Goal: Transaction & Acquisition: Purchase product/service

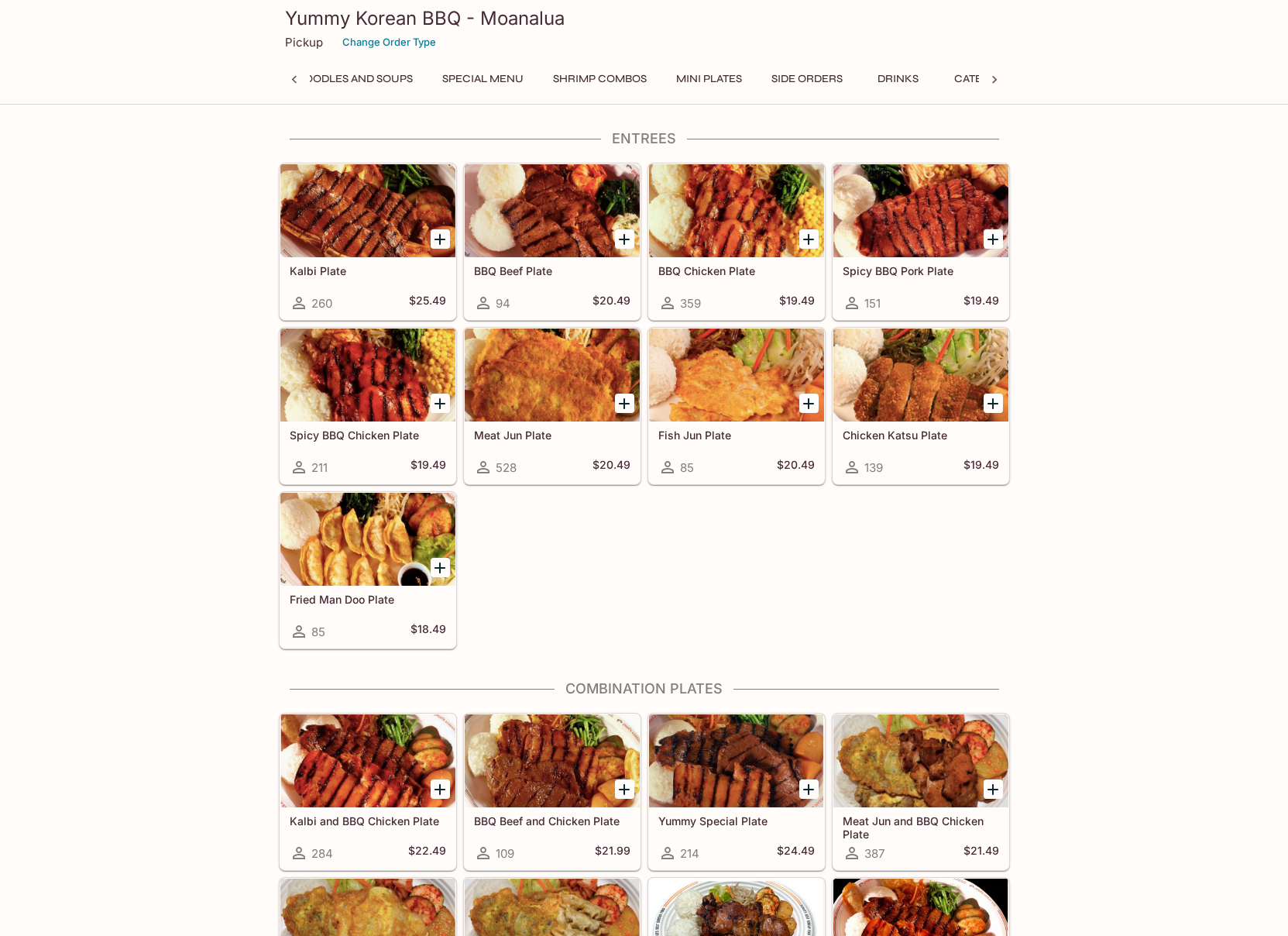
scroll to position [0, 6]
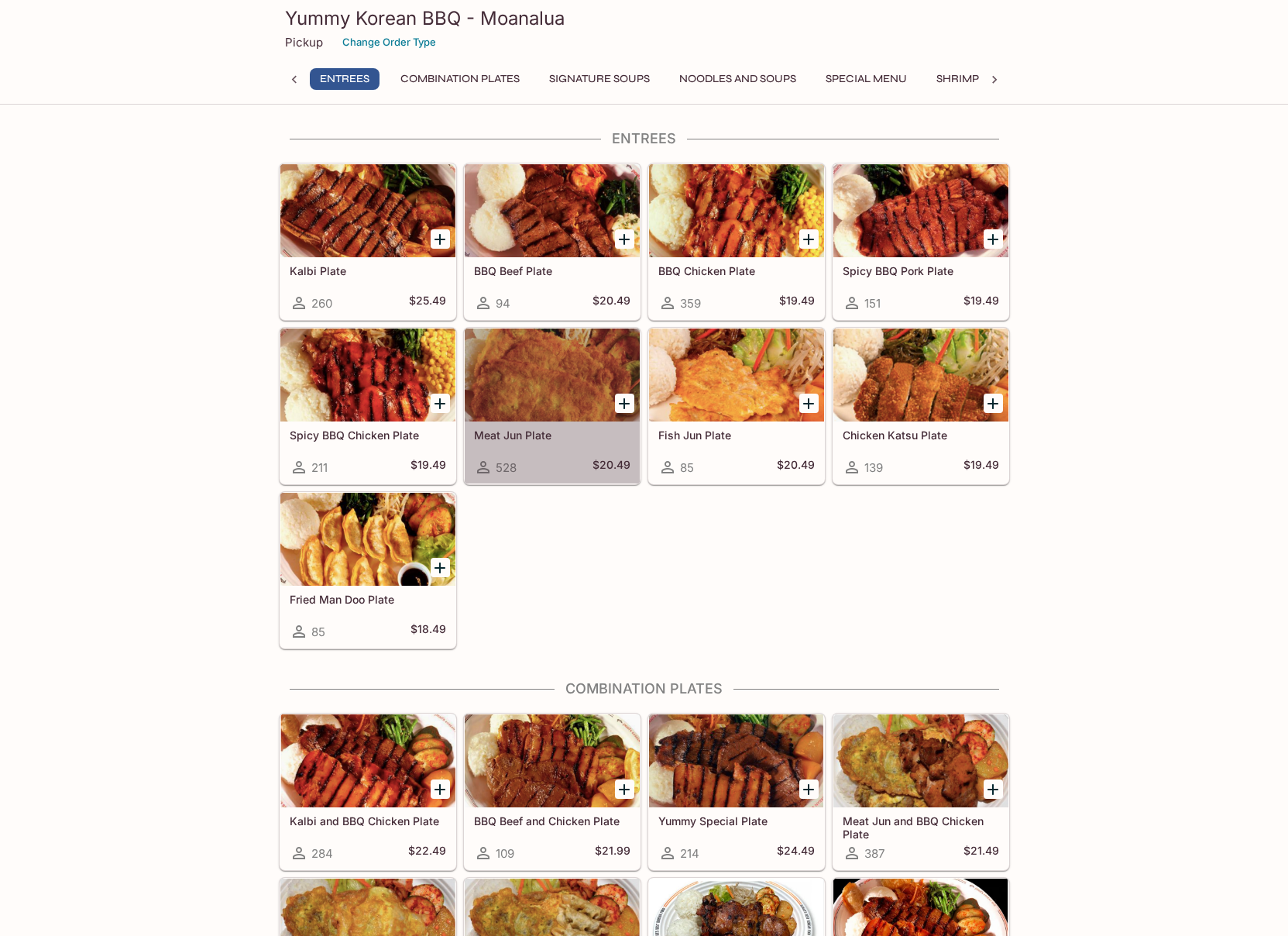
click at [535, 419] on div at bounding box center [552, 375] width 175 height 93
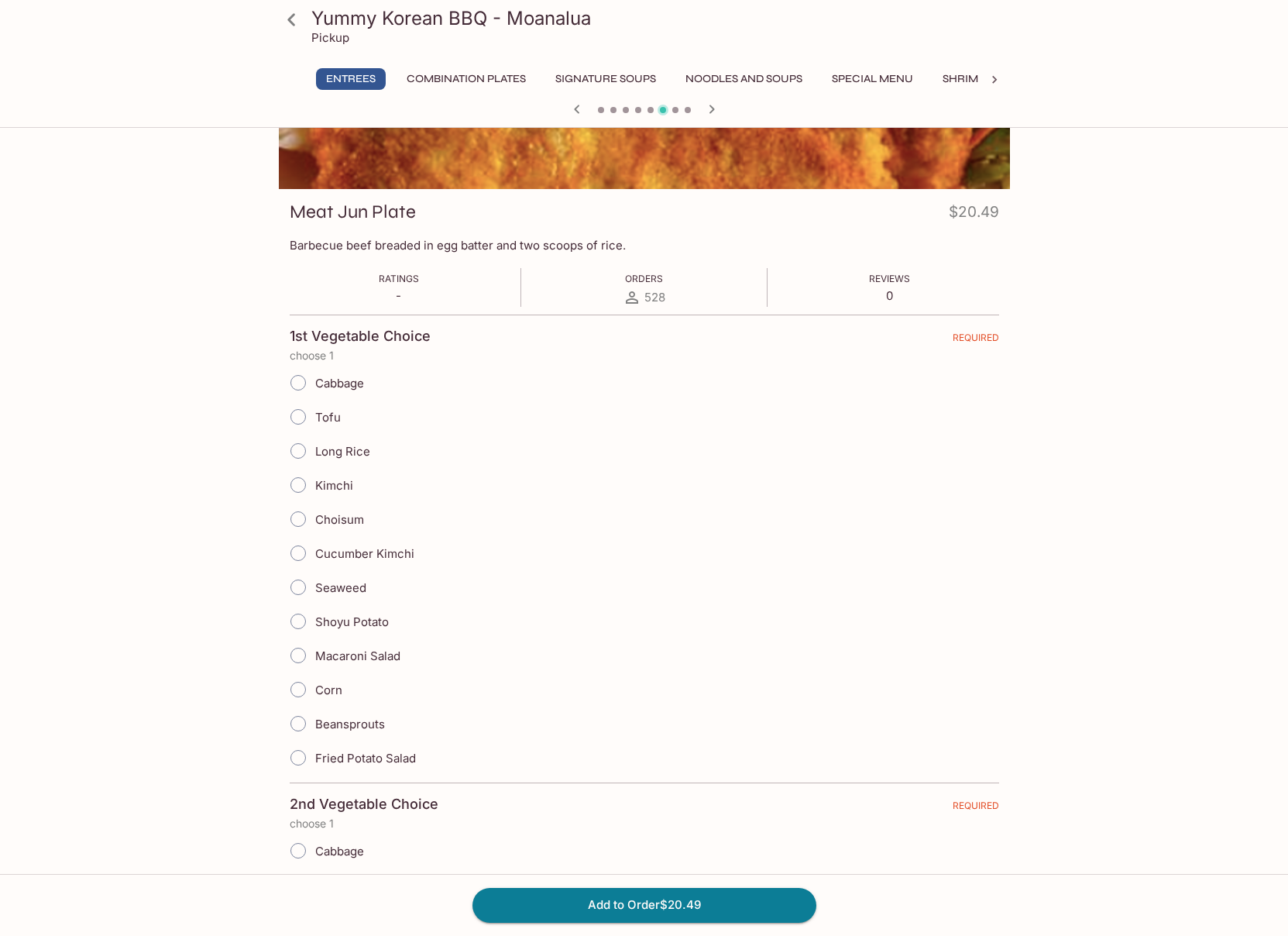
scroll to position [152, 0]
click at [300, 719] on input "Beansprouts" at bounding box center [298, 722] width 33 height 33
radio input "true"
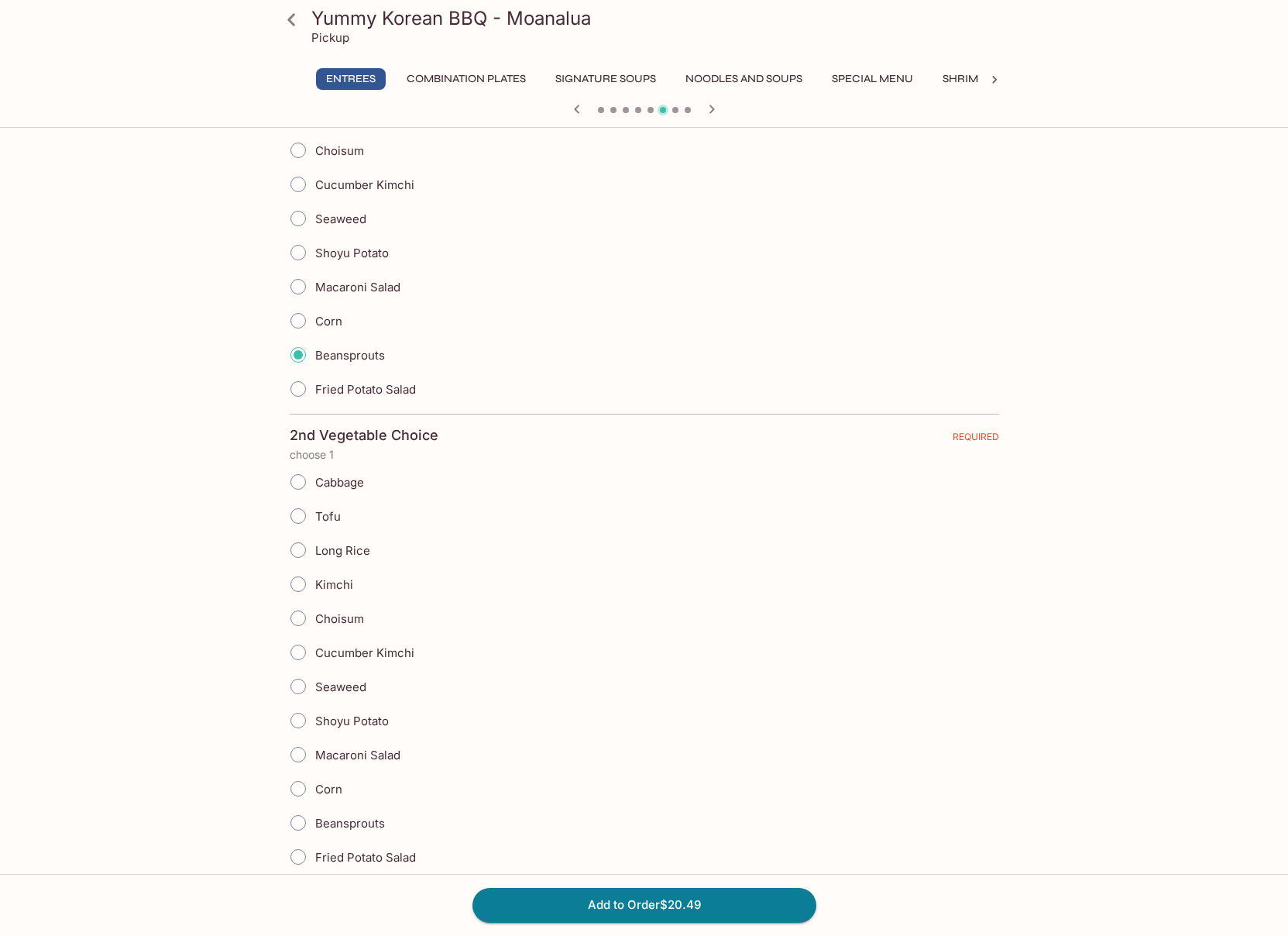
scroll to position [564, 0]
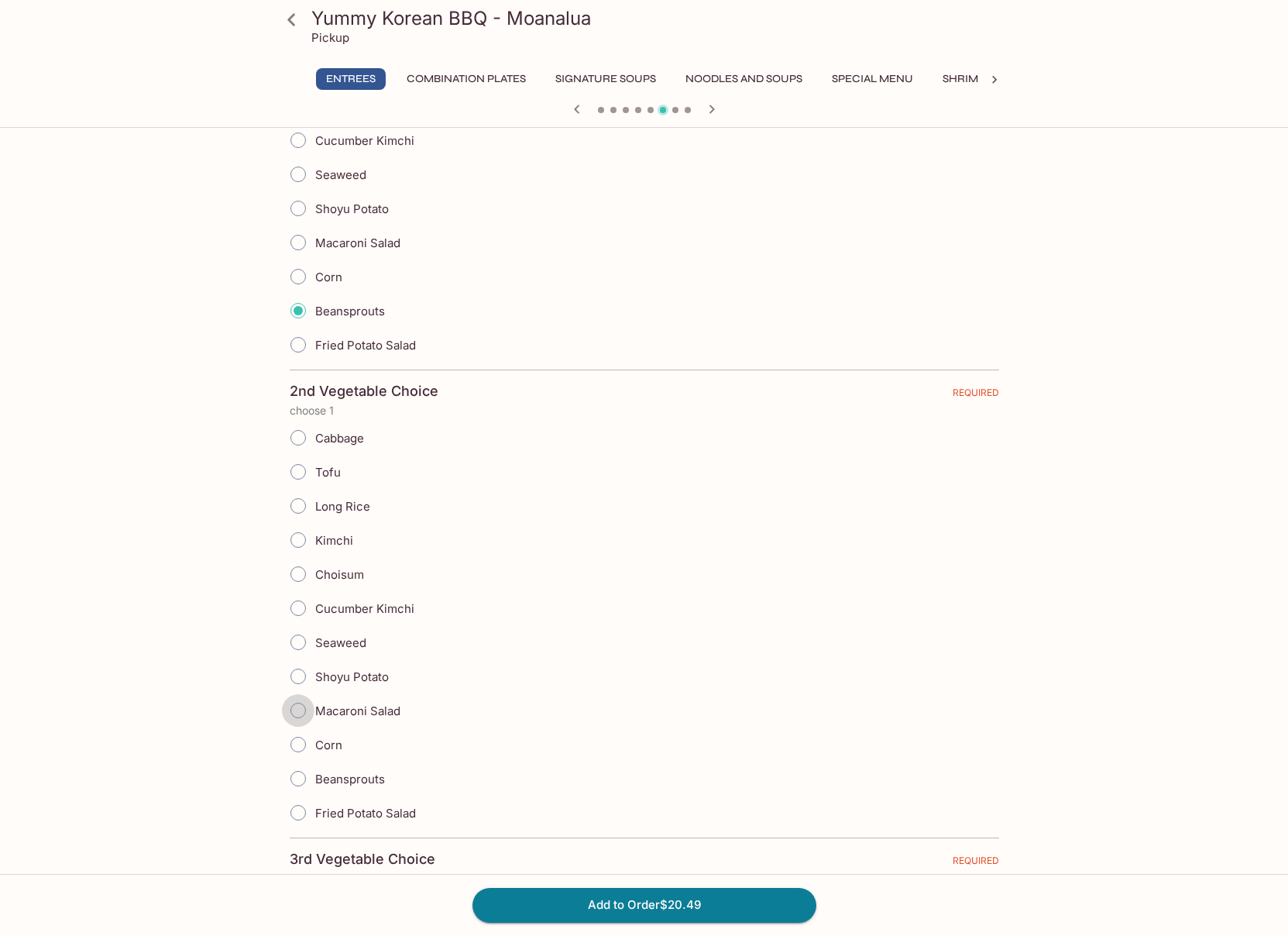
click at [299, 717] on input "Macaroni Salad" at bounding box center [298, 710] width 33 height 33
radio input "true"
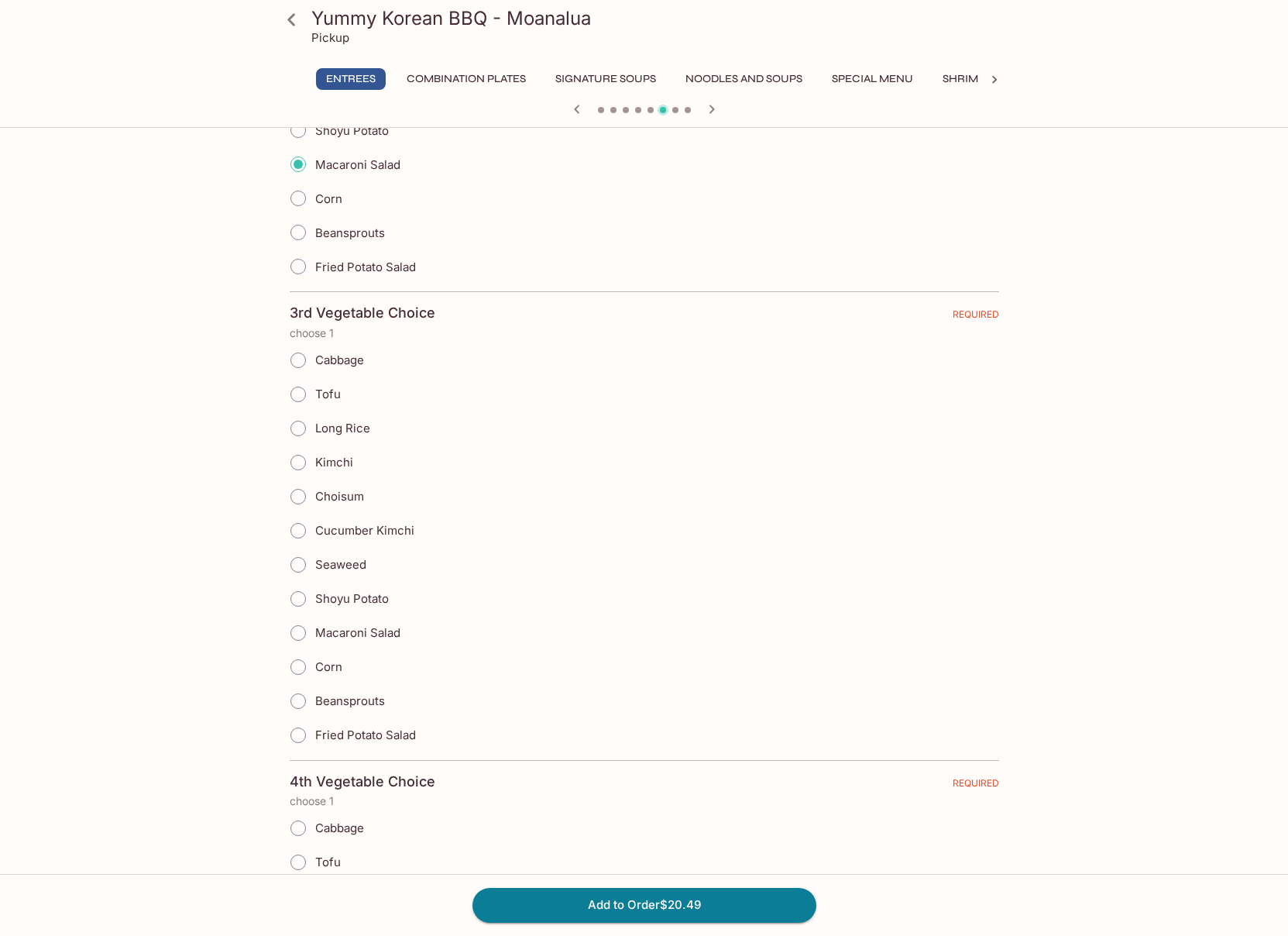
scroll to position [0, 0]
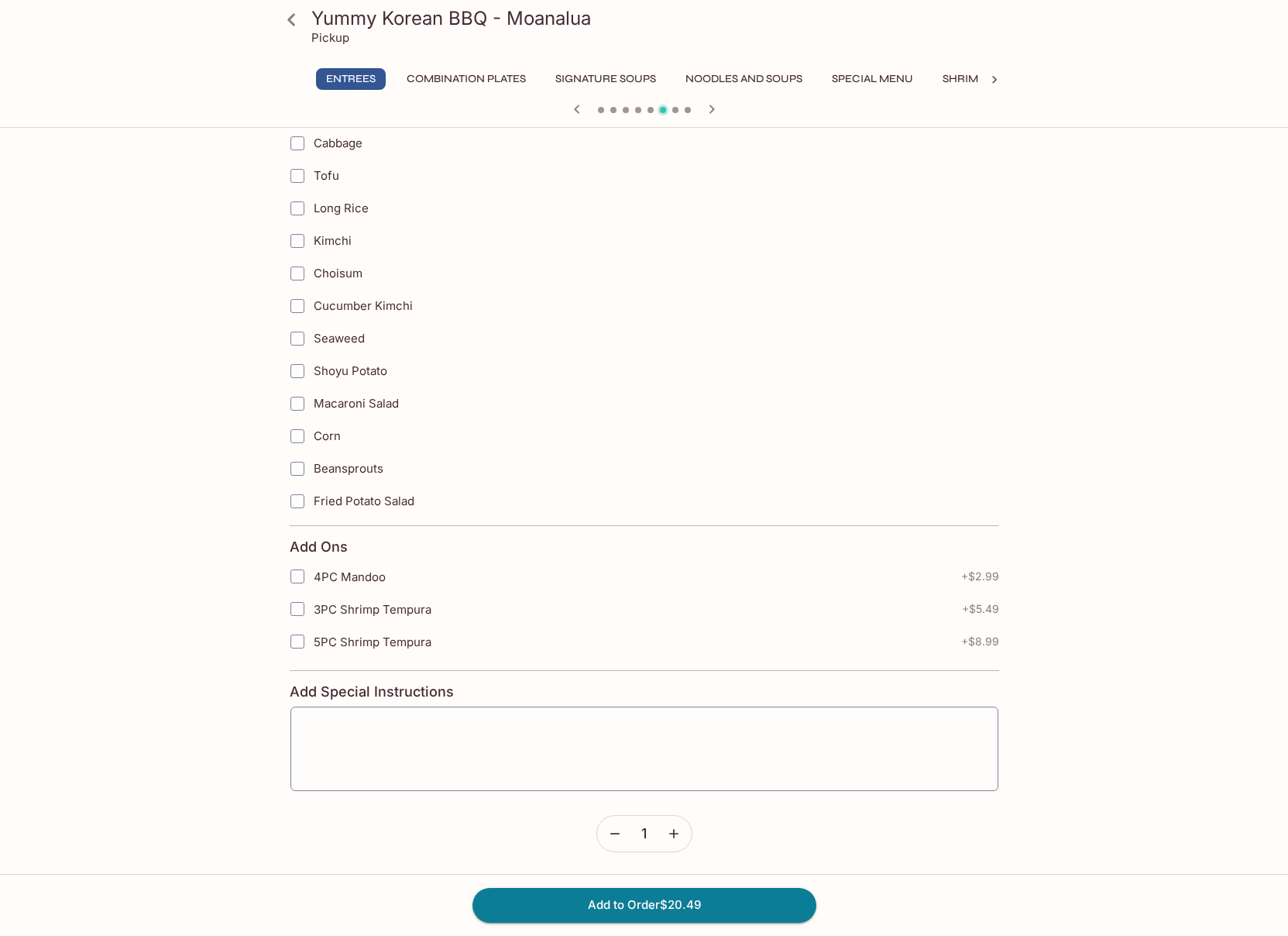
click at [778, 79] on button "Noodles and Soups" at bounding box center [744, 79] width 134 height 22
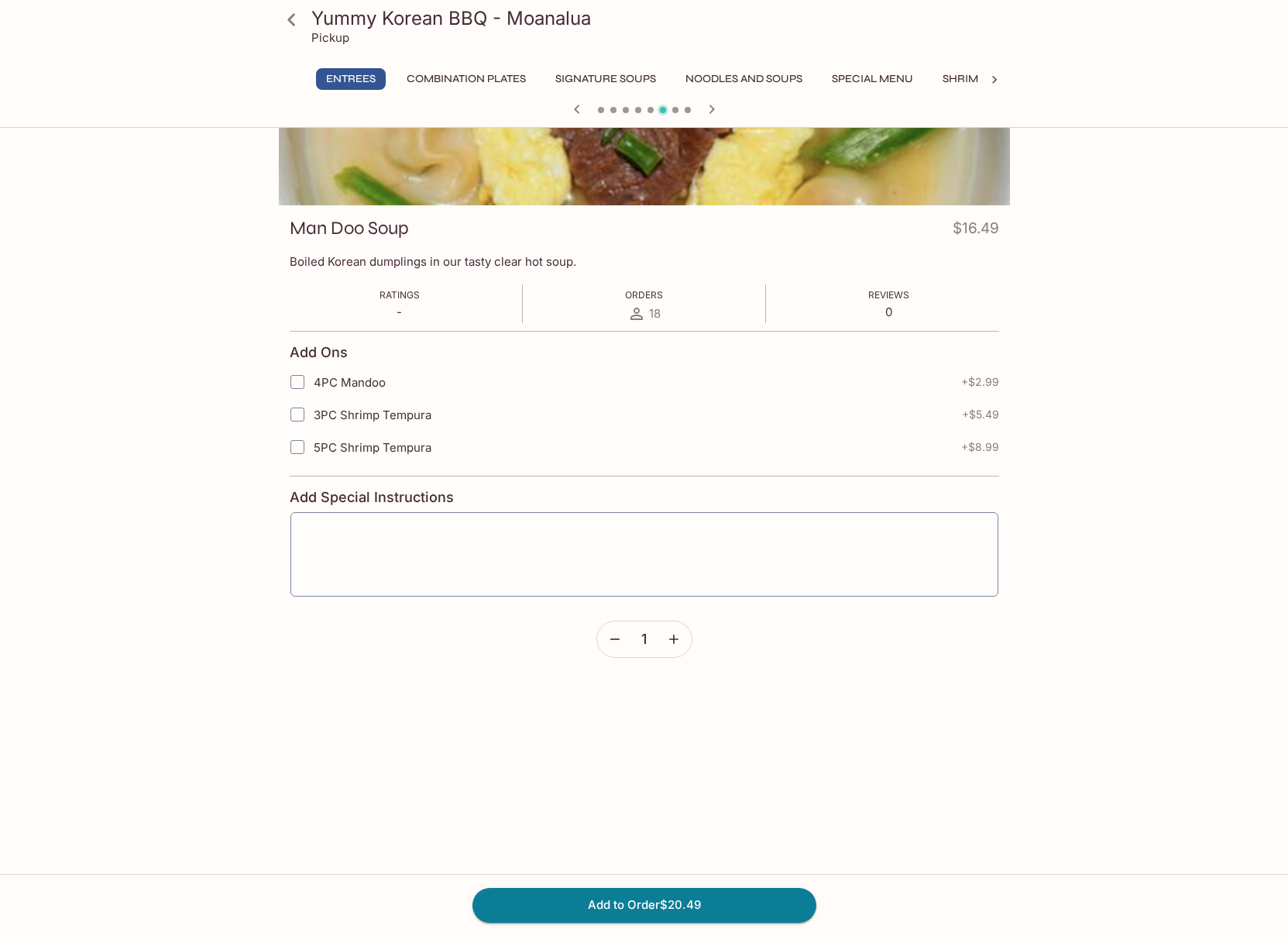
scroll to position [2262, 0]
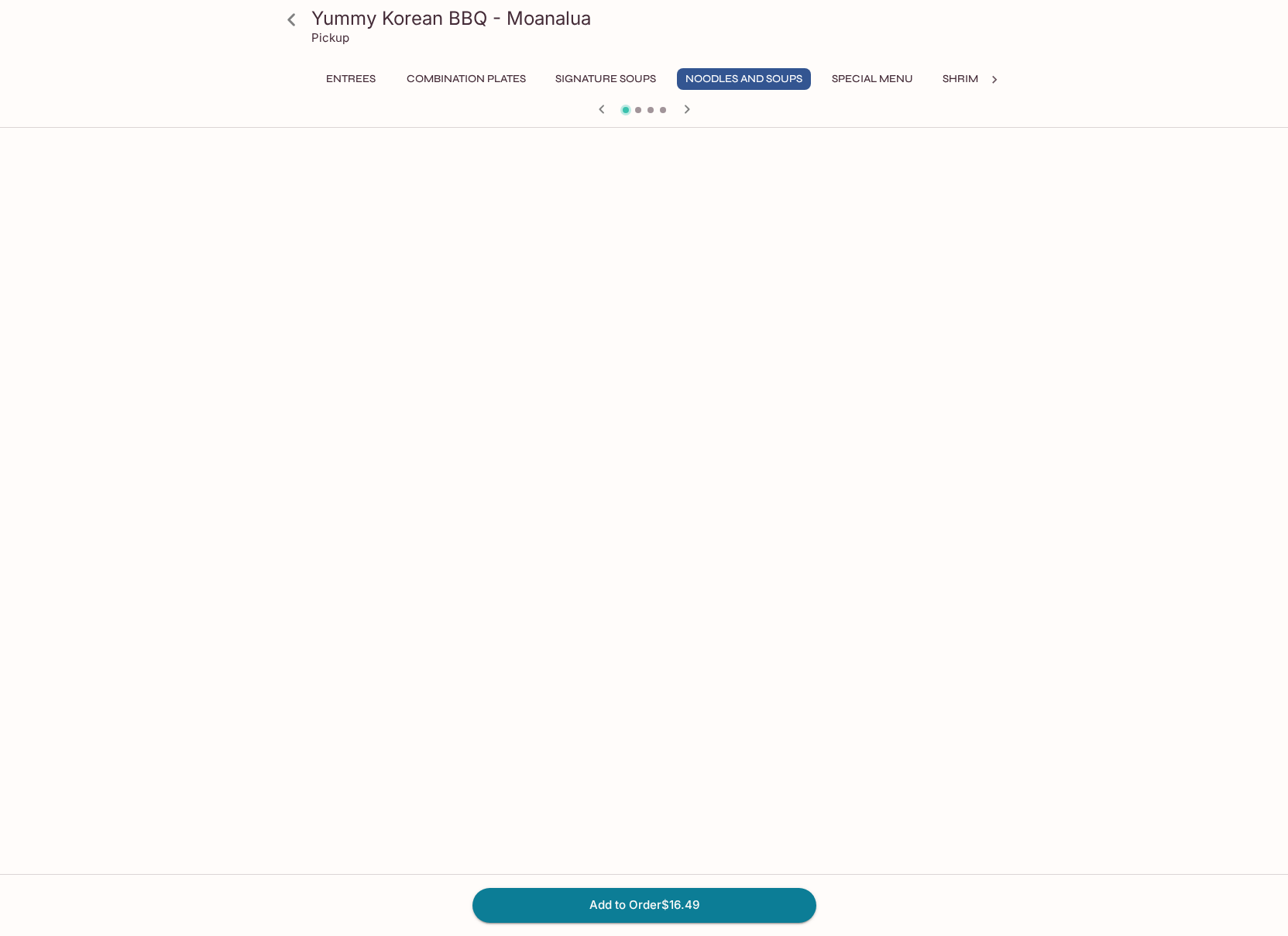
click at [876, 78] on button "Special Menu" at bounding box center [872, 79] width 99 height 22
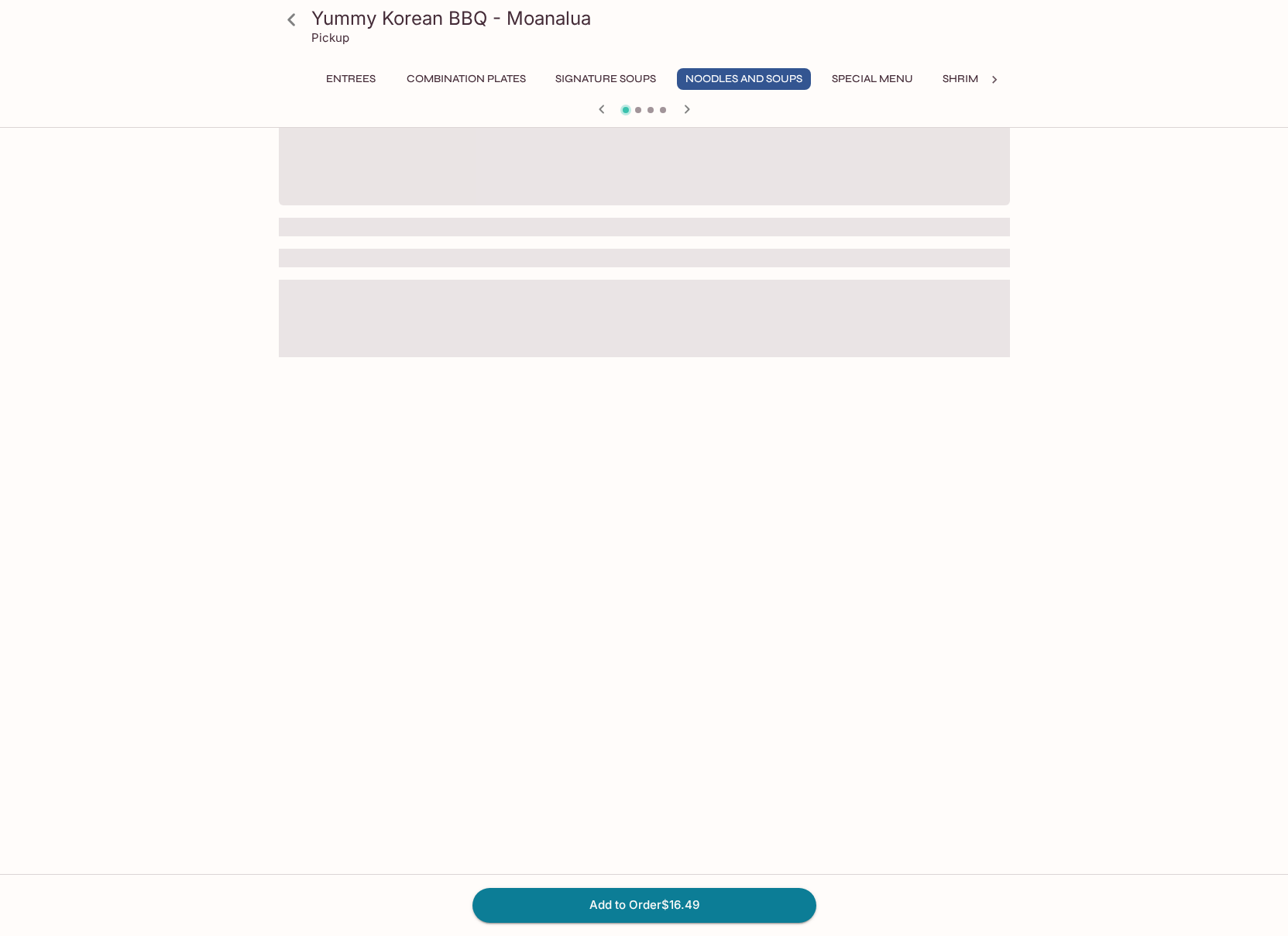
scroll to position [1813, 0]
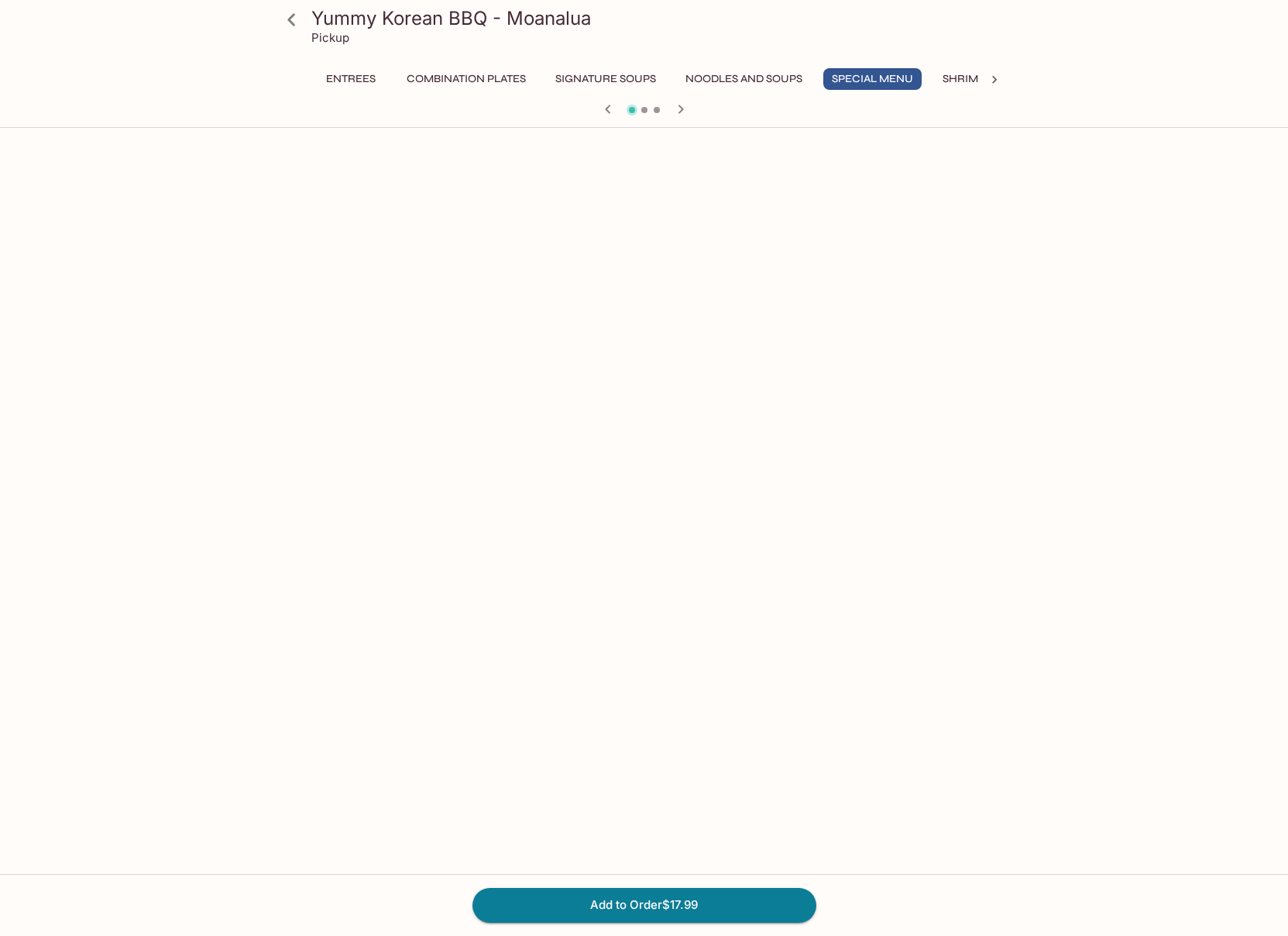
click at [372, 17] on h3 "Yummy Korean BBQ - Moanalua" at bounding box center [657, 18] width 693 height 24
click at [293, 18] on icon at bounding box center [292, 20] width 27 height 27
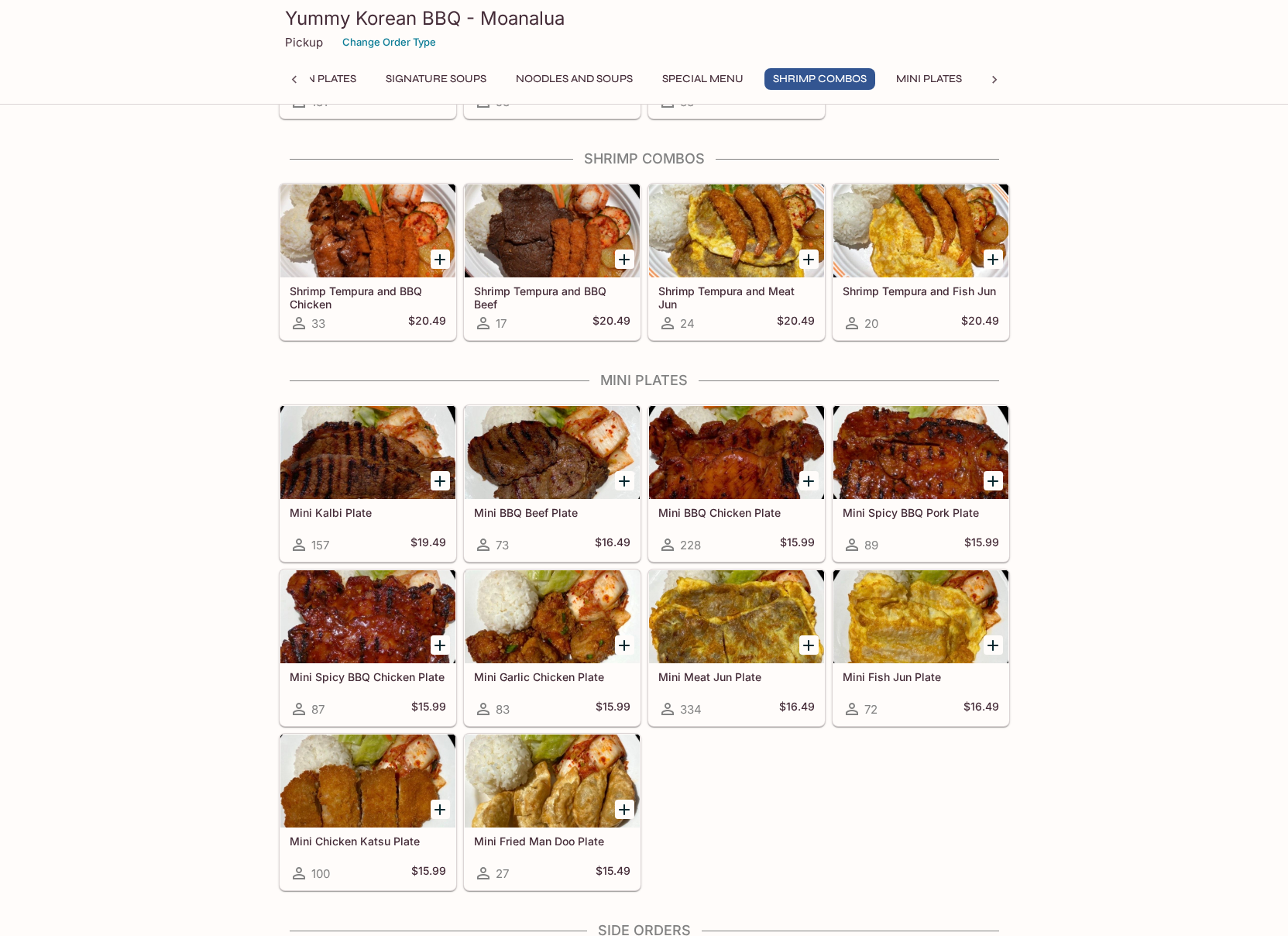
scroll to position [1610, 0]
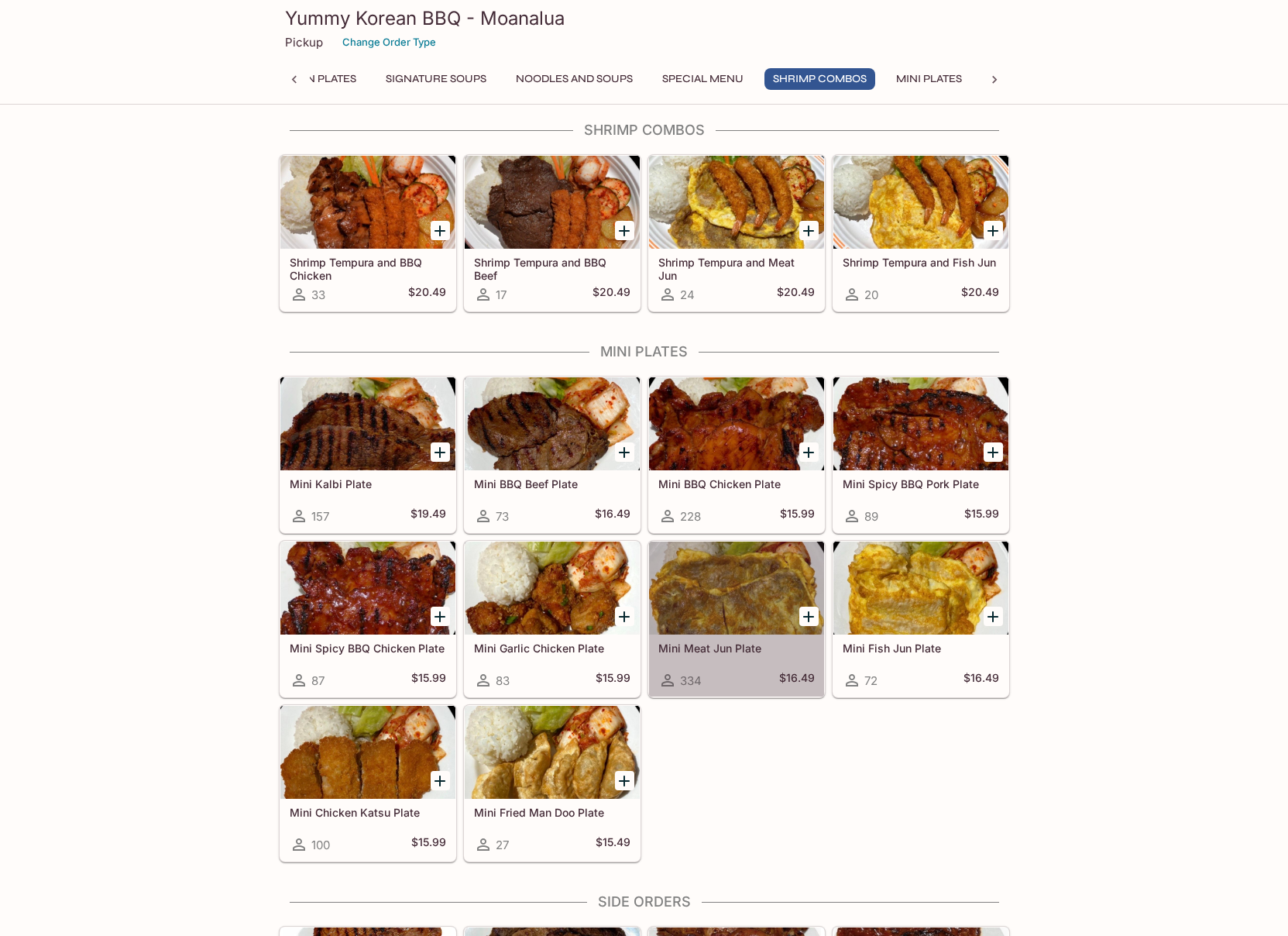
click at [693, 604] on div at bounding box center [737, 588] width 175 height 93
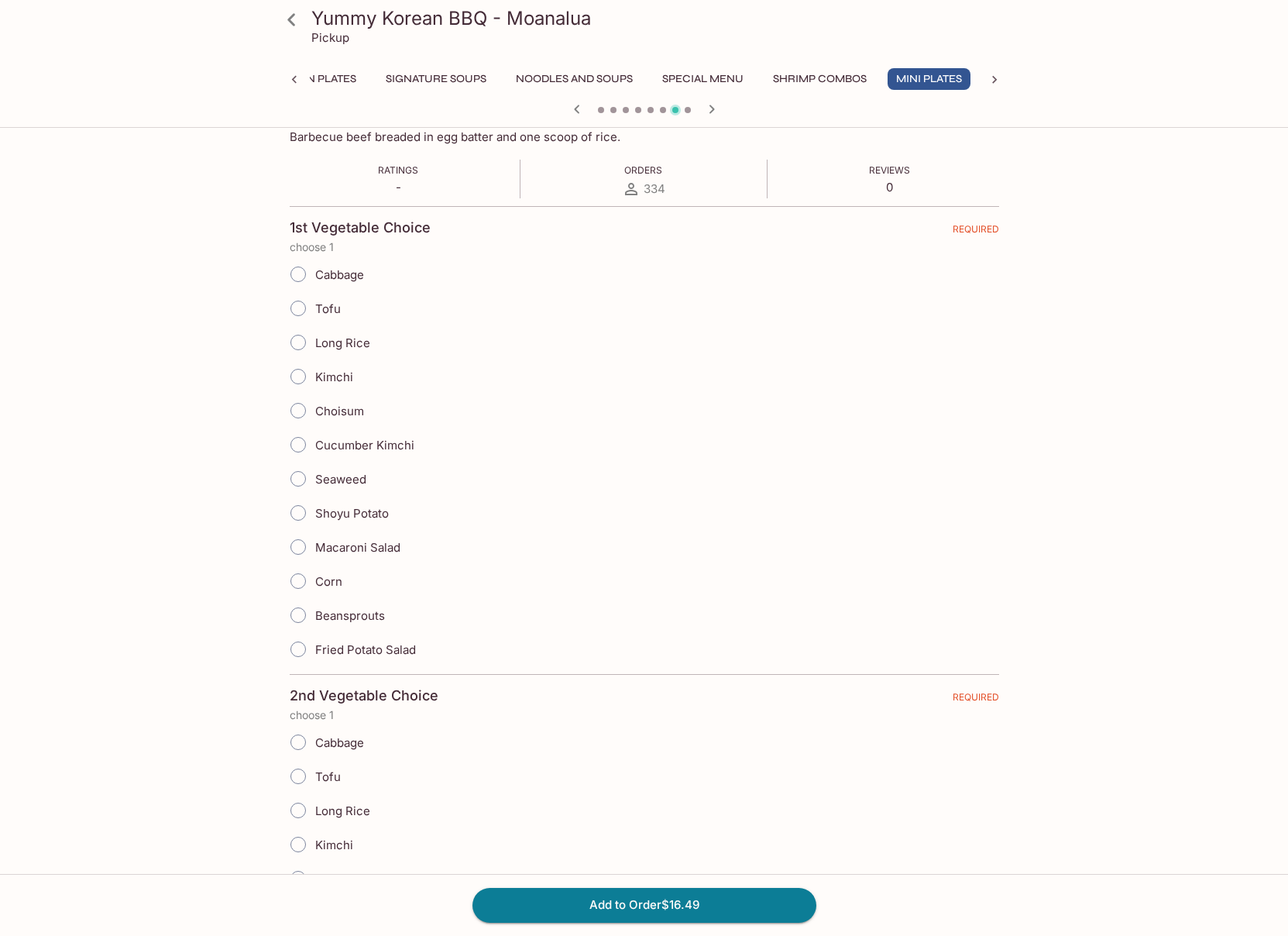
scroll to position [263, 0]
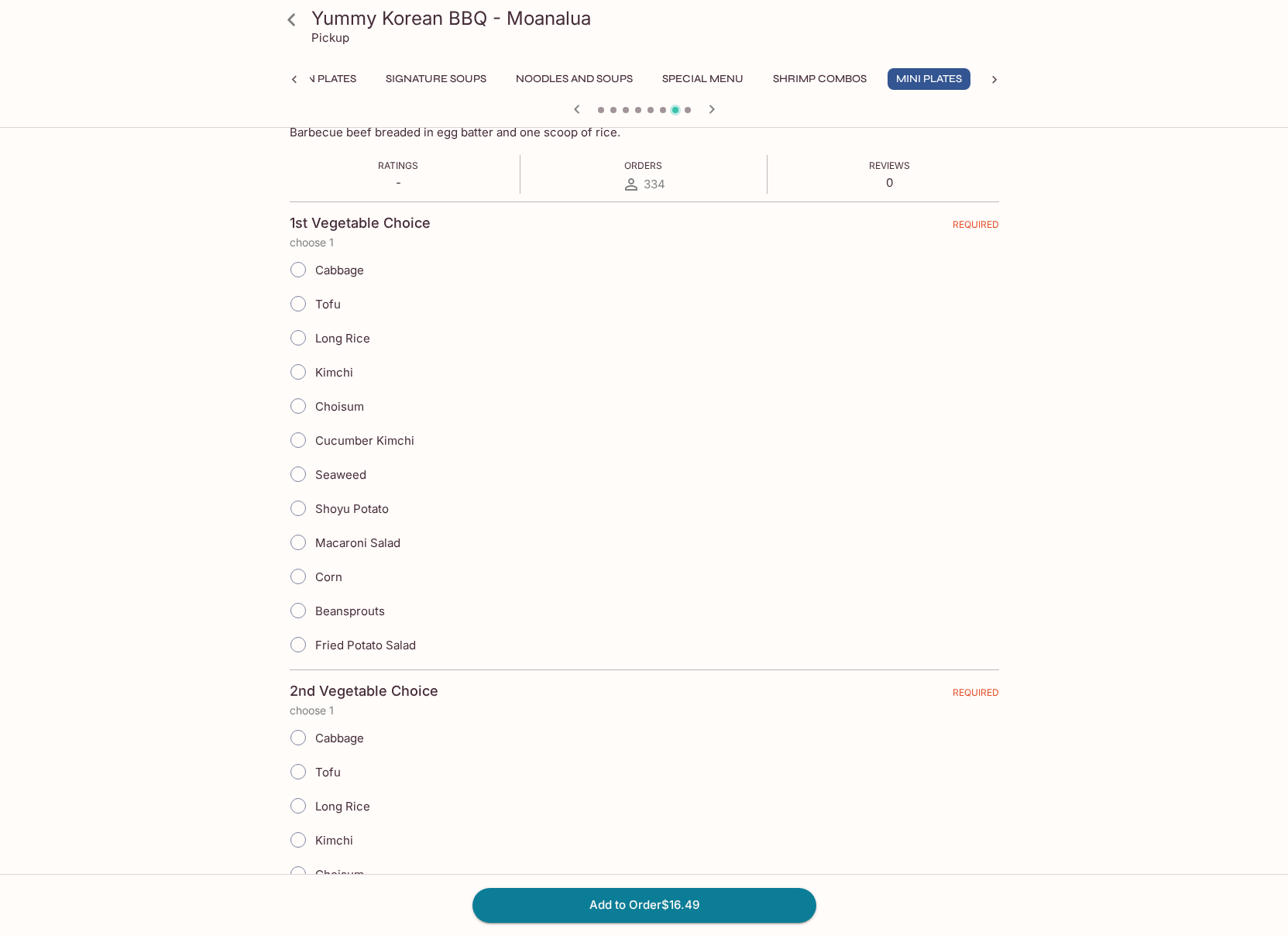
click at [299, 606] on input "Beansprouts" at bounding box center [298, 610] width 33 height 33
radio input "true"
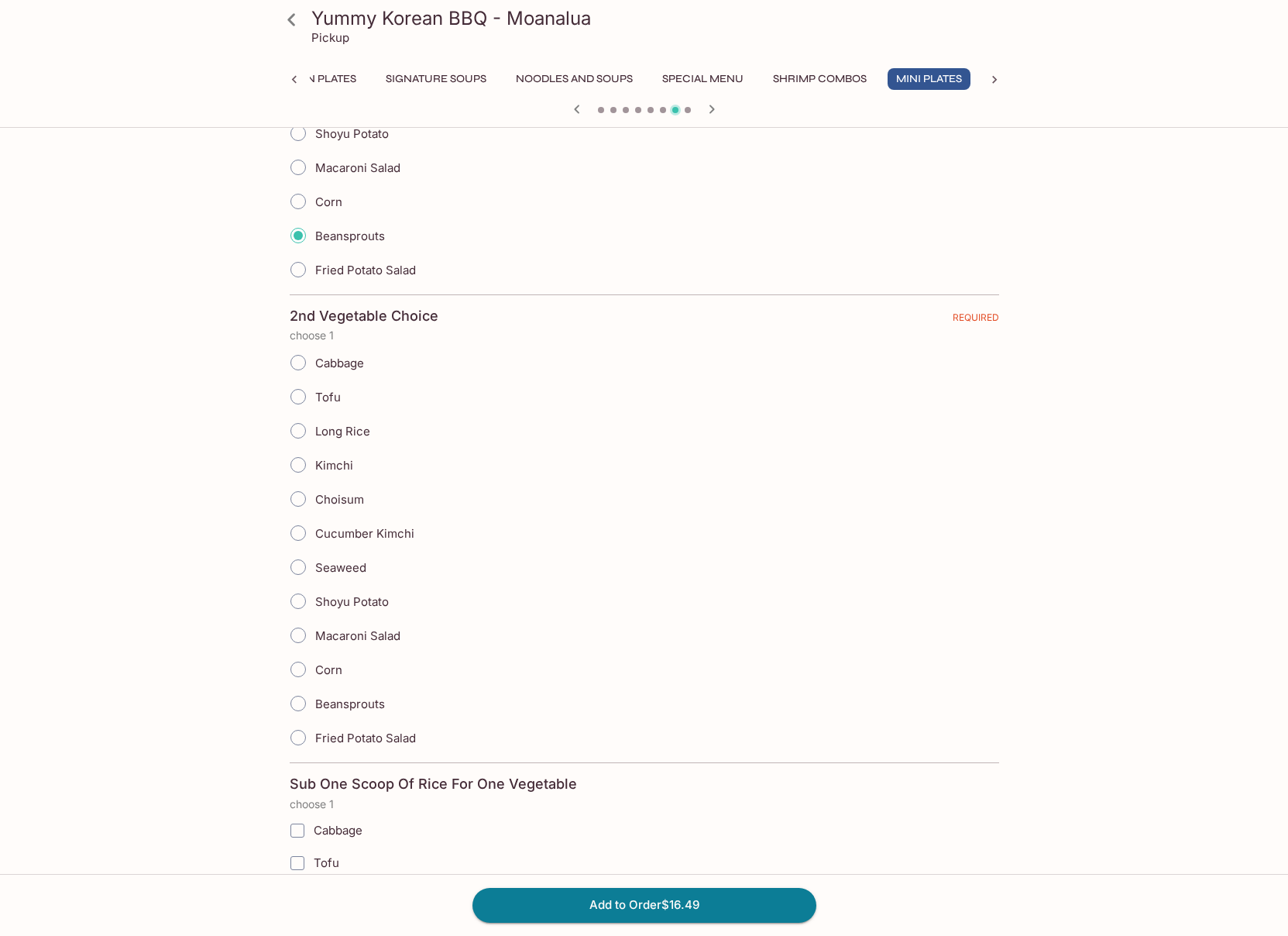
scroll to position [677, 0]
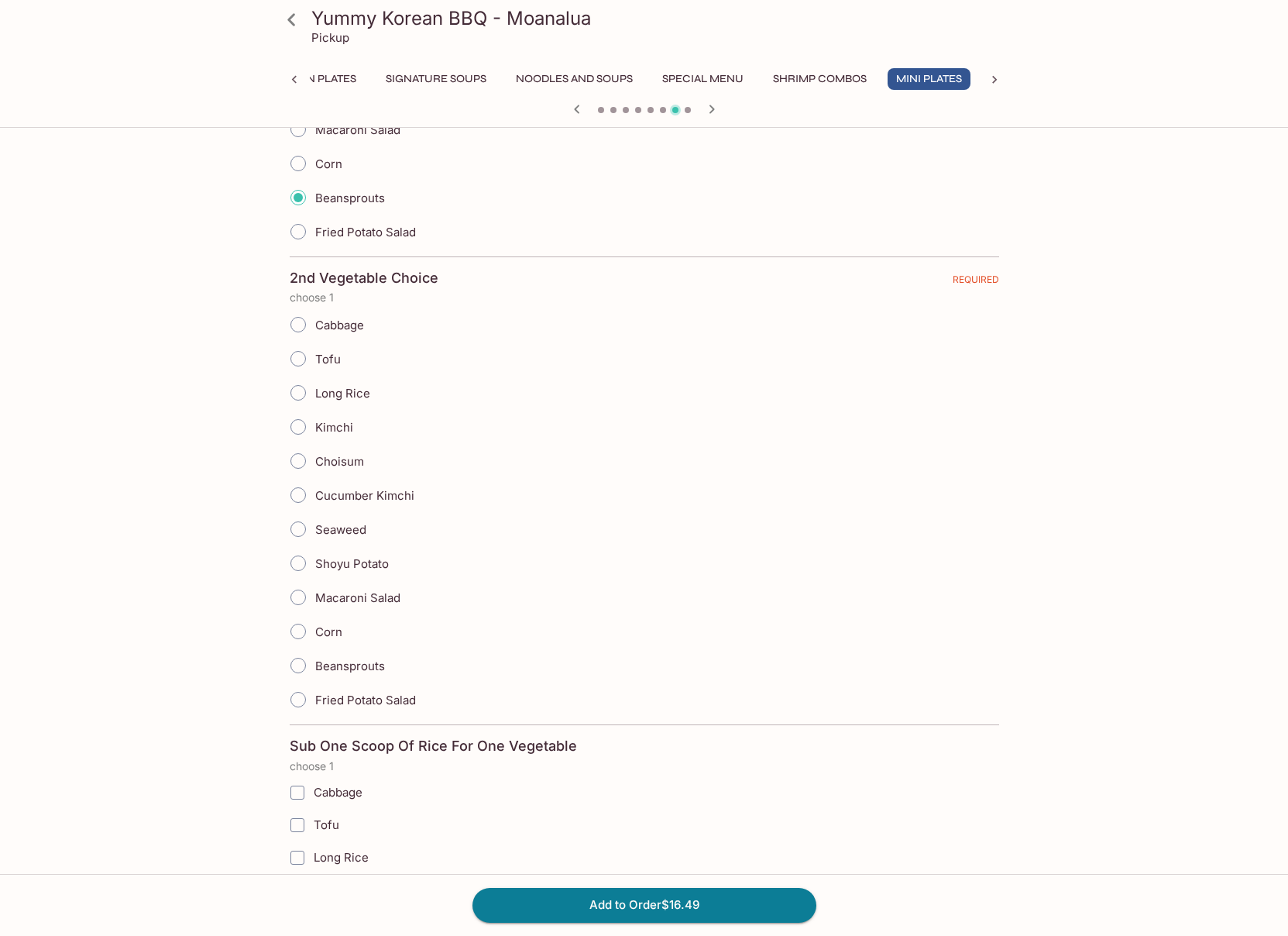
click at [299, 595] on input "Macaroni Salad" at bounding box center [298, 597] width 33 height 33
radio input "true"
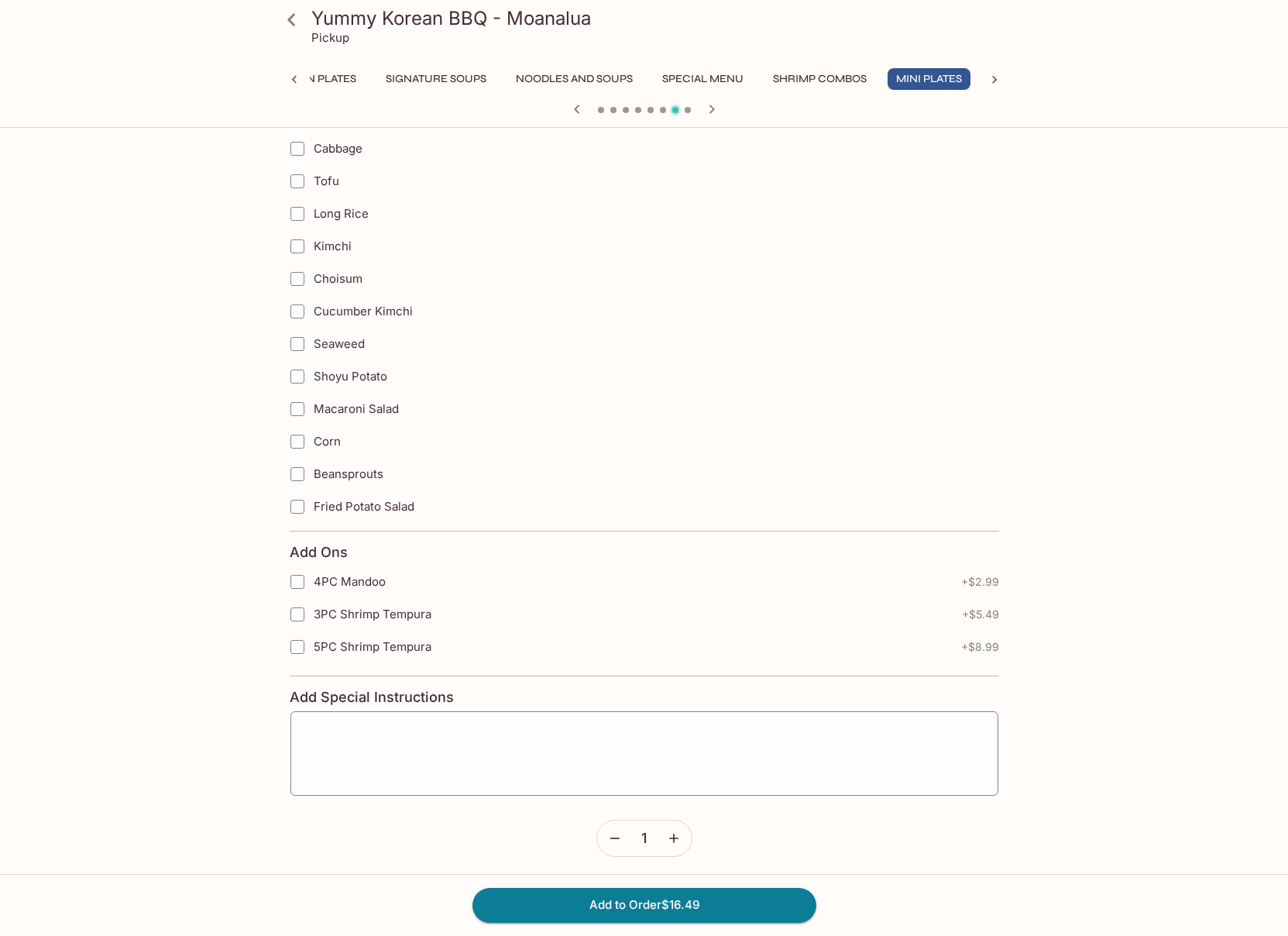
scroll to position [1326, 0]
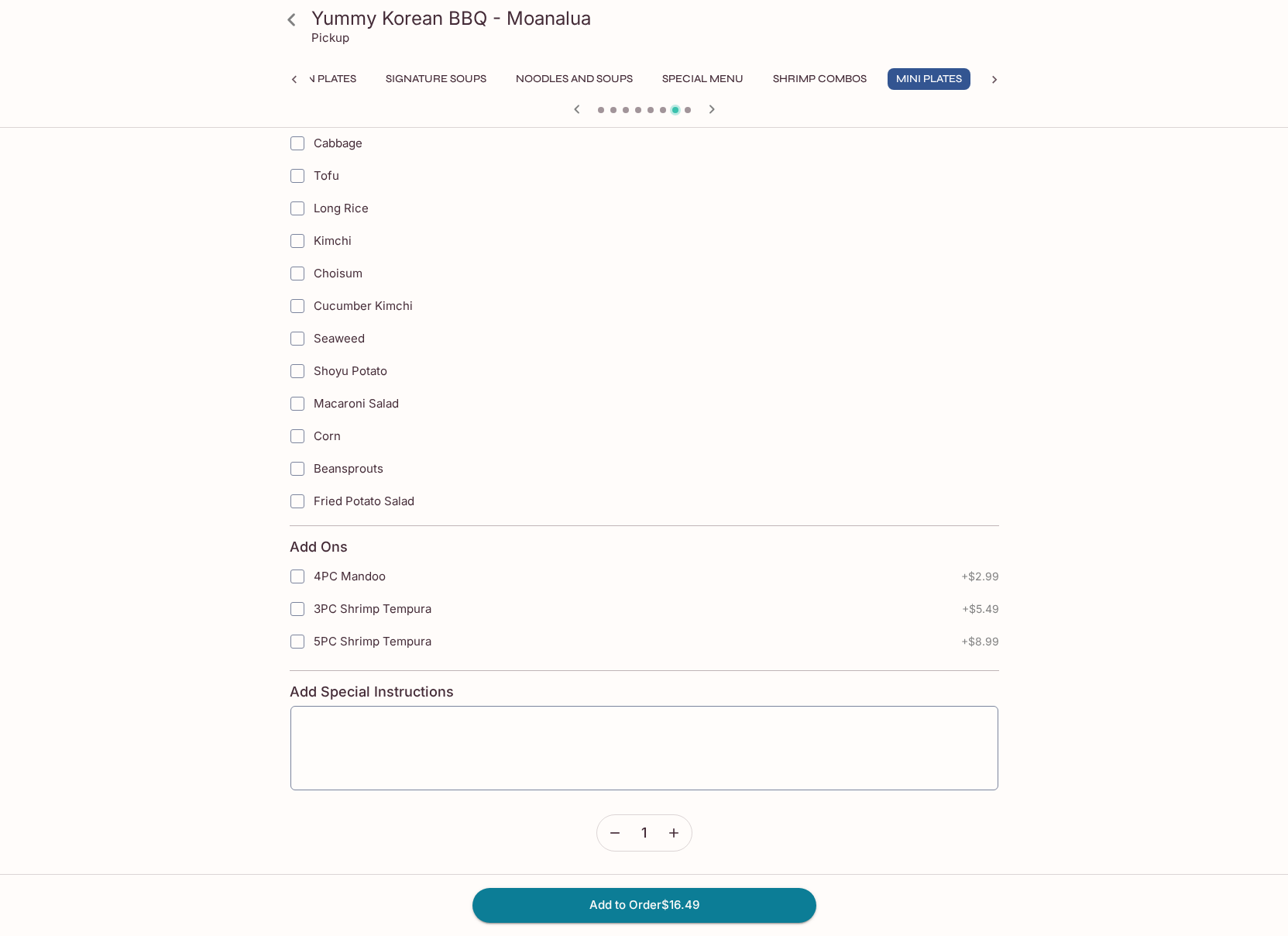
click at [993, 82] on icon at bounding box center [995, 80] width 5 height 8
click at [465, 78] on button "Side Orders" at bounding box center [486, 79] width 88 height 22
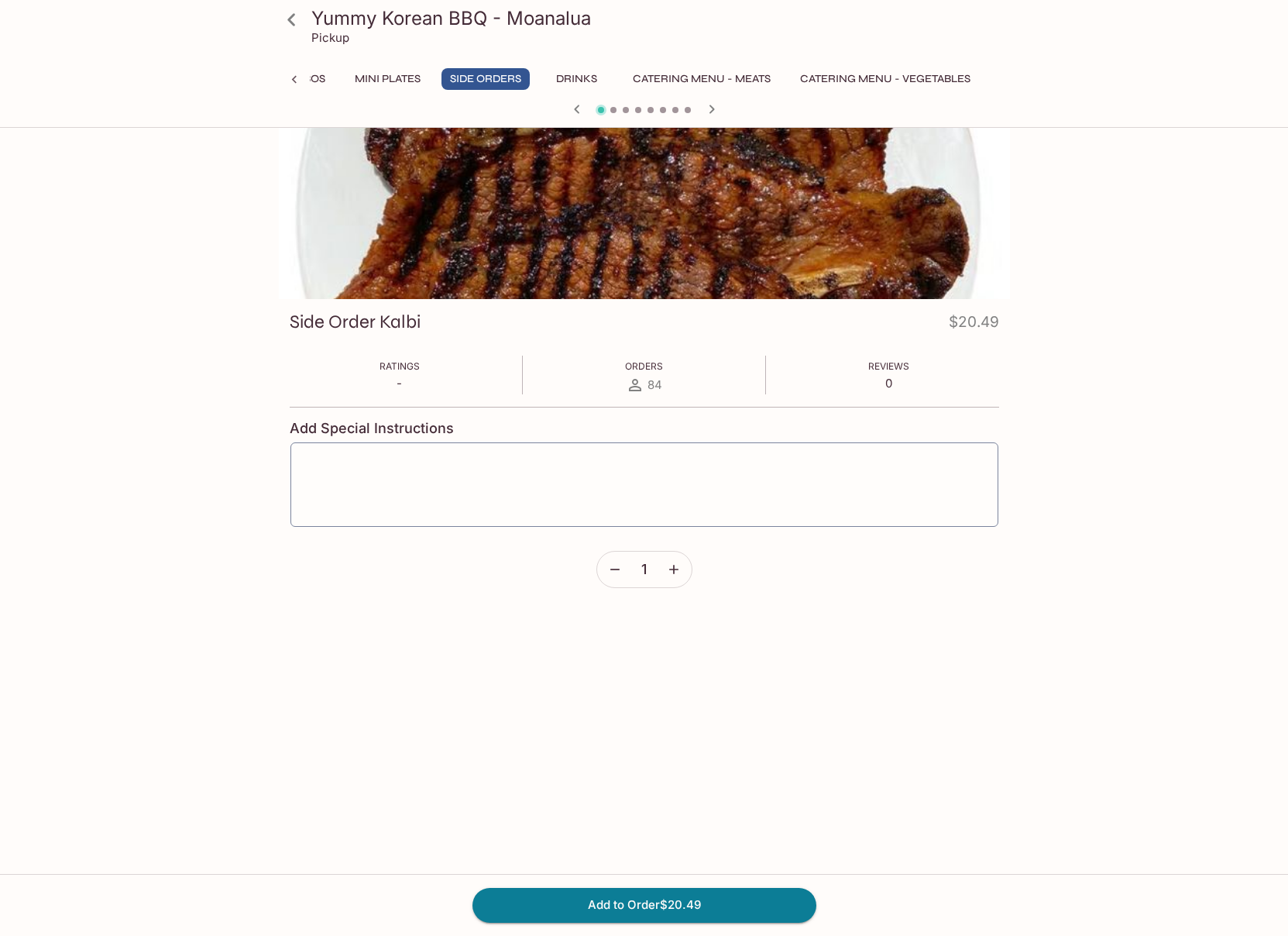
scroll to position [0, 0]
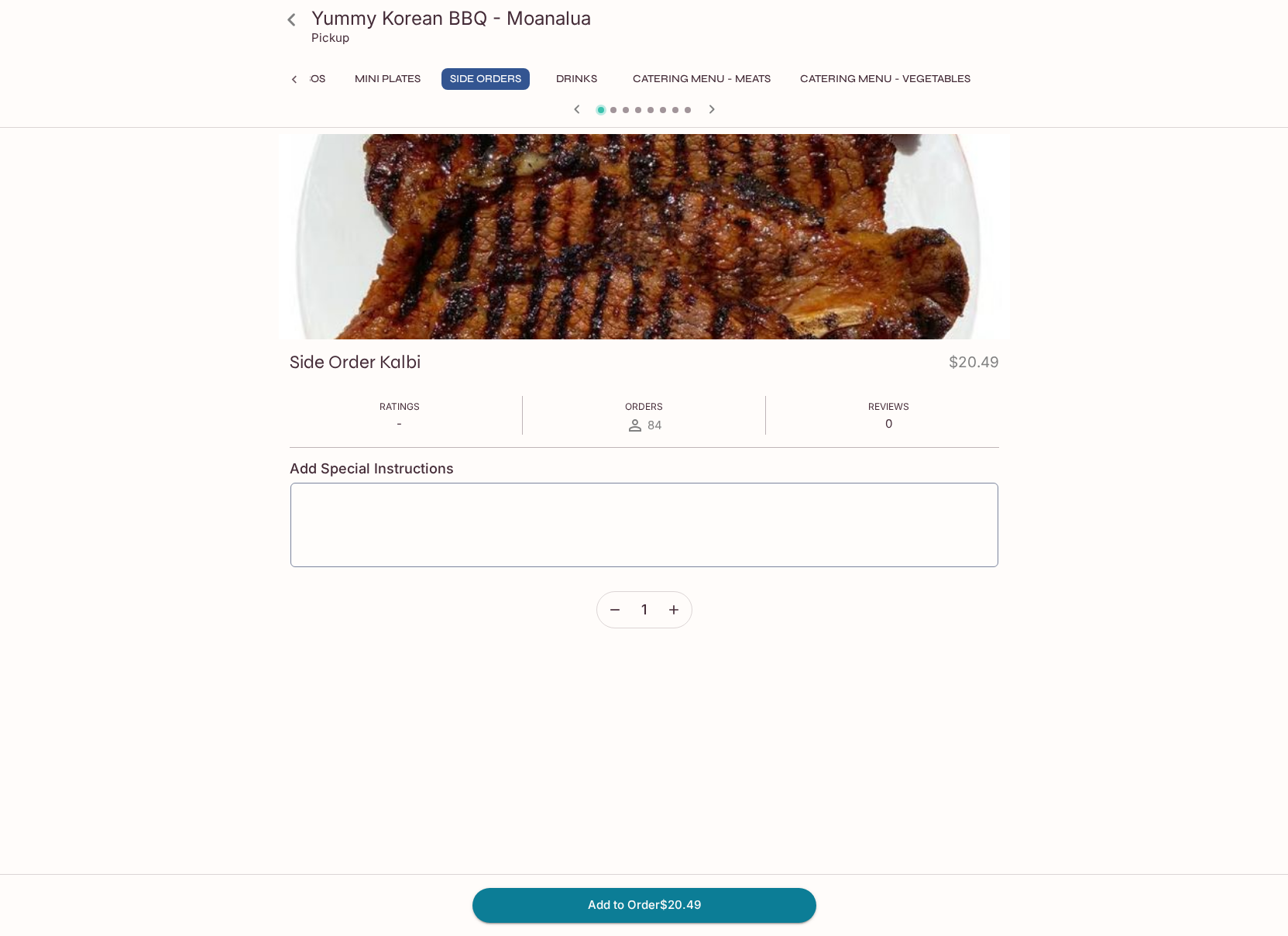
click at [592, 81] on button "Drinks" at bounding box center [577, 79] width 70 height 22
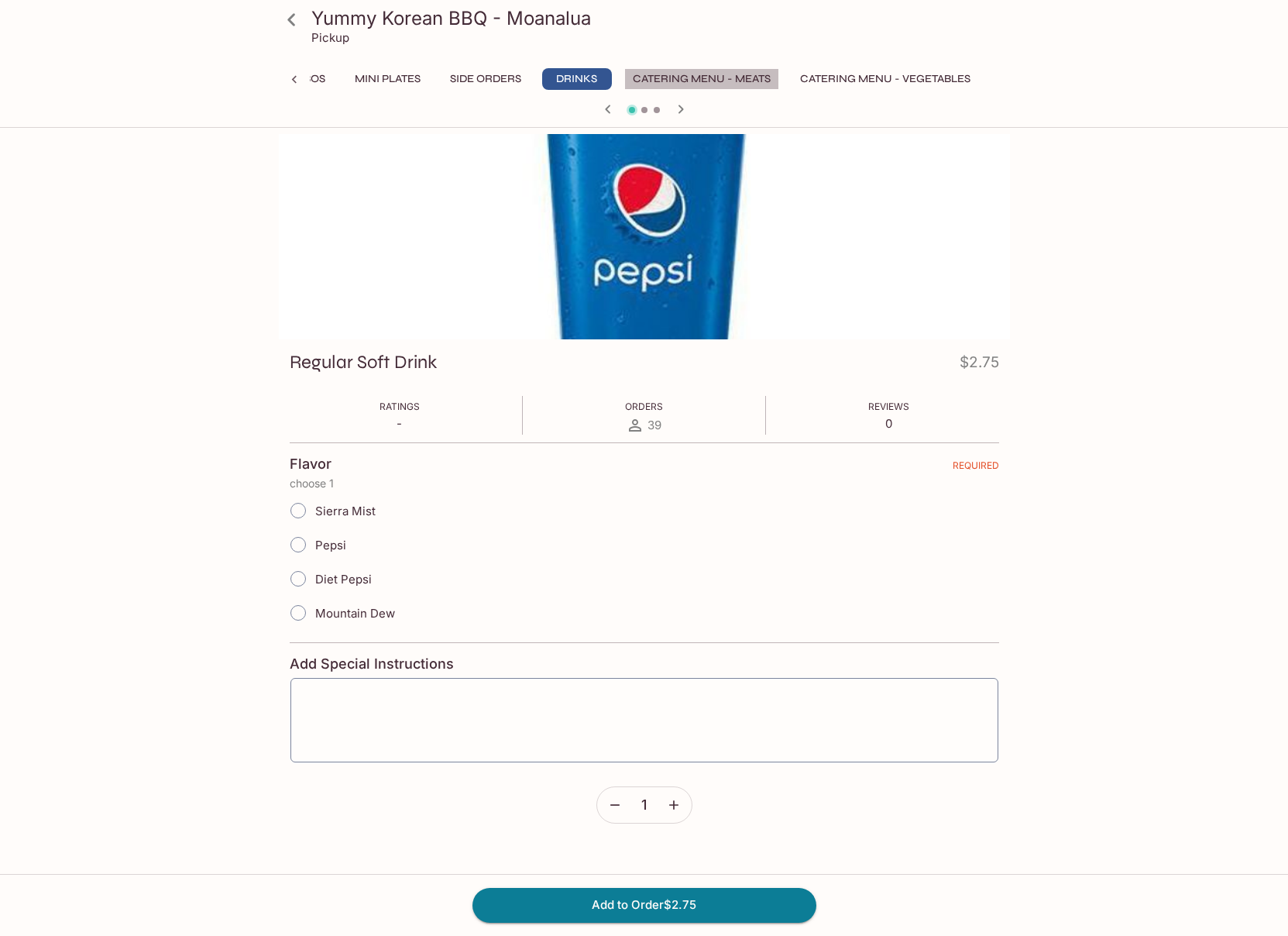
click at [678, 82] on button "Catering Menu - Meats" at bounding box center [701, 79] width 155 height 22
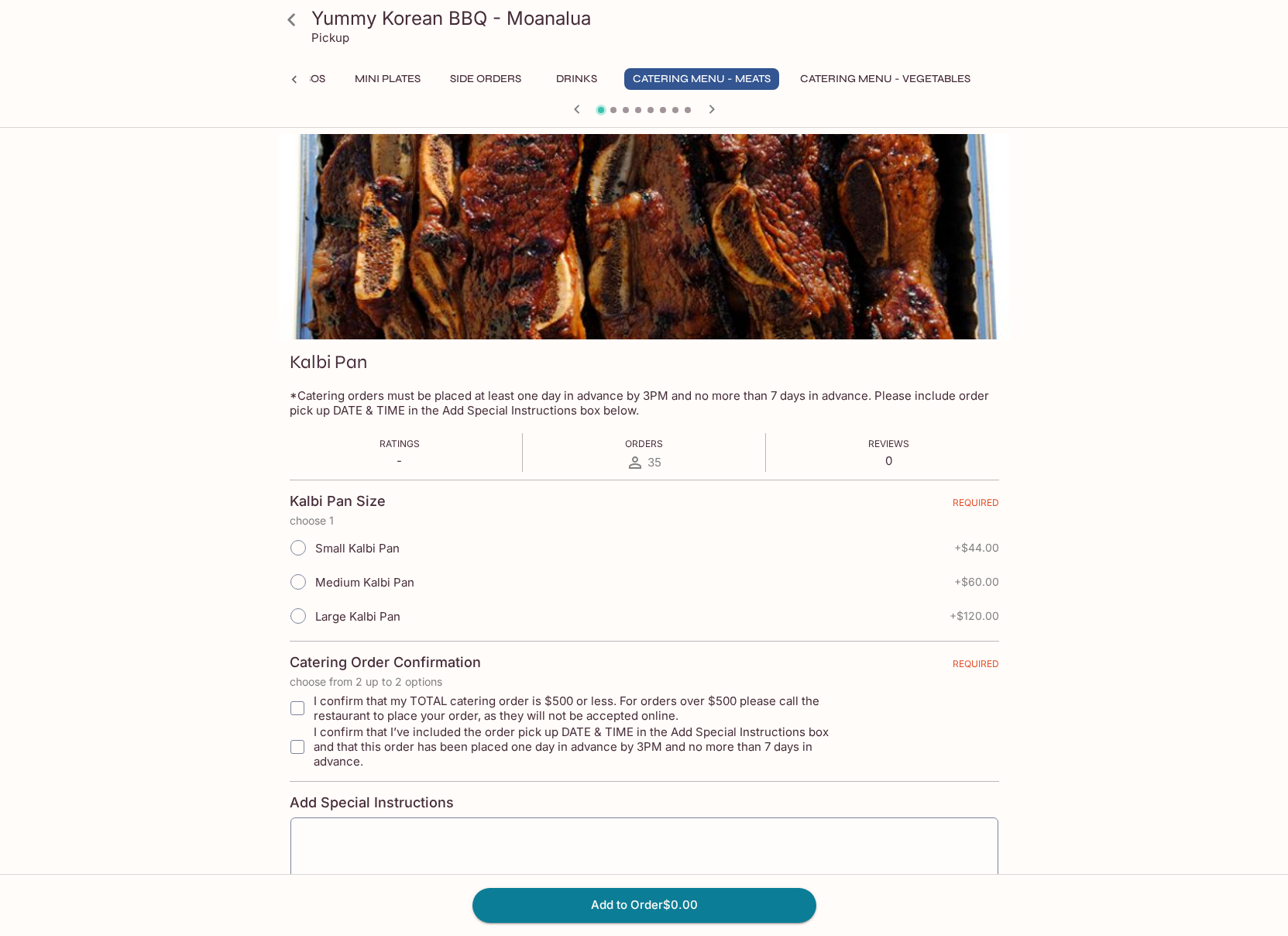
click at [542, 78] on button "Drinks" at bounding box center [577, 79] width 70 height 22
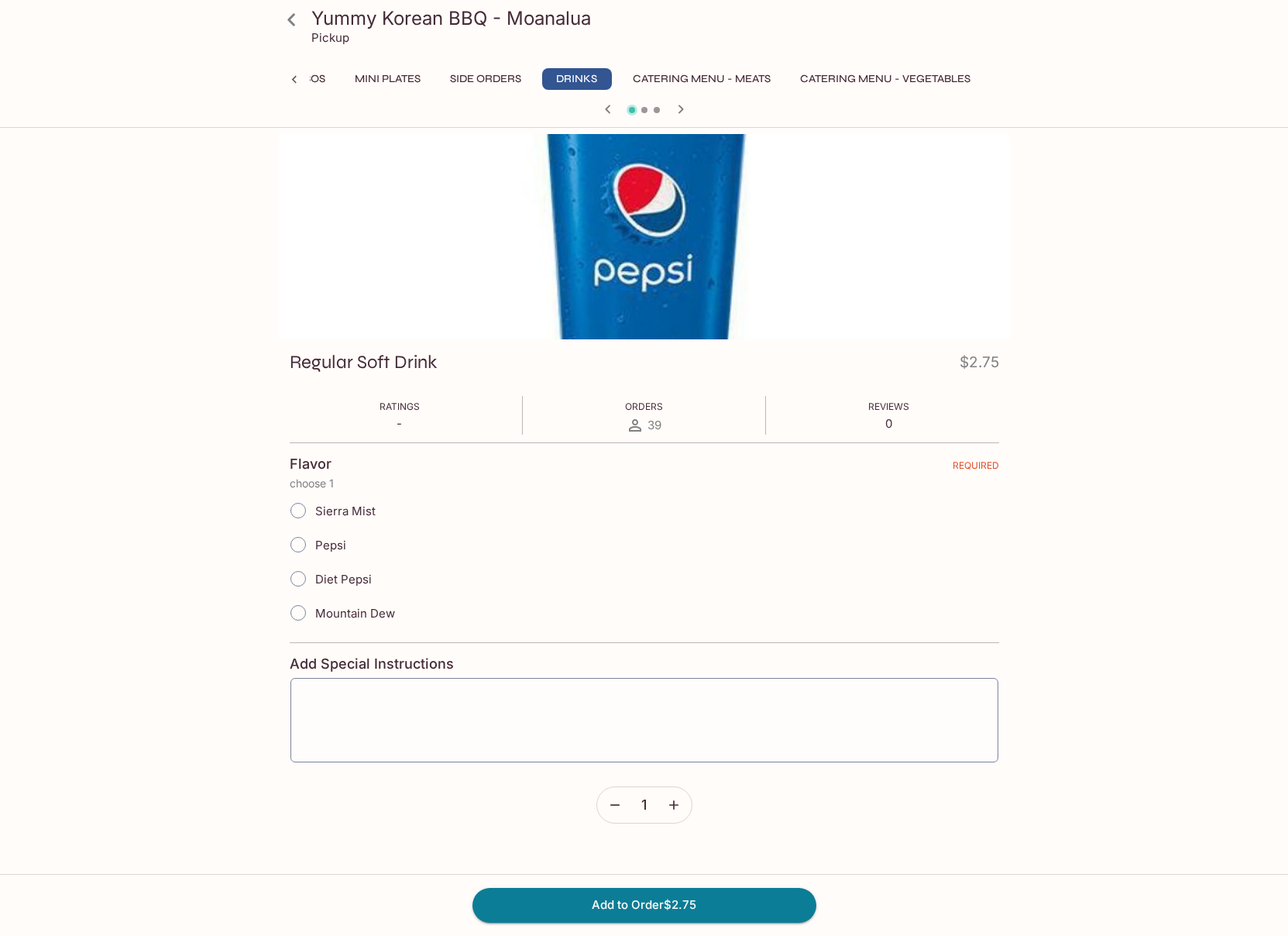
click at [473, 80] on button "Side Orders" at bounding box center [486, 79] width 88 height 22
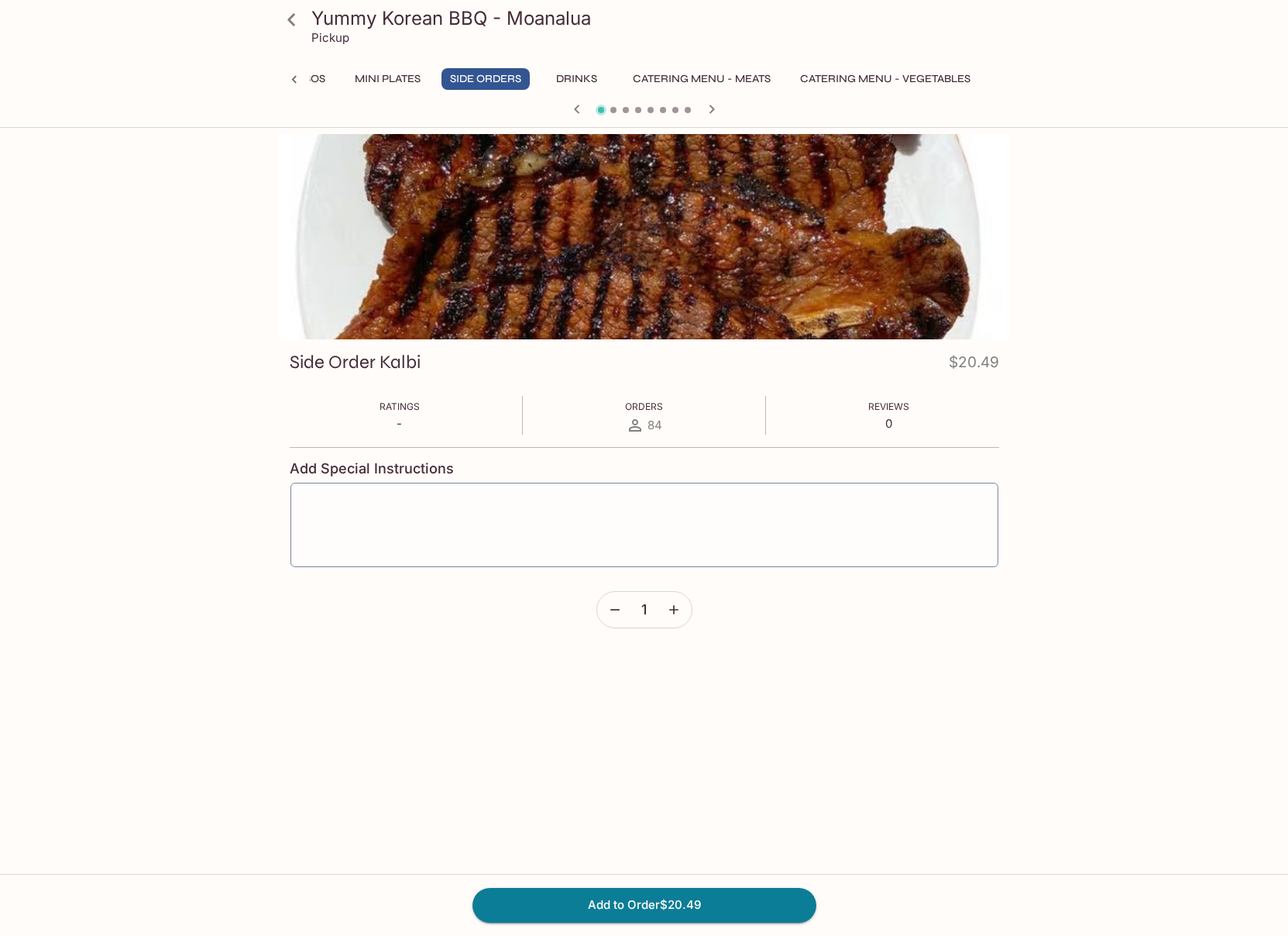
click at [375, 79] on button "Mini Plates" at bounding box center [388, 79] width 83 height 22
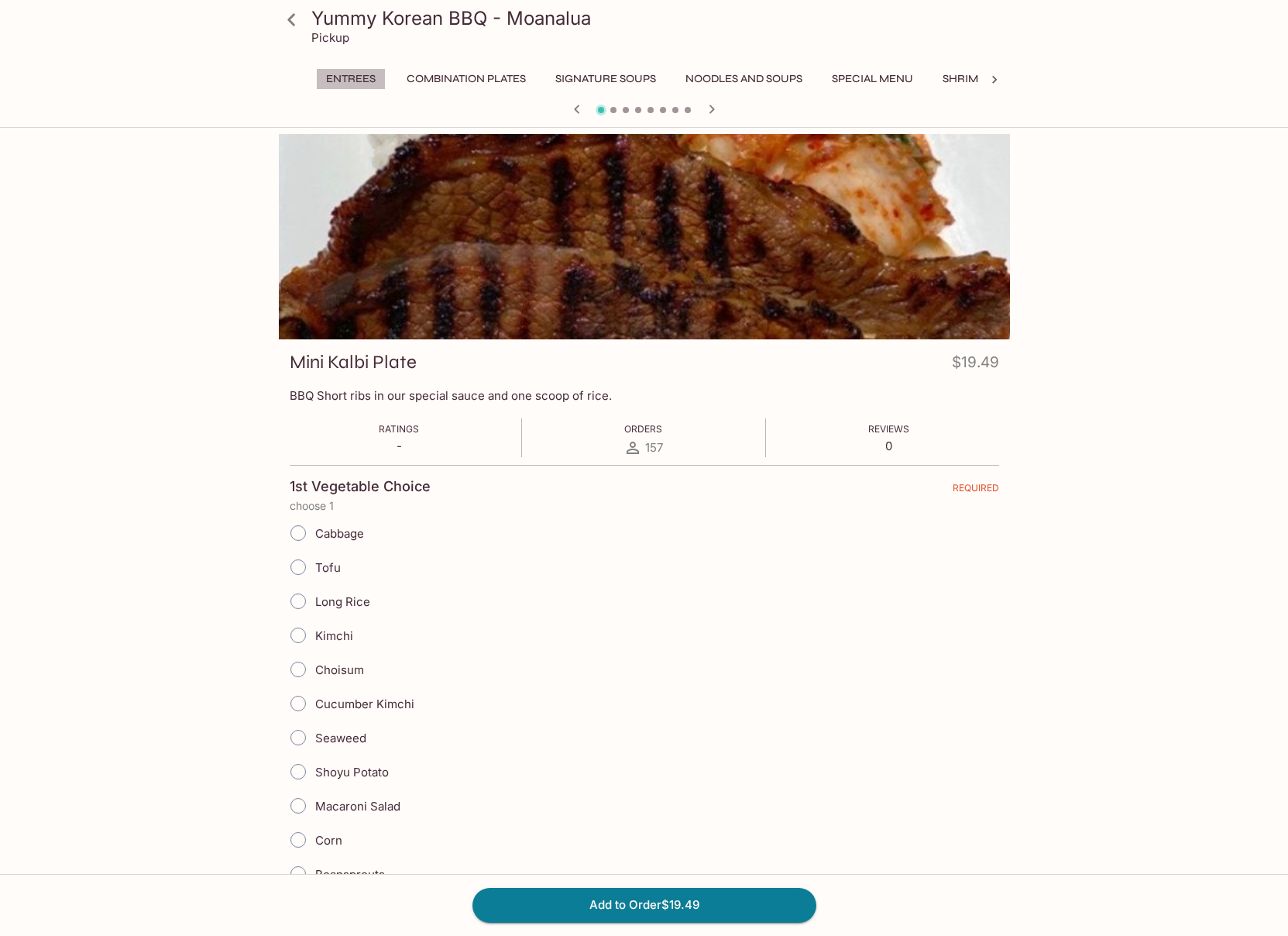
click at [351, 73] on button "Entrees" at bounding box center [351, 79] width 70 height 22
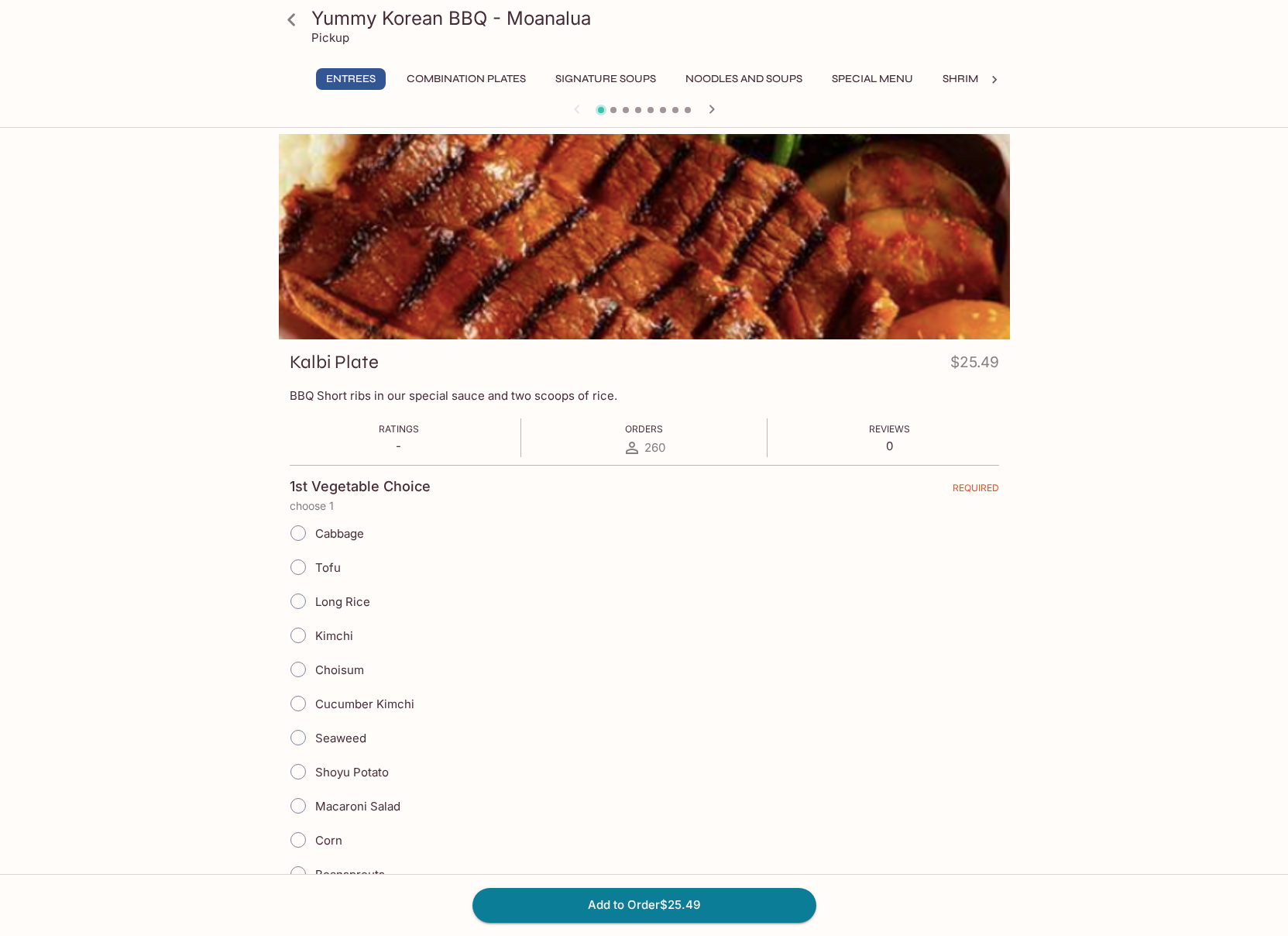
click at [289, 15] on icon at bounding box center [292, 20] width 27 height 27
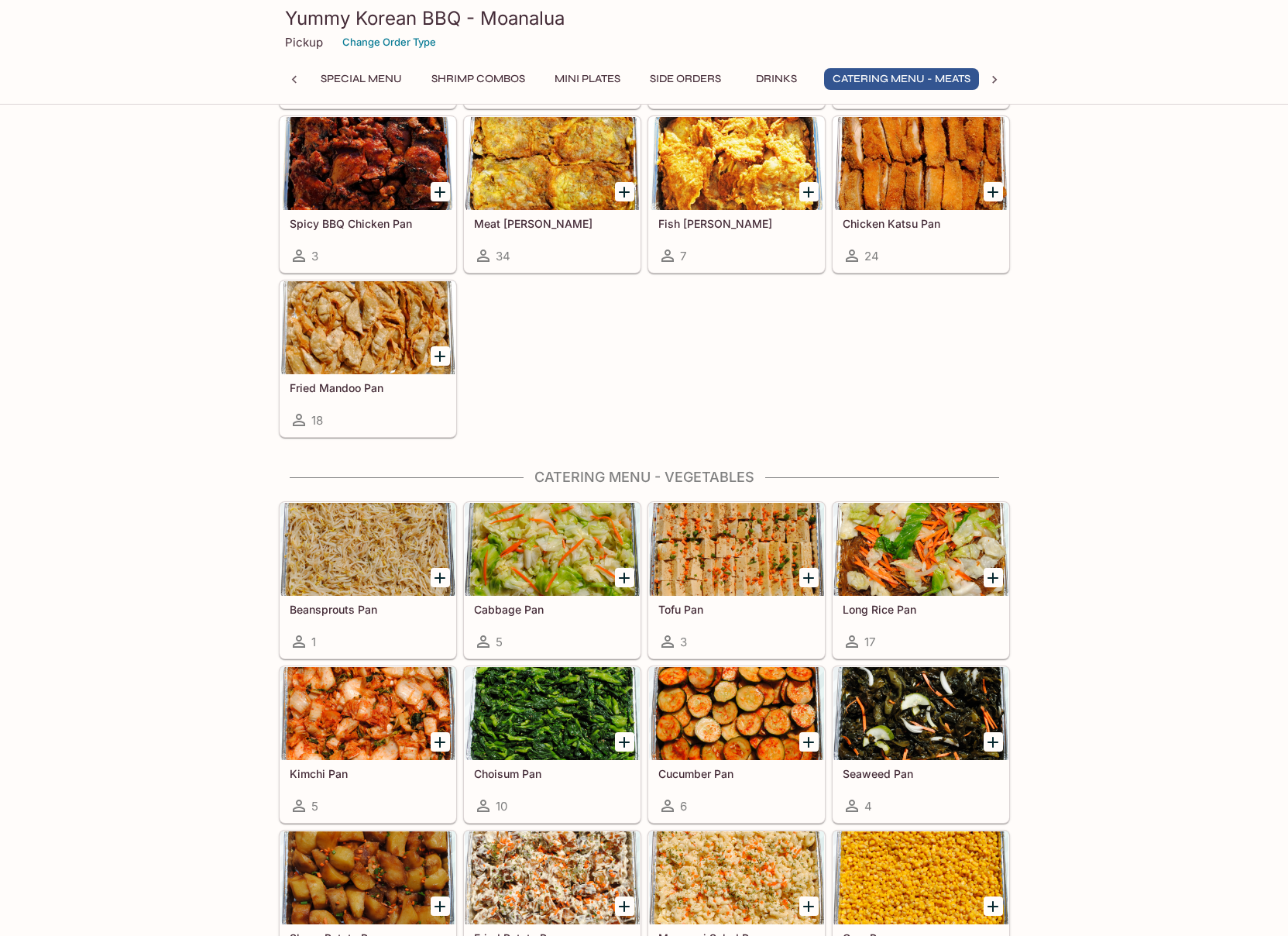
scroll to position [3384, 0]
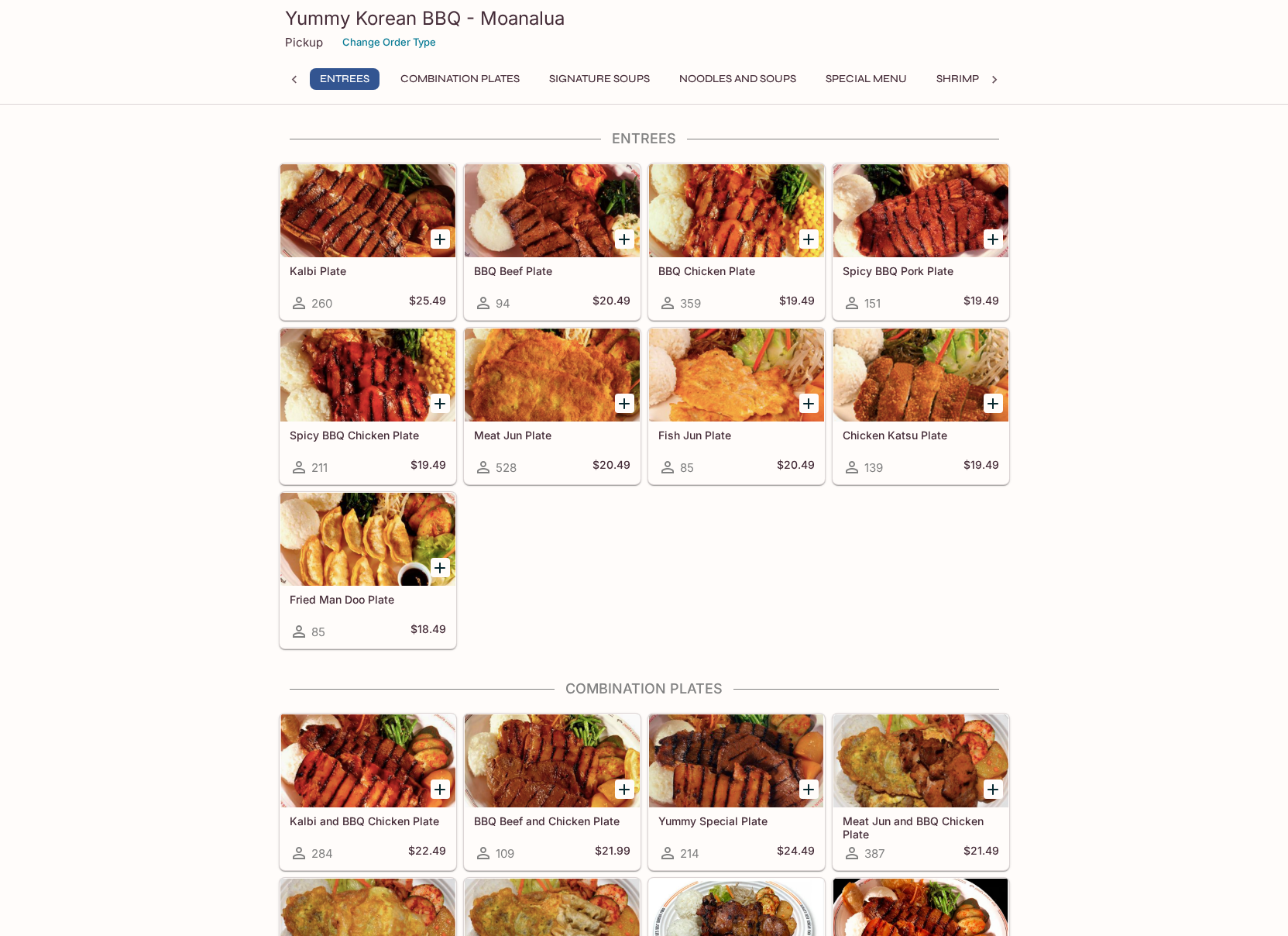
click at [347, 76] on button "Entrees" at bounding box center [344, 79] width 70 height 22
click at [420, 79] on button "Combination Plates" at bounding box center [460, 79] width 136 height 22
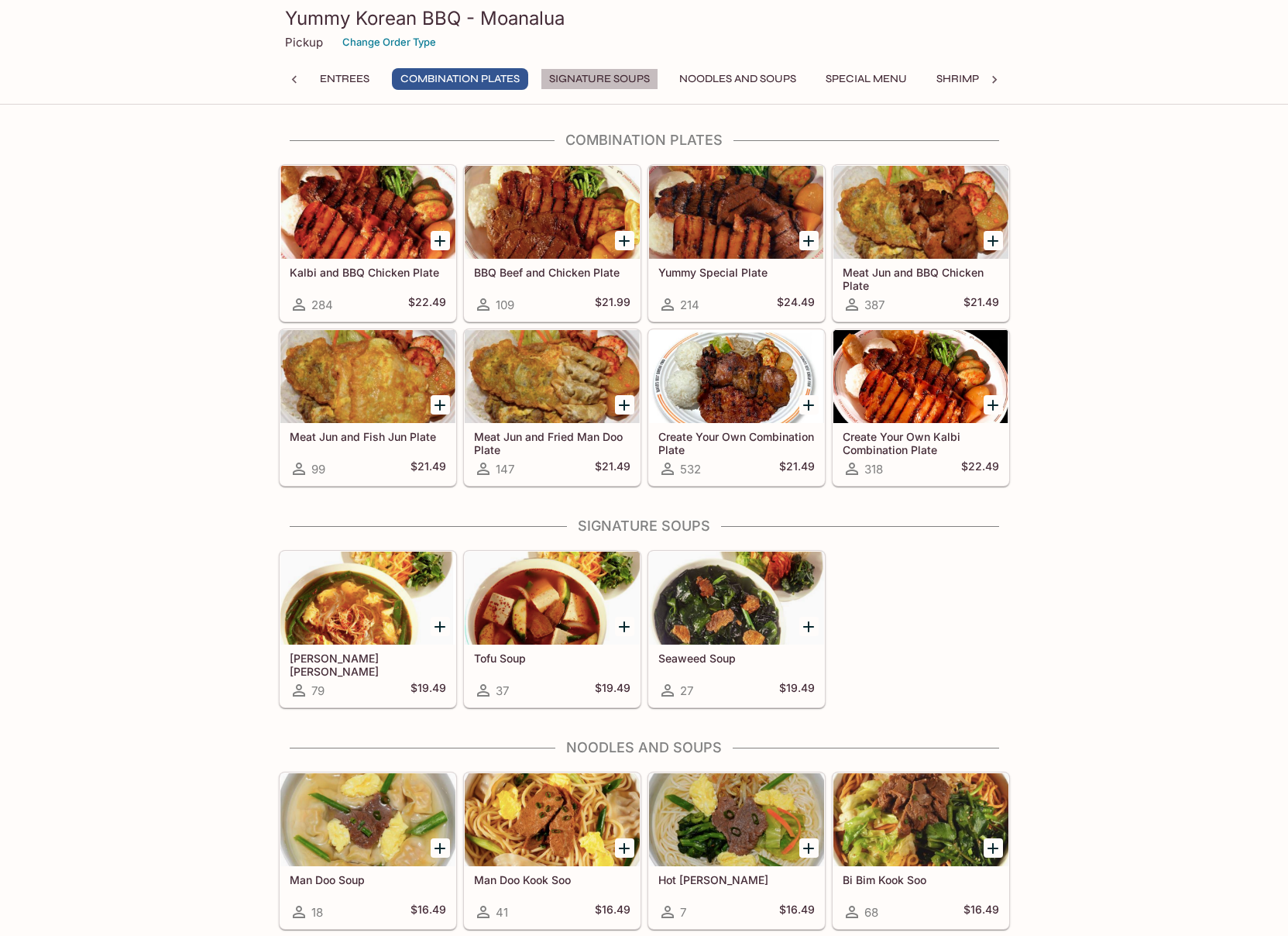
click at [644, 79] on button "Signature Soups" at bounding box center [599, 79] width 118 height 22
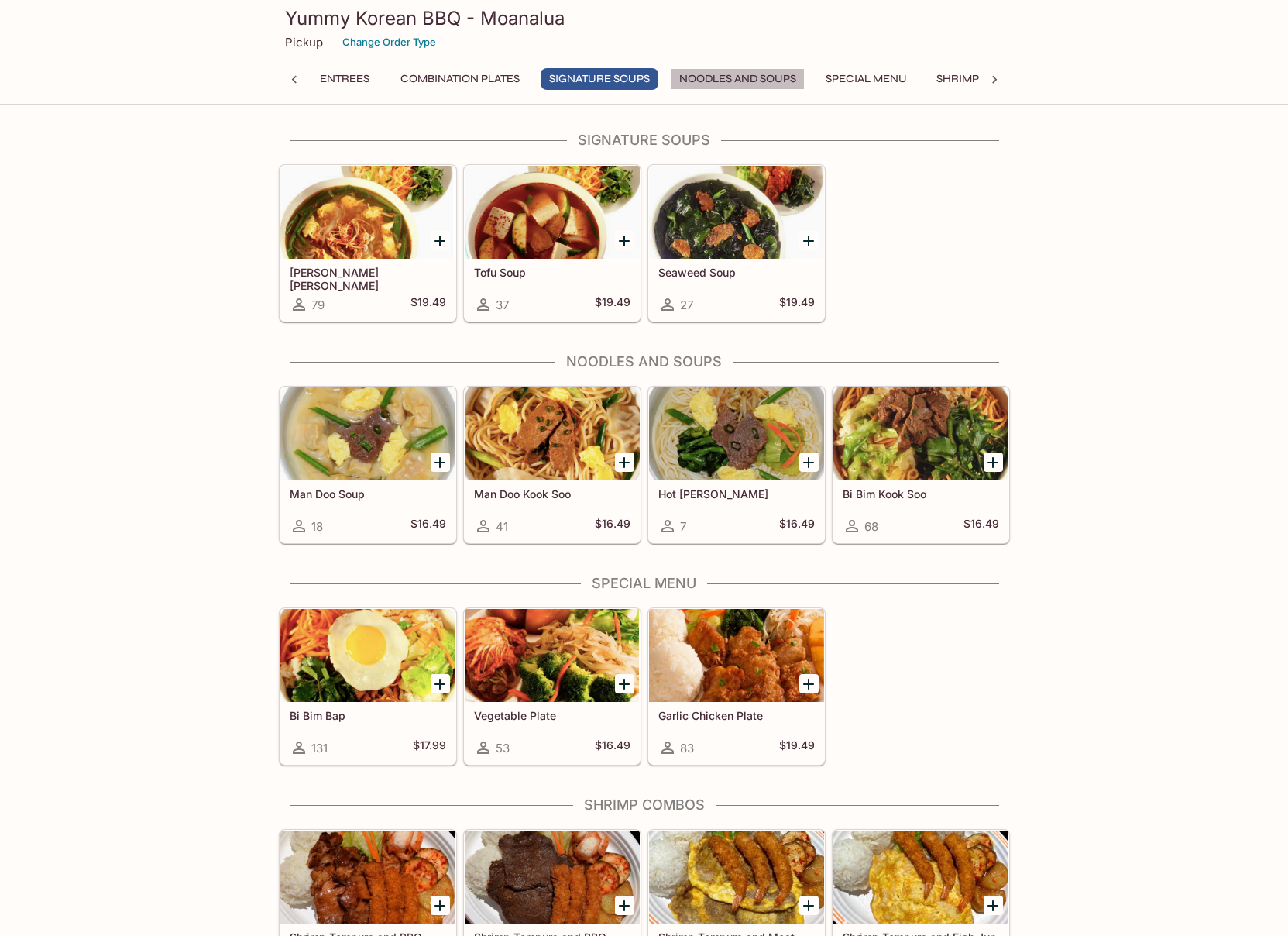
click at [720, 79] on button "Noodles and Soups" at bounding box center [737, 79] width 134 height 22
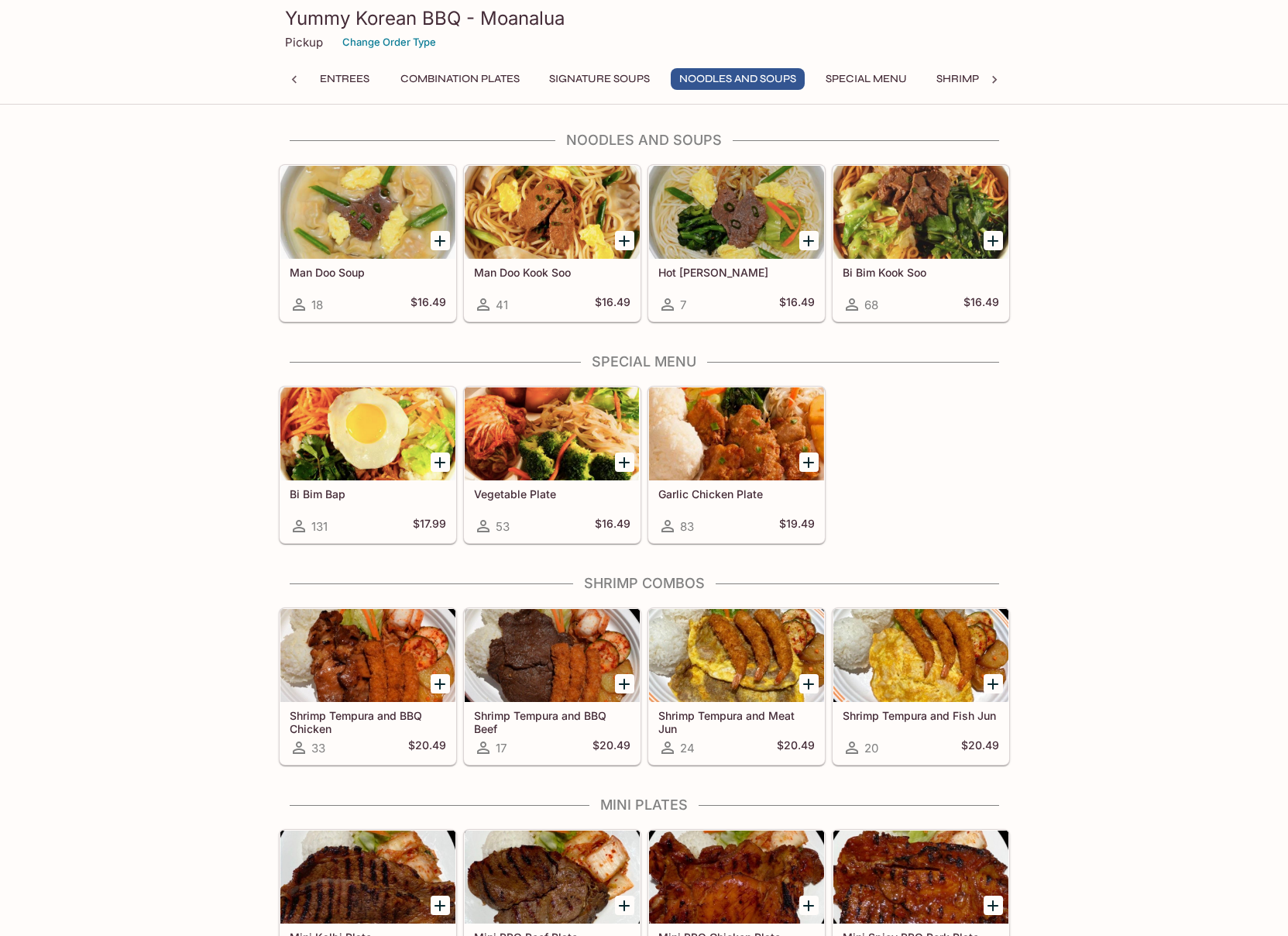
click at [860, 75] on button "Special Menu" at bounding box center [866, 79] width 99 height 22
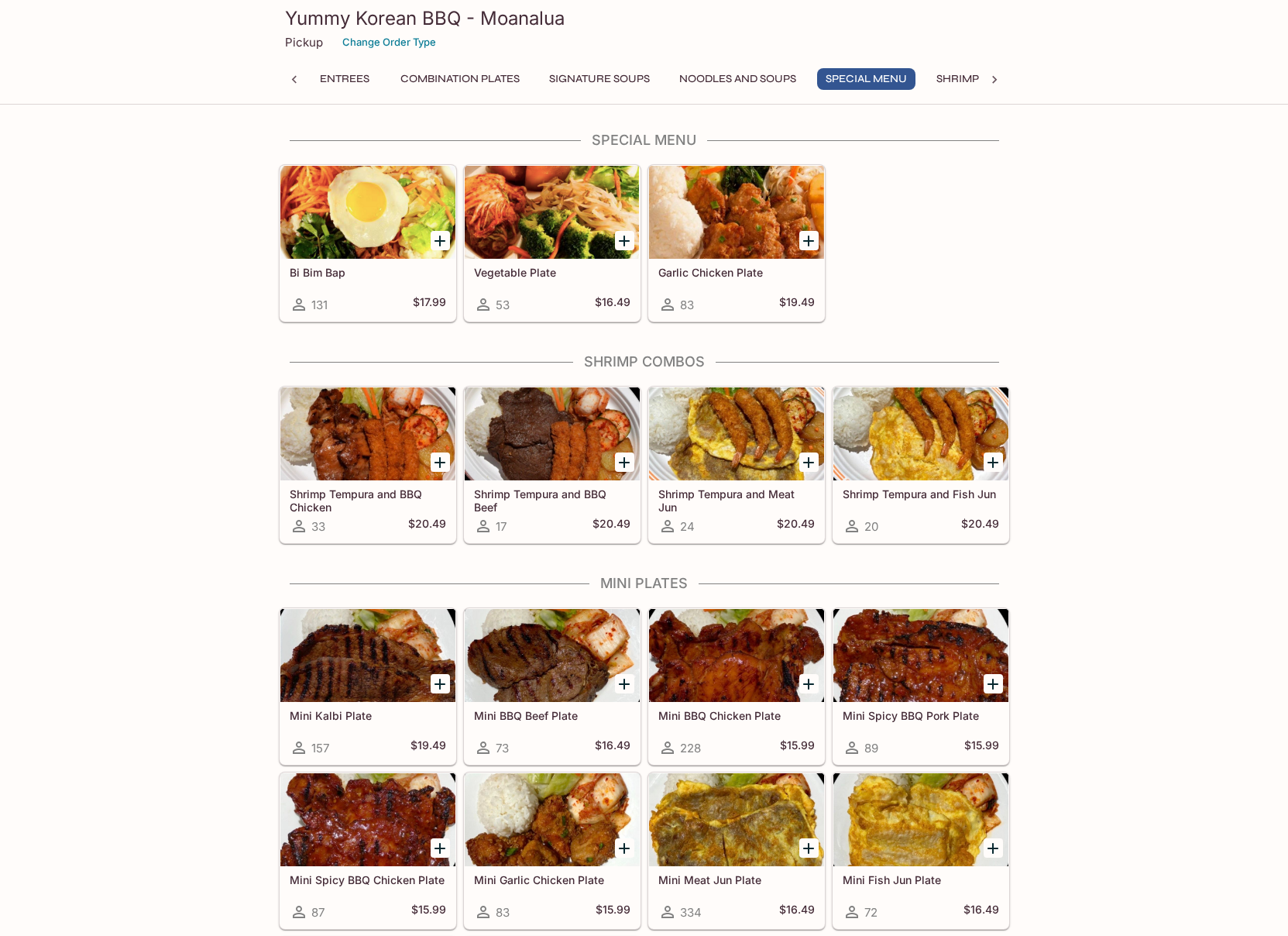
click at [957, 76] on button "Shrimp Combos" at bounding box center [983, 79] width 111 height 22
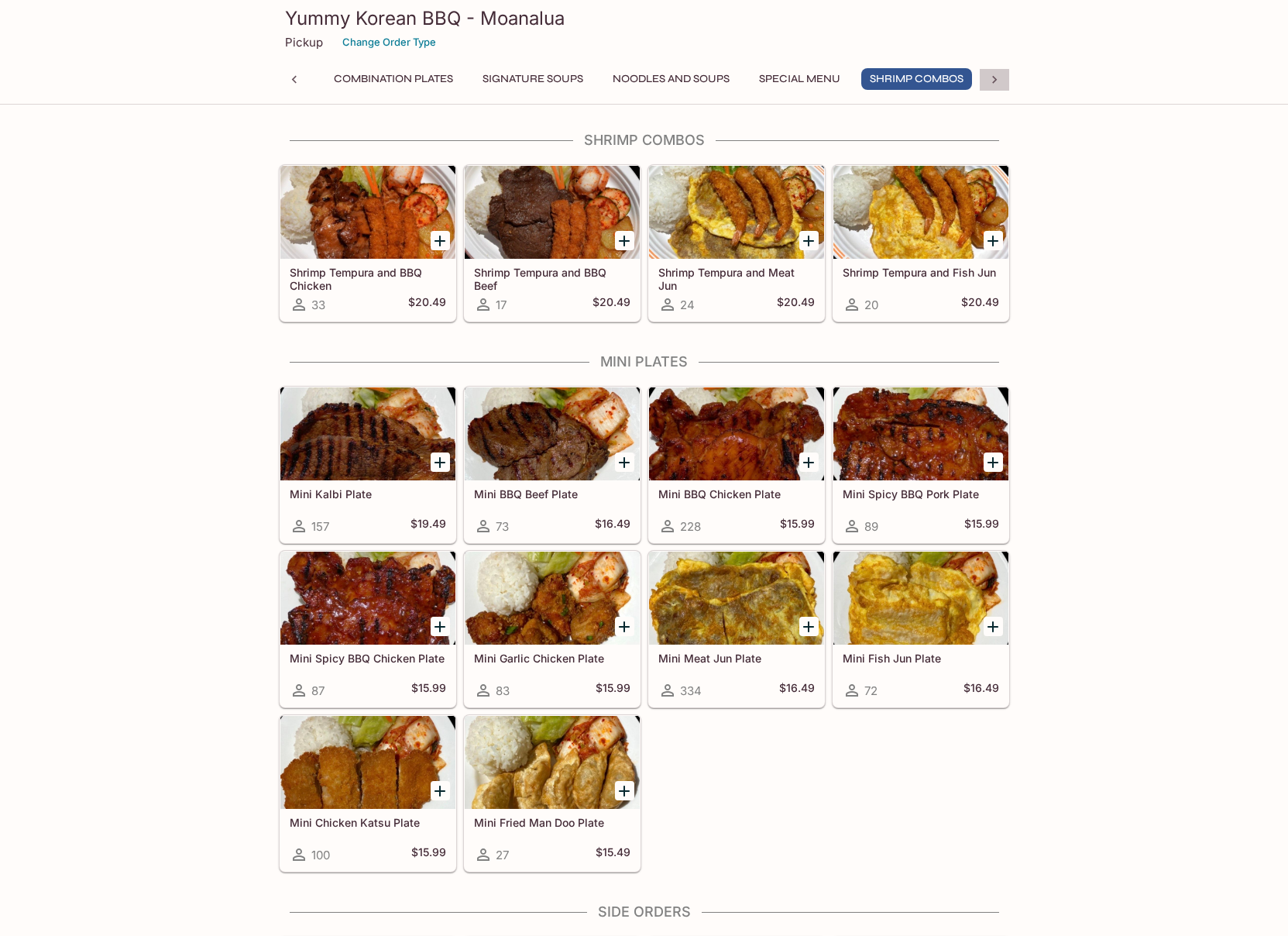
click at [991, 79] on icon at bounding box center [994, 79] width 15 height 15
click at [392, 83] on button "Mini Plates" at bounding box center [388, 79] width 83 height 22
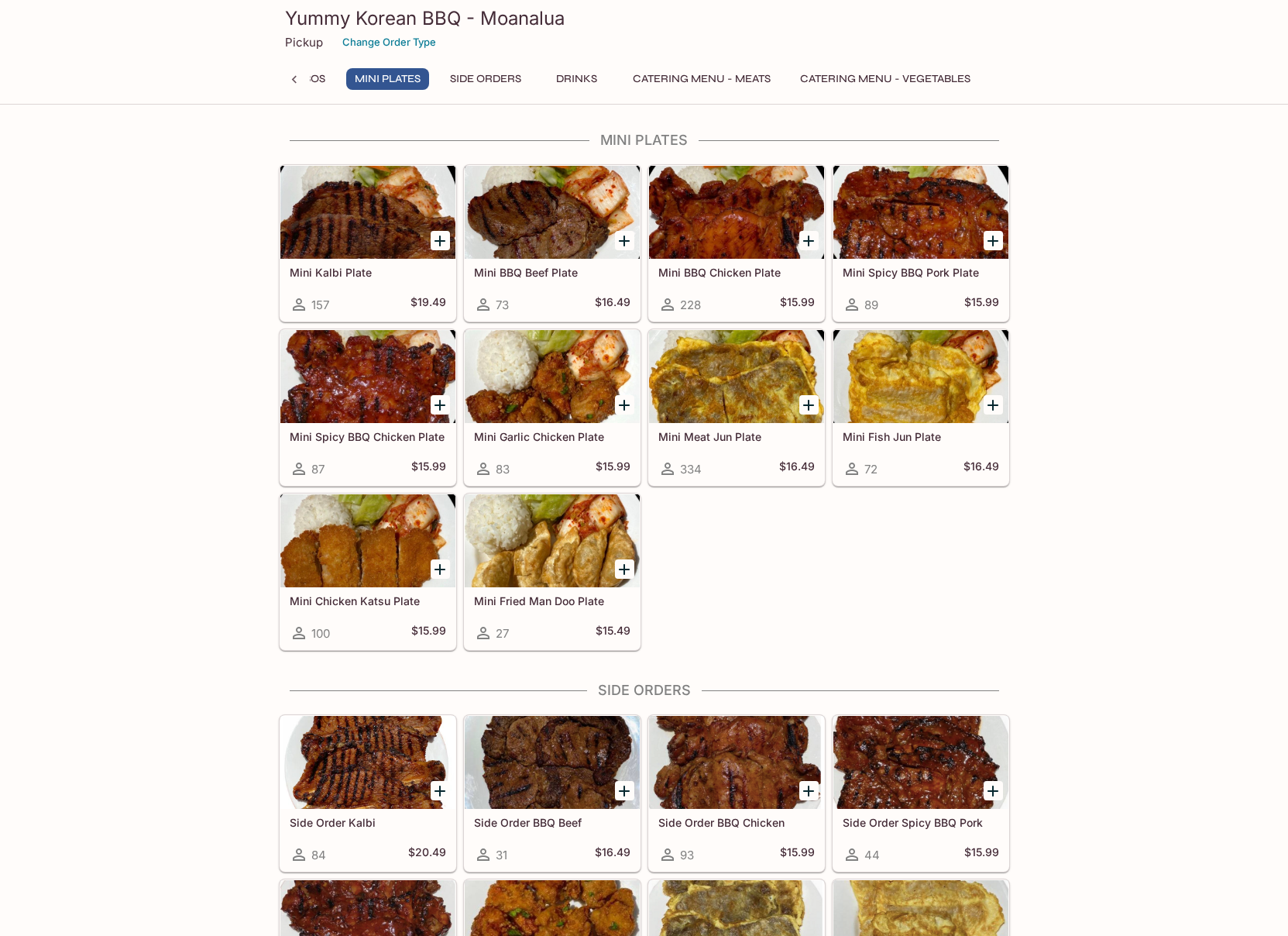
click at [491, 81] on button "Side Orders" at bounding box center [486, 79] width 88 height 22
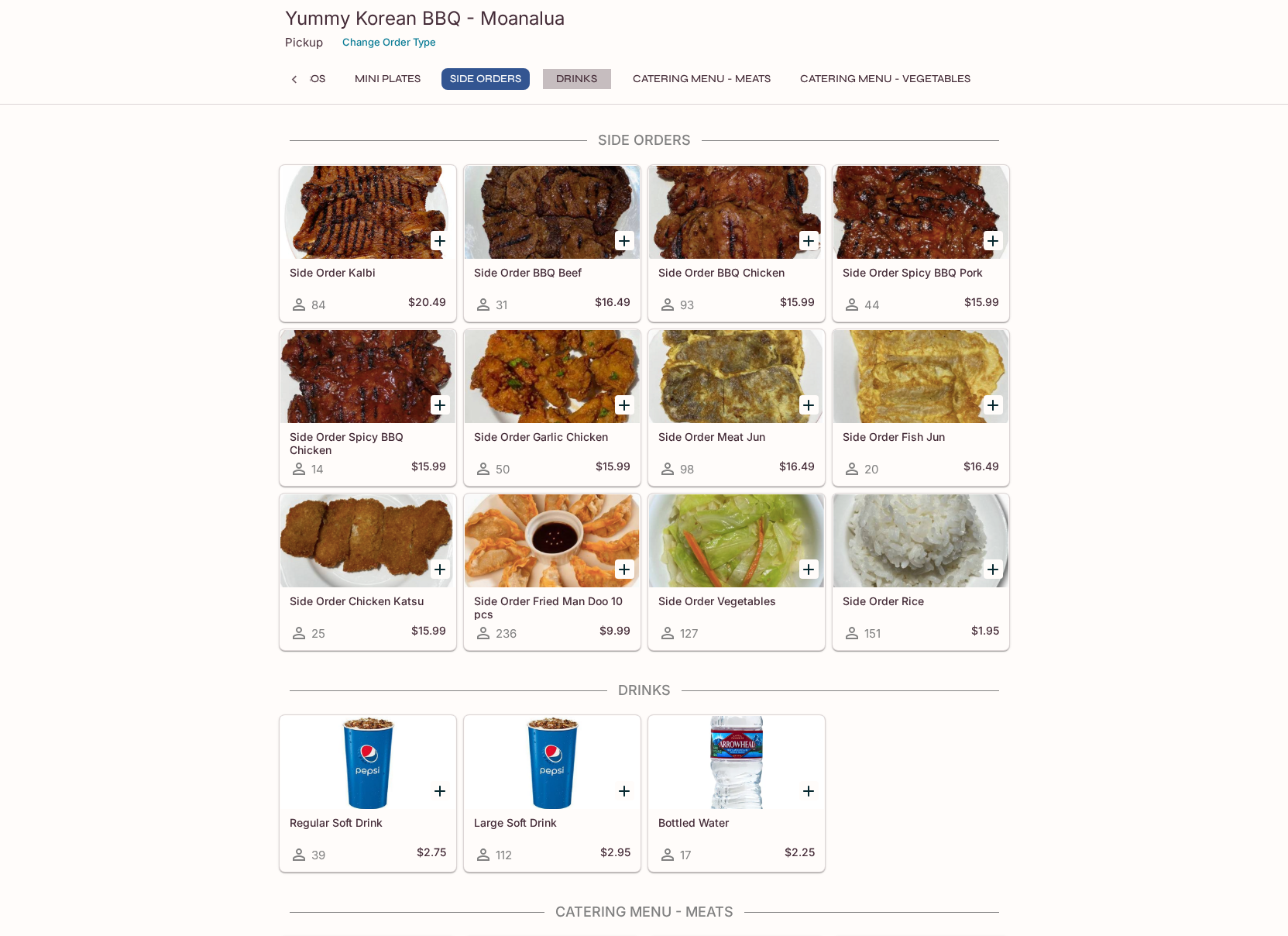
click at [583, 78] on button "Drinks" at bounding box center [577, 79] width 70 height 22
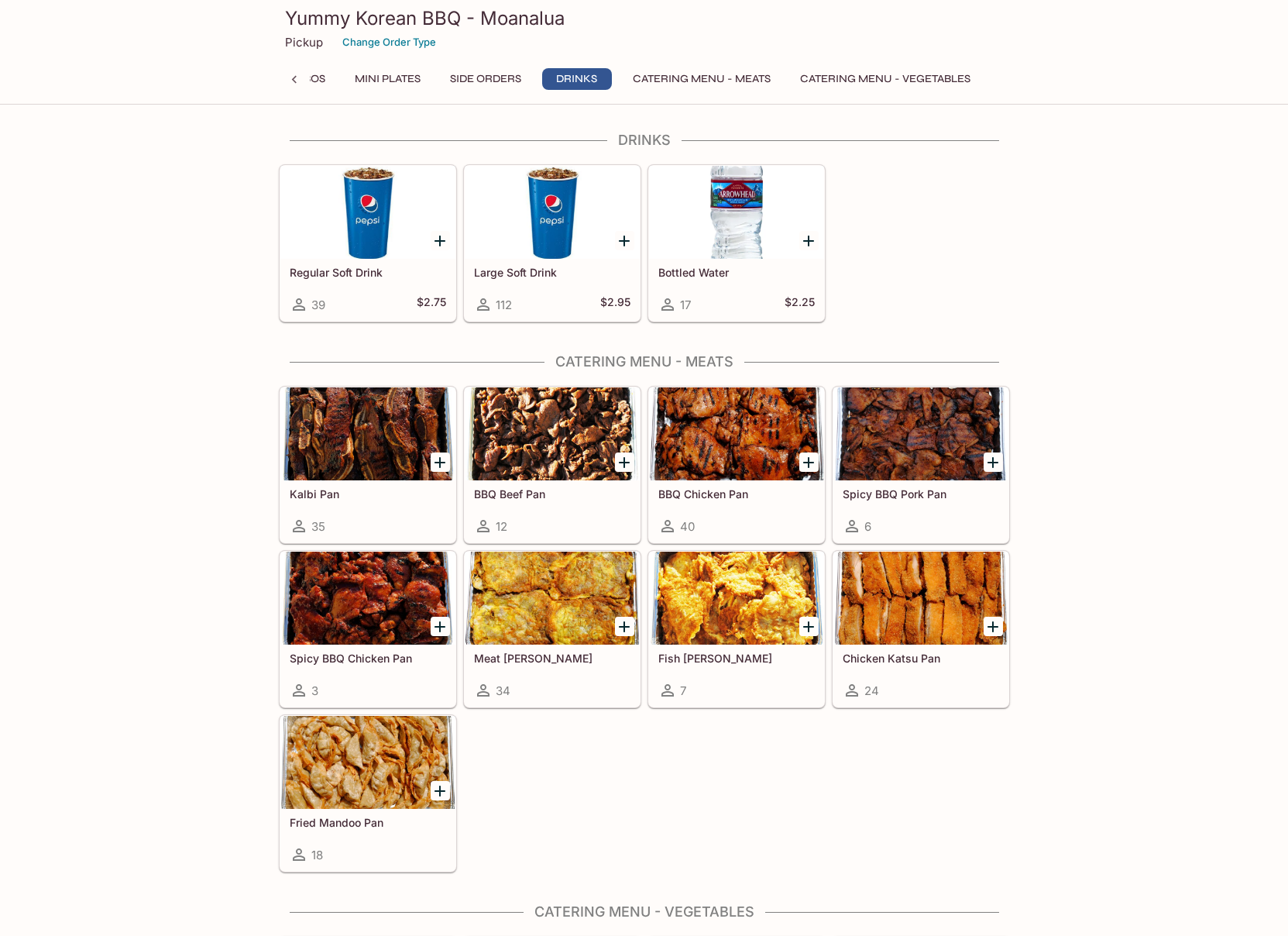
click at [682, 77] on button "Catering Menu - Meats" at bounding box center [701, 79] width 155 height 22
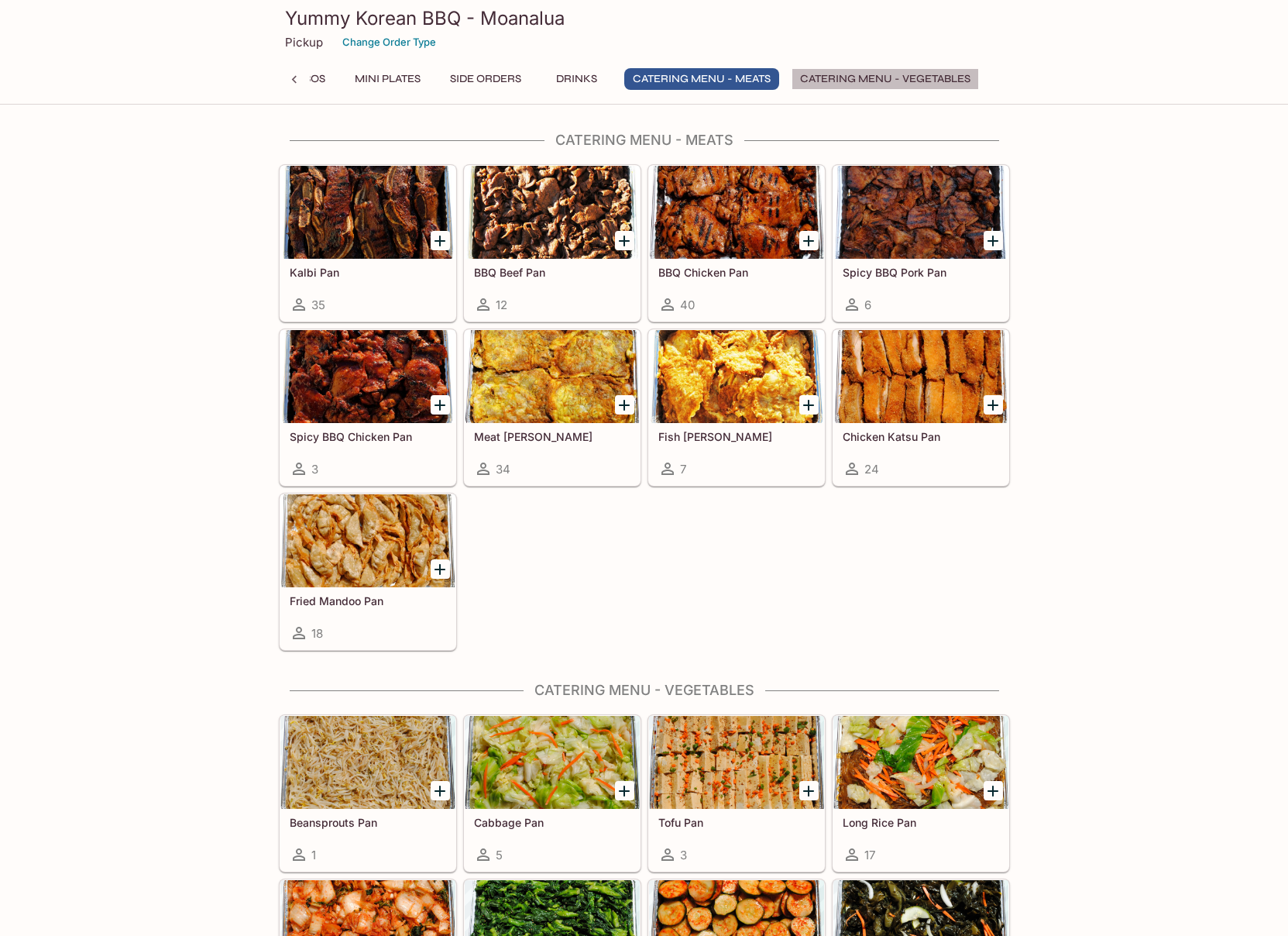
click at [845, 77] on button "Catering Menu - Vegetables" at bounding box center [886, 79] width 188 height 22
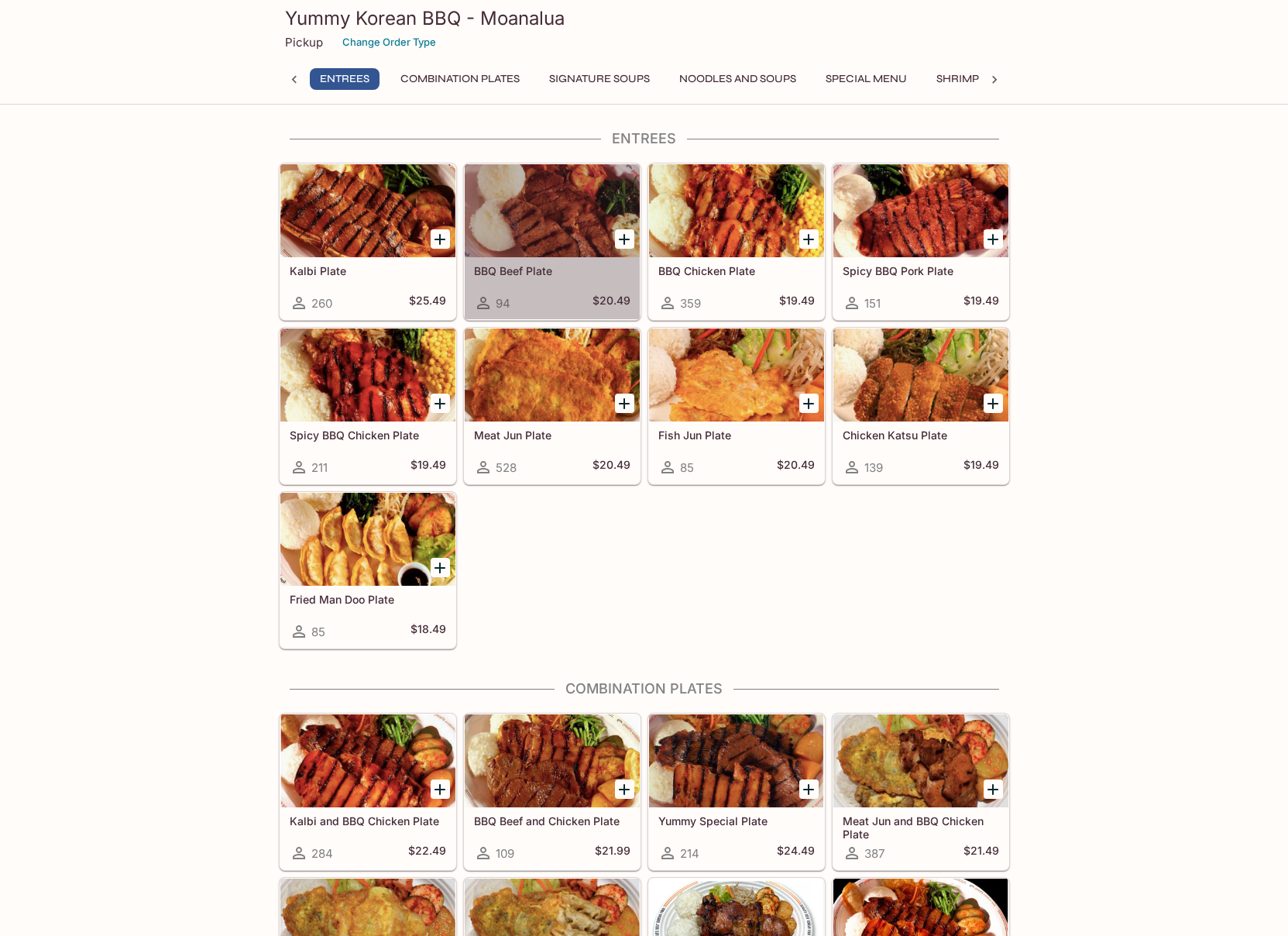
click at [505, 270] on h5 "BBQ Beef Plate" at bounding box center [552, 271] width 156 height 13
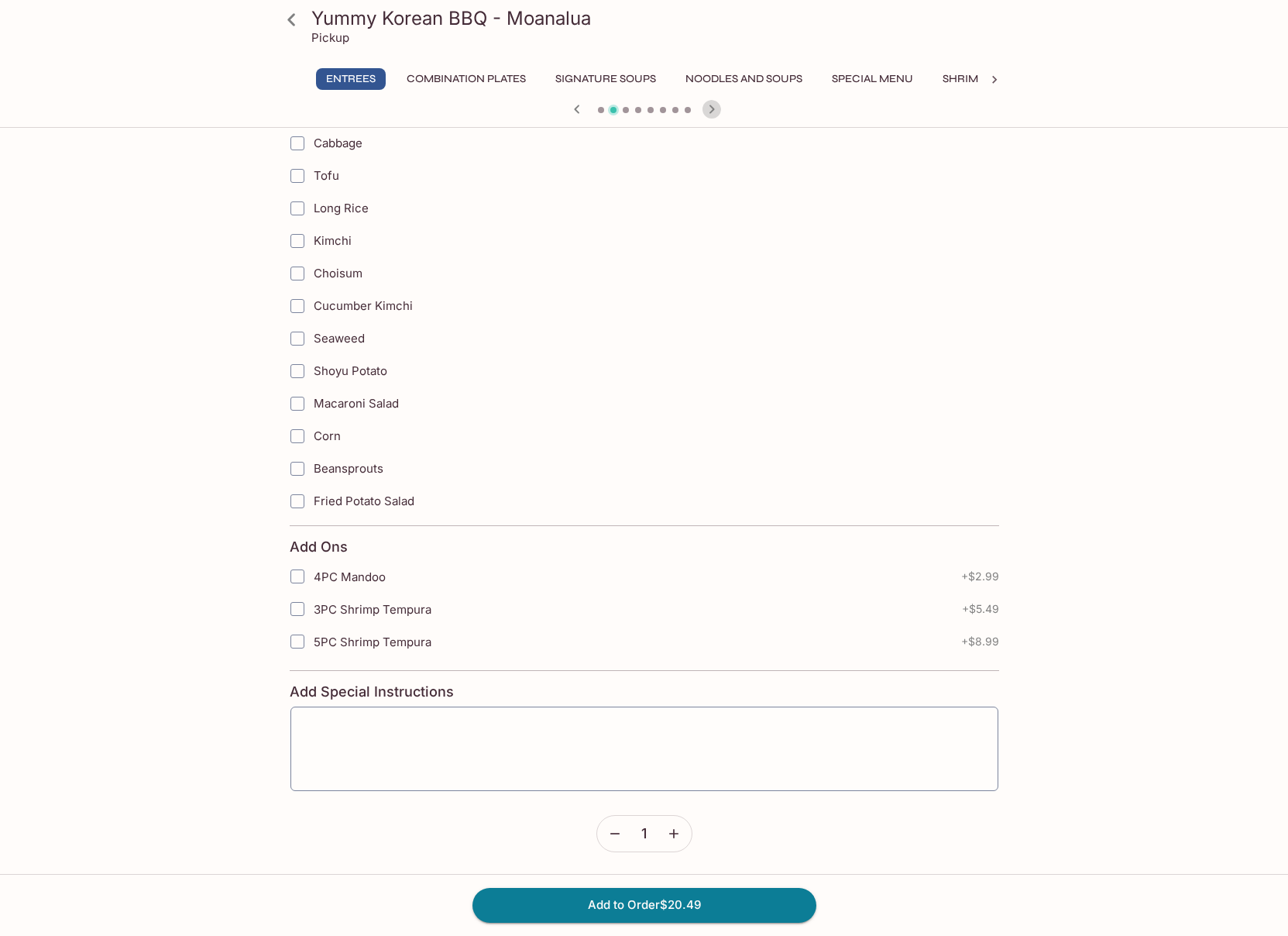
click at [705, 112] on icon "button" at bounding box center [712, 109] width 18 height 18
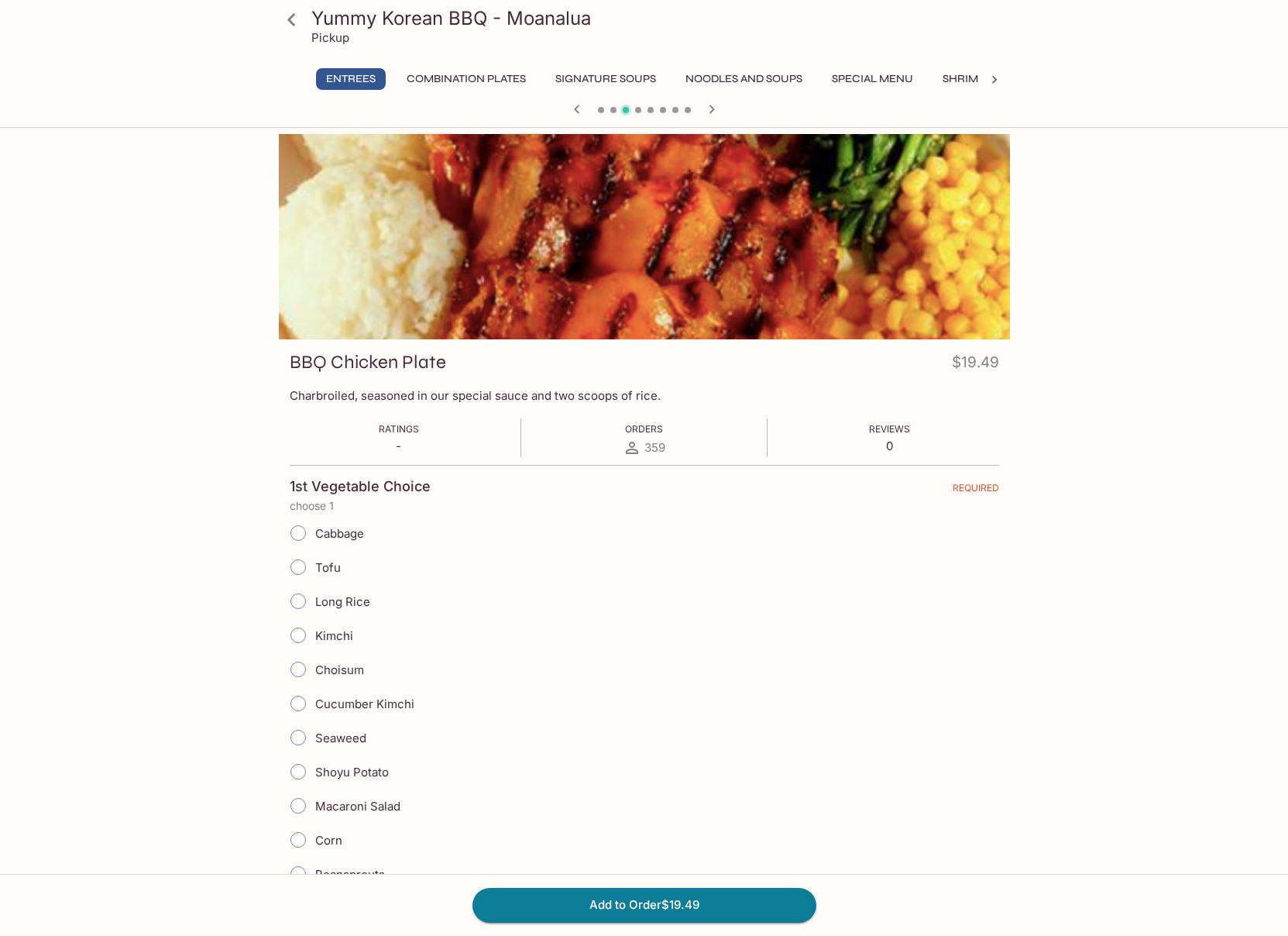
click at [710, 104] on icon "button" at bounding box center [712, 109] width 18 height 18
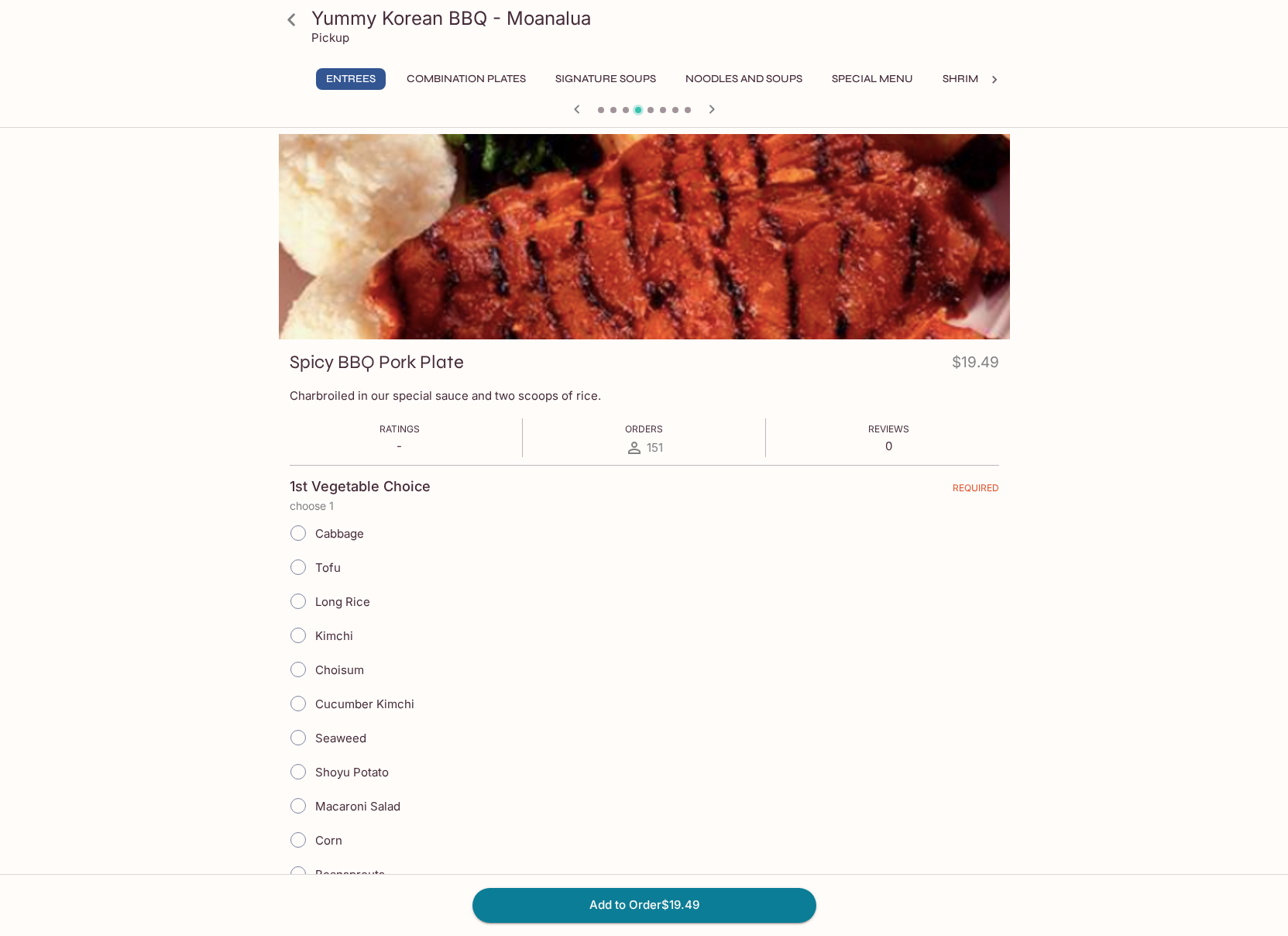
click at [710, 104] on icon "button" at bounding box center [712, 109] width 18 height 18
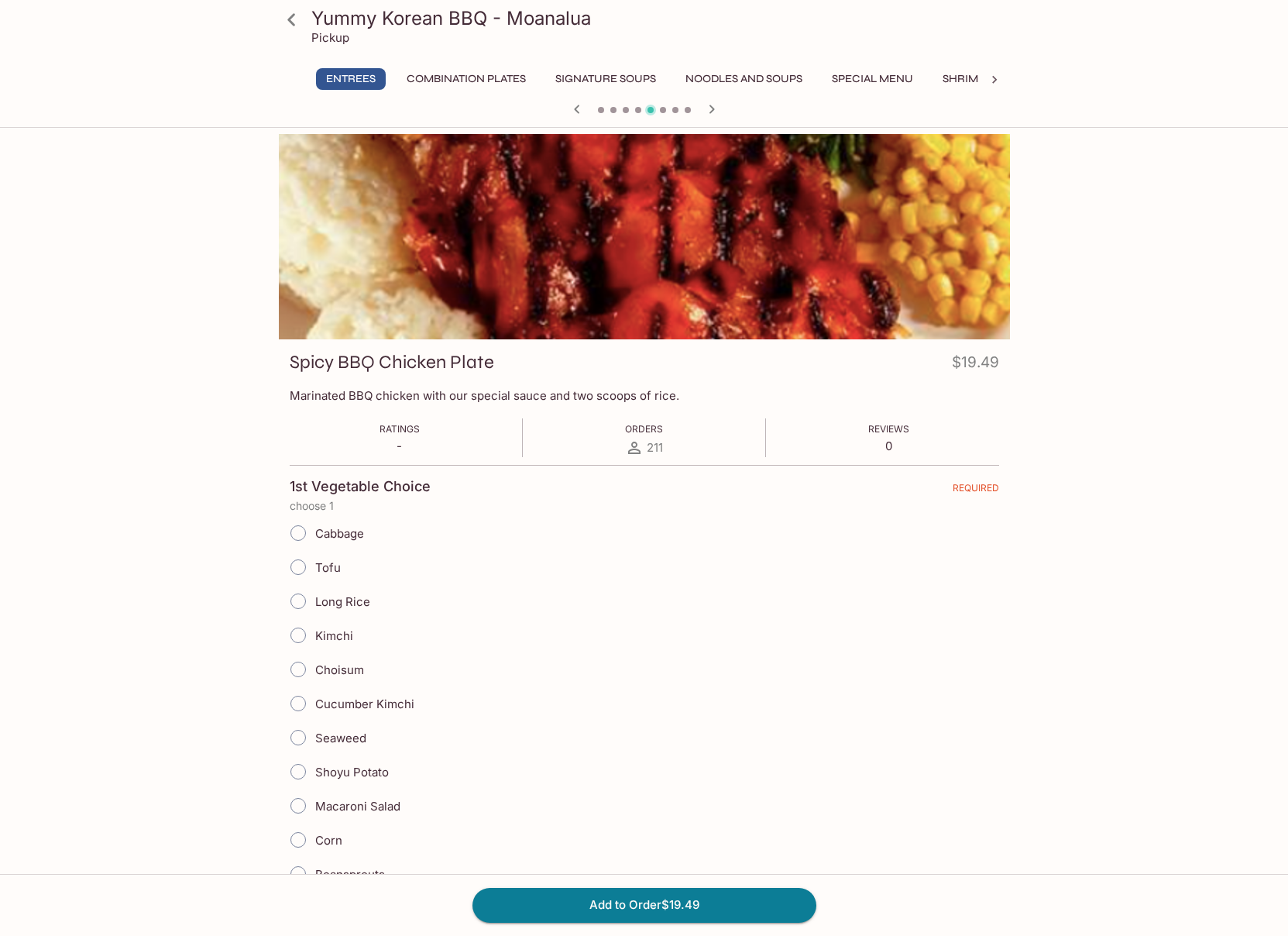
click at [710, 104] on icon "button" at bounding box center [712, 109] width 18 height 18
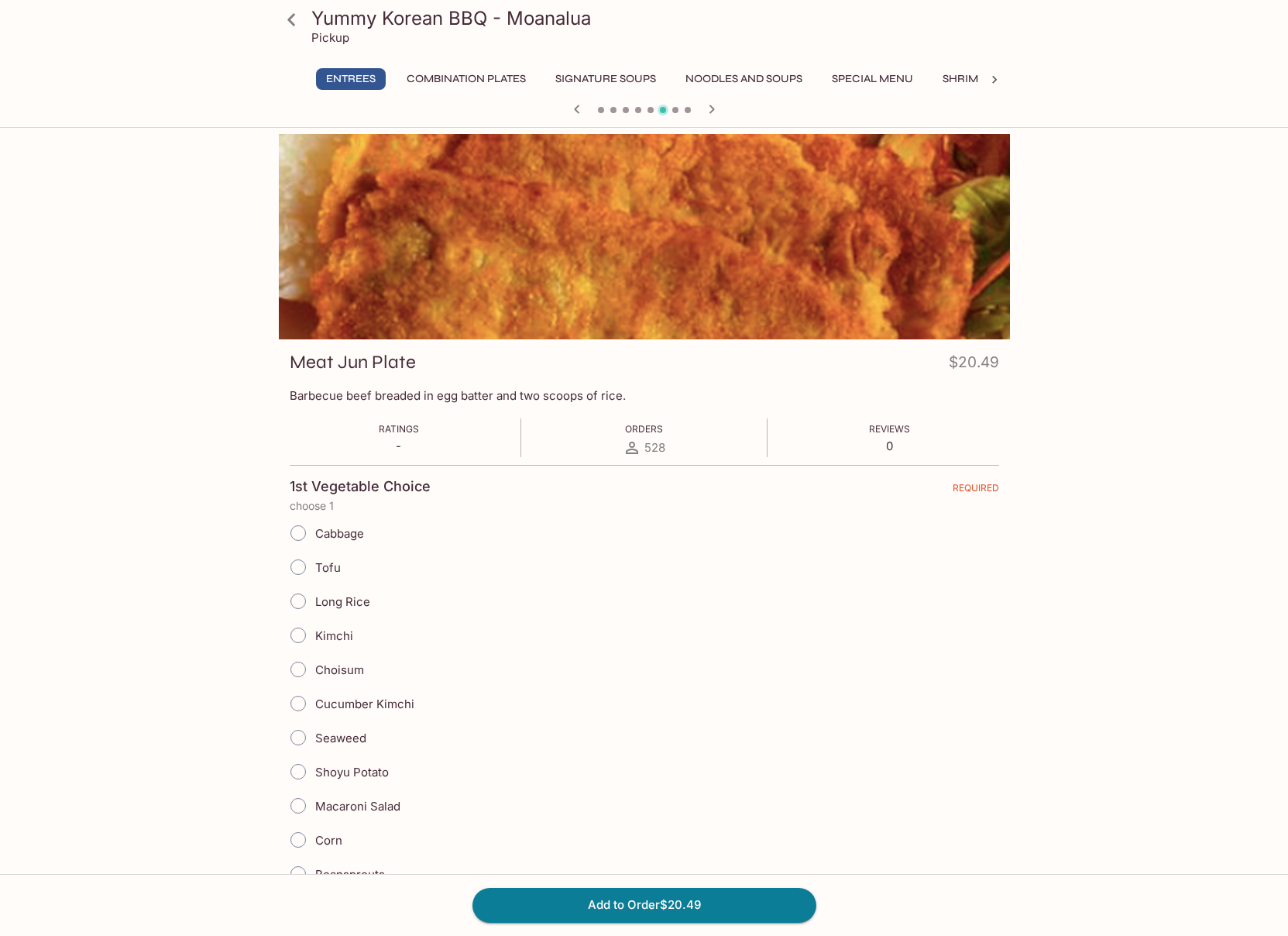
click at [710, 104] on icon "button" at bounding box center [712, 109] width 18 height 18
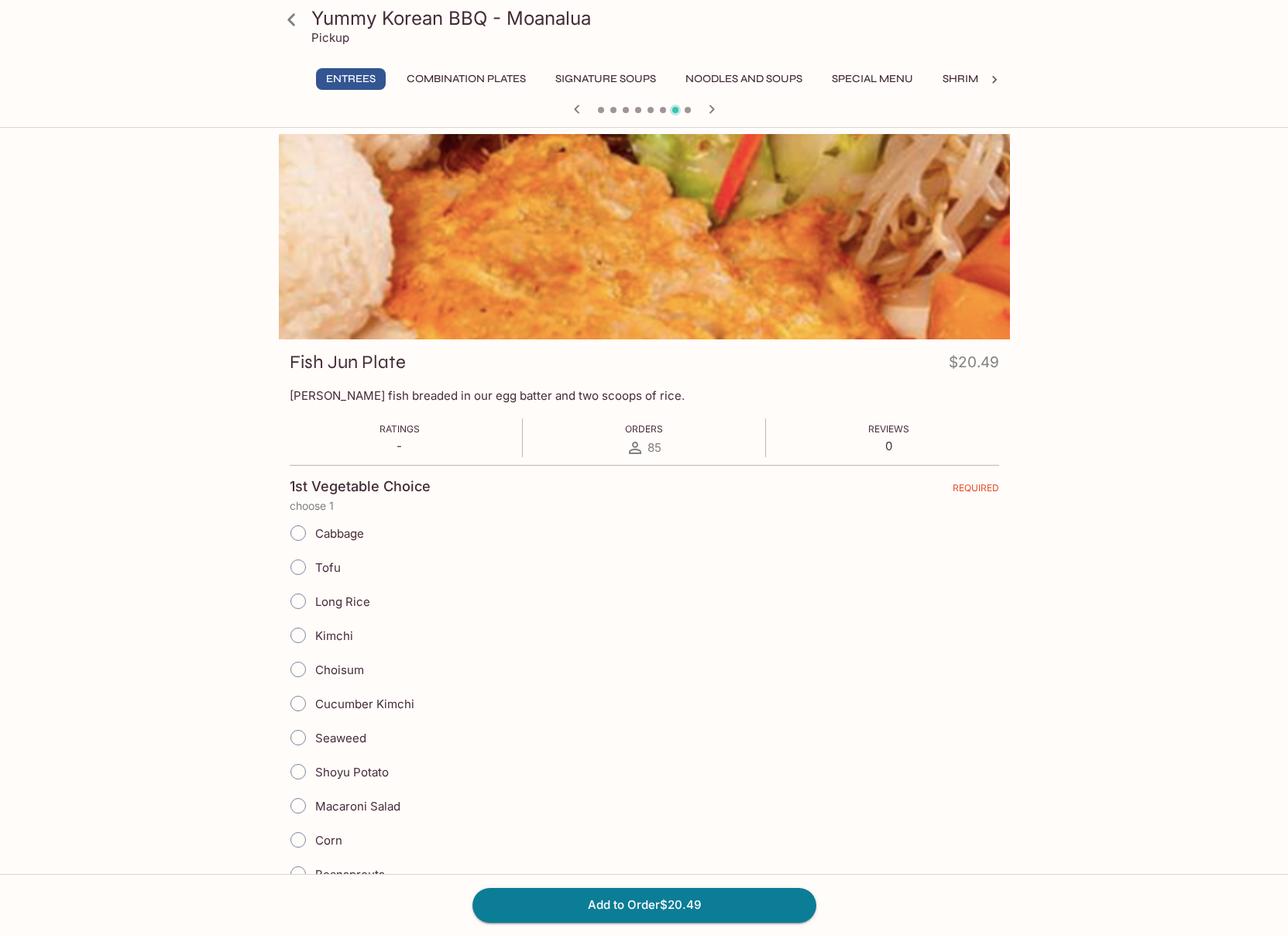
click at [710, 104] on icon "button" at bounding box center [712, 109] width 18 height 18
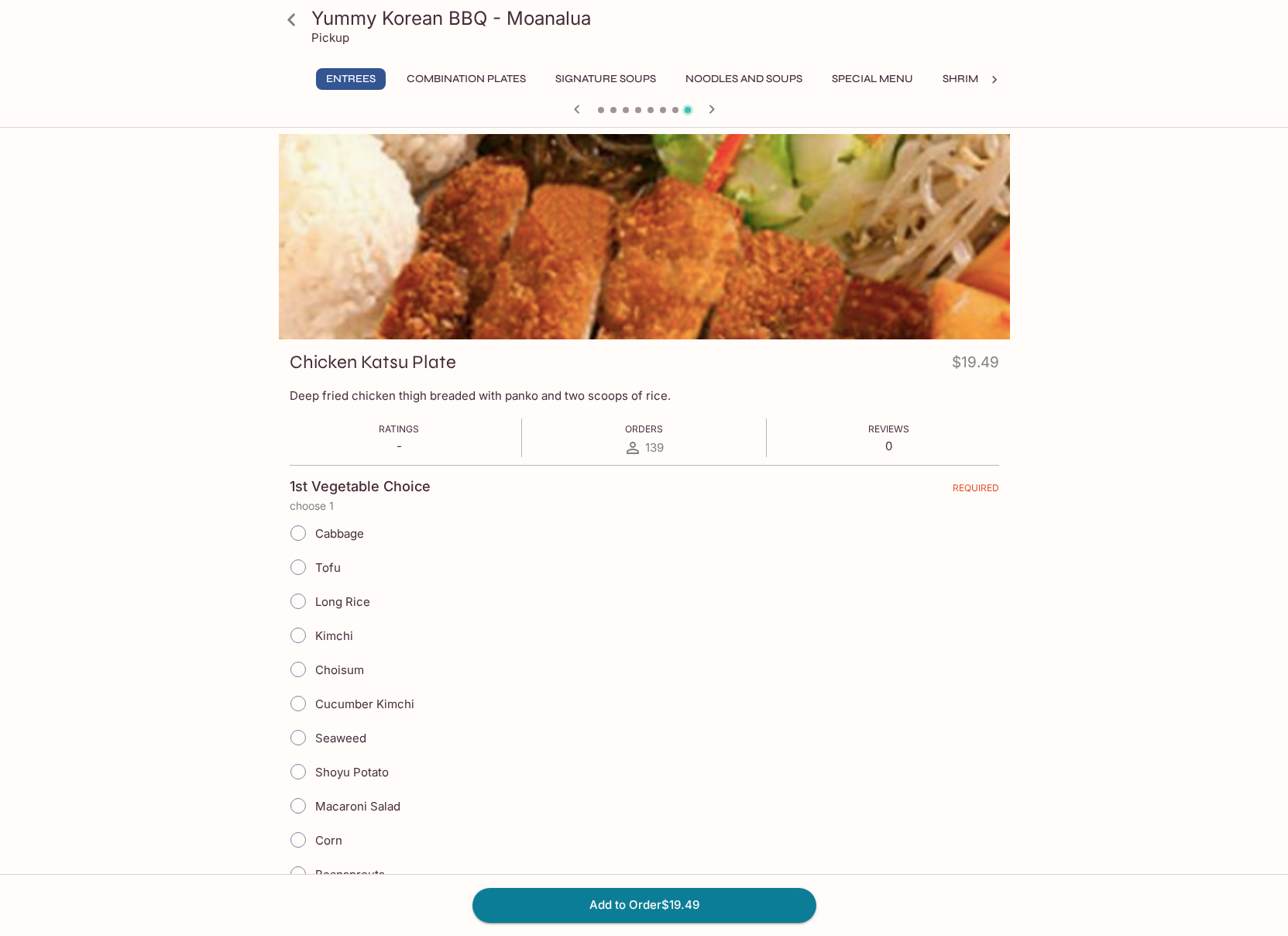
click at [710, 104] on icon "button" at bounding box center [712, 109] width 18 height 18
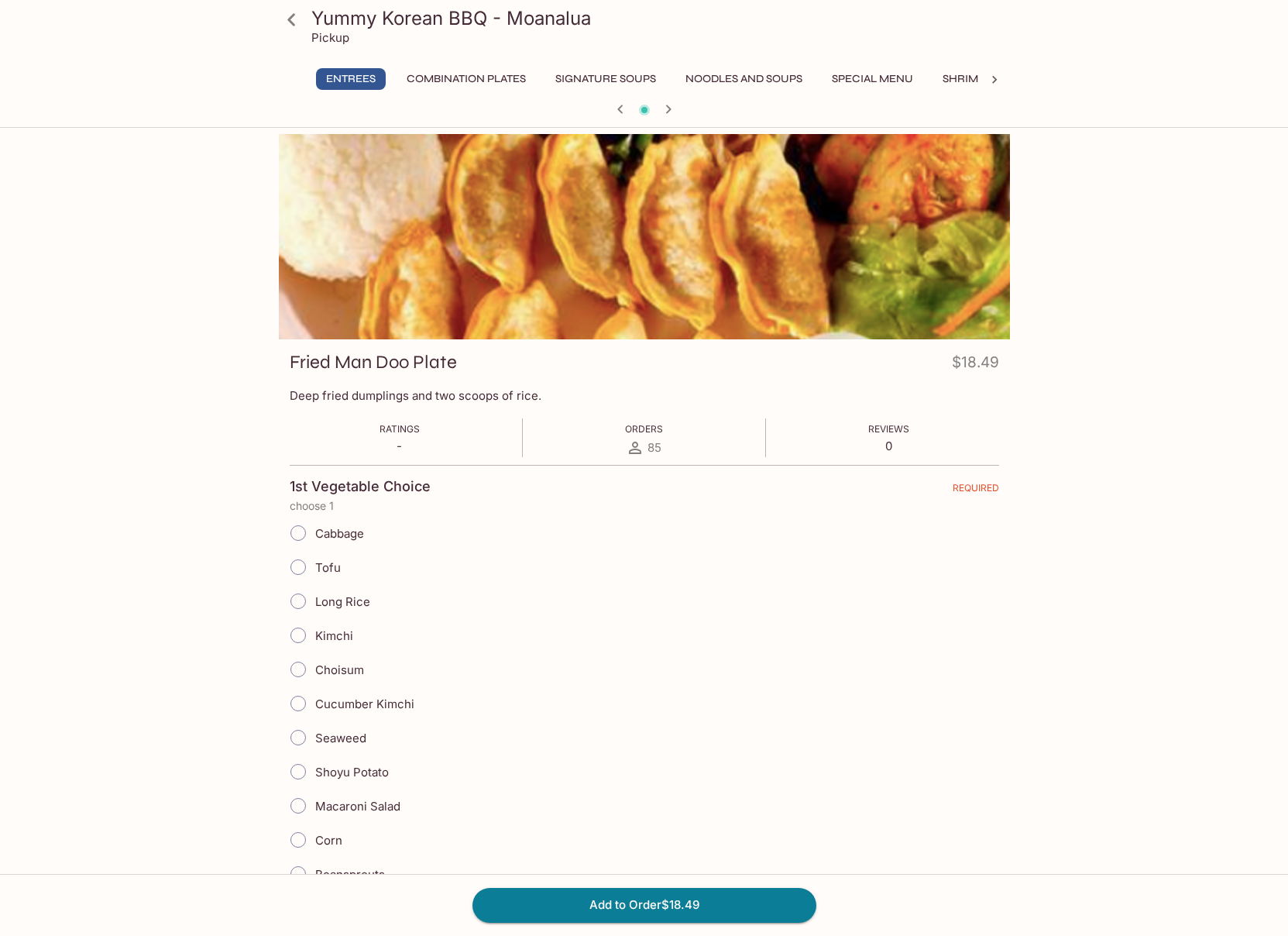
click at [710, 104] on div at bounding box center [644, 111] width 744 height 23
click at [668, 108] on icon "button" at bounding box center [668, 108] width 6 height 9
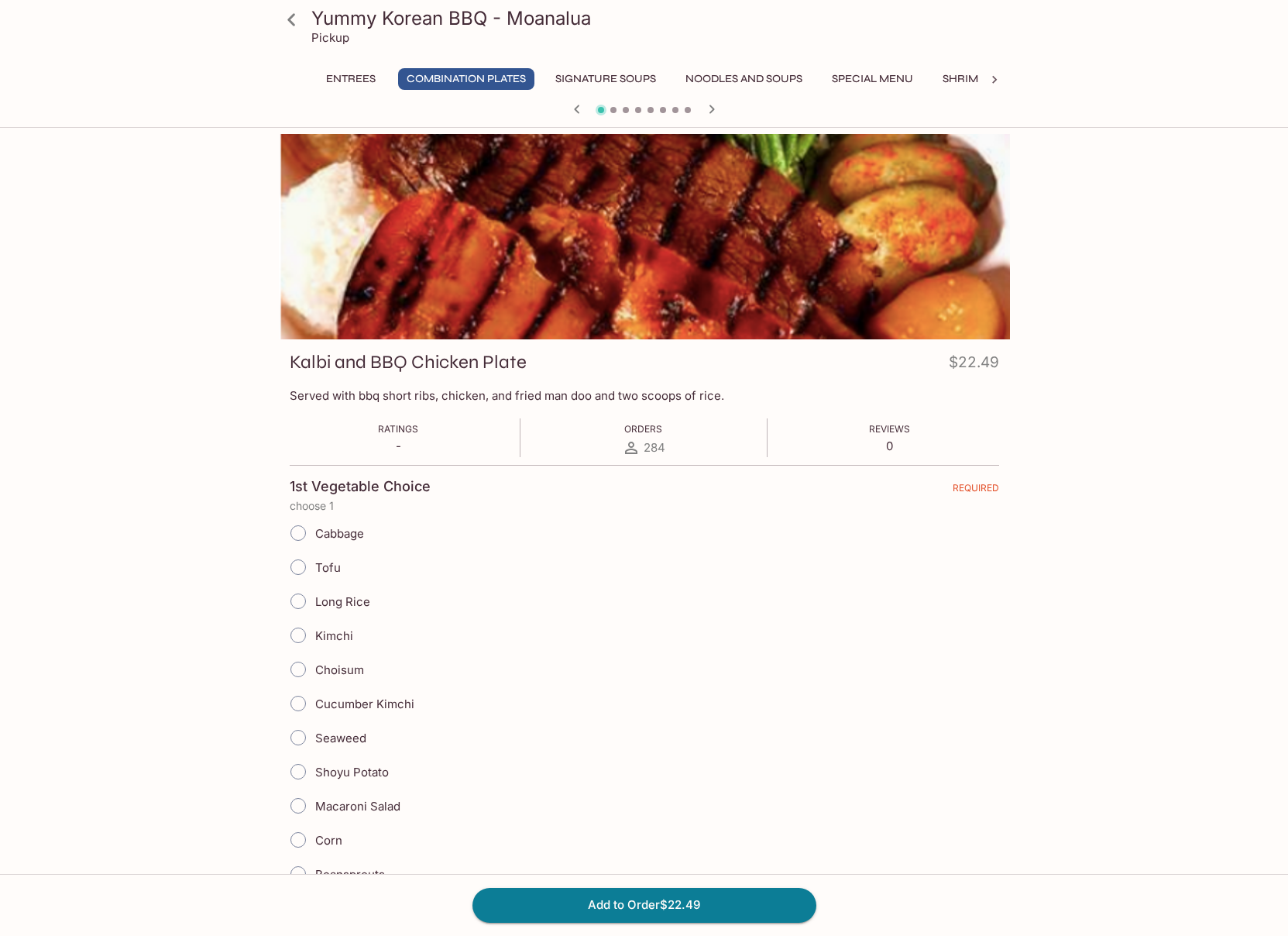
click at [668, 108] on div at bounding box center [644, 111] width 744 height 23
click at [707, 109] on icon "button" at bounding box center [712, 109] width 18 height 18
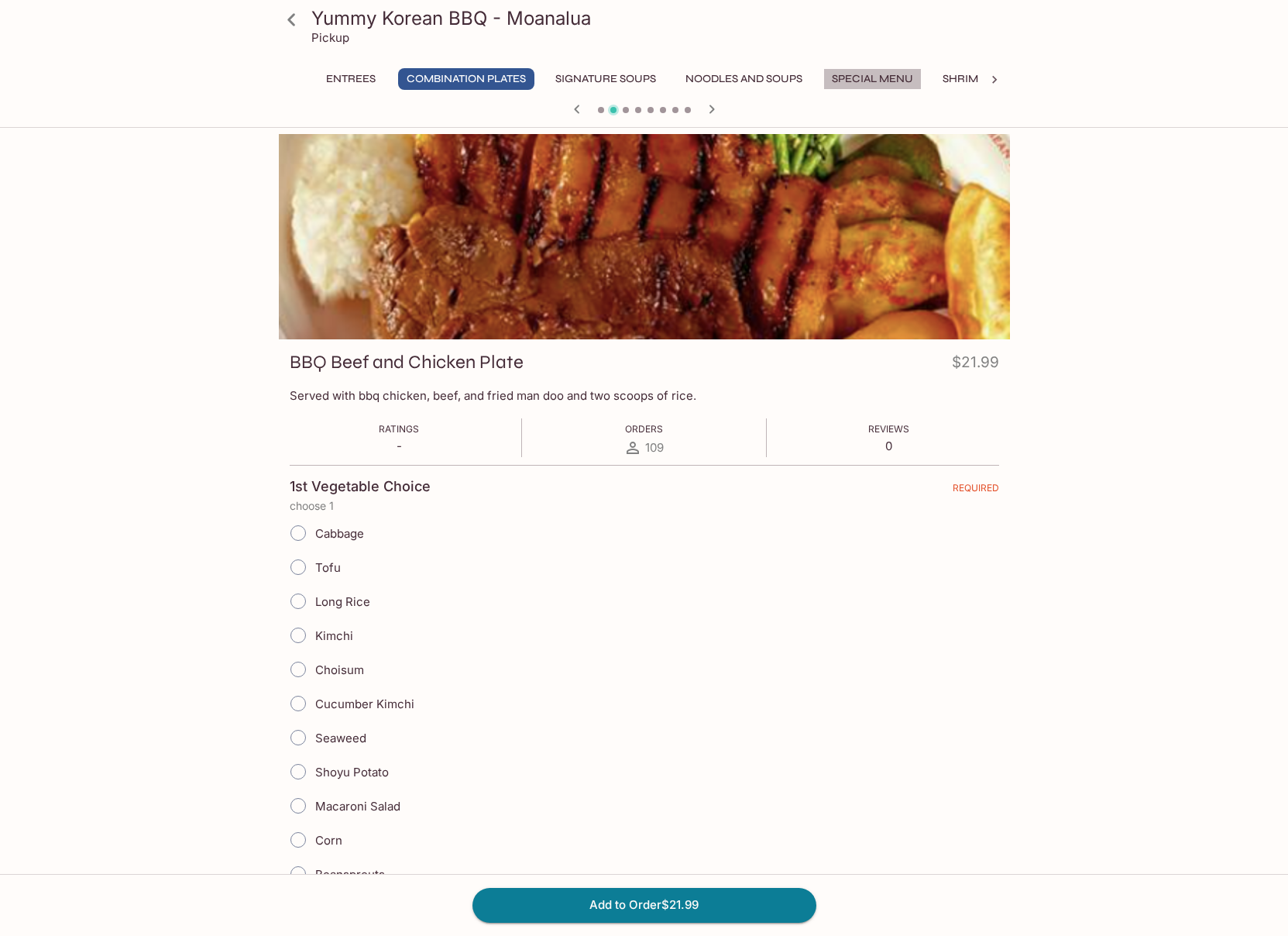
click at [912, 82] on button "Special Menu" at bounding box center [872, 79] width 99 height 22
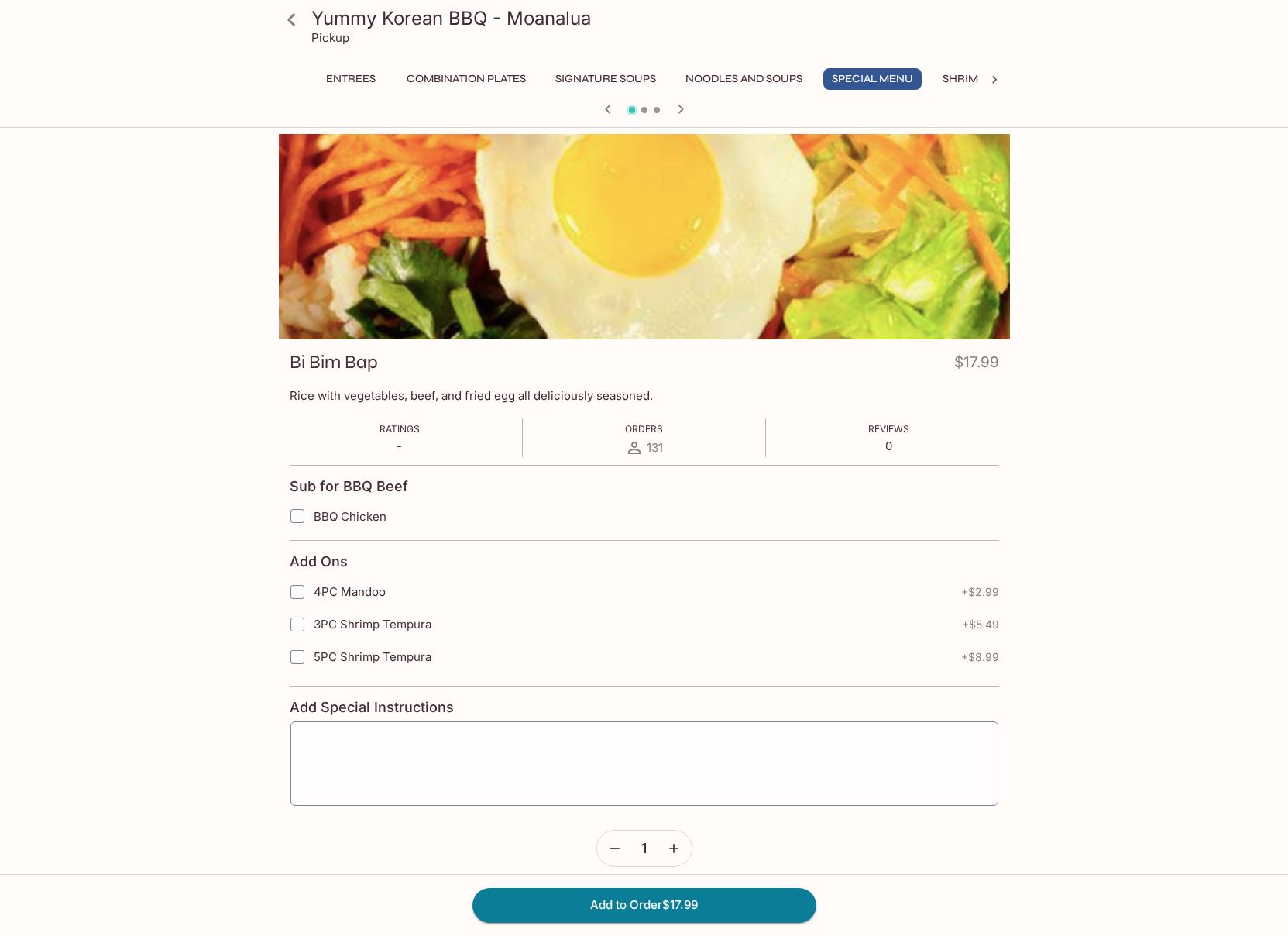
click at [681, 110] on icon "button" at bounding box center [681, 108] width 6 height 9
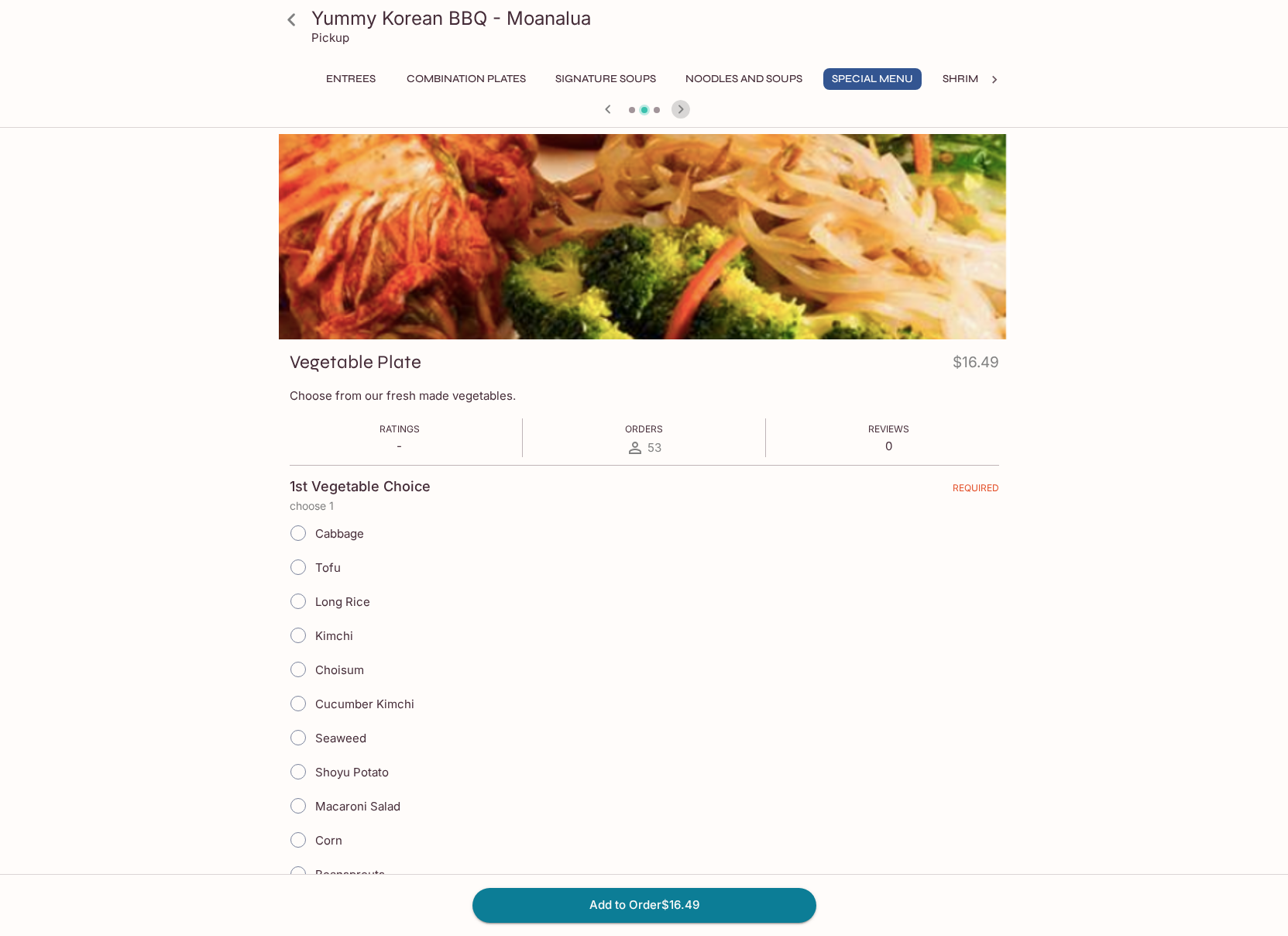
click at [681, 110] on icon "button" at bounding box center [681, 108] width 6 height 9
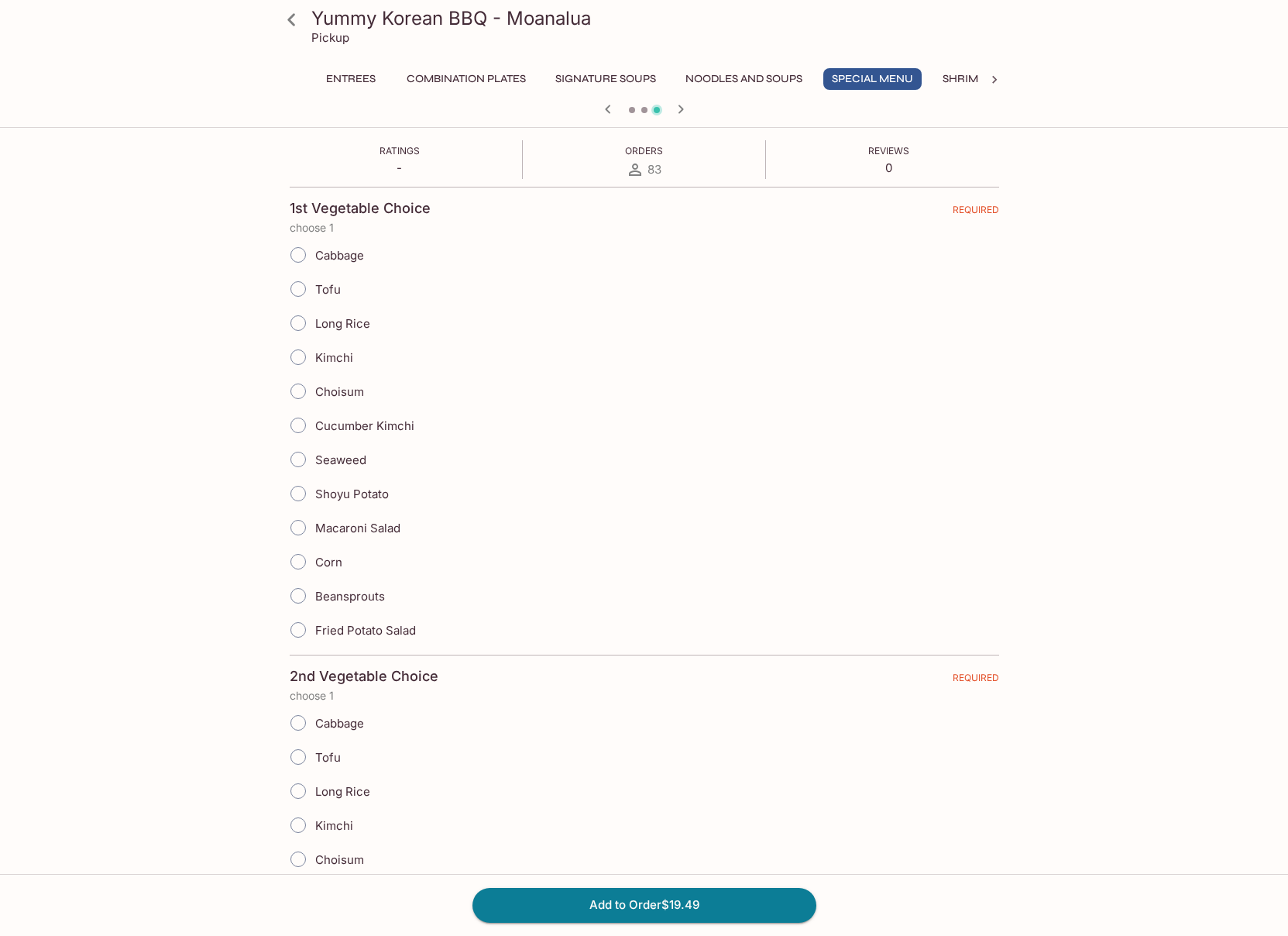
scroll to position [279, 0]
click at [303, 528] on input "Macaroni Salad" at bounding box center [298, 526] width 33 height 33
radio input "true"
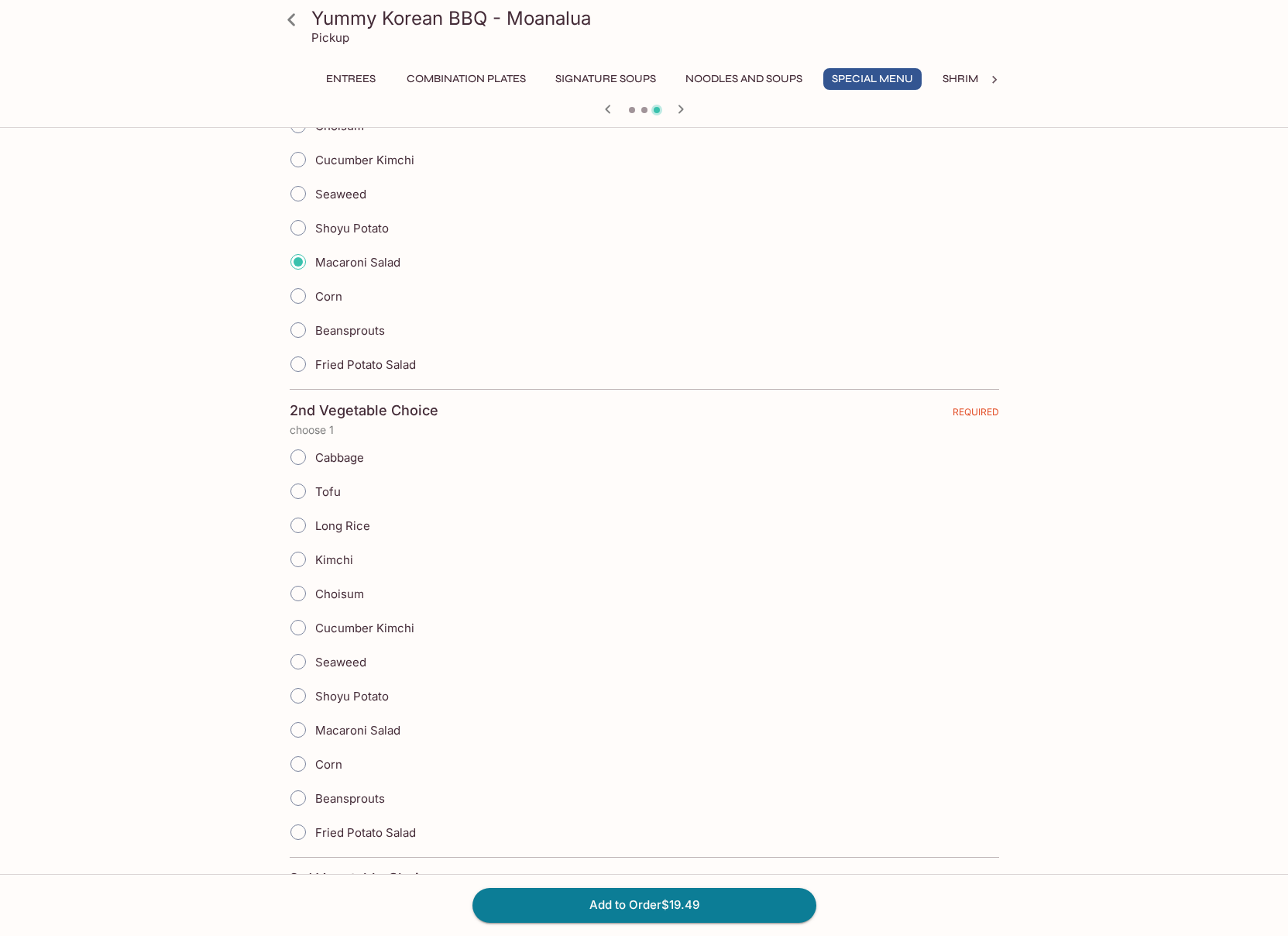
scroll to position [553, 0]
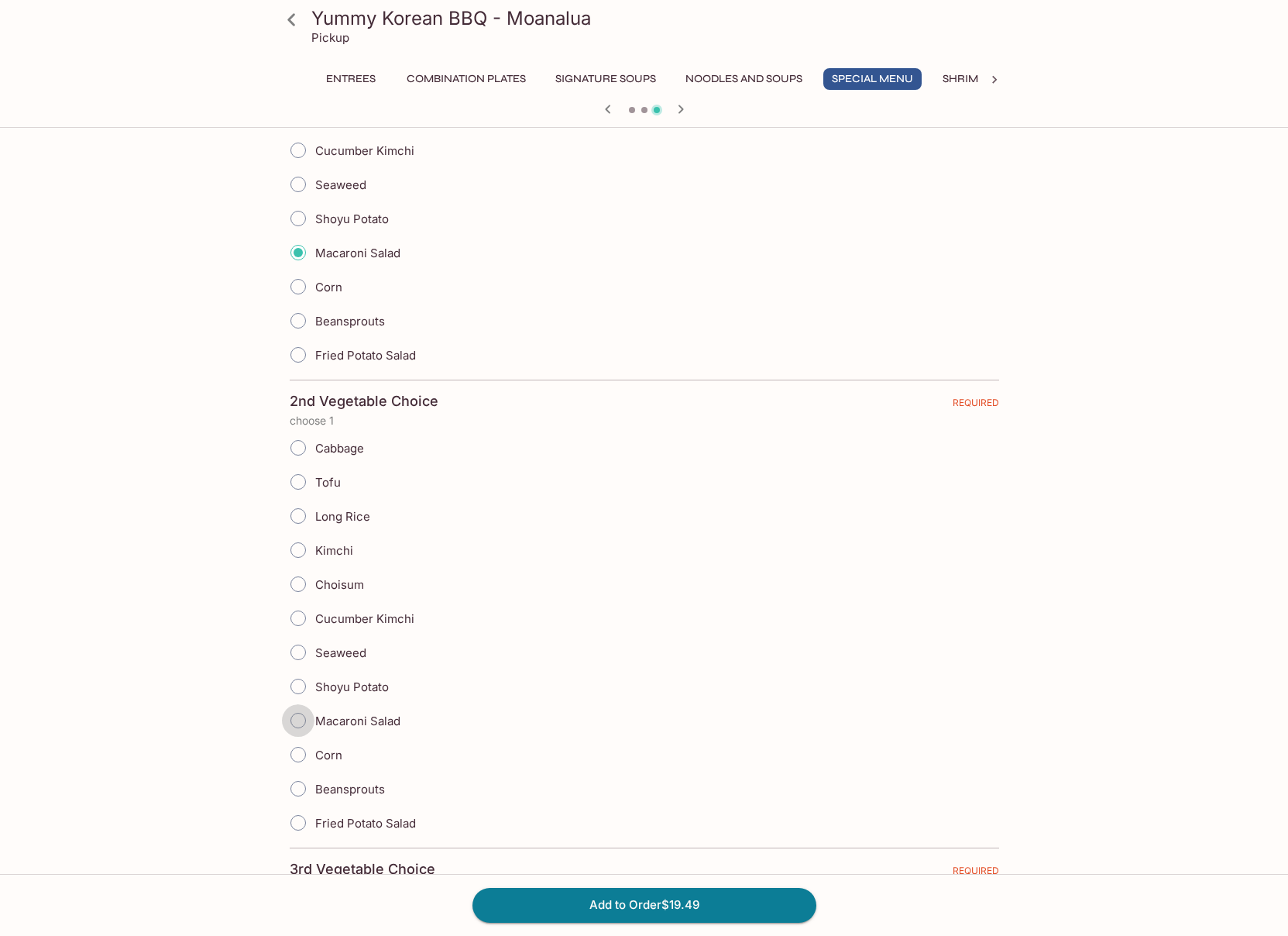
click at [301, 722] on input "Macaroni Salad" at bounding box center [298, 720] width 33 height 33
radio input "true"
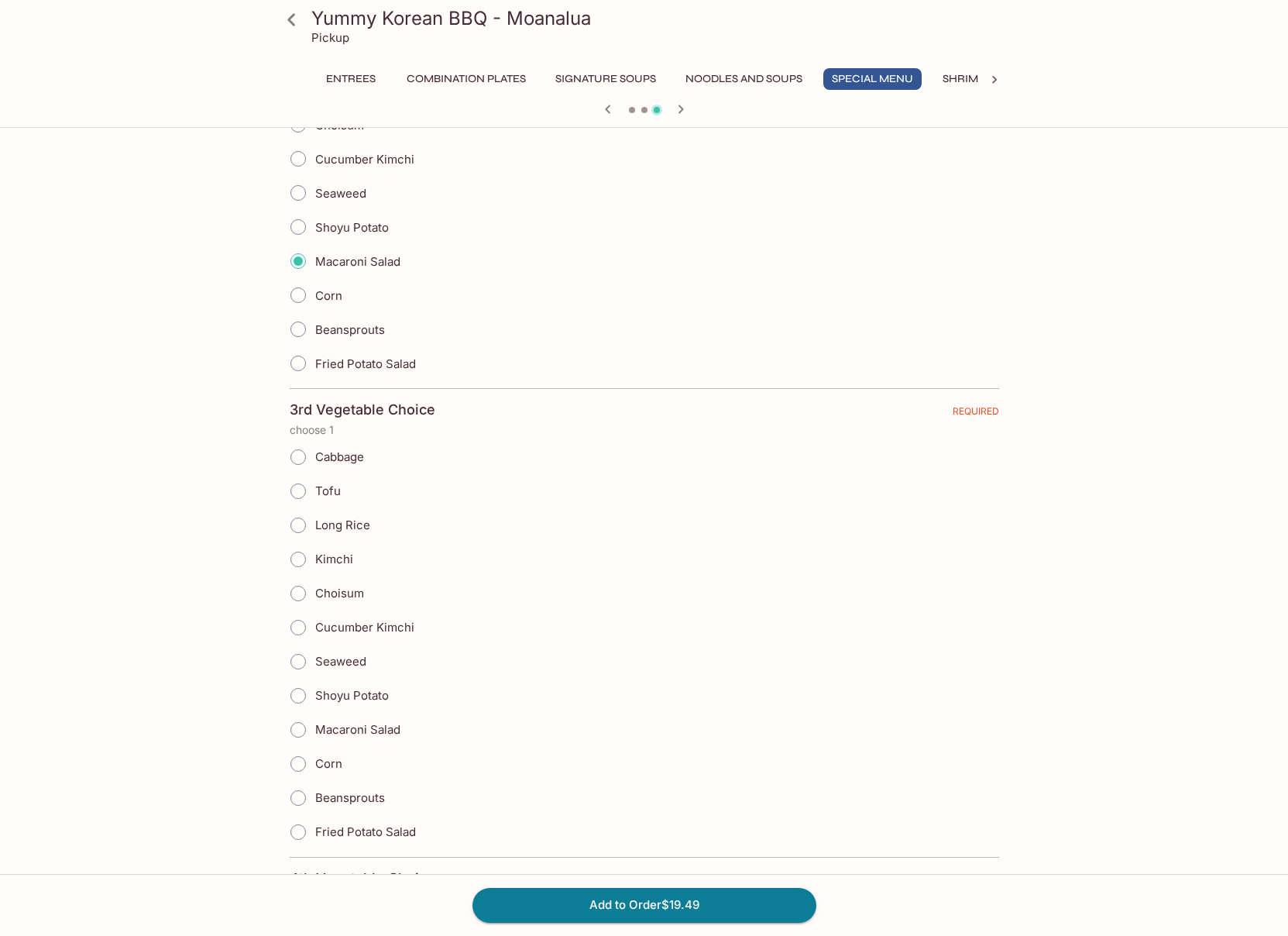
scroll to position [1015, 0]
click at [297, 690] on input "Shoyu Potato" at bounding box center [298, 694] width 33 height 33
radio input "true"
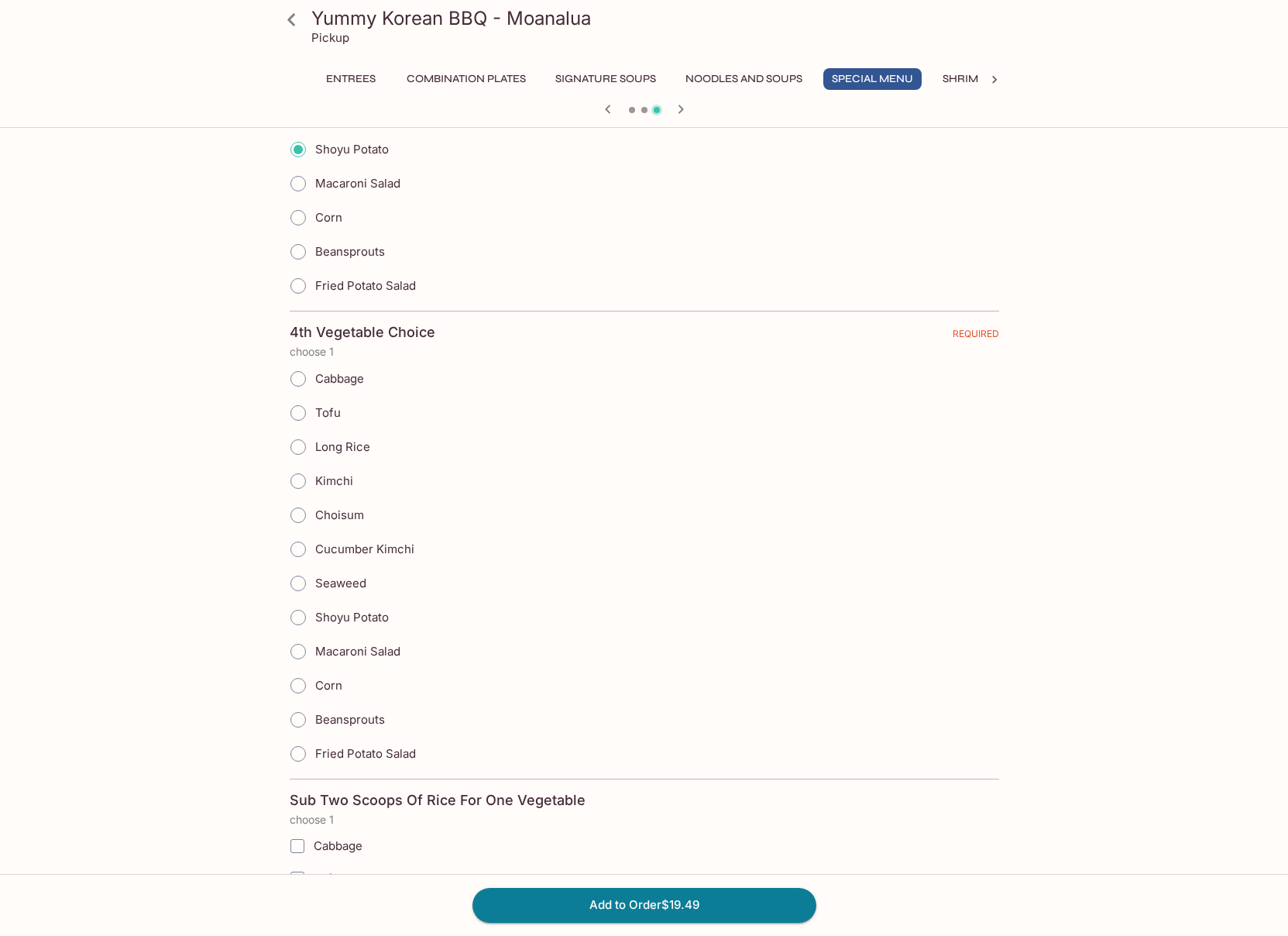
scroll to position [1560, 0]
click at [293, 750] on input "Fried Potato Salad" at bounding box center [298, 753] width 33 height 33
radio input "true"
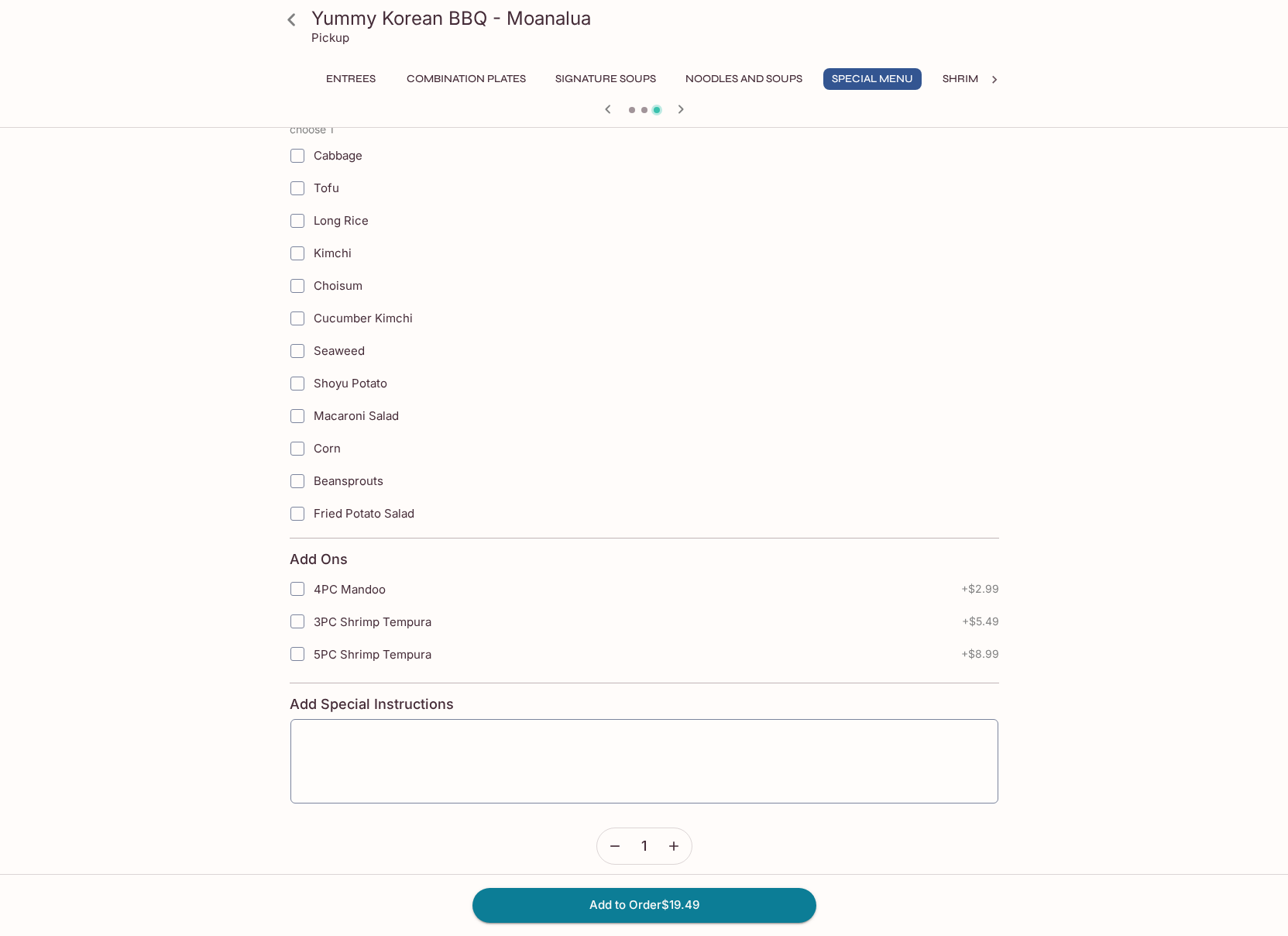
scroll to position [2262, 0]
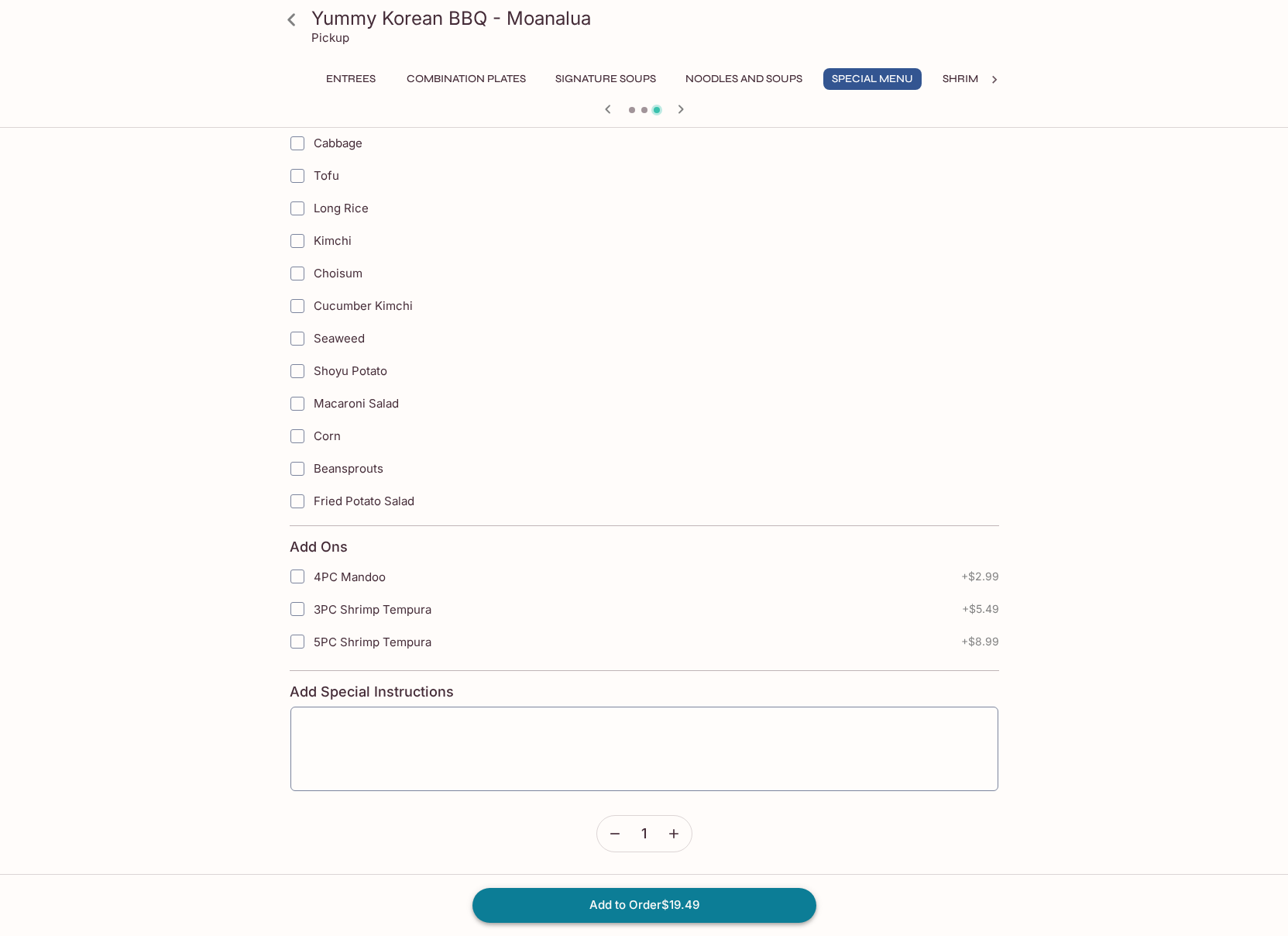
click at [720, 903] on button "Add to Order $19.49" at bounding box center [644, 905] width 344 height 34
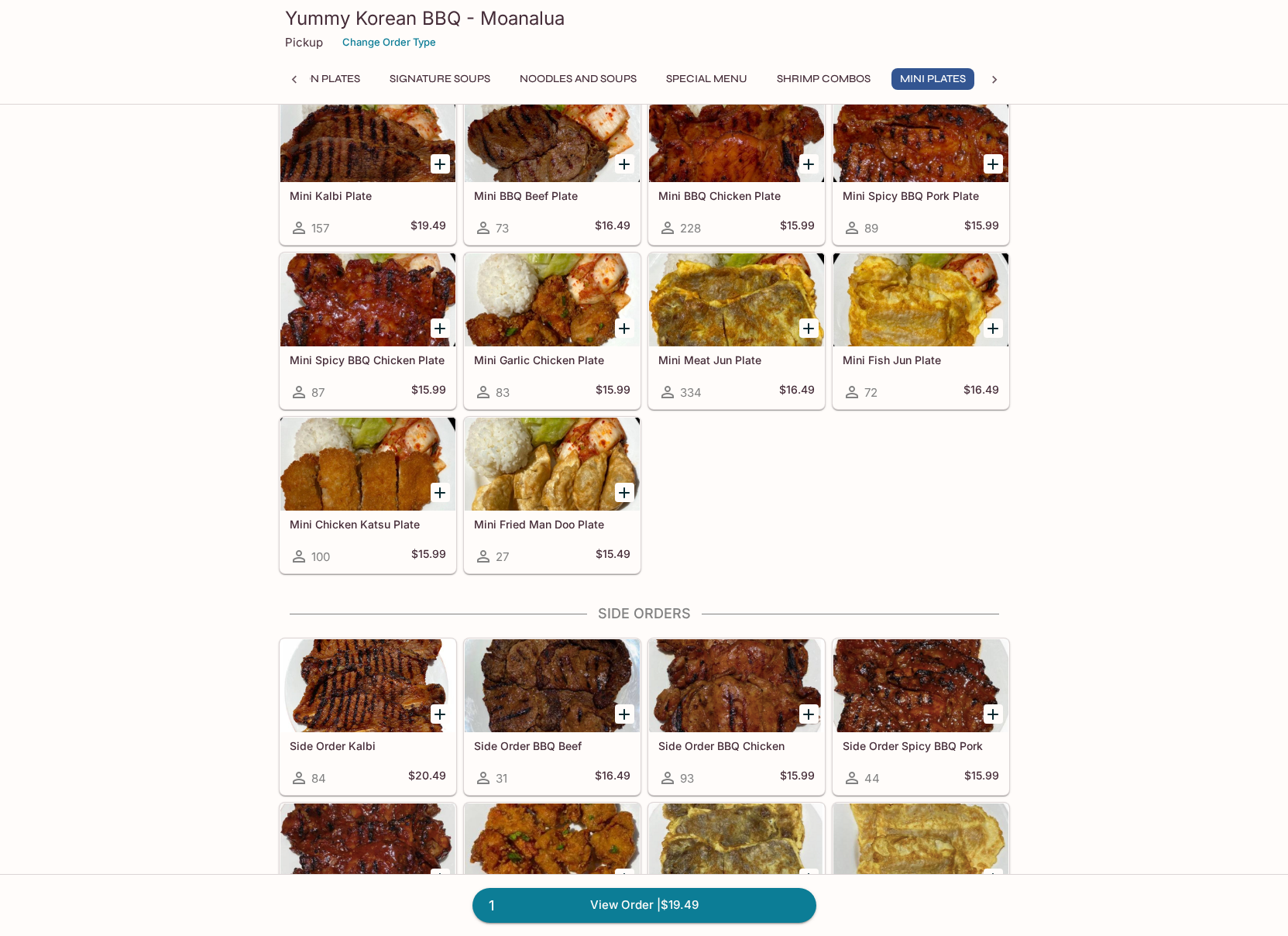
scroll to position [1917, 0]
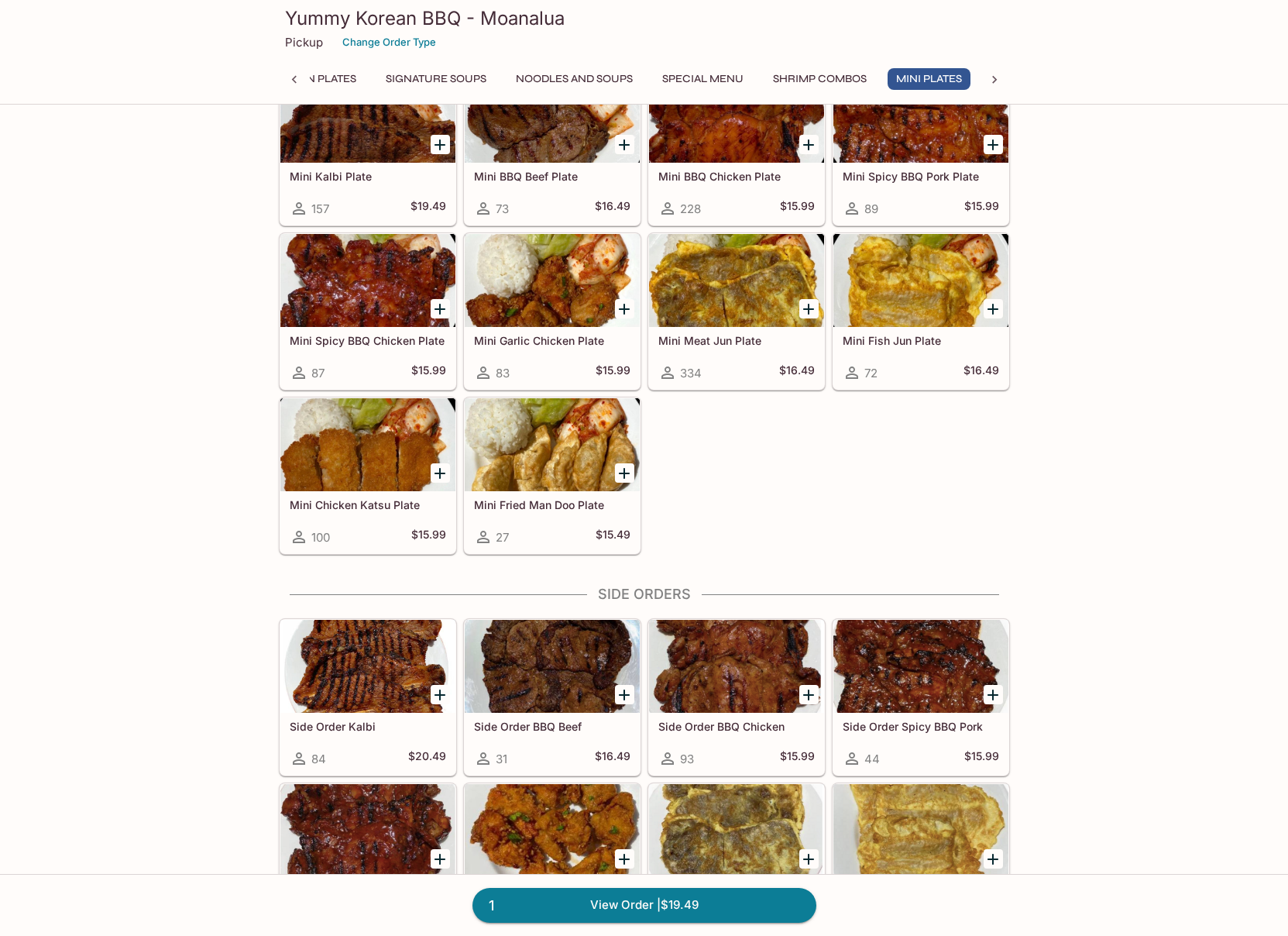
click at [755, 340] on h5 "Mini Meat Jun Plate" at bounding box center [737, 340] width 156 height 13
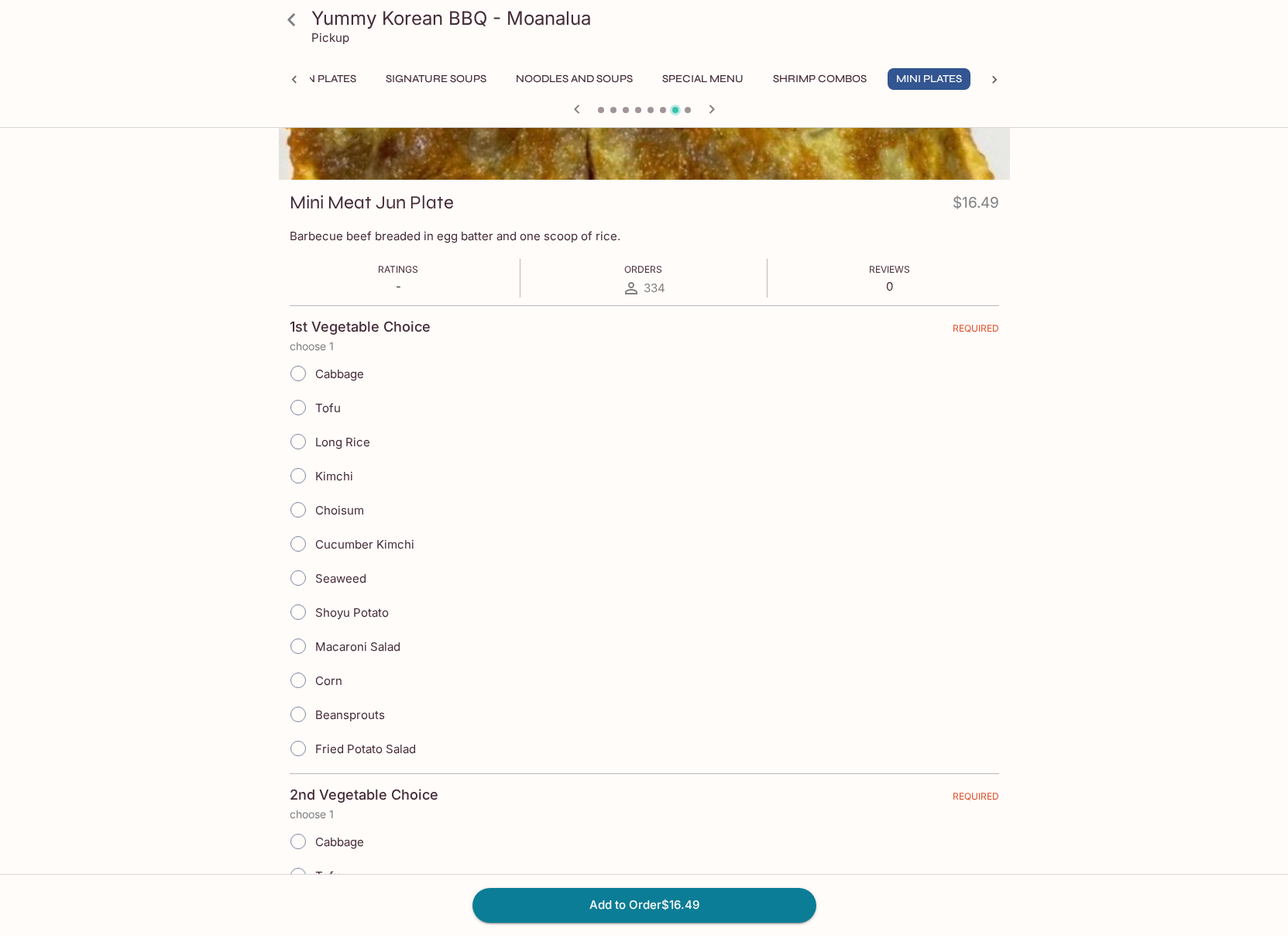
scroll to position [161, 0]
click at [301, 643] on input "Macaroni Salad" at bounding box center [298, 645] width 33 height 33
radio input "true"
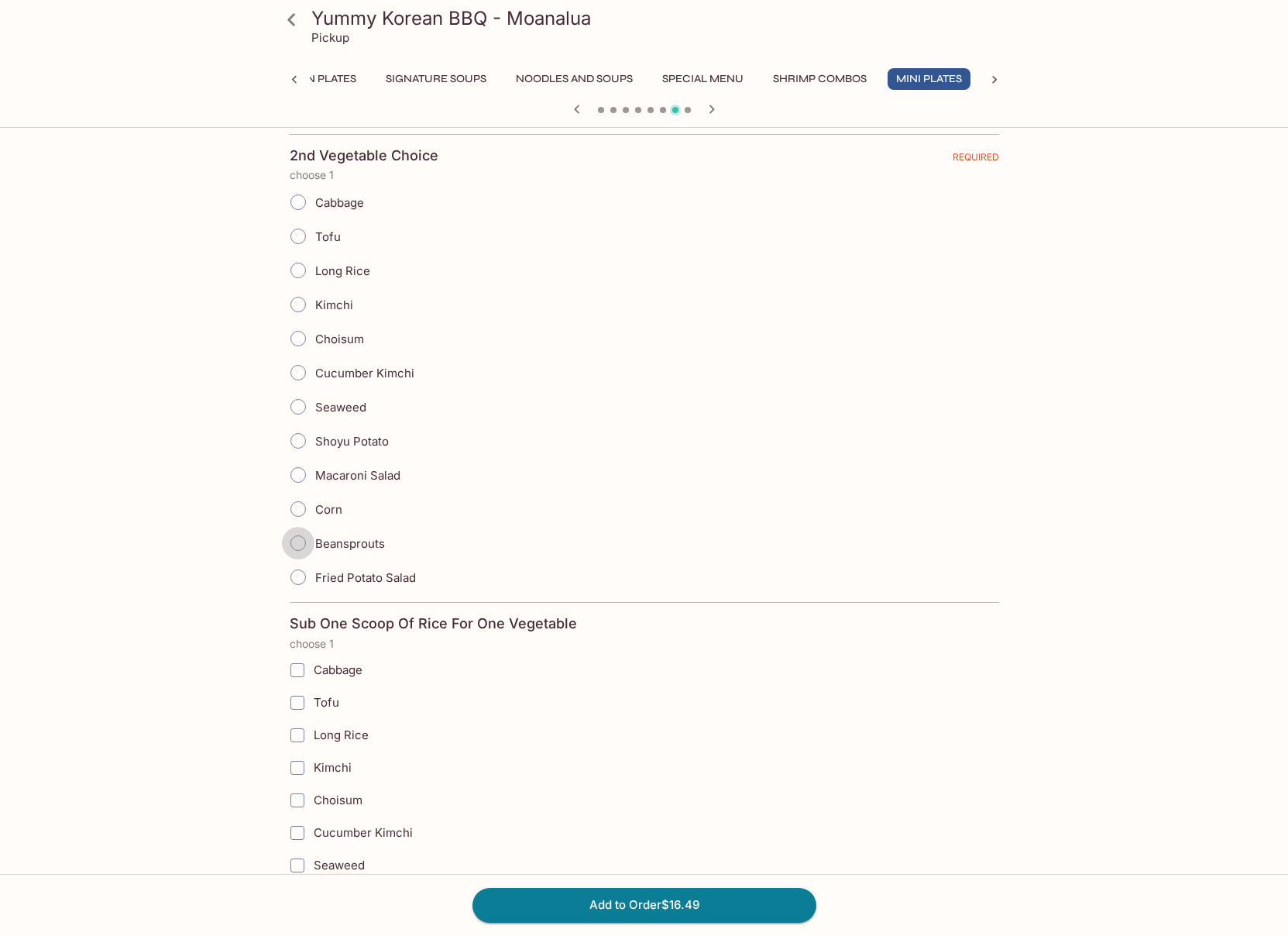
click at [292, 544] on input "Beansprouts" at bounding box center [298, 543] width 33 height 33
radio input "true"
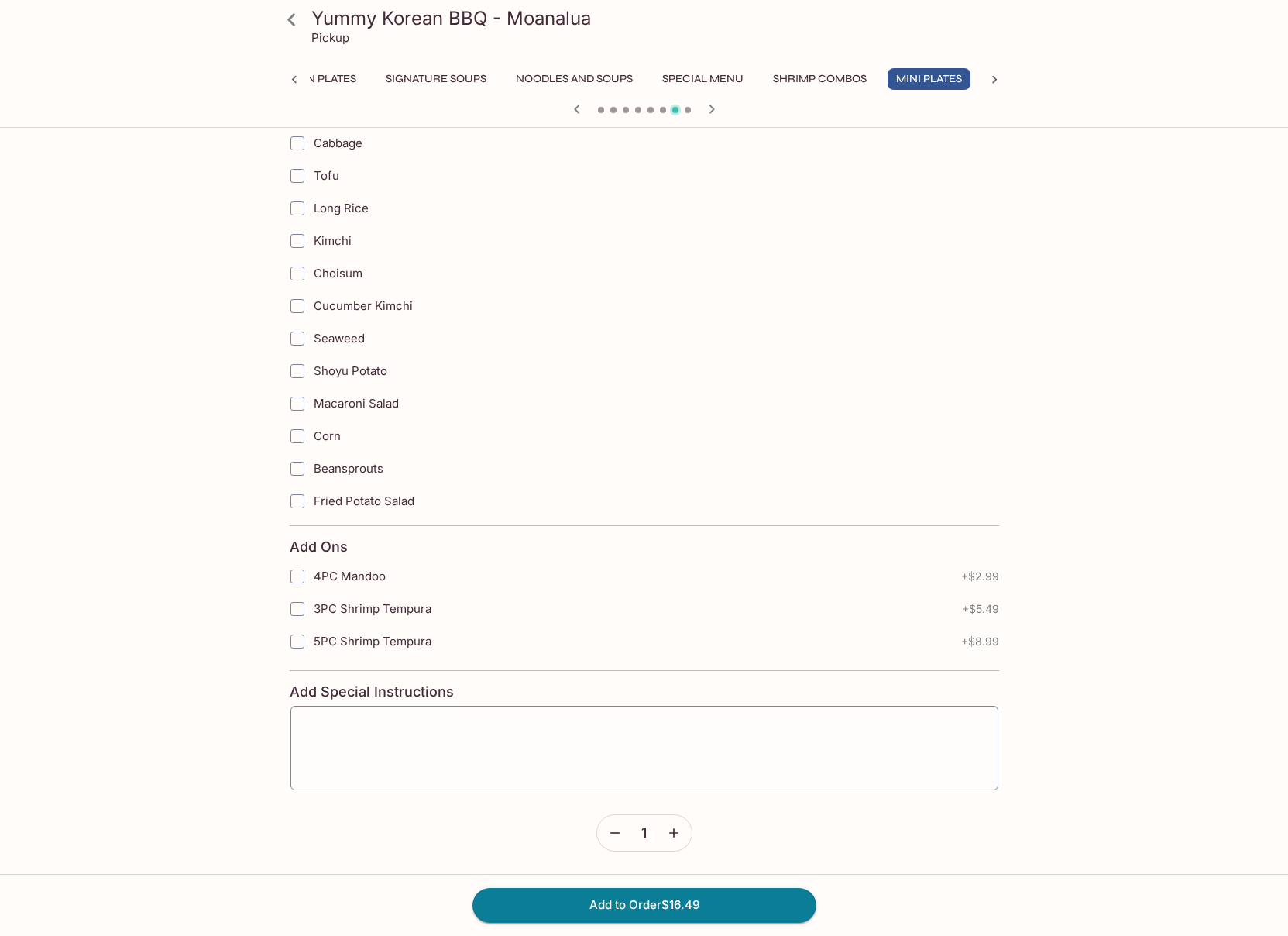
scroll to position [1325, 0]
click at [290, 578] on input "4PC Mandoo" at bounding box center [297, 577] width 31 height 31
checkbox input "true"
click at [293, 80] on icon at bounding box center [294, 80] width 5 height 8
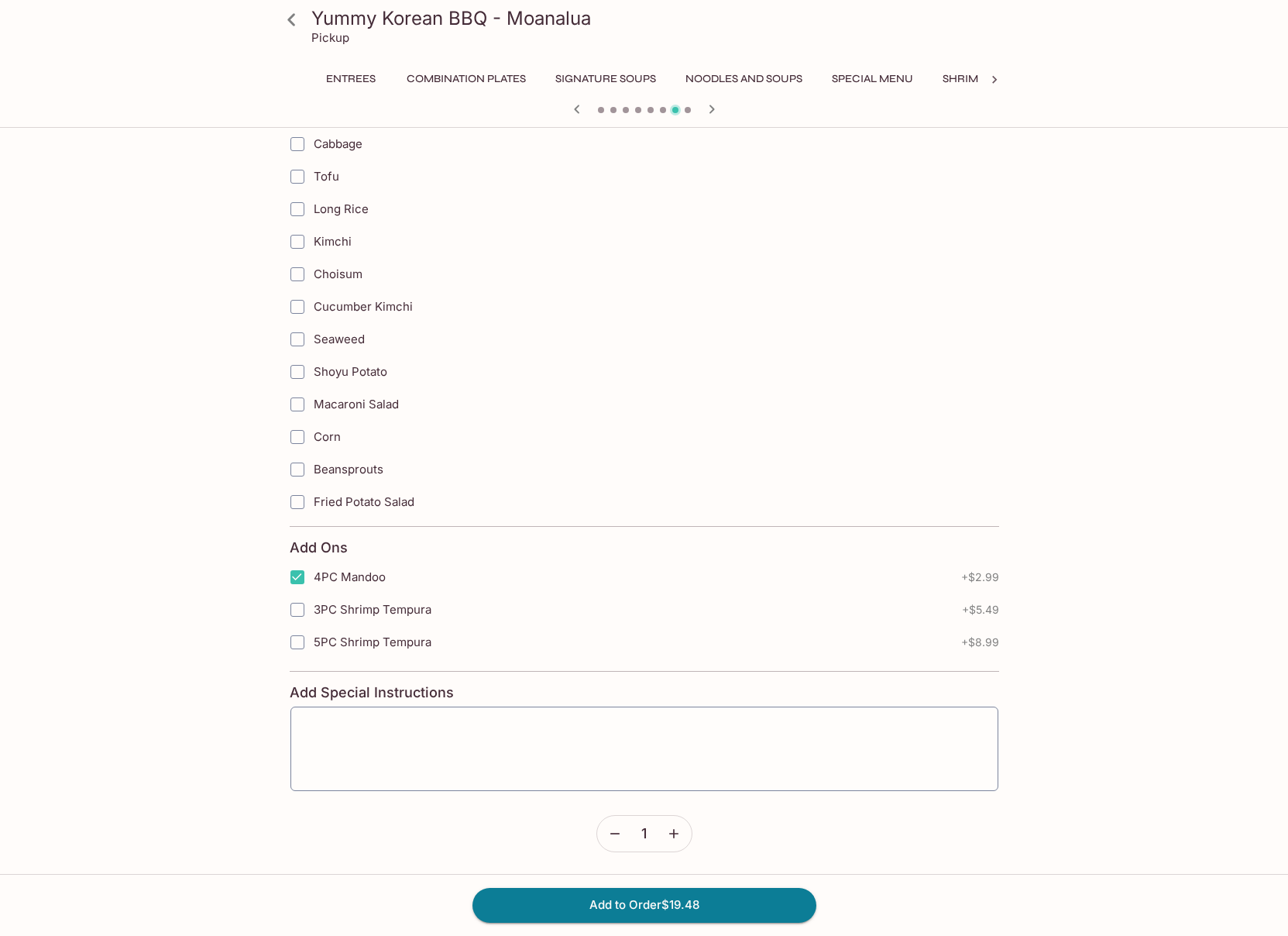
click at [293, 80] on div "Entrees Combination Plates Signature Soups Noodles and Soups Special Menu Shrim…" at bounding box center [644, 83] width 731 height 31
click at [354, 80] on button "Entrees" at bounding box center [351, 79] width 70 height 22
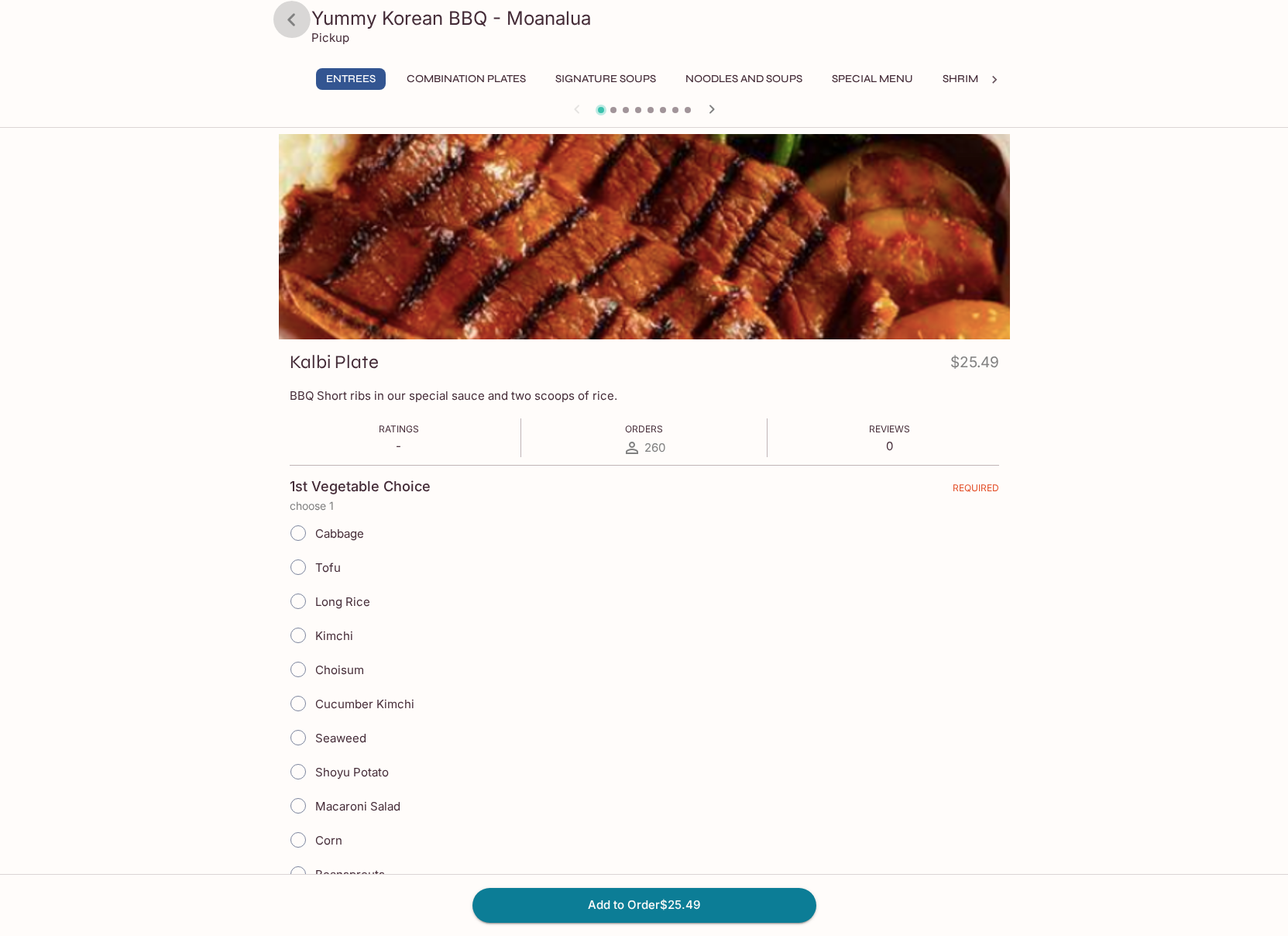
click at [292, 22] on icon at bounding box center [291, 18] width 8 height 12
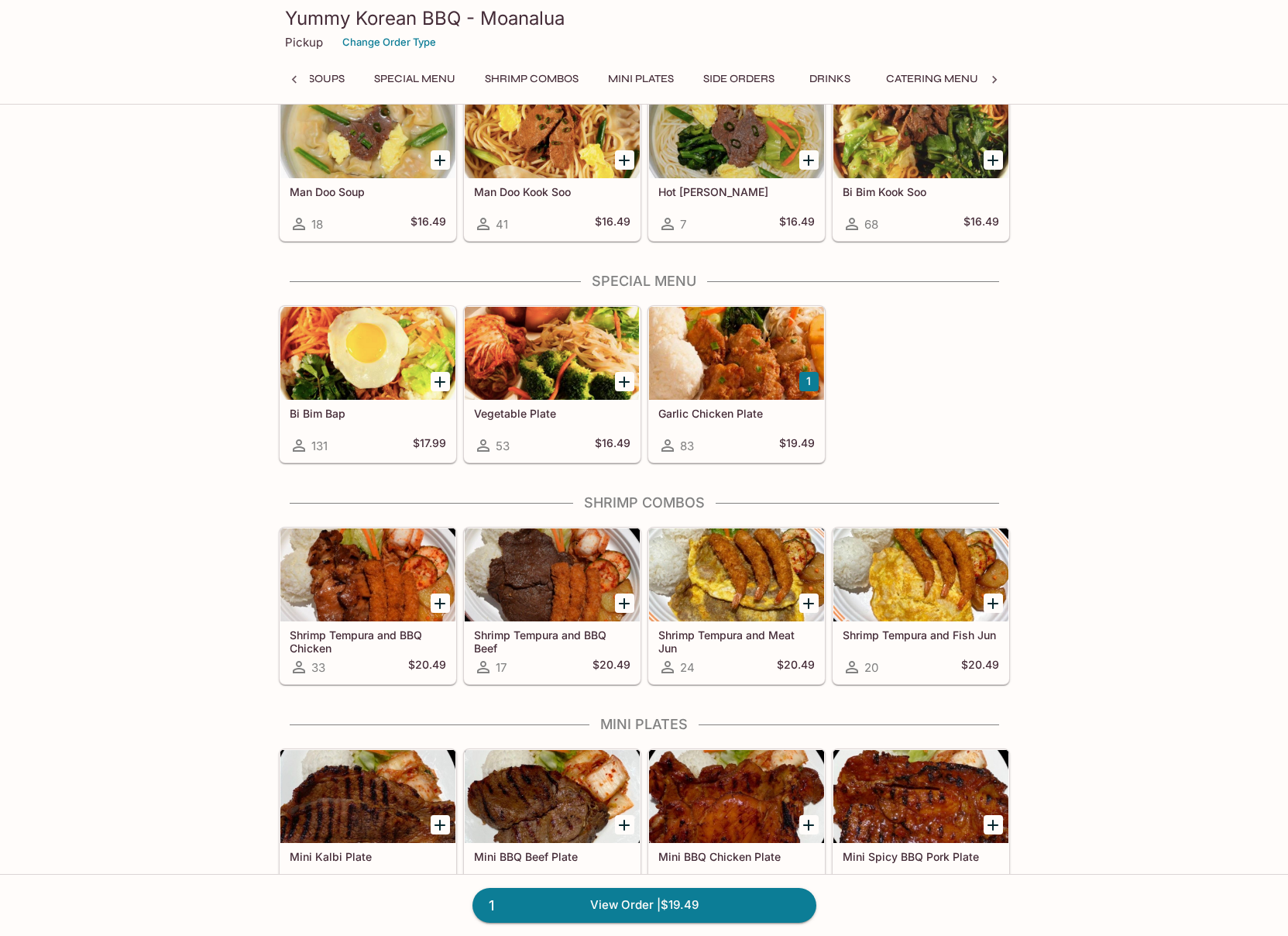
scroll to position [1114, 0]
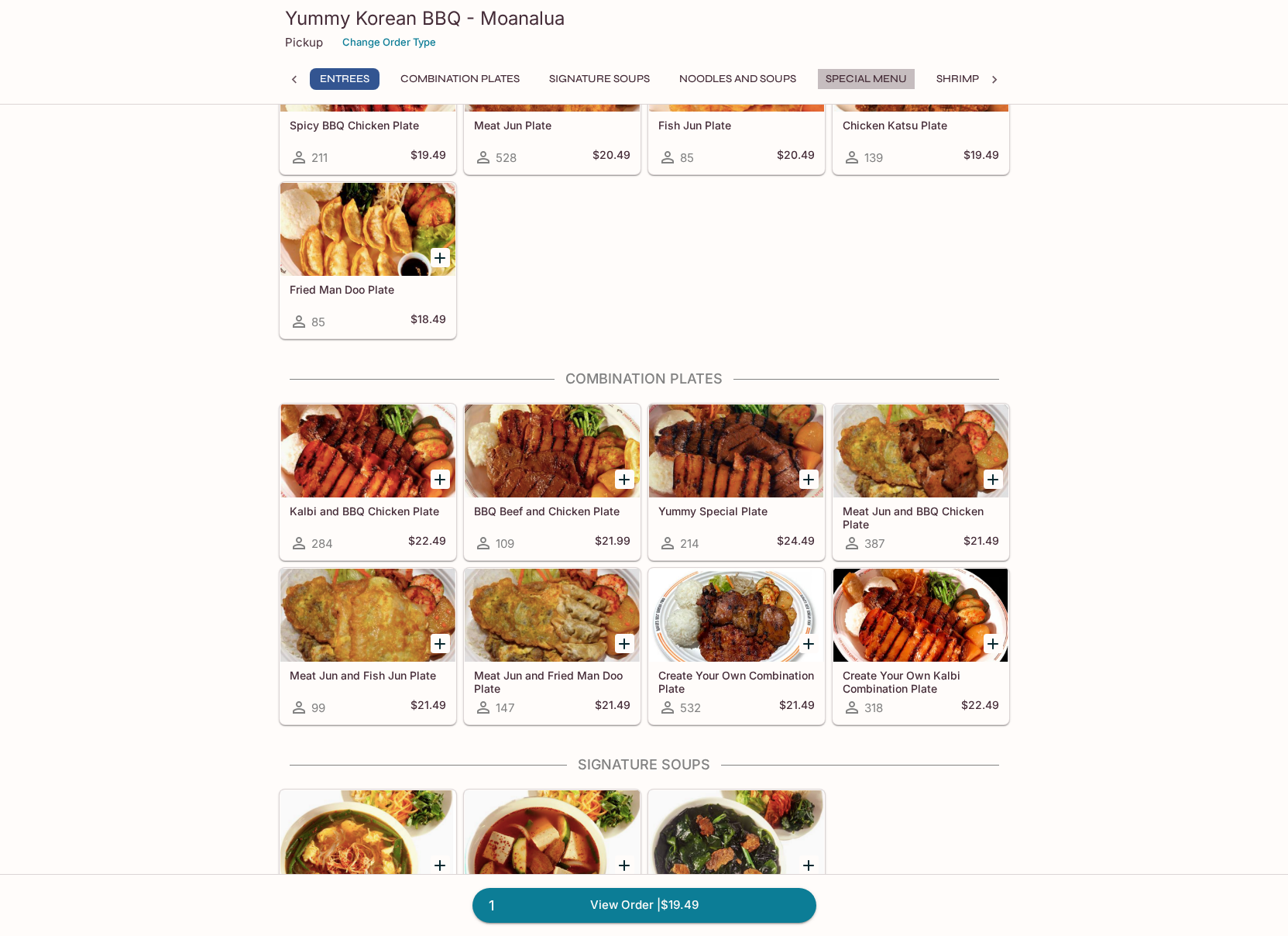
click at [875, 75] on button "Special Menu" at bounding box center [866, 79] width 99 height 22
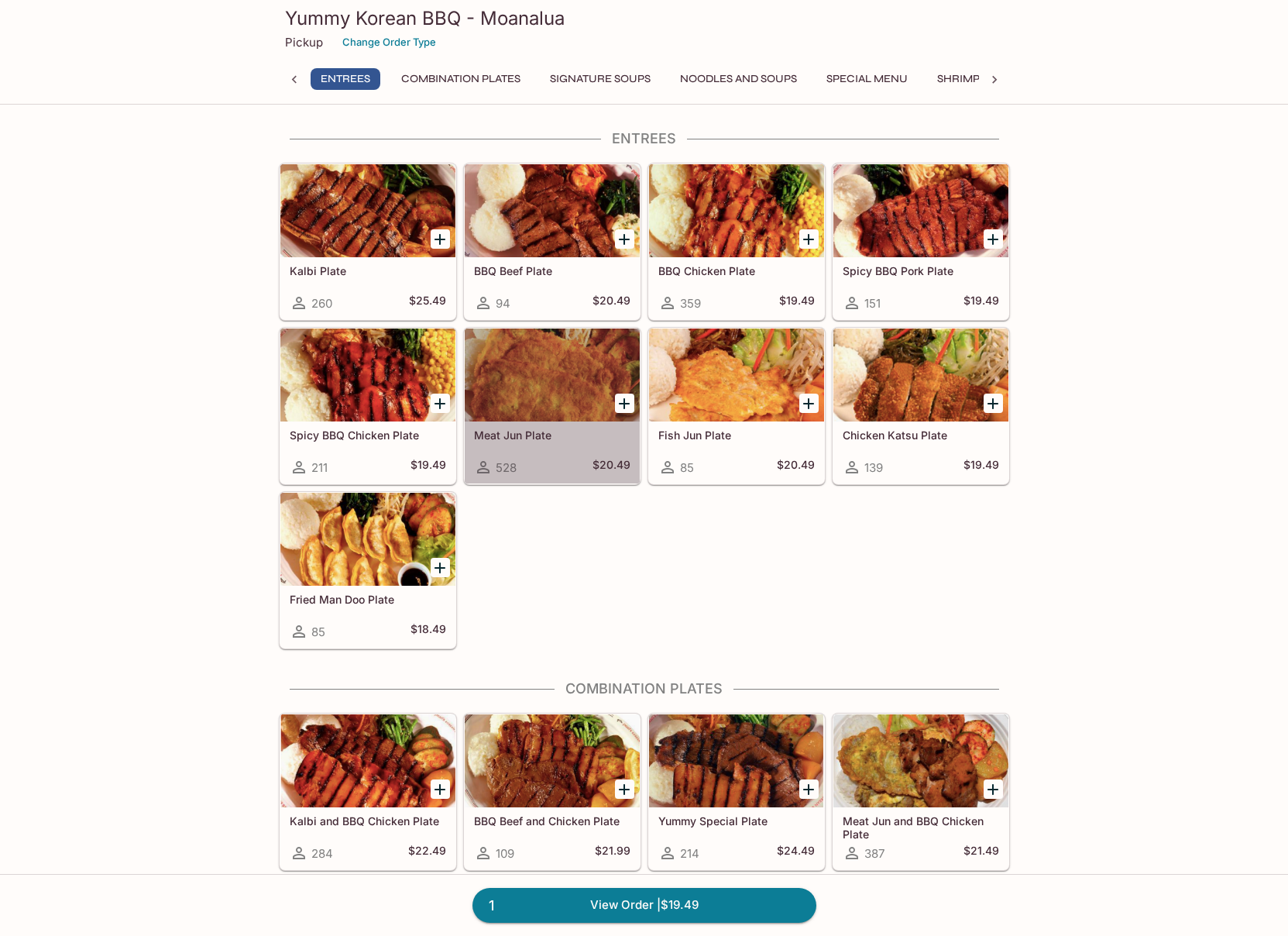
click at [511, 438] on h5 "Meat Jun Plate" at bounding box center [552, 435] width 156 height 13
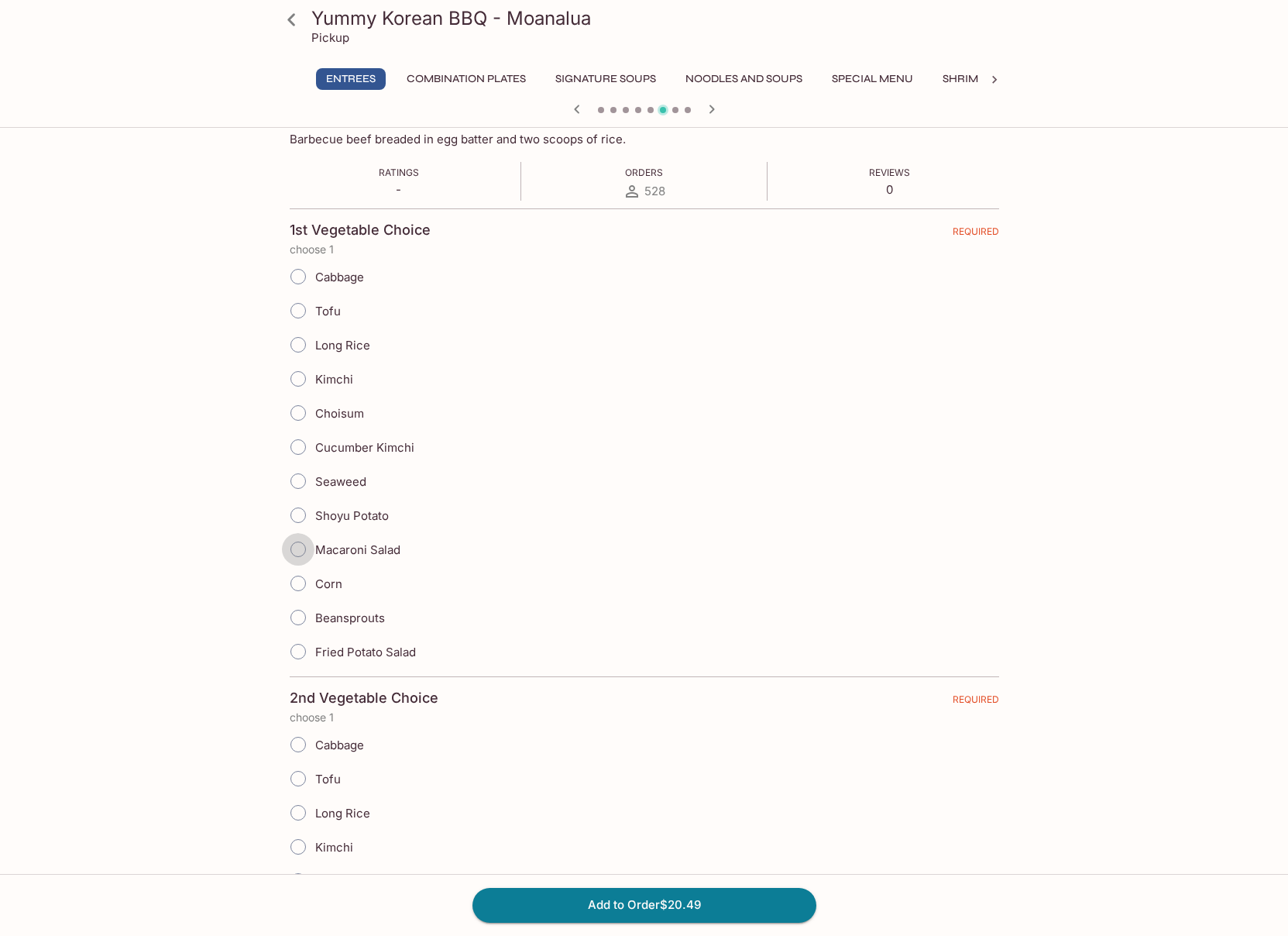
click at [292, 547] on input "Macaroni Salad" at bounding box center [298, 549] width 33 height 33
radio input "true"
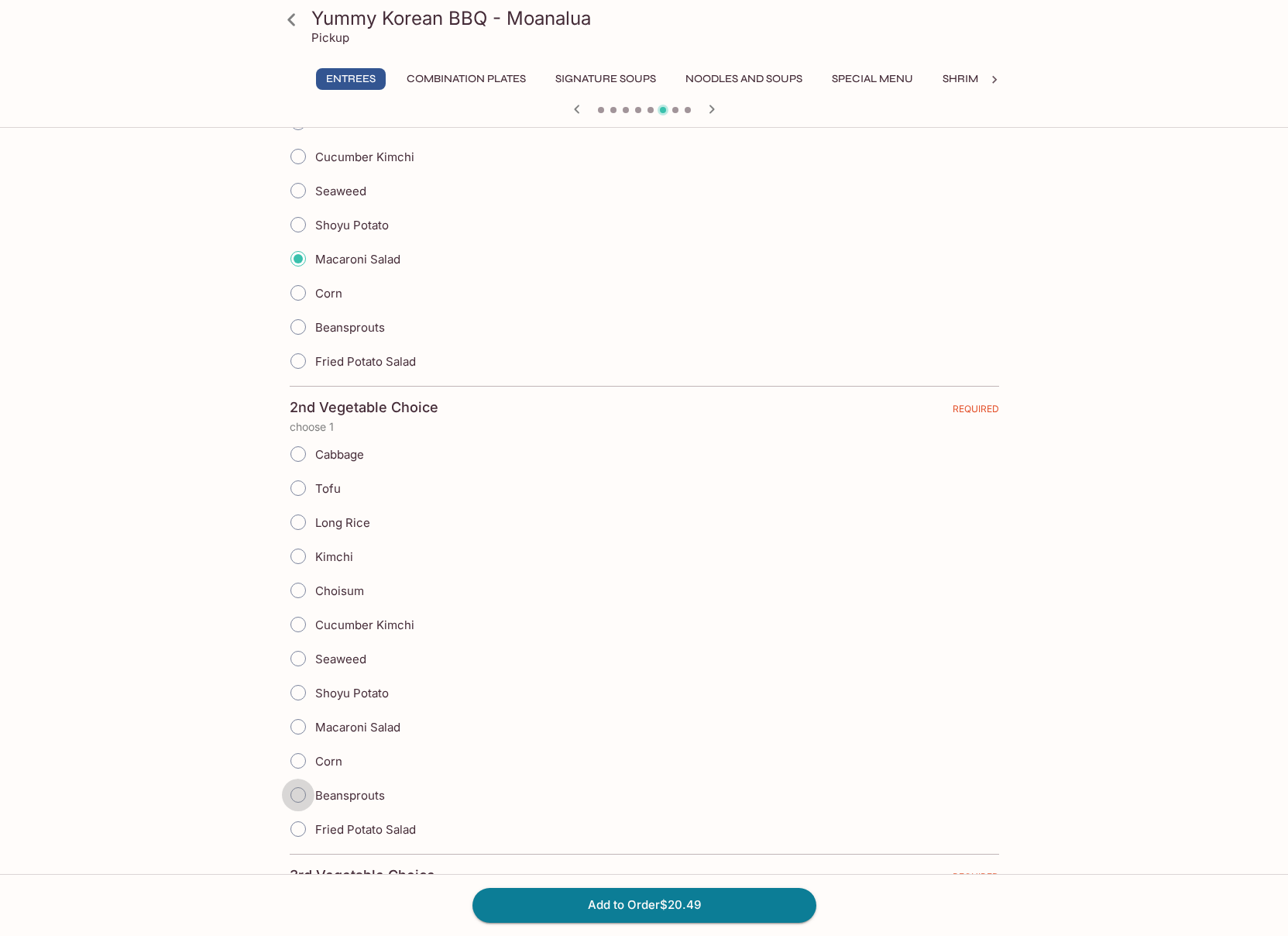
click at [301, 803] on input "Beansprouts" at bounding box center [298, 795] width 33 height 33
radio input "true"
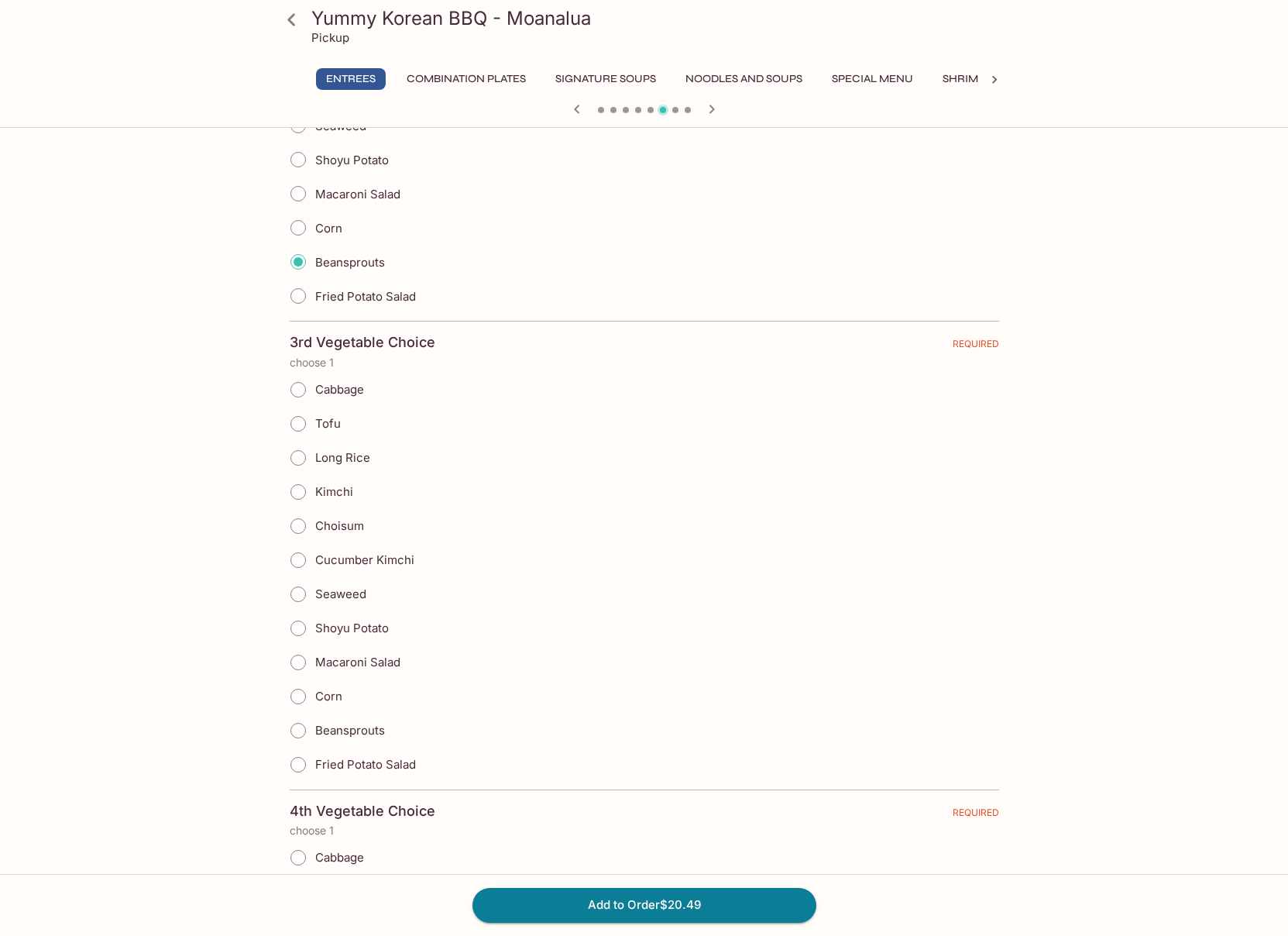
click at [299, 656] on input "Macaroni Salad" at bounding box center [298, 662] width 33 height 33
radio input "true"
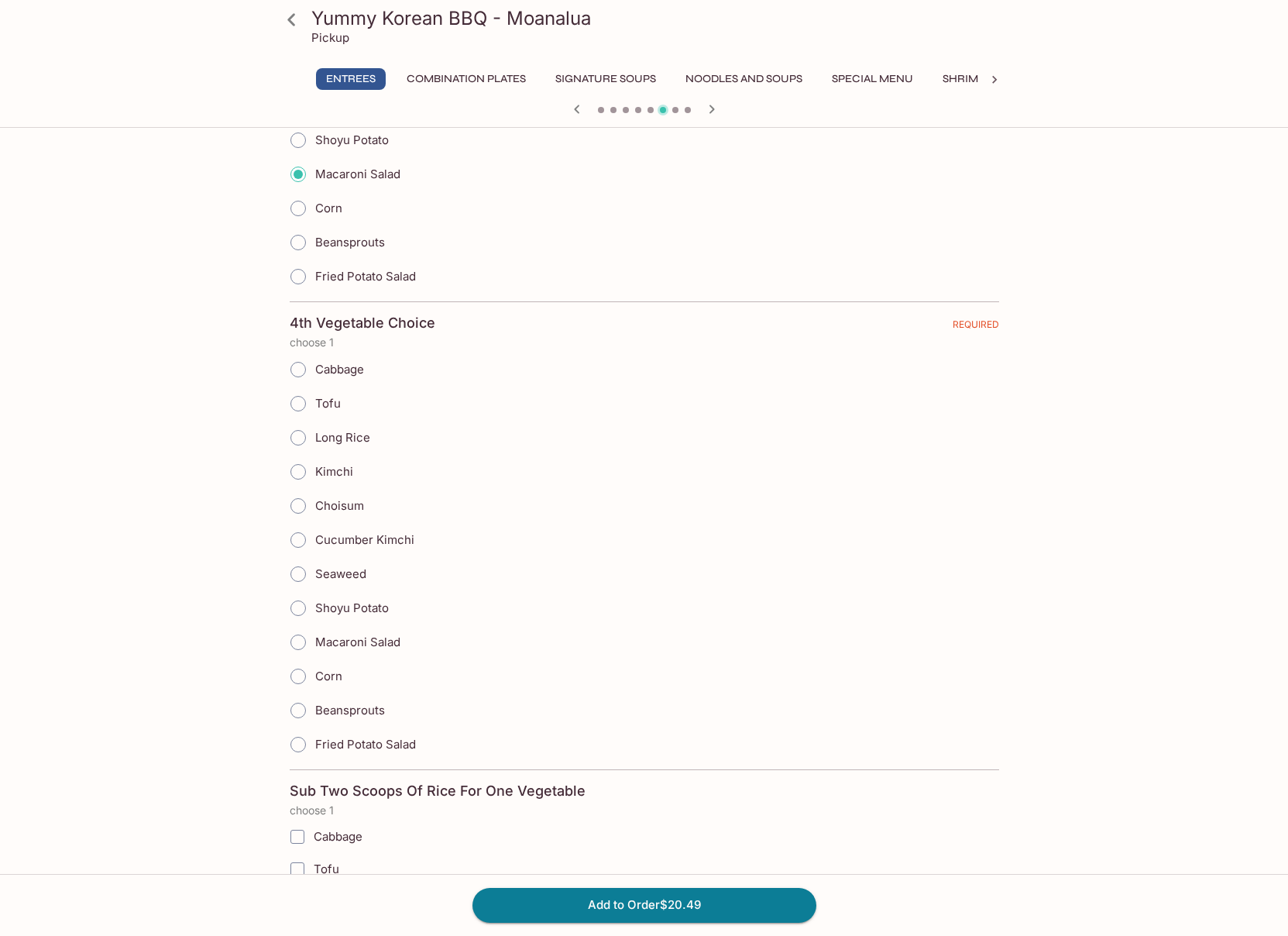
scroll to position [1577, 0]
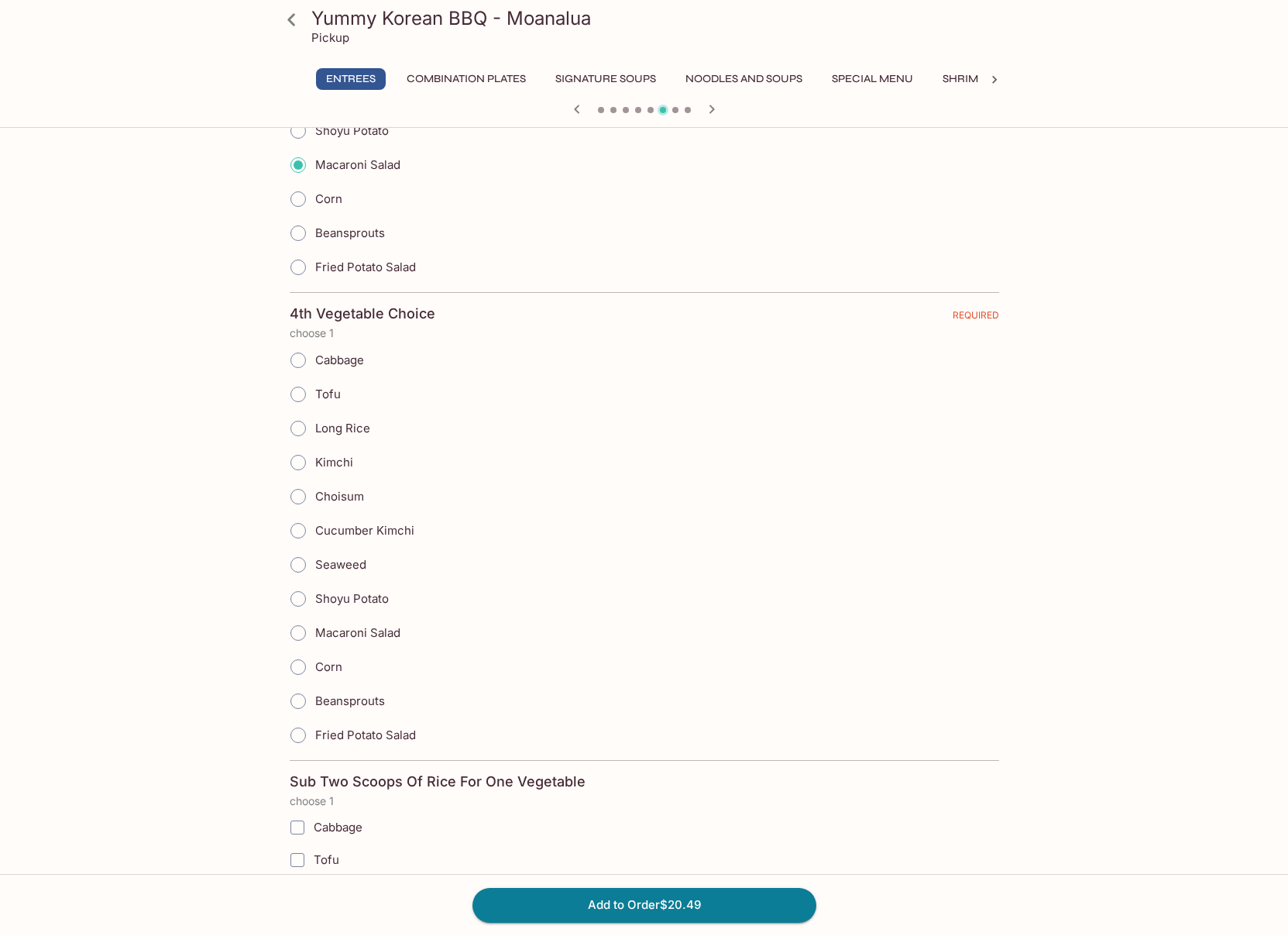
click at [292, 527] on input "Cucumber Kimchi" at bounding box center [298, 531] width 33 height 33
radio input "true"
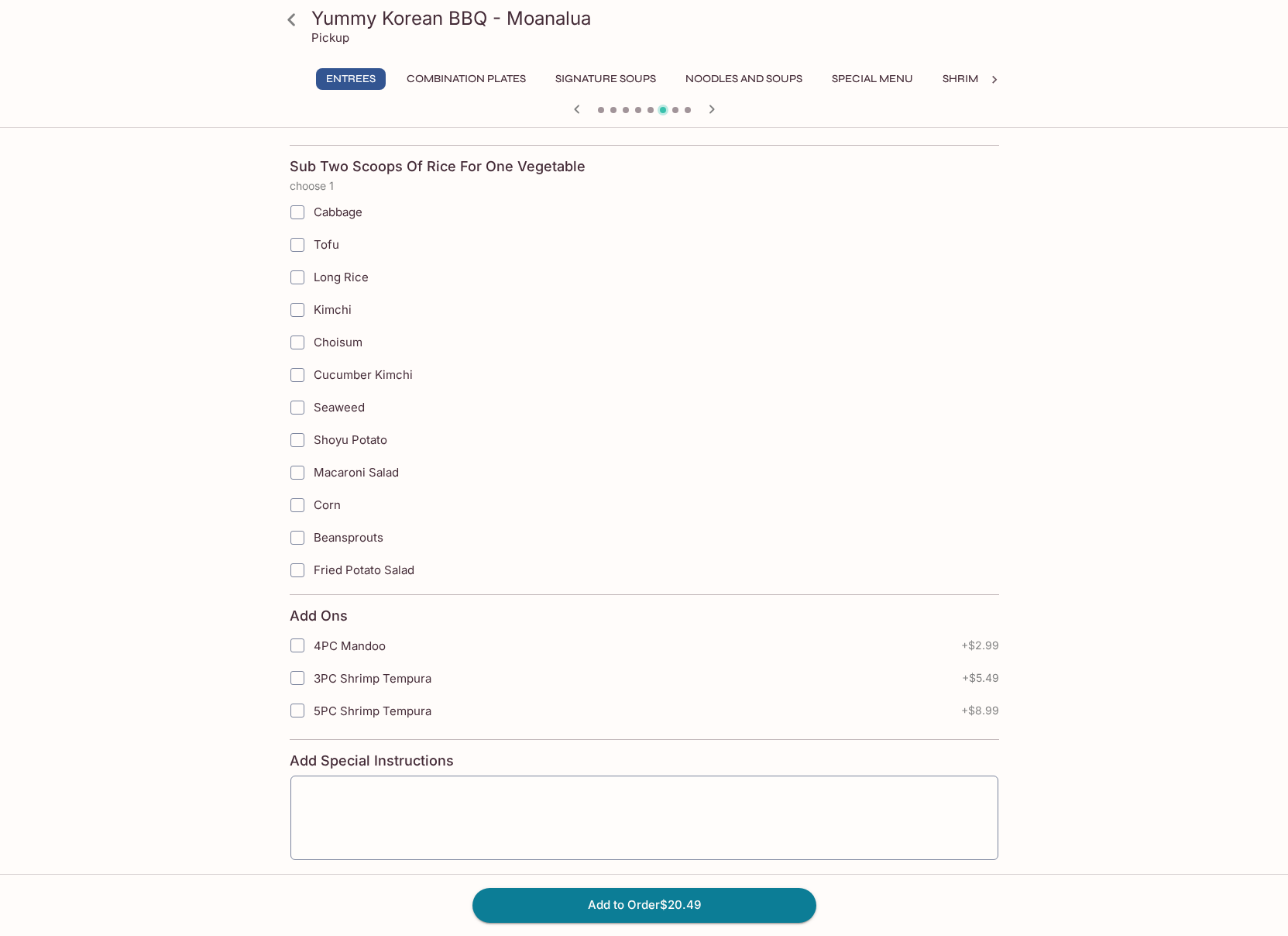
scroll to position [2262, 0]
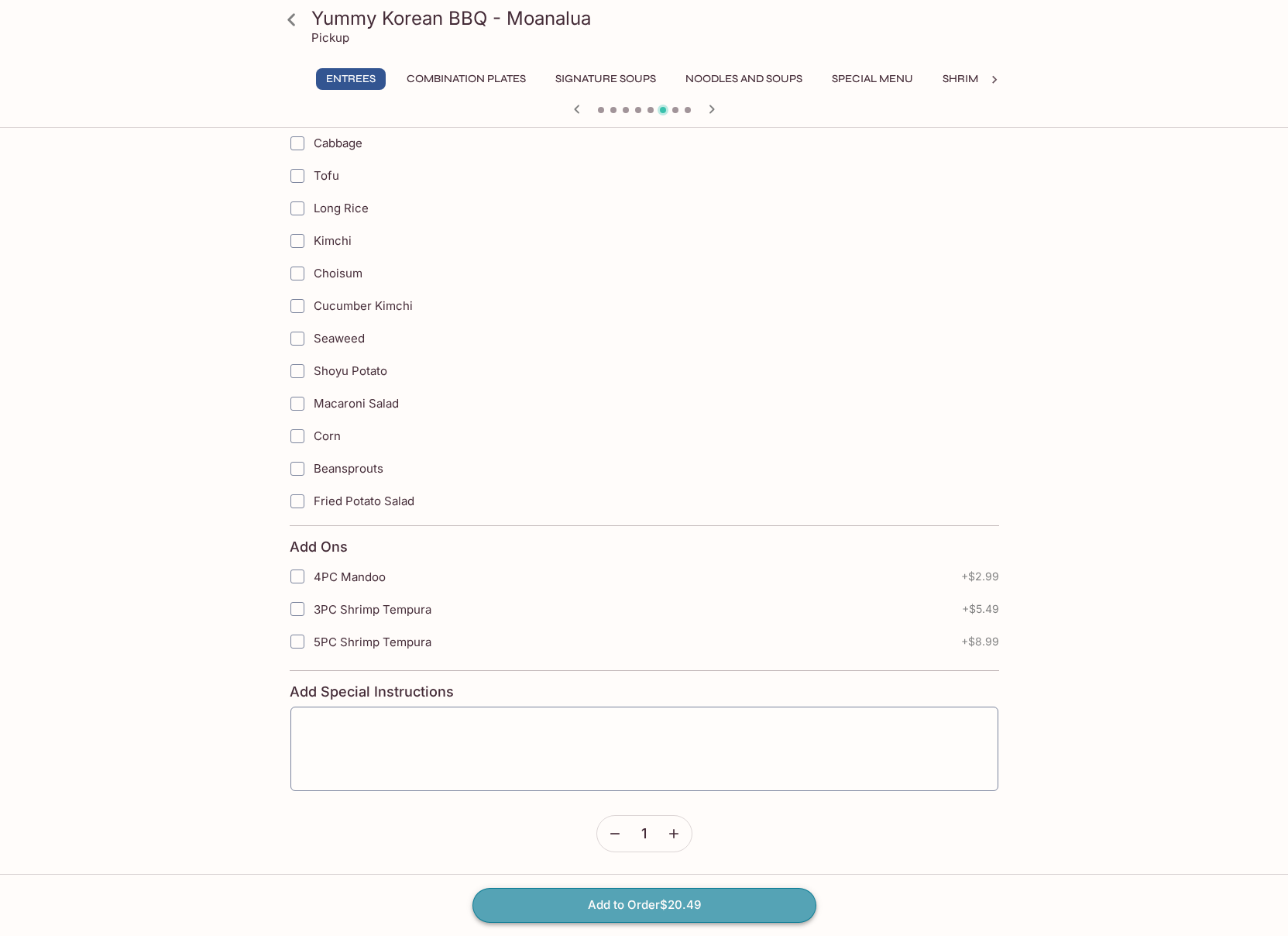
click at [672, 910] on button "Add to Order $20.49" at bounding box center [644, 905] width 344 height 34
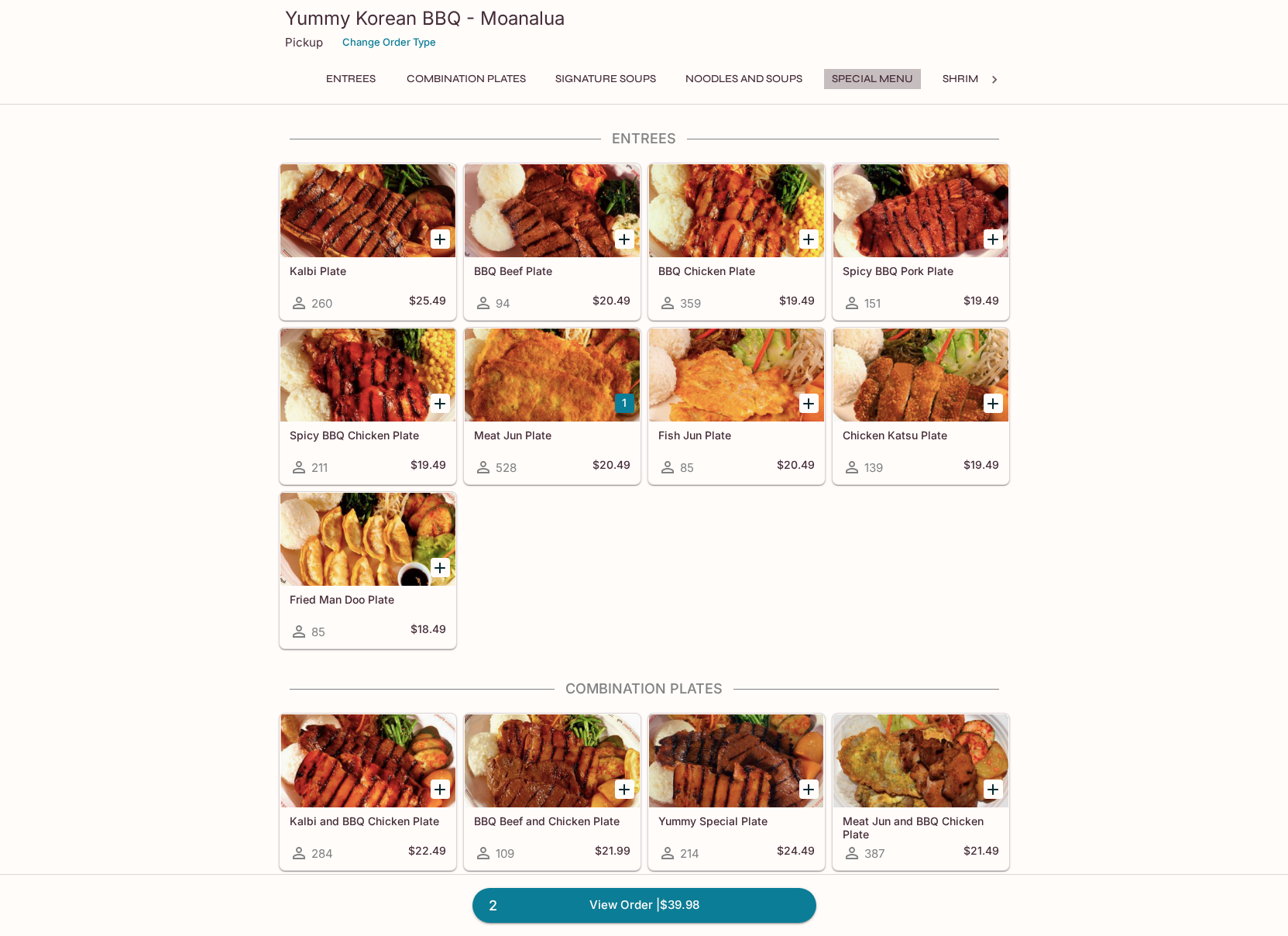
click at [899, 76] on button "Special Menu" at bounding box center [872, 79] width 99 height 22
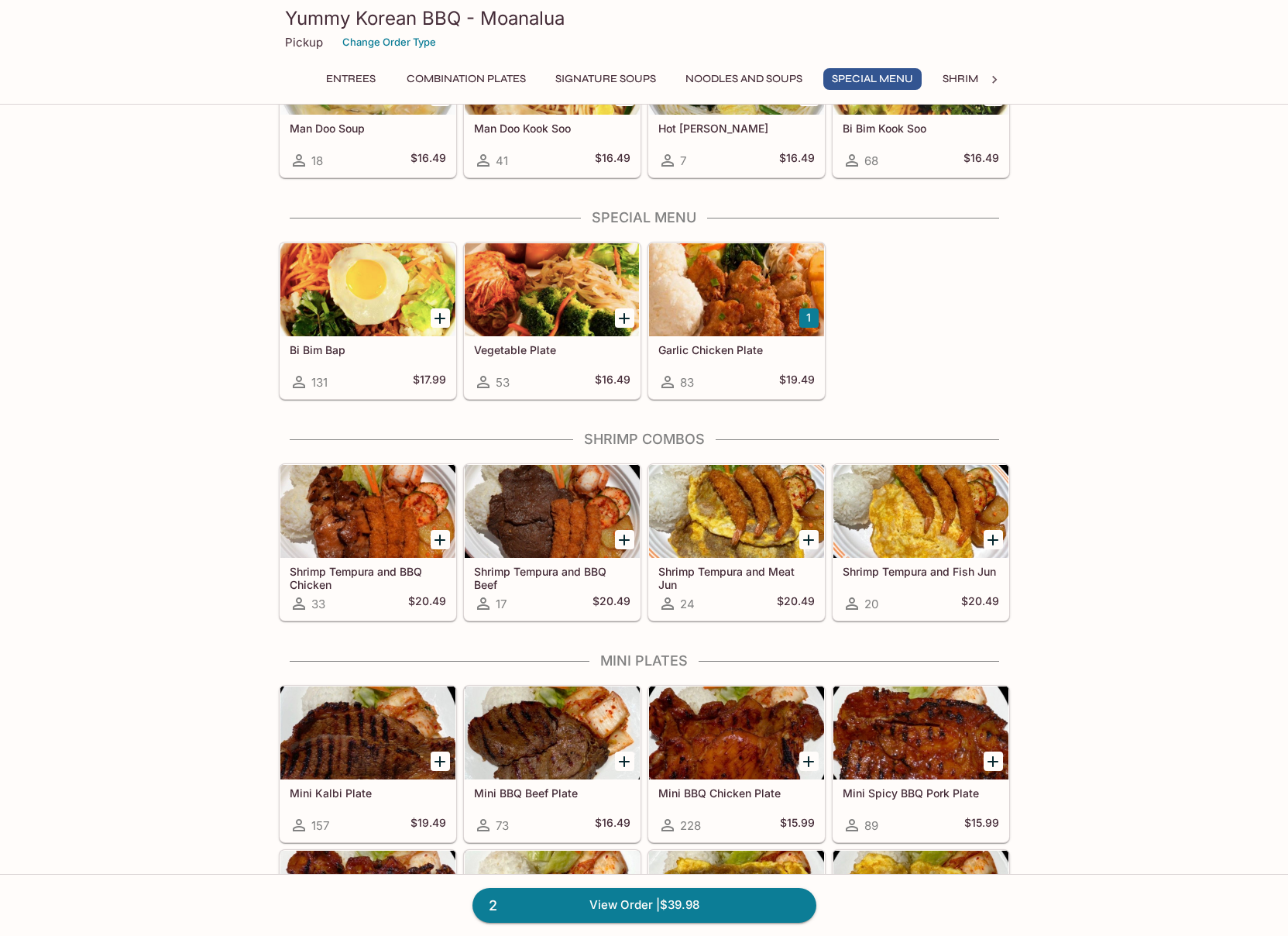
scroll to position [1378, 0]
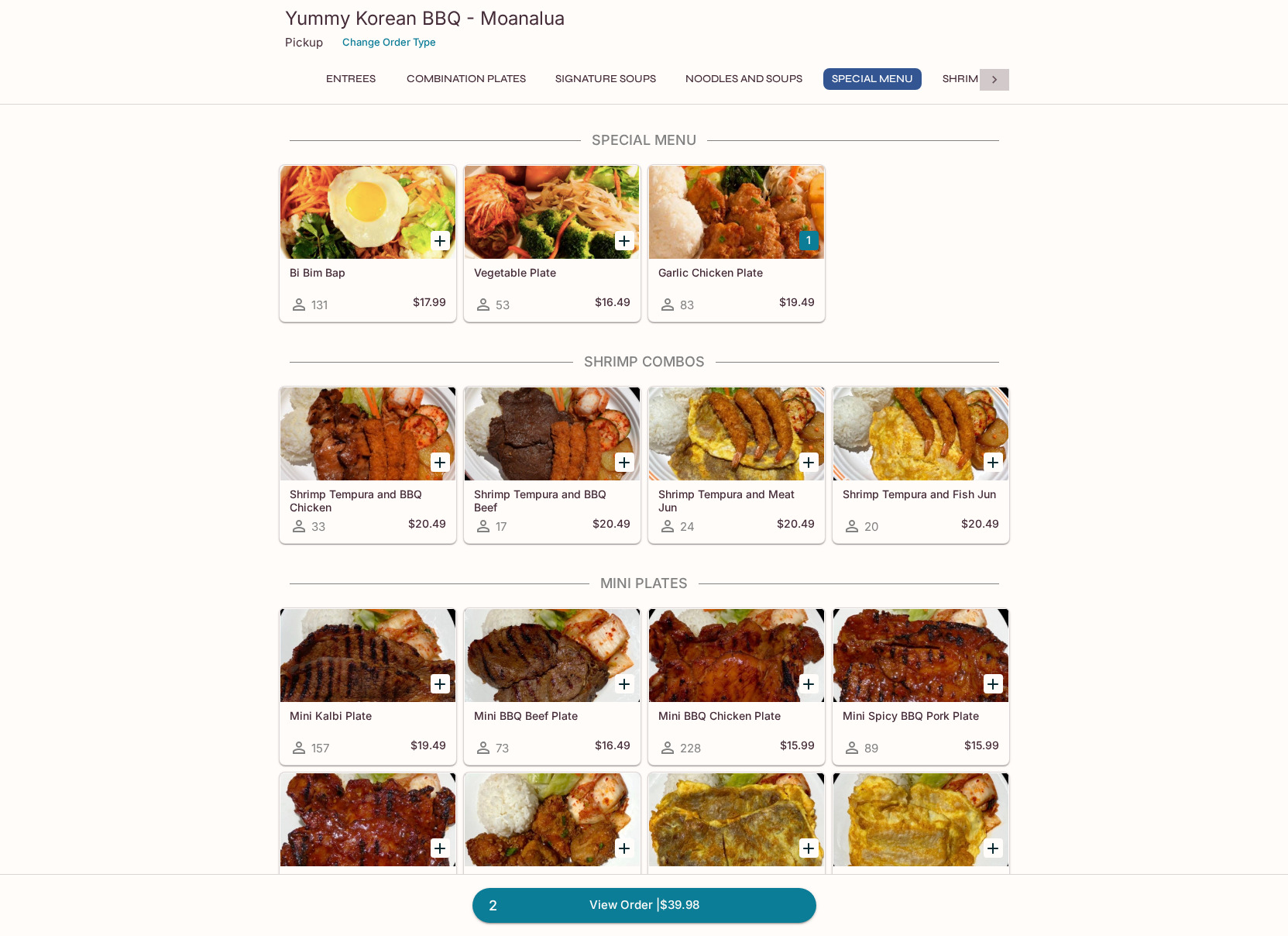
click at [992, 81] on icon at bounding box center [994, 79] width 15 height 15
click at [651, 79] on button "Drinks" at bounding box center [624, 79] width 70 height 22
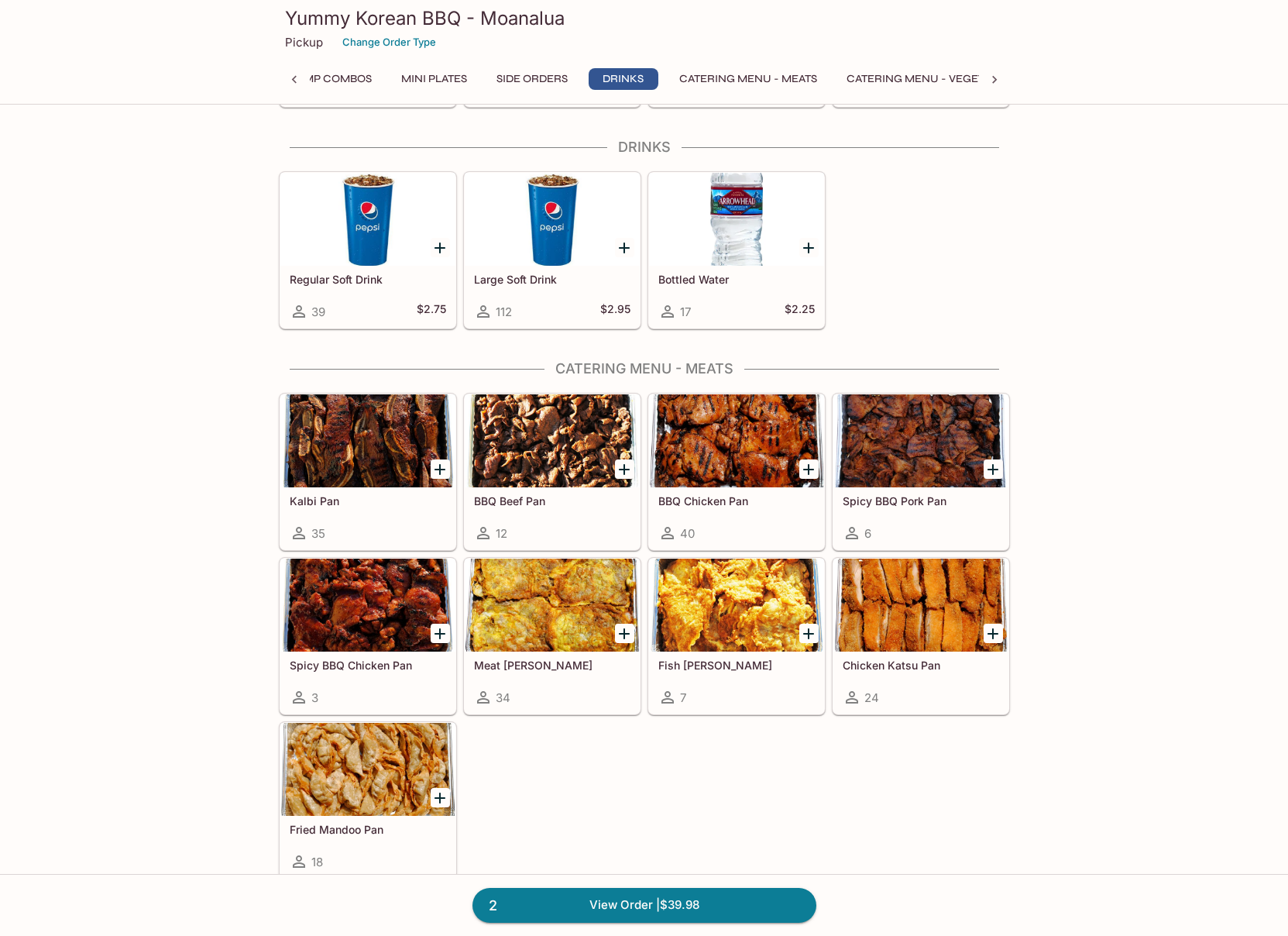
scroll to position [2921, 0]
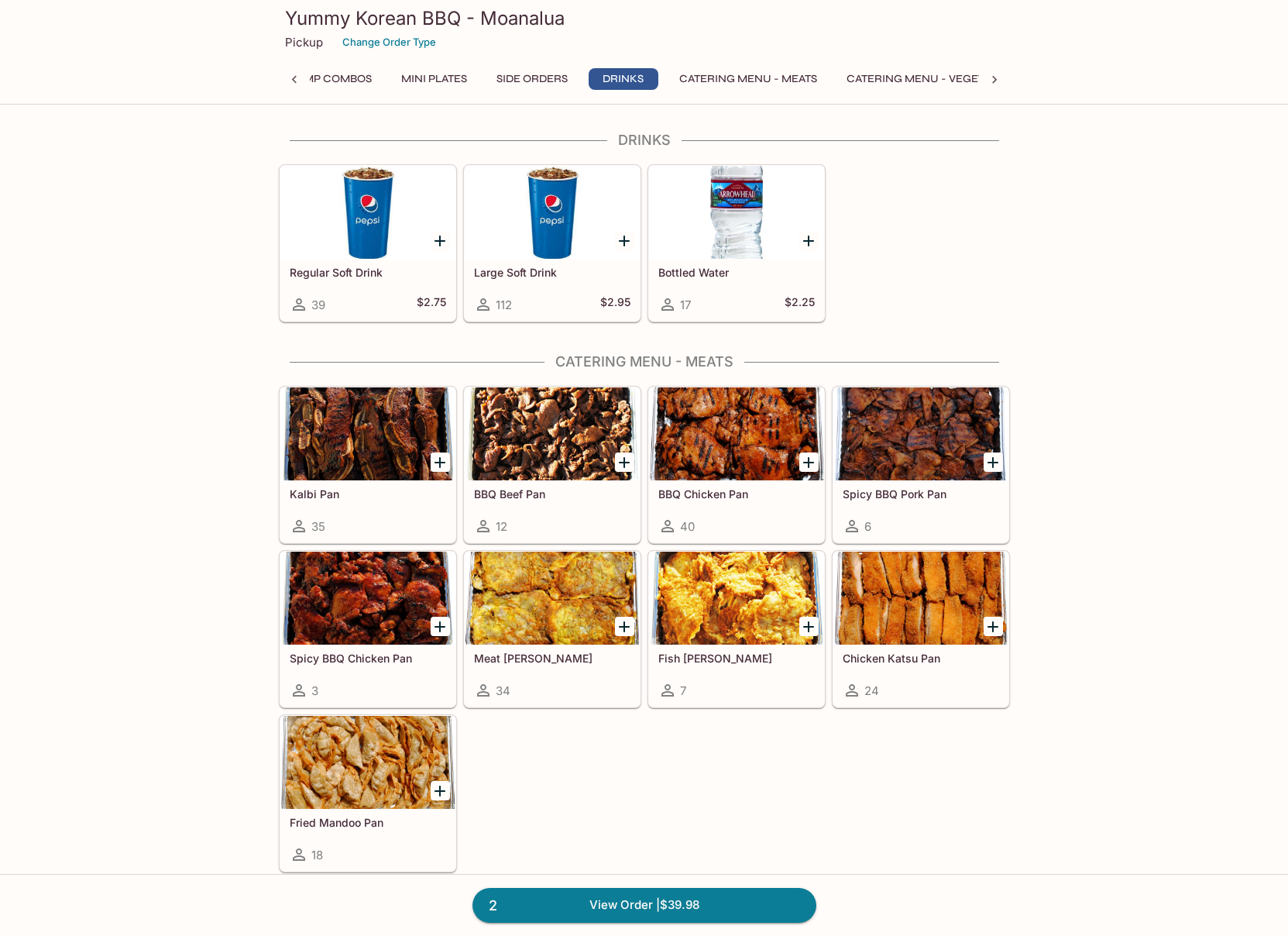
click at [529, 277] on h5 "Large Soft Drink" at bounding box center [552, 272] width 156 height 13
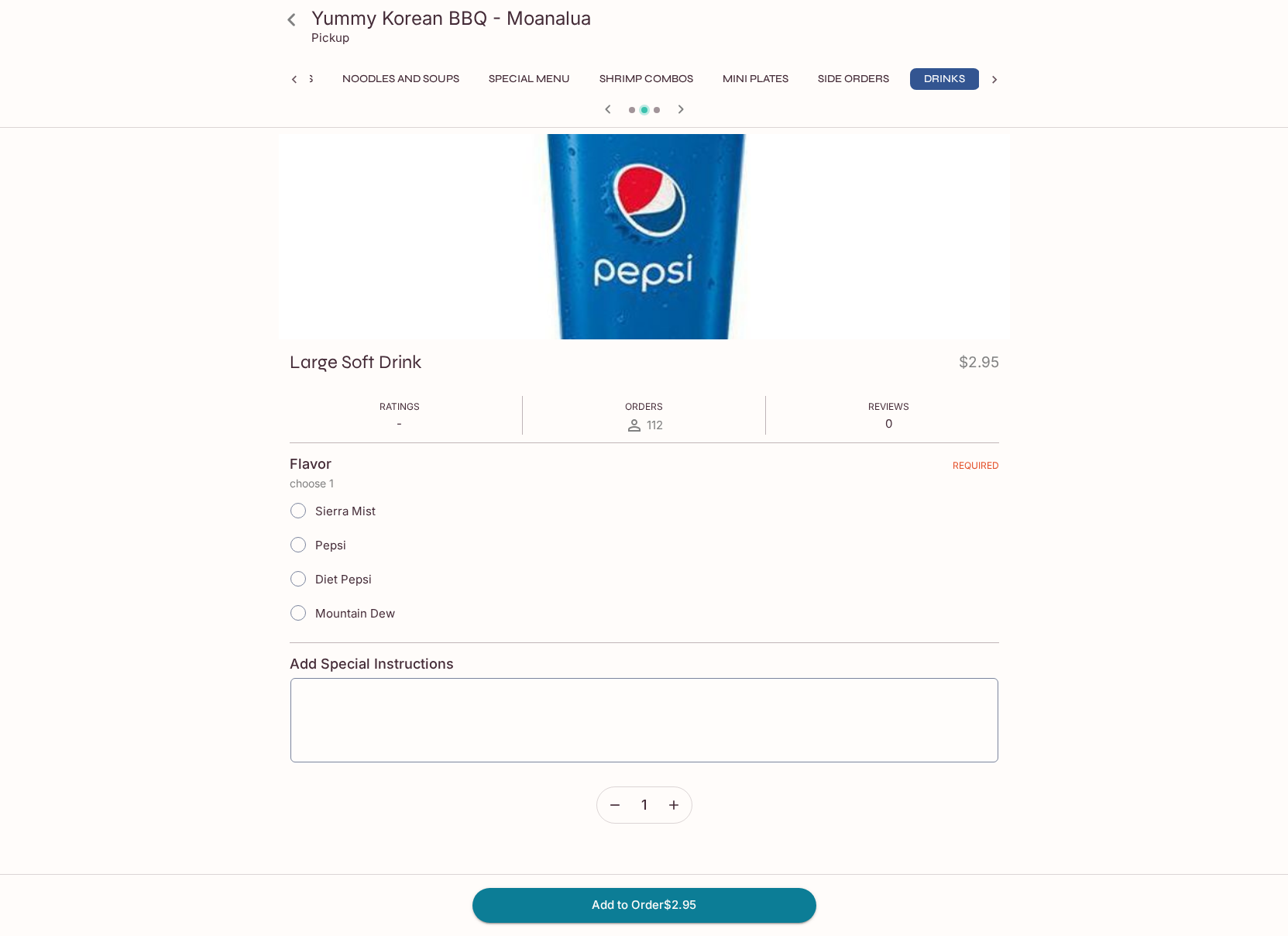
scroll to position [0, 354]
click at [296, 543] on input "Pepsi" at bounding box center [298, 544] width 33 height 33
radio input "true"
click at [745, 898] on button "Add to Order $2.95" at bounding box center [644, 905] width 344 height 34
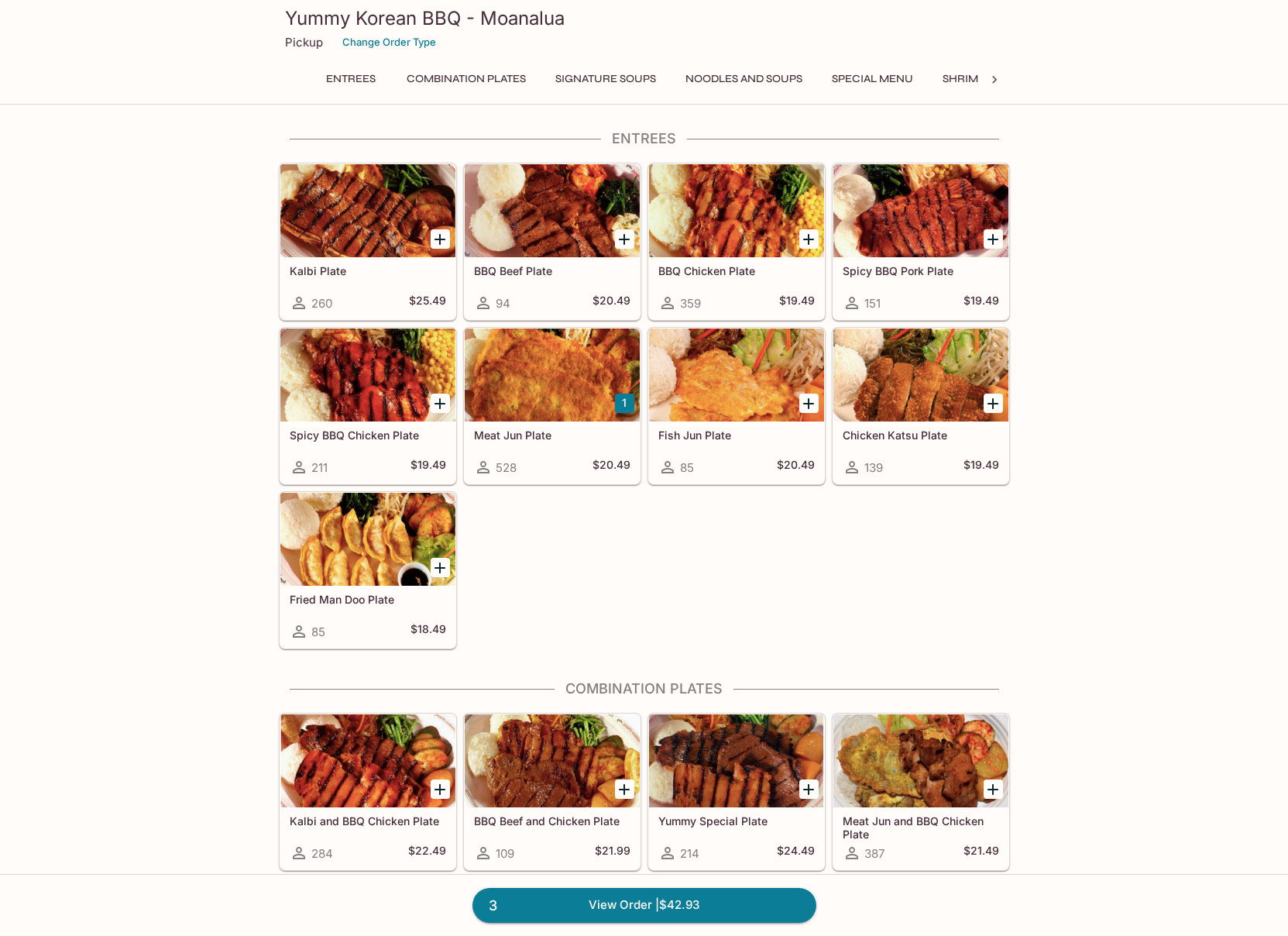
click at [993, 79] on icon at bounding box center [994, 79] width 15 height 15
click at [733, 896] on link "3 View Order | $42.93" at bounding box center [644, 905] width 344 height 34
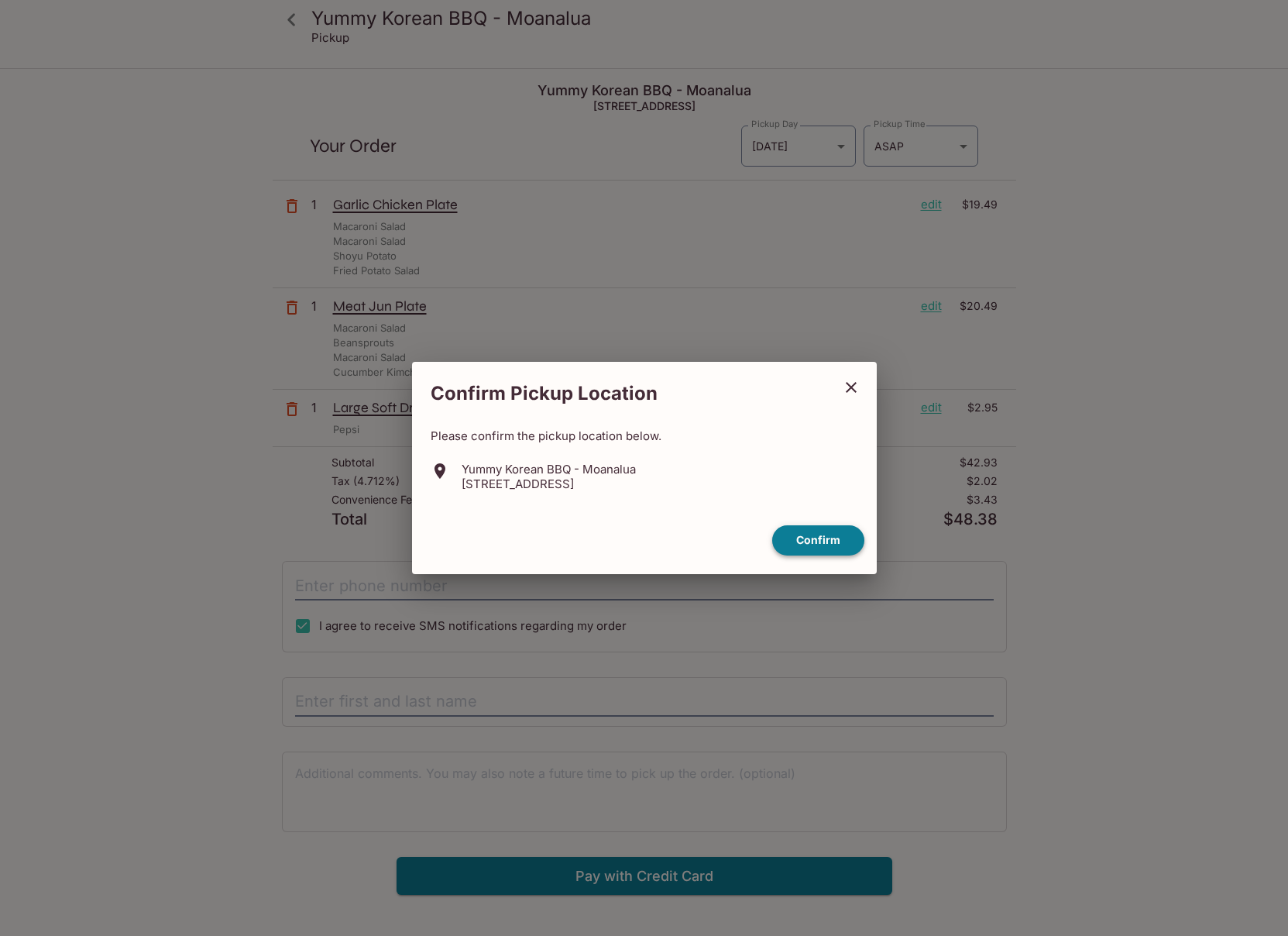
click at [815, 543] on button "Confirm" at bounding box center [818, 541] width 92 height 31
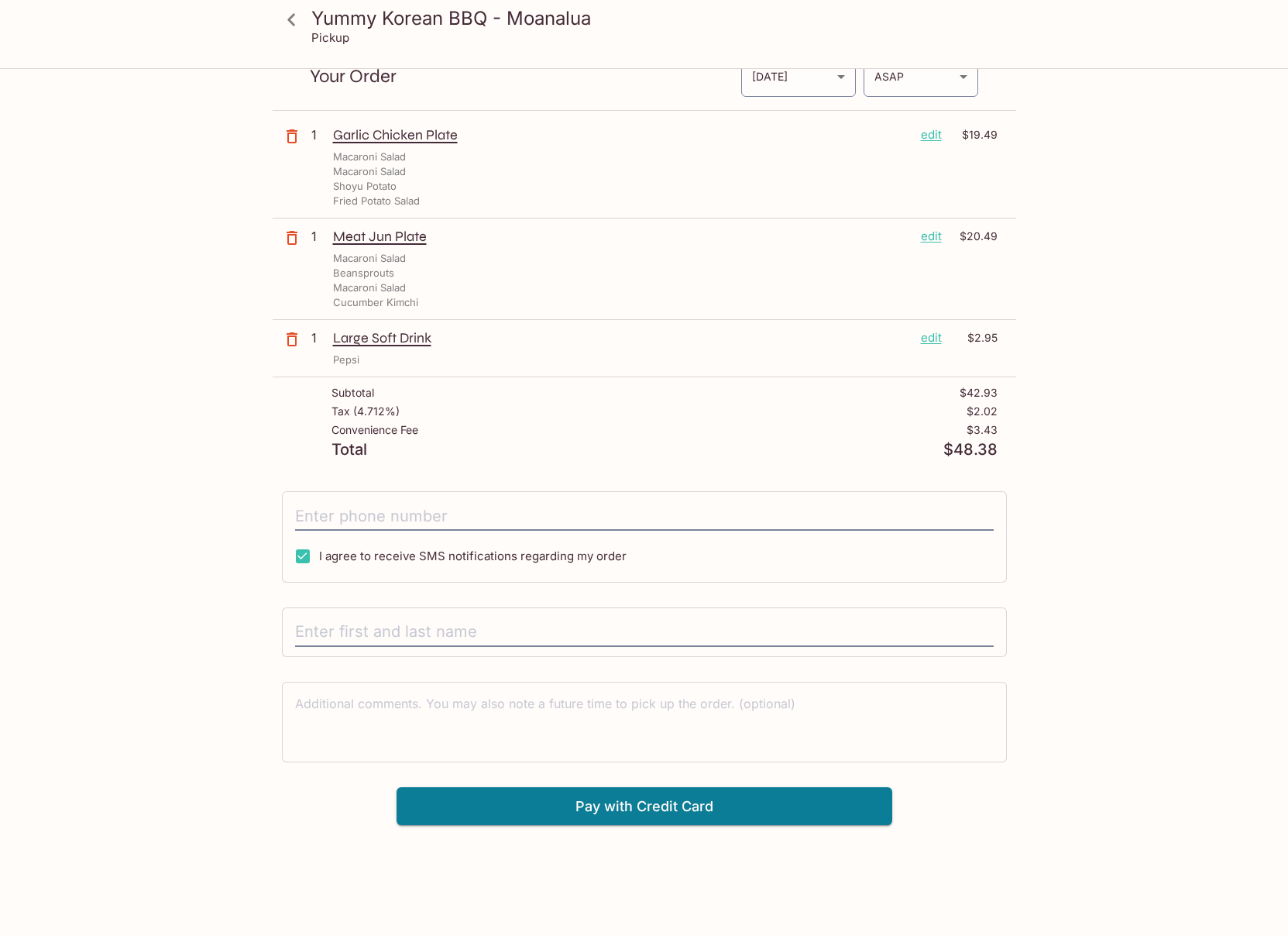
scroll to position [69, 0]
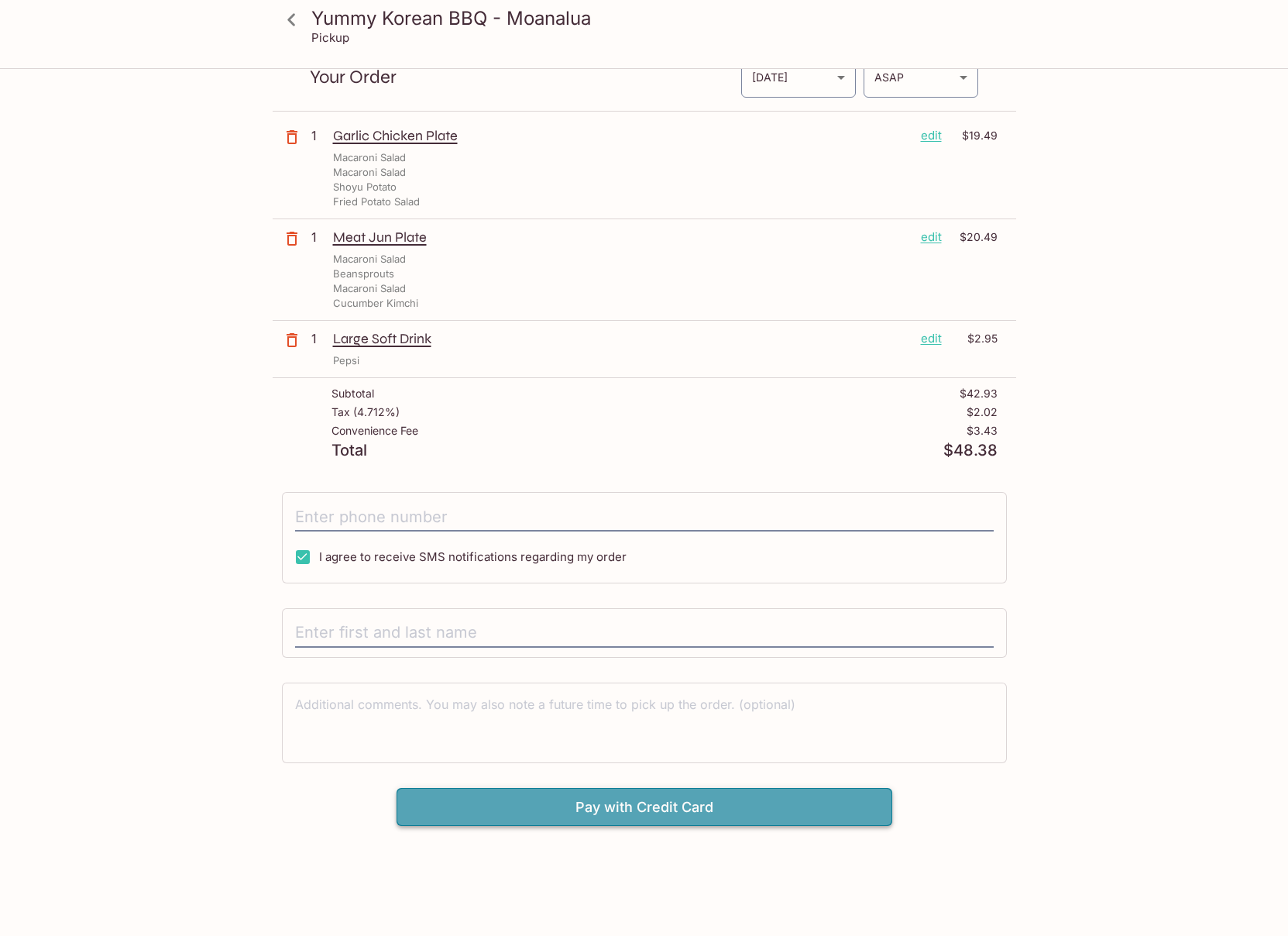
click at [720, 818] on button "Pay with Credit Card" at bounding box center [644, 808] width 496 height 39
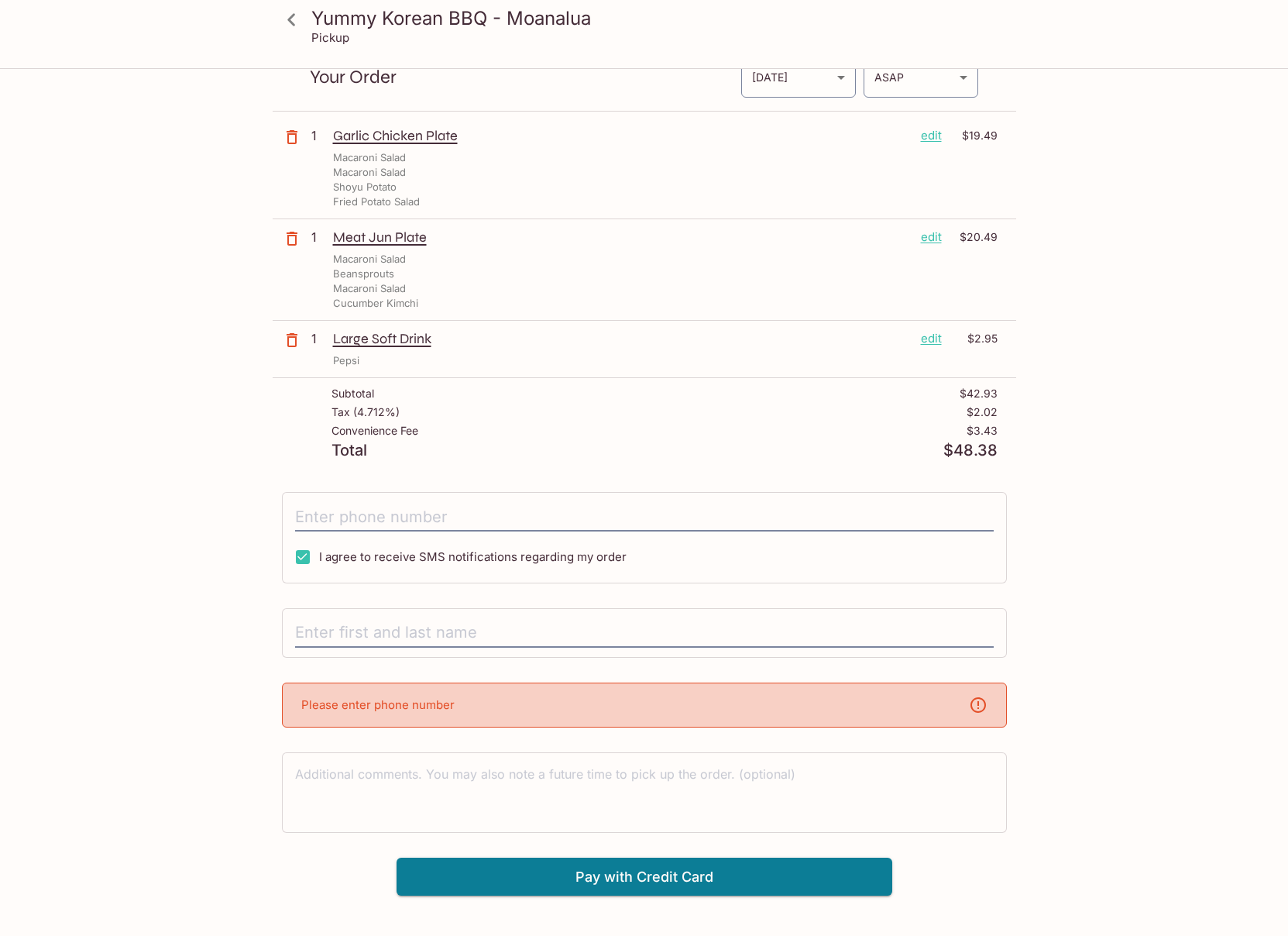
scroll to position [0, 0]
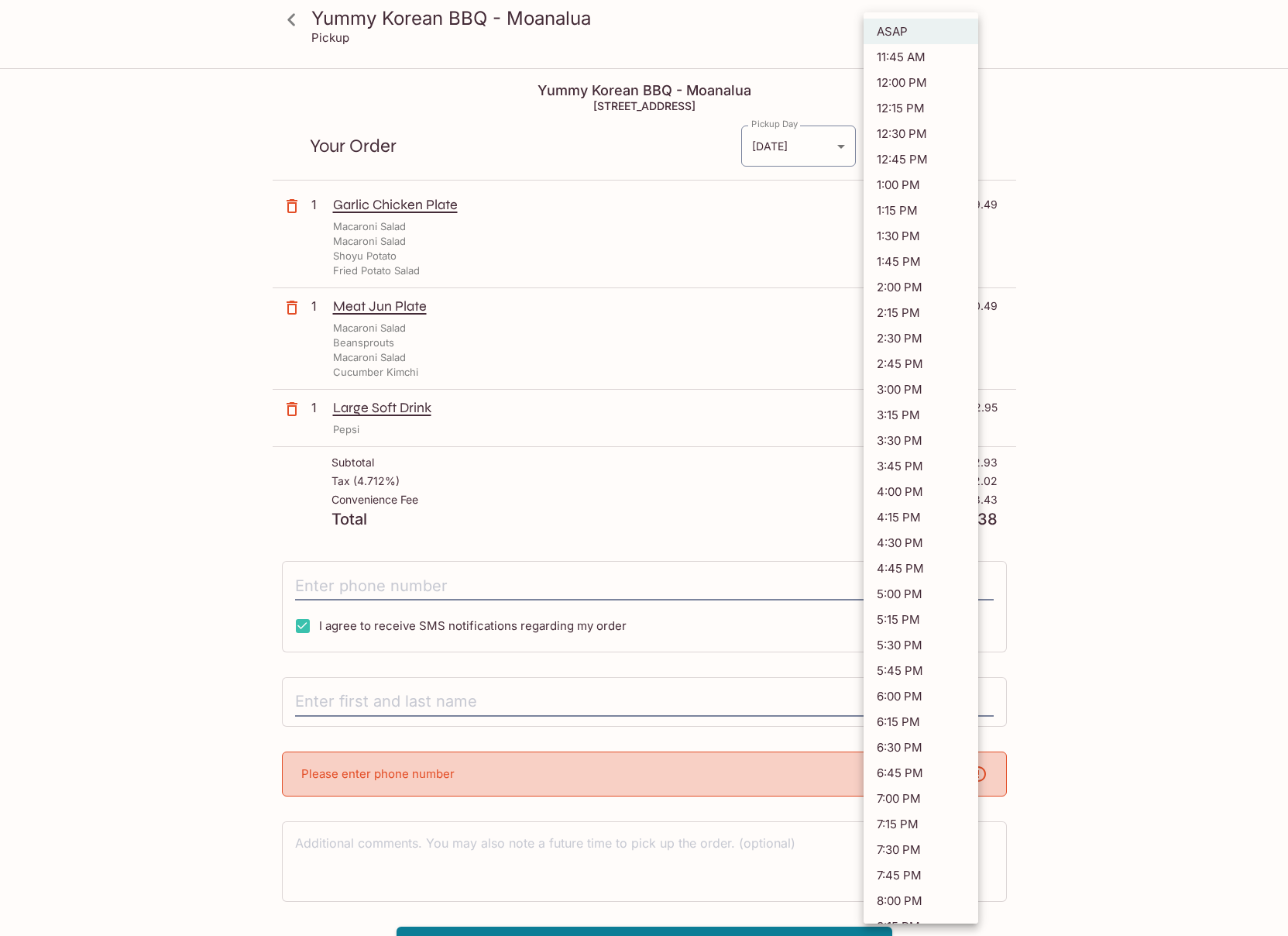
click at [923, 145] on body "Yummy Korean BBQ - Moanalua Pickup Yummy Korean BBQ - Moanalua [STREET_ADDRESS]…" at bounding box center [644, 538] width 1288 height 936
click at [1122, 145] on div at bounding box center [644, 468] width 1288 height 936
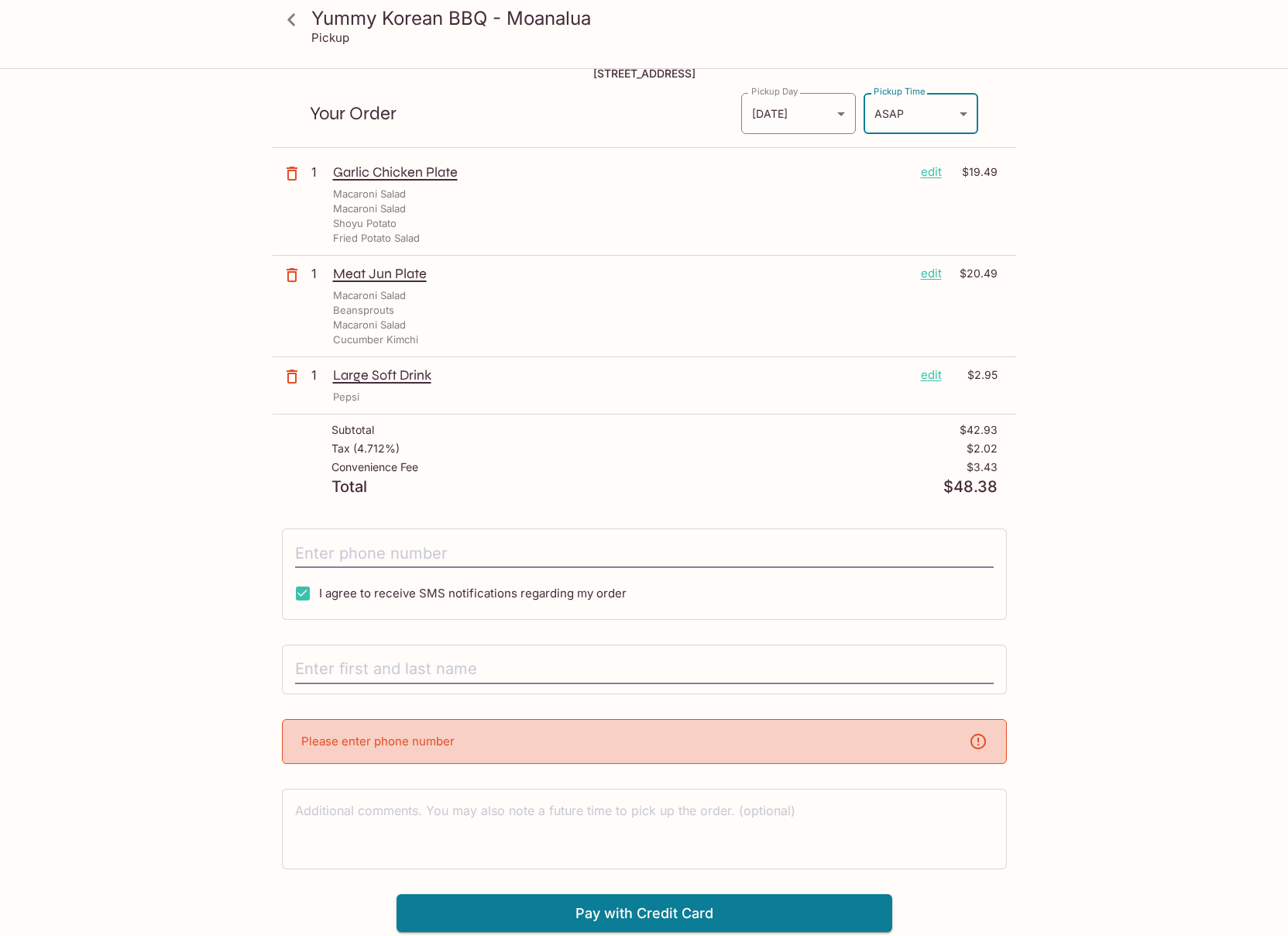
scroll to position [35, 0]
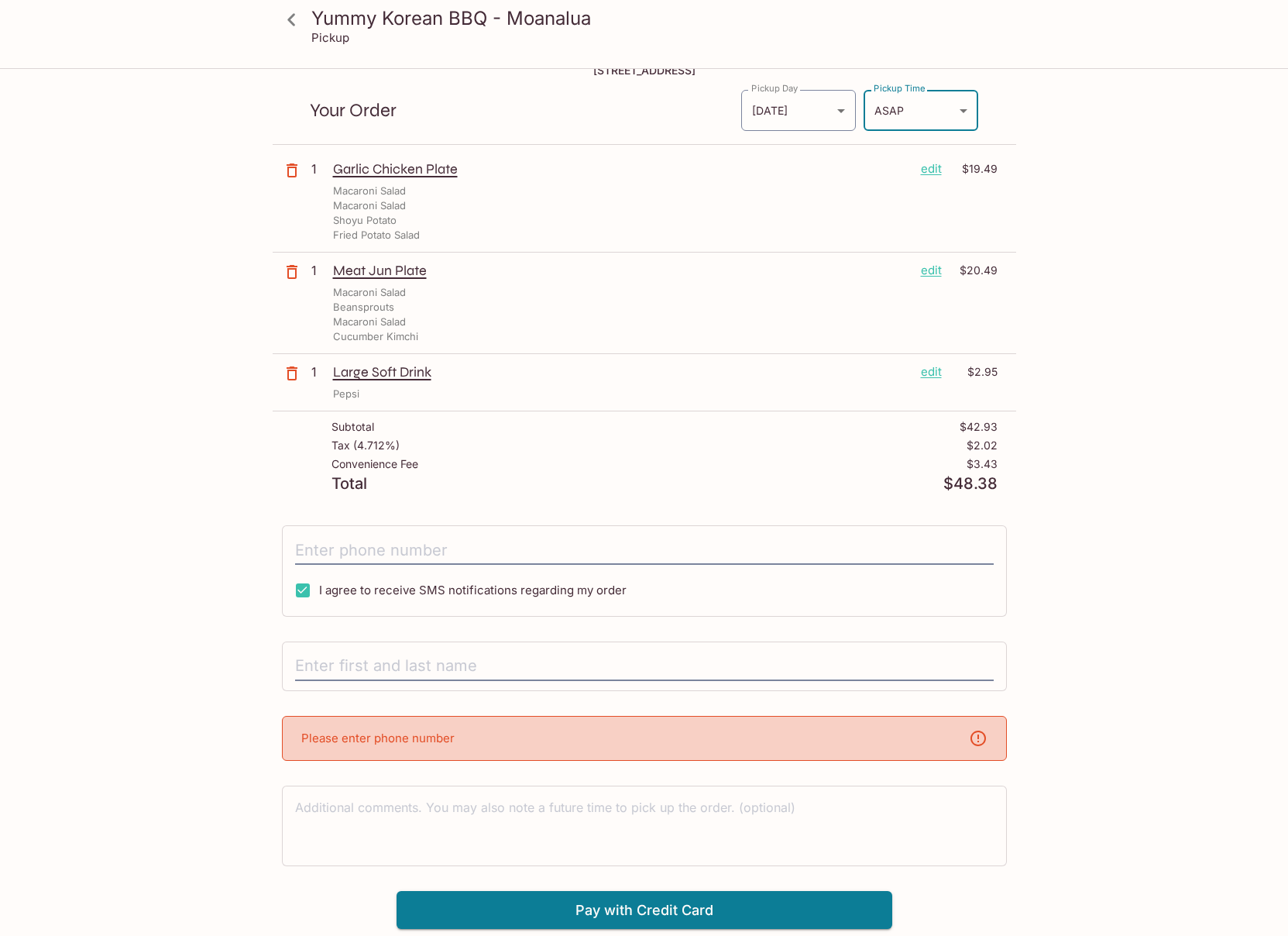
click at [294, 170] on icon "button" at bounding box center [291, 170] width 18 height 18
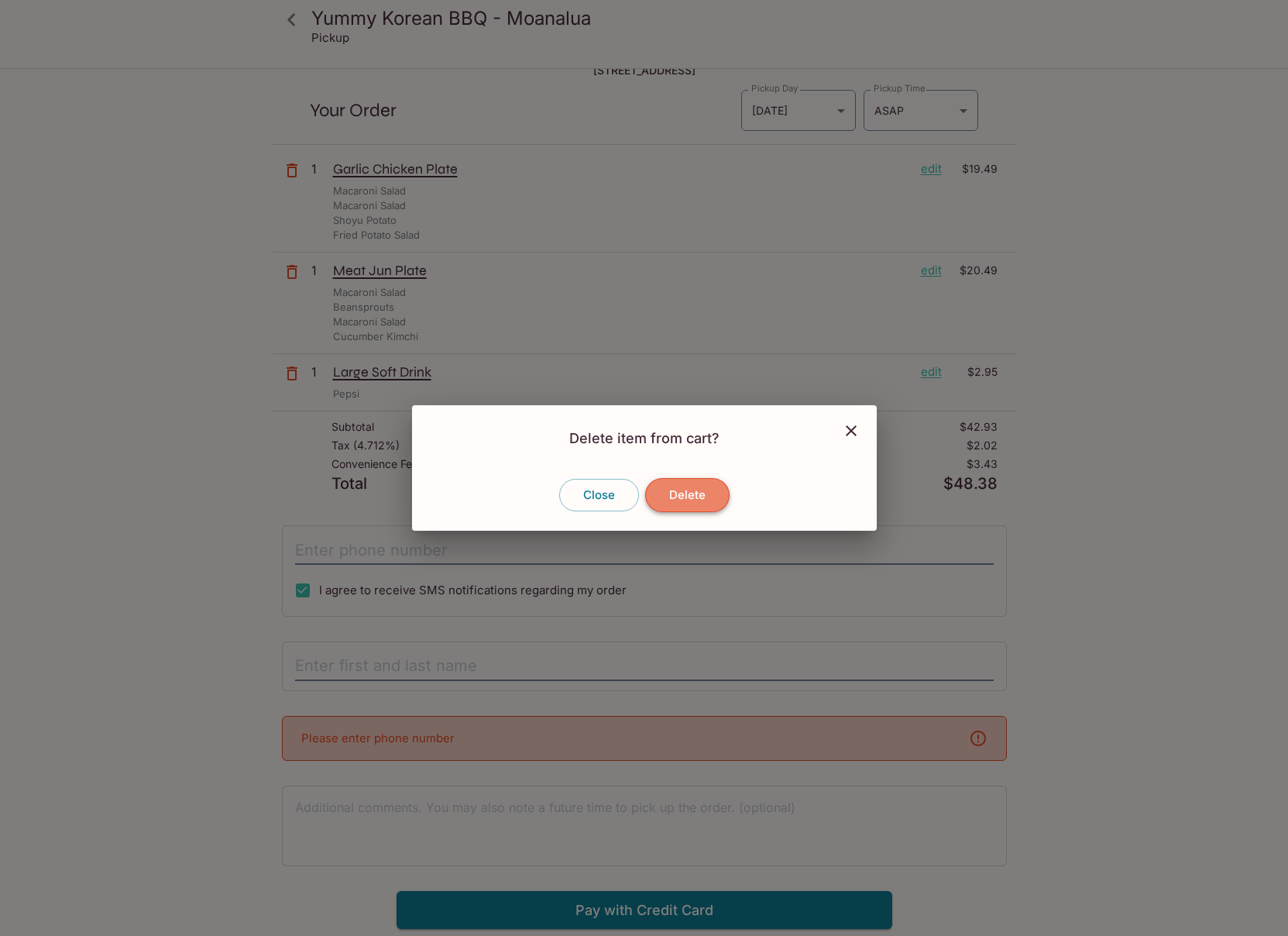
click at [661, 489] on button "Delete" at bounding box center [687, 495] width 84 height 34
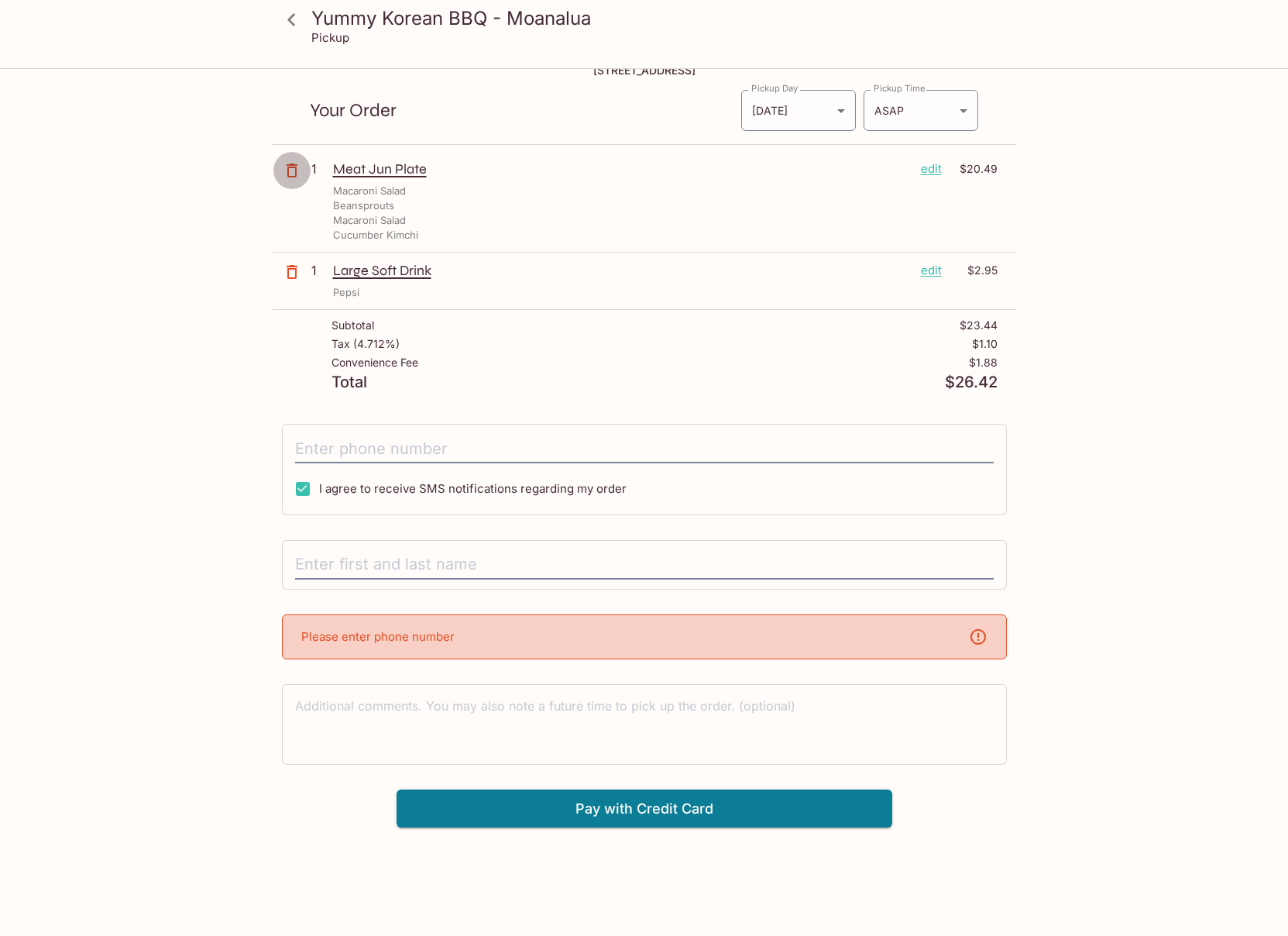
click at [283, 170] on icon "button" at bounding box center [291, 170] width 18 height 18
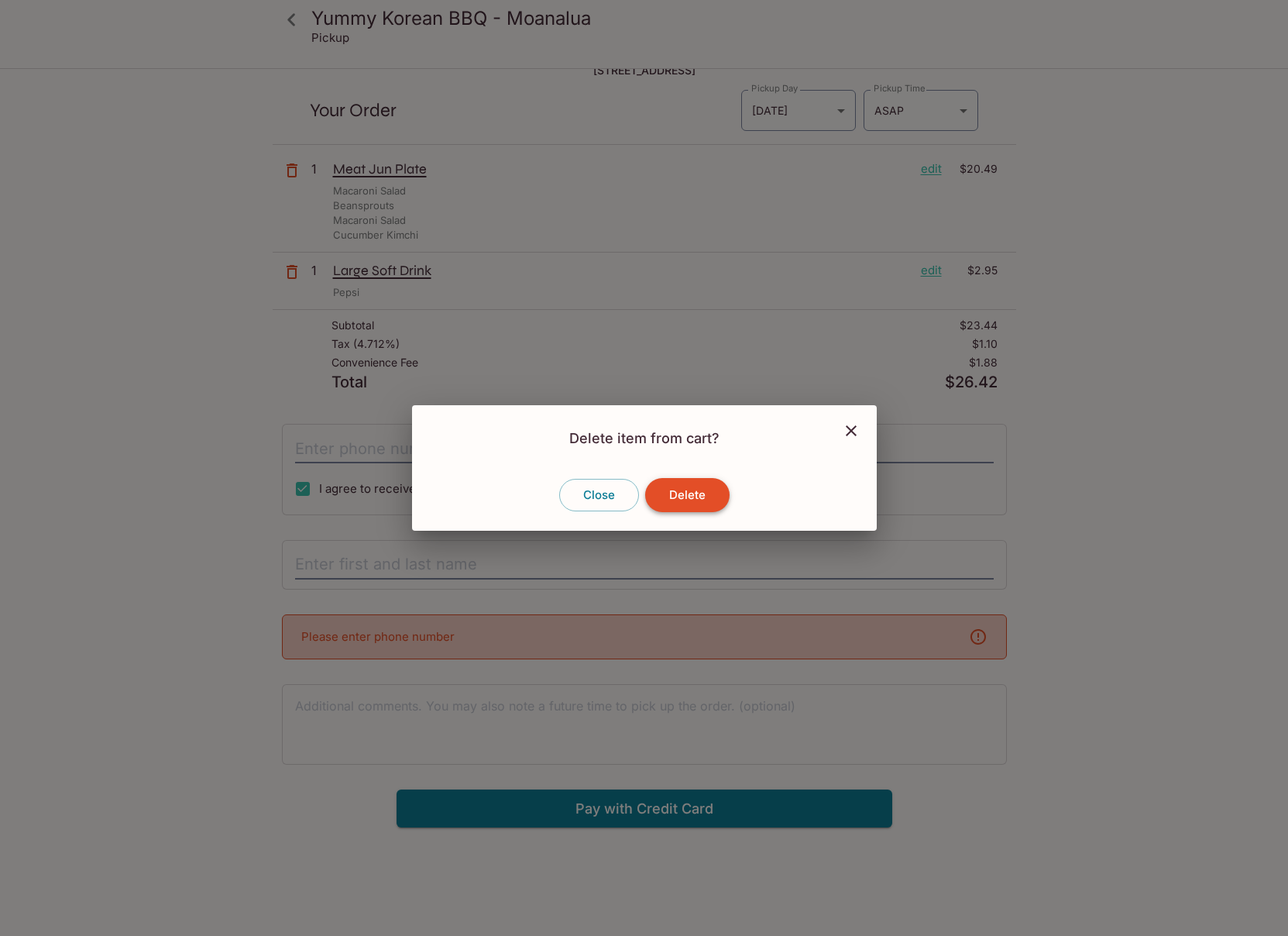
click at [708, 508] on button "Delete" at bounding box center [687, 495] width 84 height 34
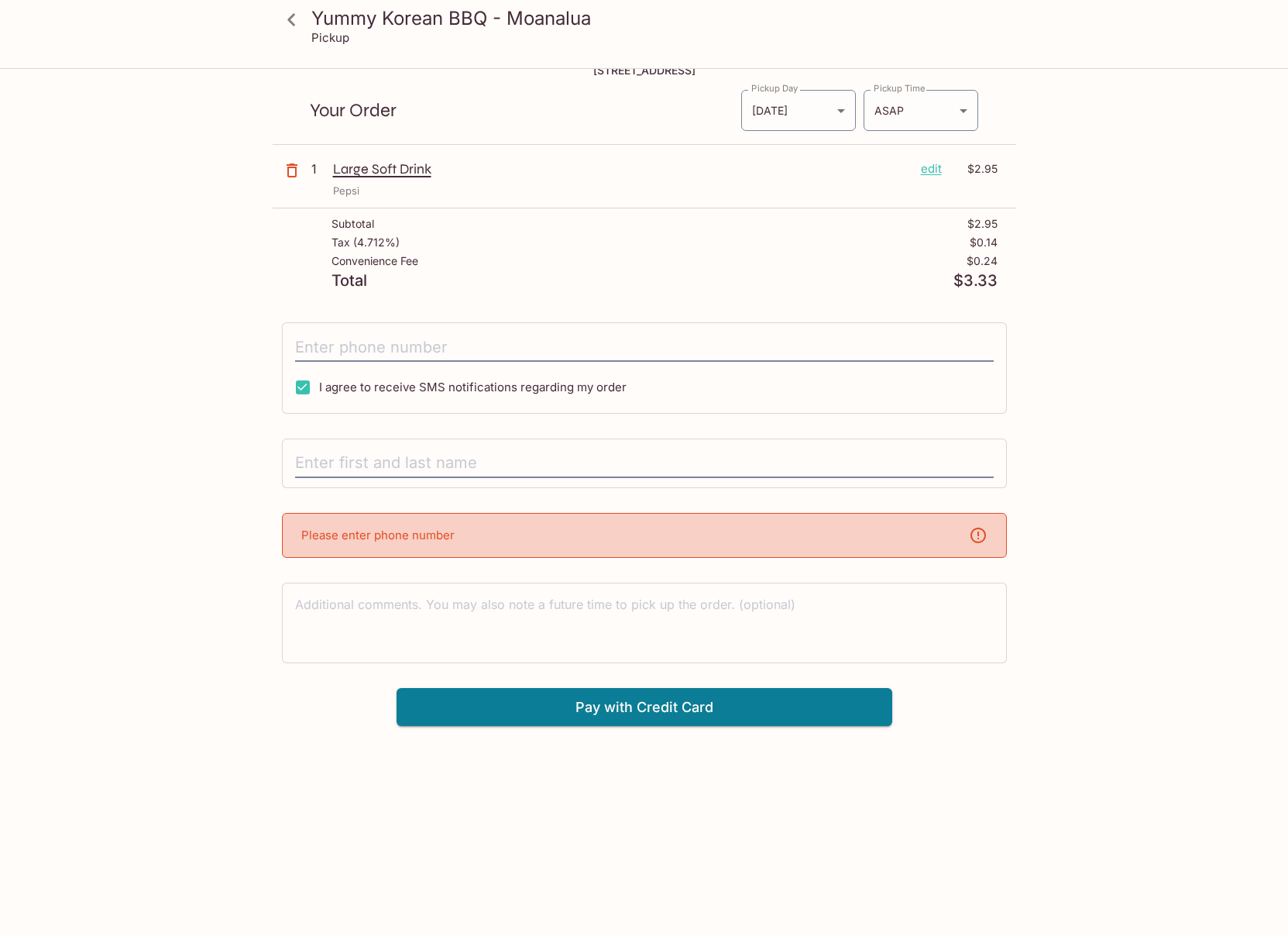
click at [296, 170] on icon "button" at bounding box center [291, 170] width 18 height 18
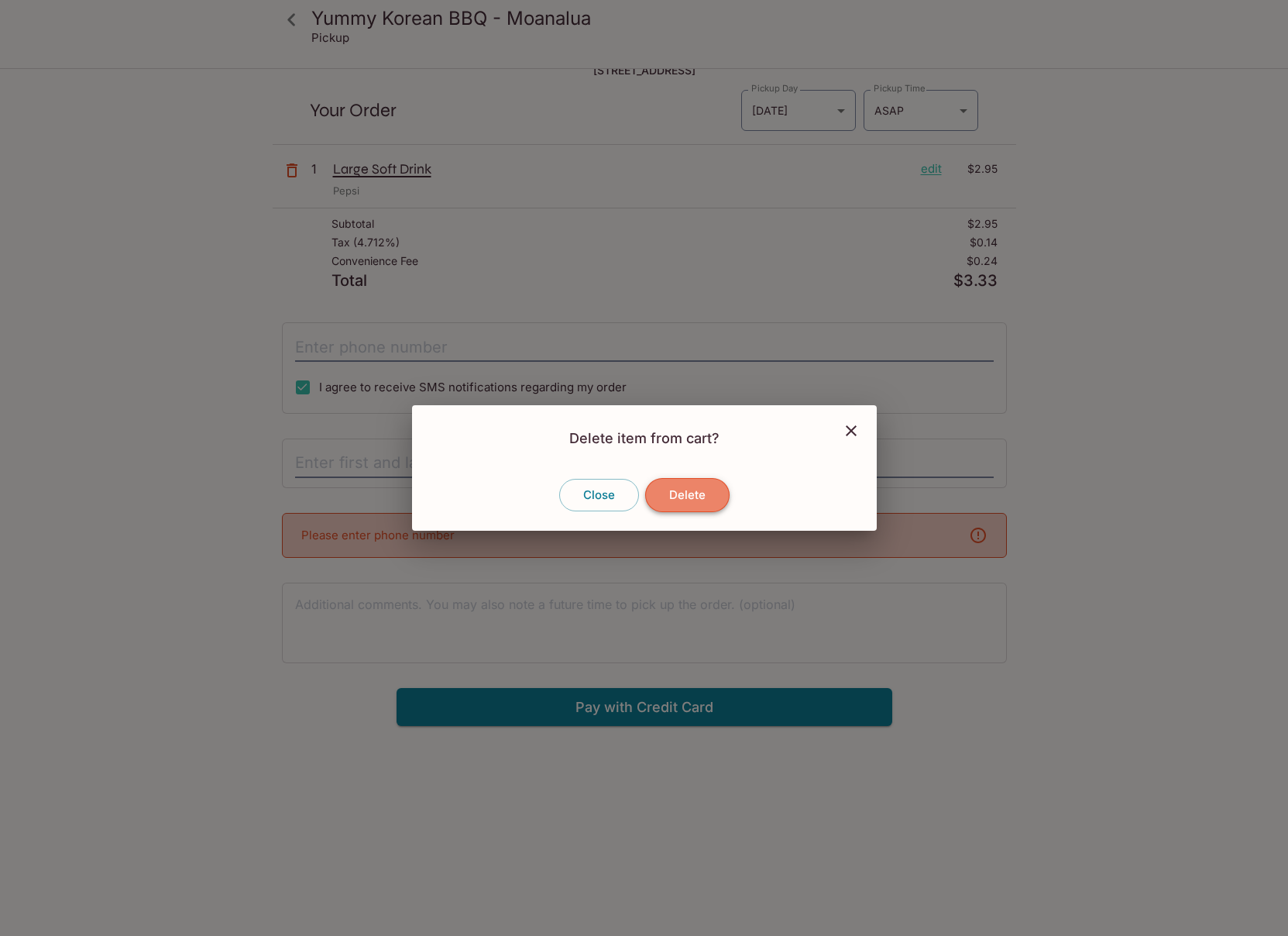
click at [685, 494] on button "Delete" at bounding box center [687, 495] width 84 height 34
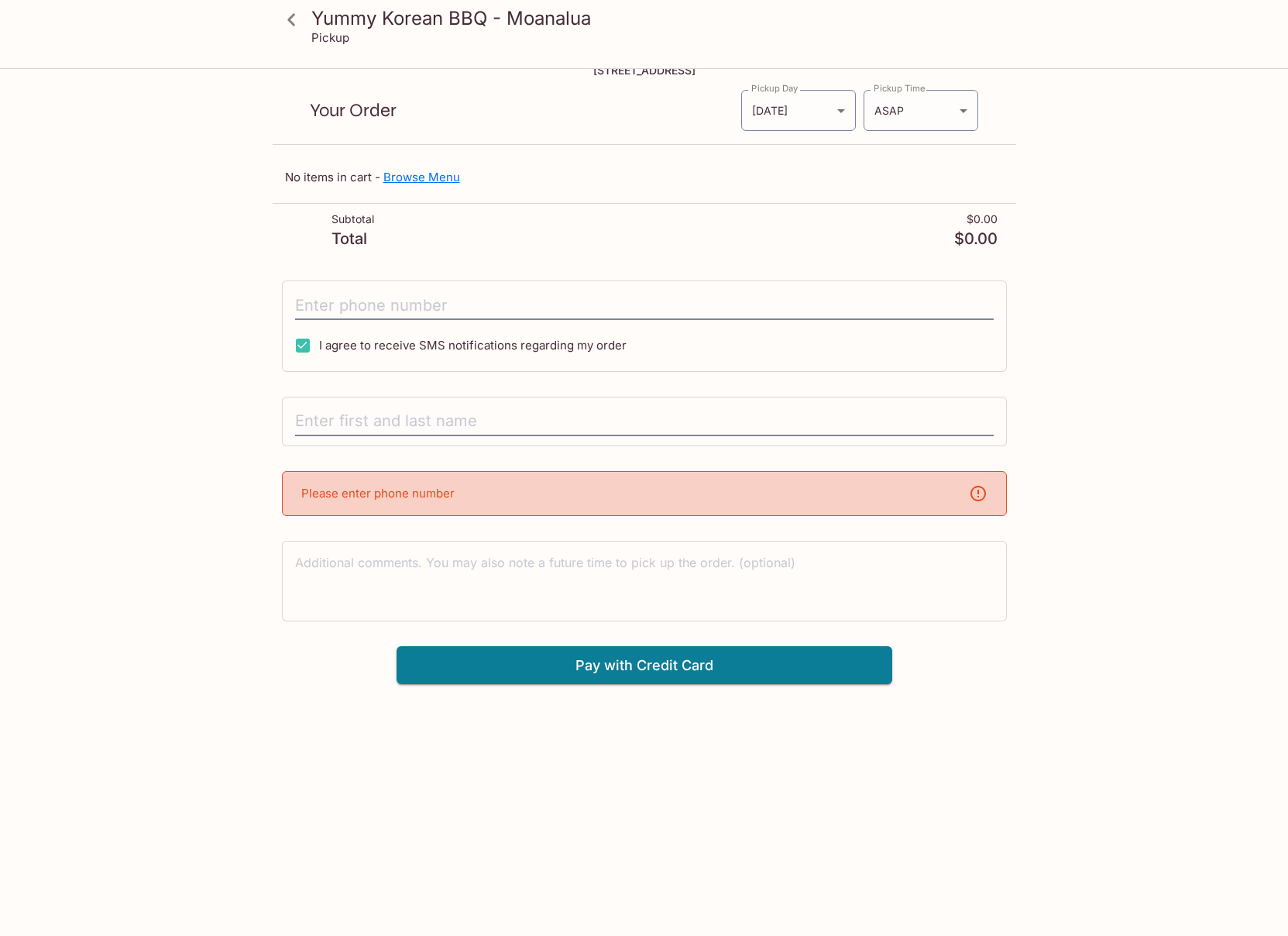
click at [414, 173] on link "Browse Menu" at bounding box center [422, 177] width 77 height 14
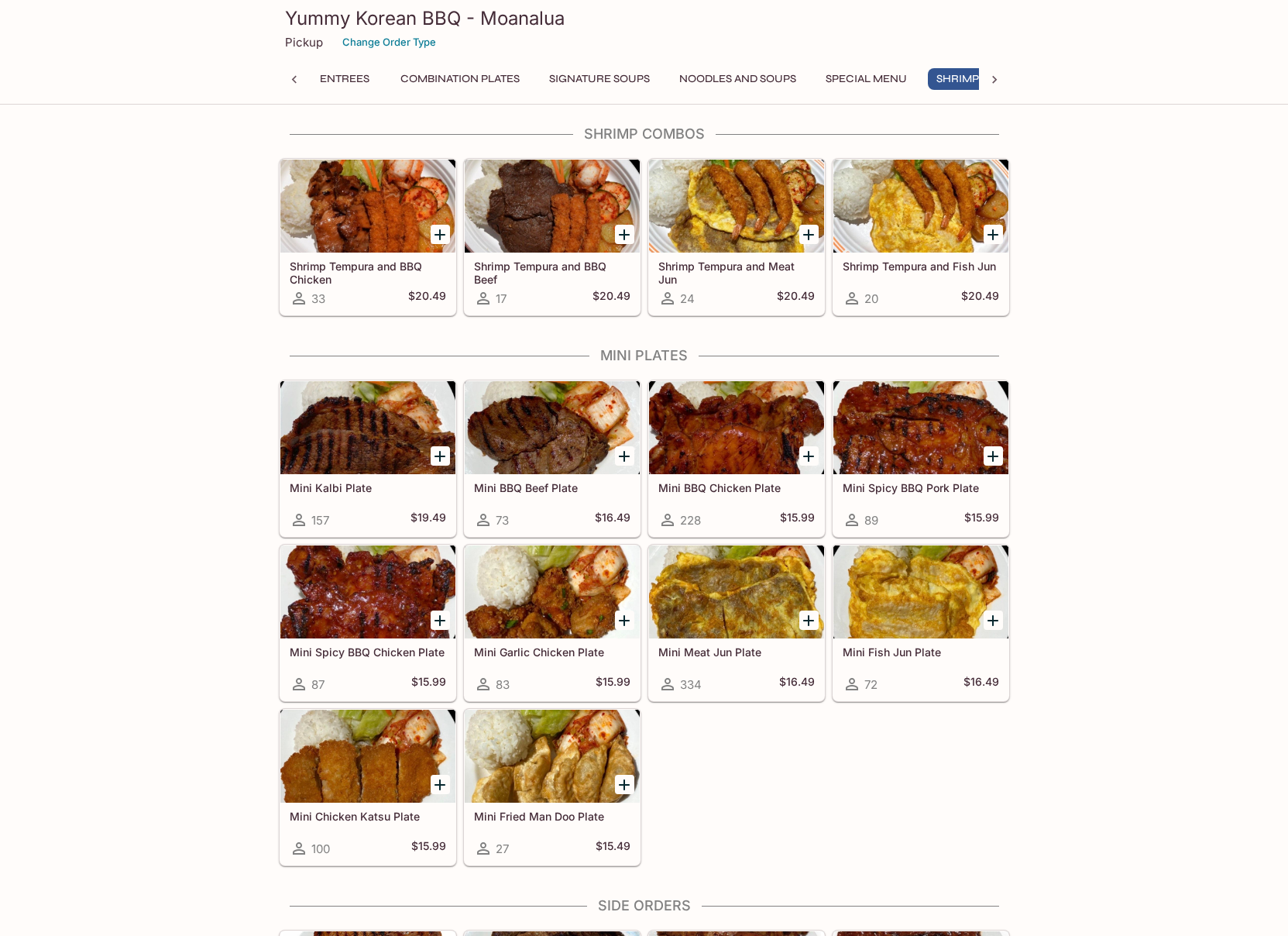
scroll to position [1631, 0]
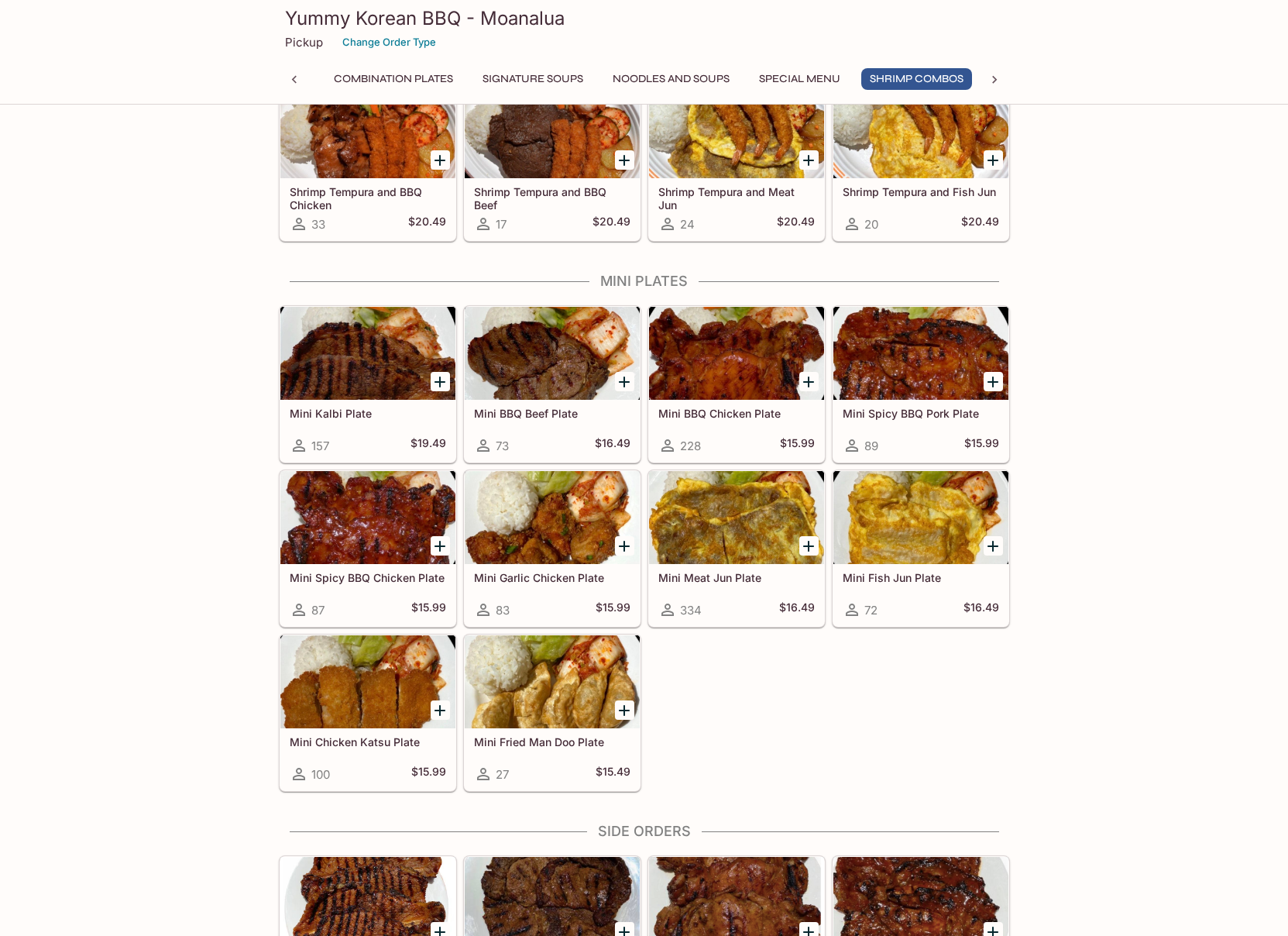
click at [914, 381] on div at bounding box center [921, 353] width 175 height 93
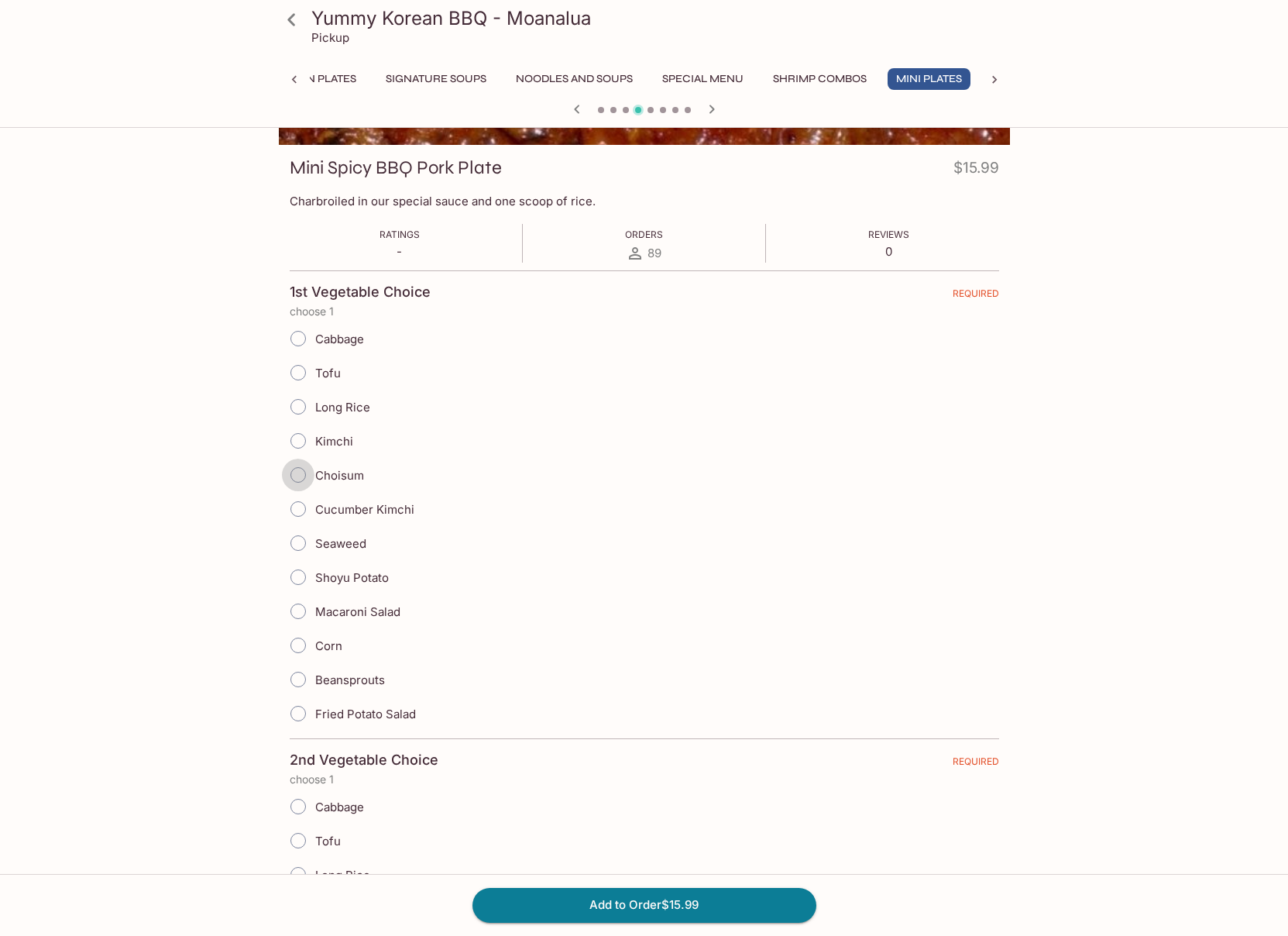
click at [301, 474] on input "Choisum" at bounding box center [298, 474] width 33 height 33
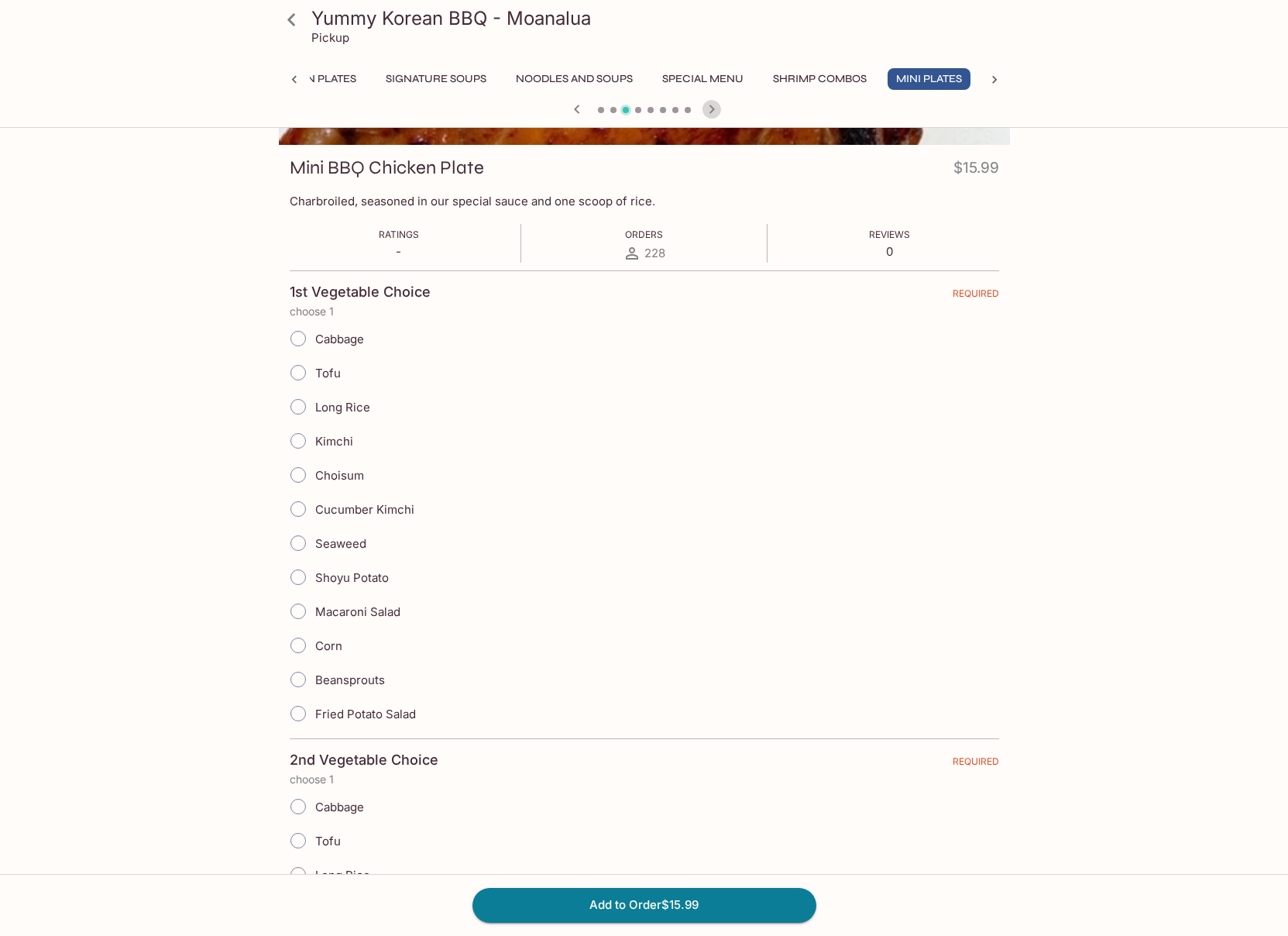
click at [715, 108] on icon "button" at bounding box center [712, 109] width 18 height 18
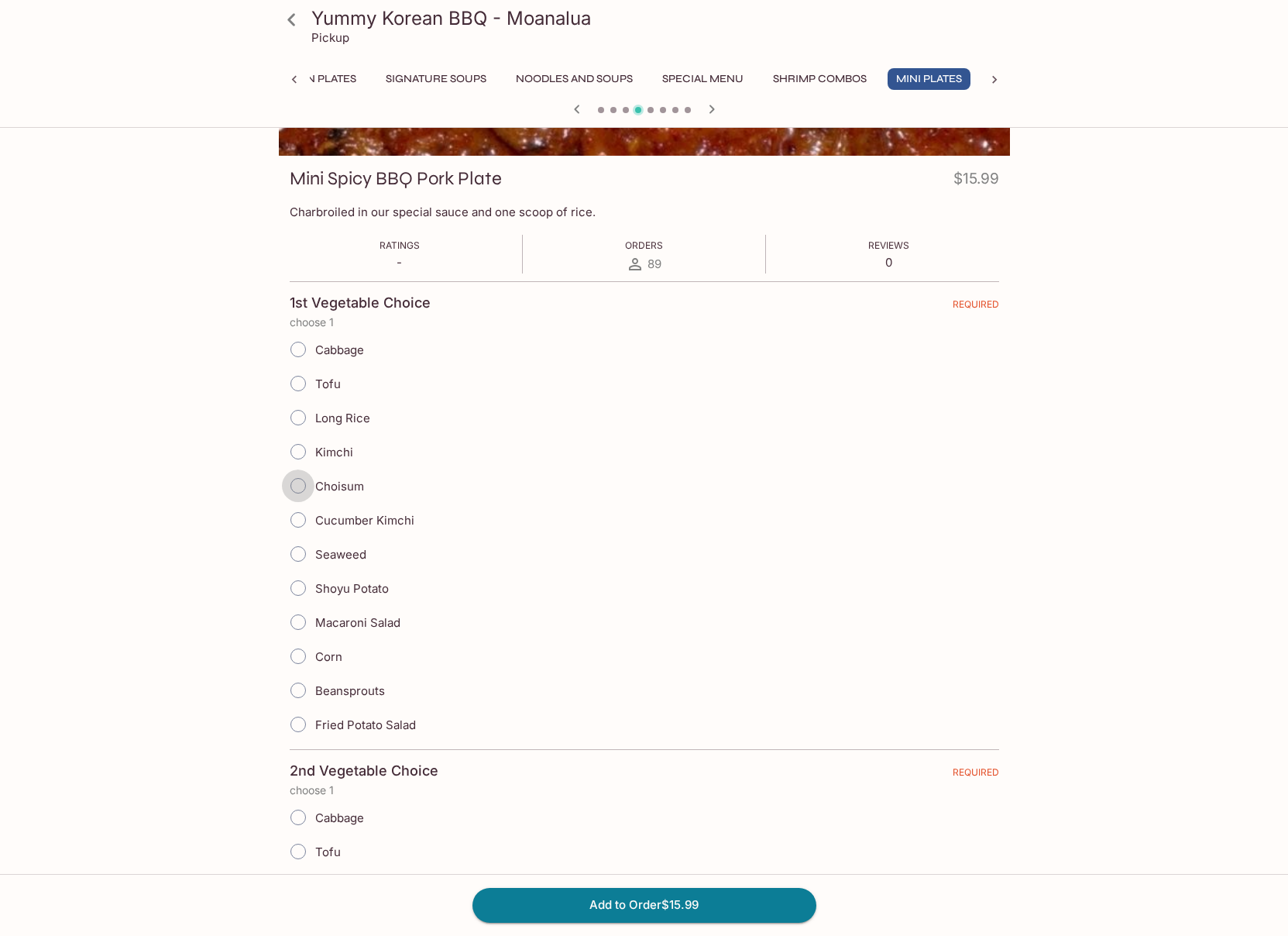
click at [298, 482] on input "Choisum" at bounding box center [298, 486] width 33 height 33
radio input "true"
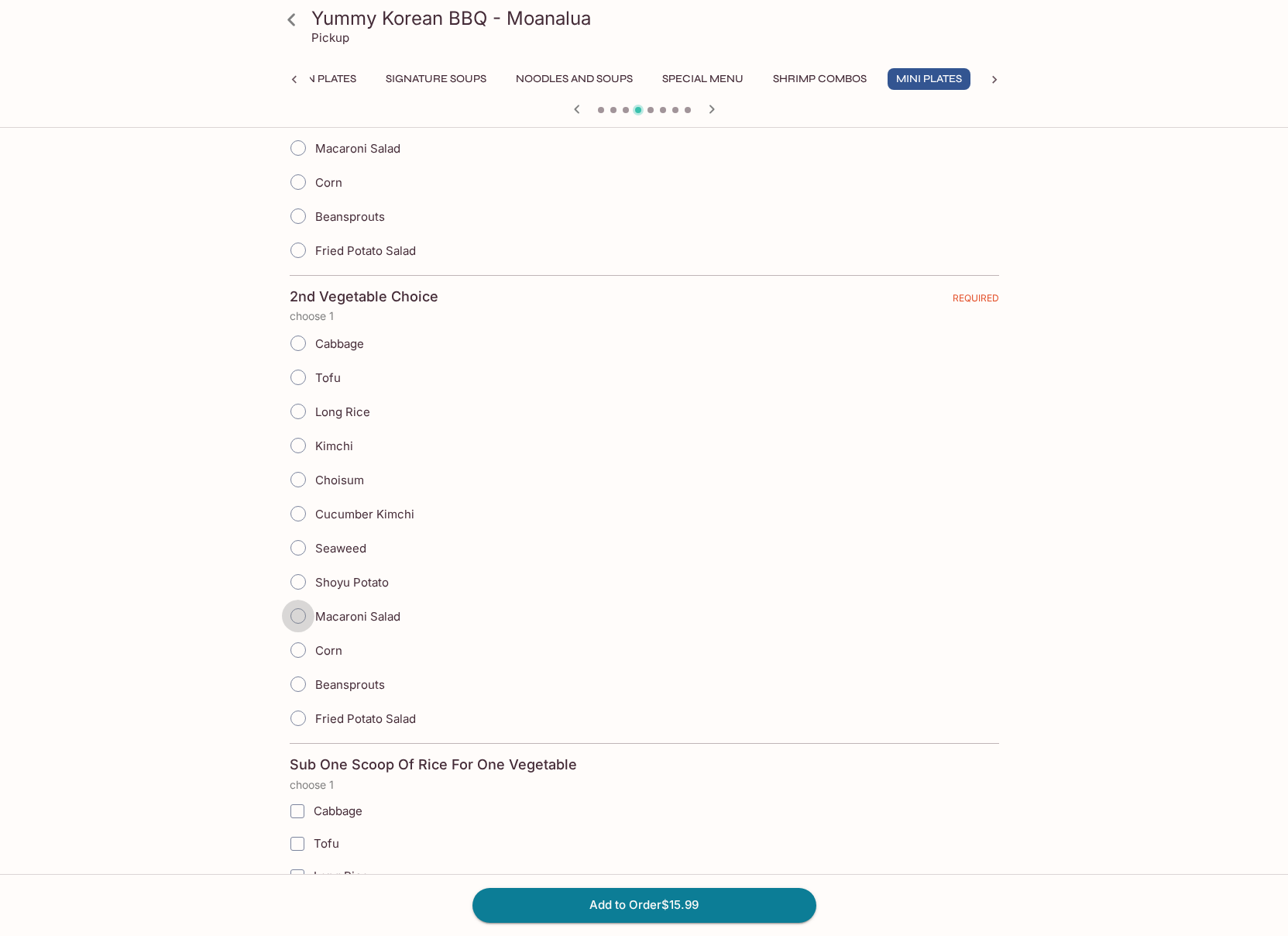
click at [305, 615] on input "Macaroni Salad" at bounding box center [298, 616] width 33 height 33
radio input "true"
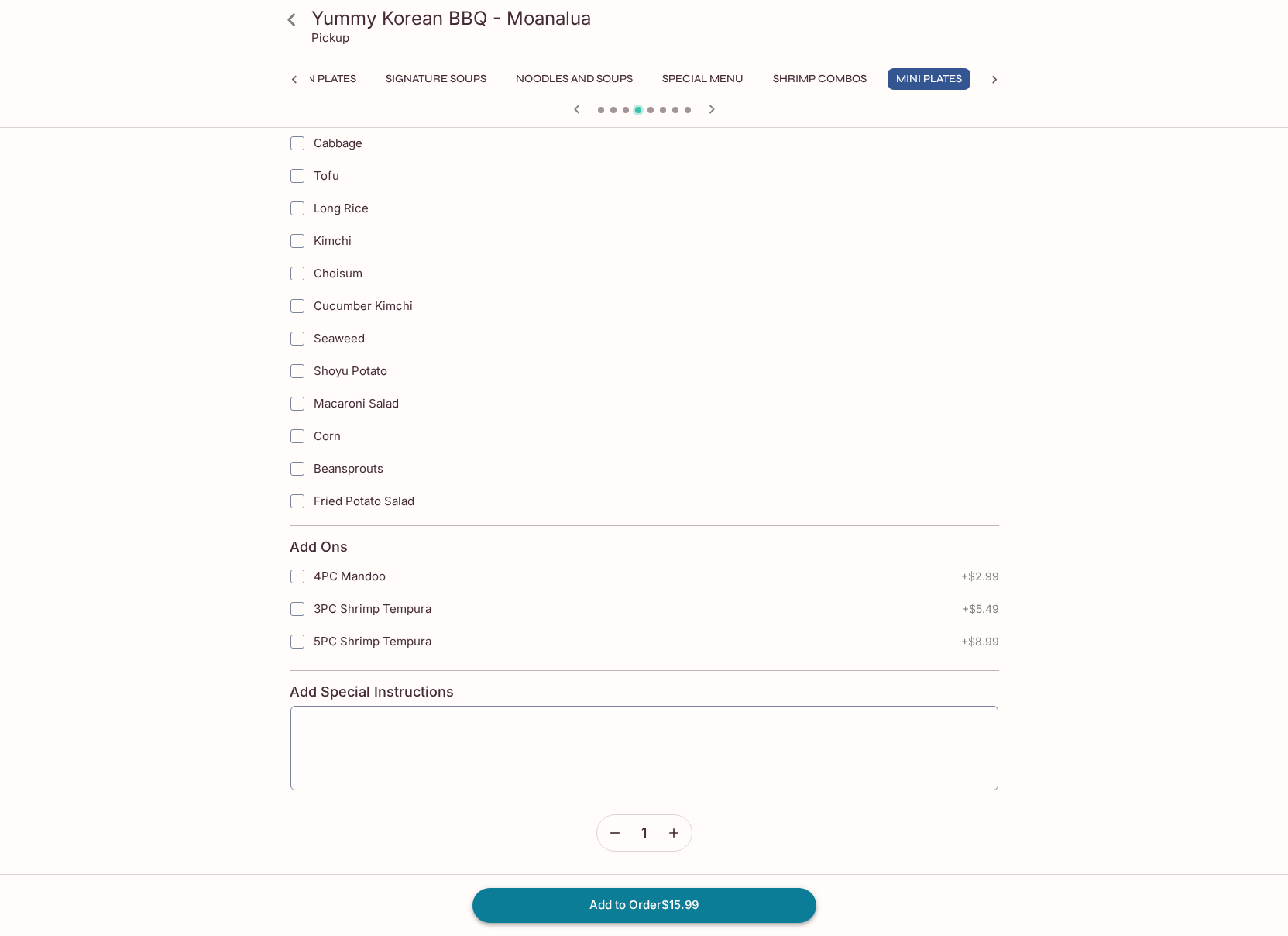
click at [591, 910] on button "Add to Order $15.99" at bounding box center [644, 905] width 344 height 34
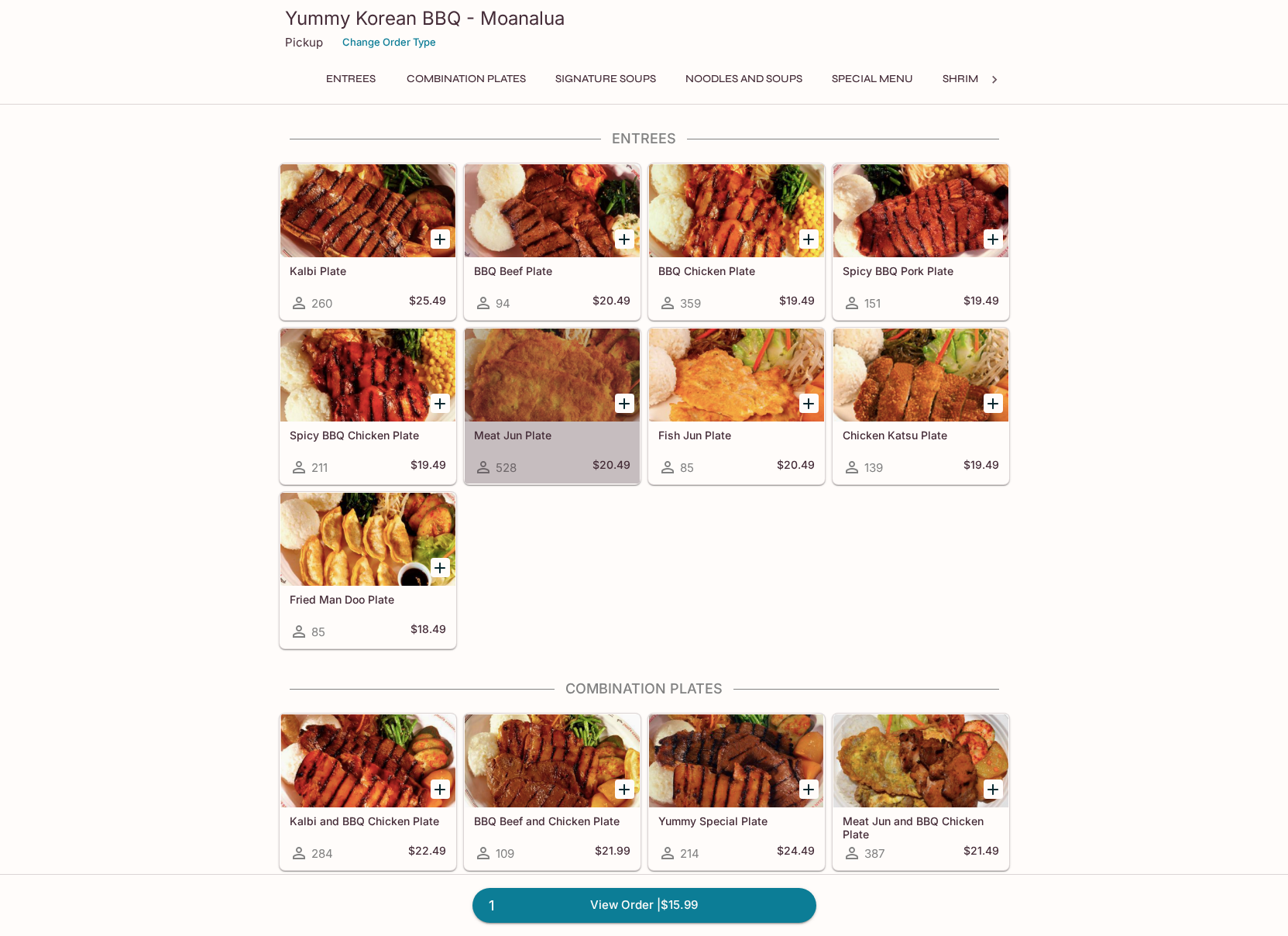
click at [538, 380] on div at bounding box center [552, 375] width 175 height 93
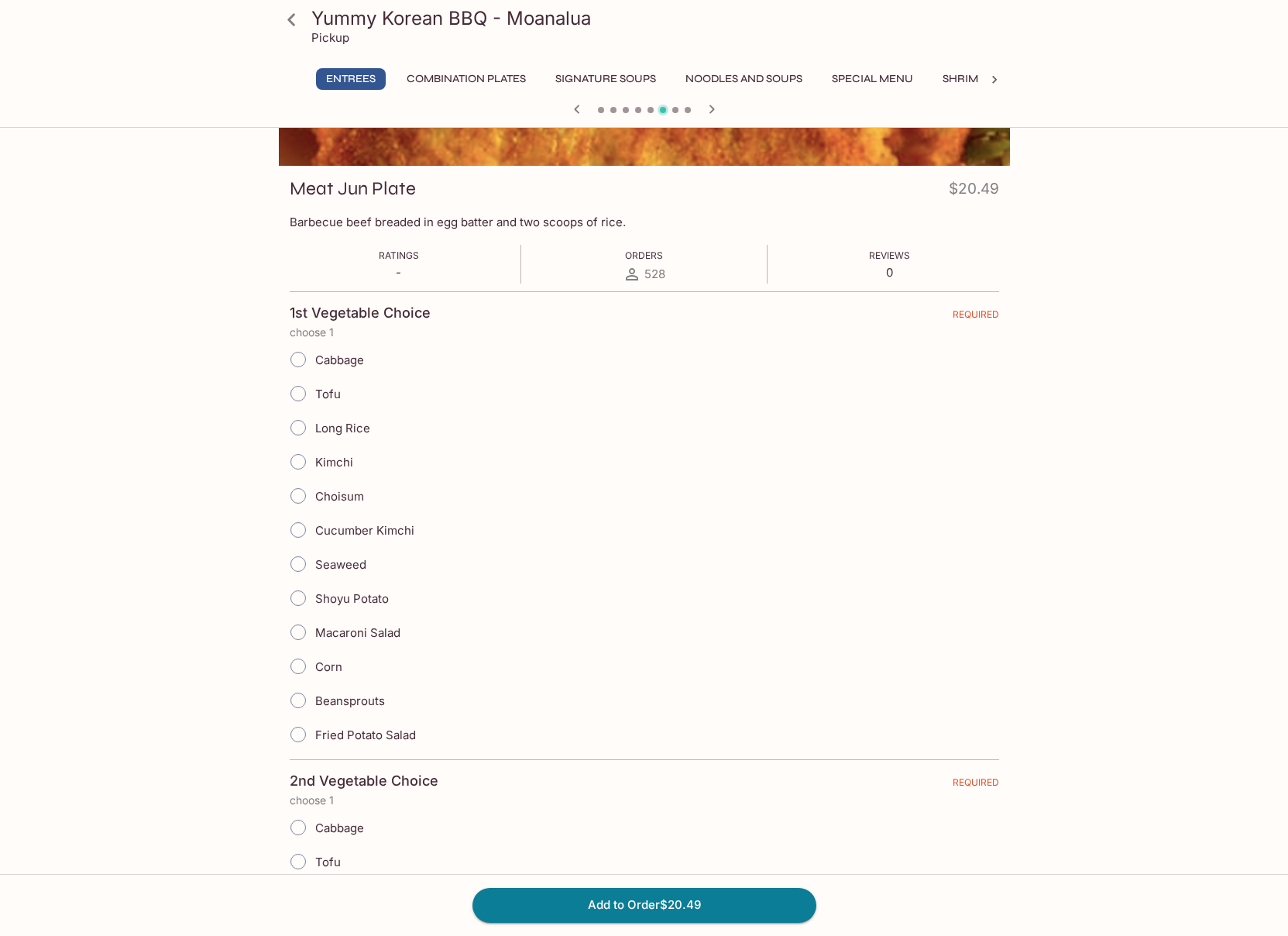
scroll to position [173, 0]
click at [297, 633] on input "Macaroni Salad" at bounding box center [298, 633] width 33 height 33
radio input "true"
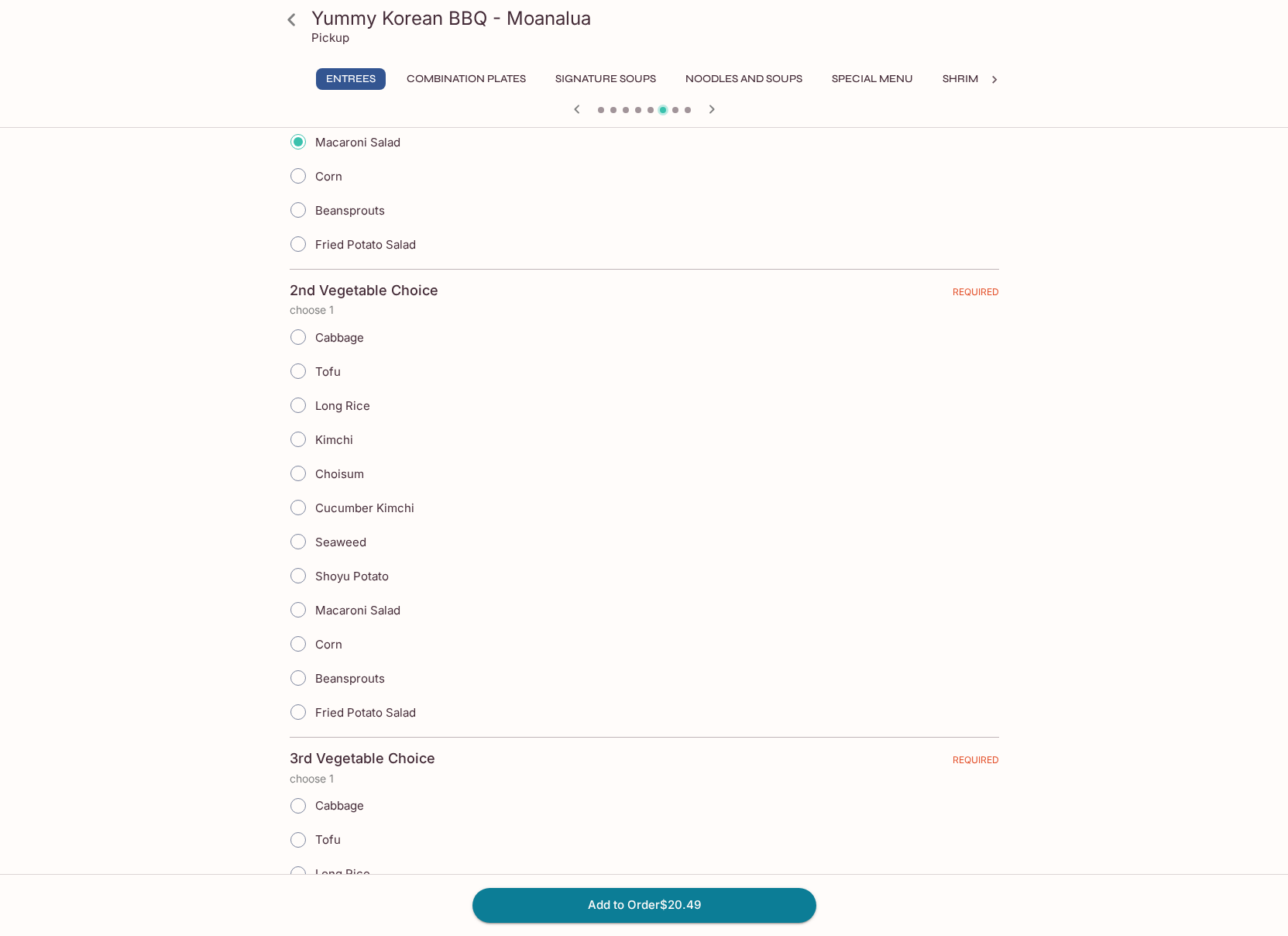
scroll to position [669, 0]
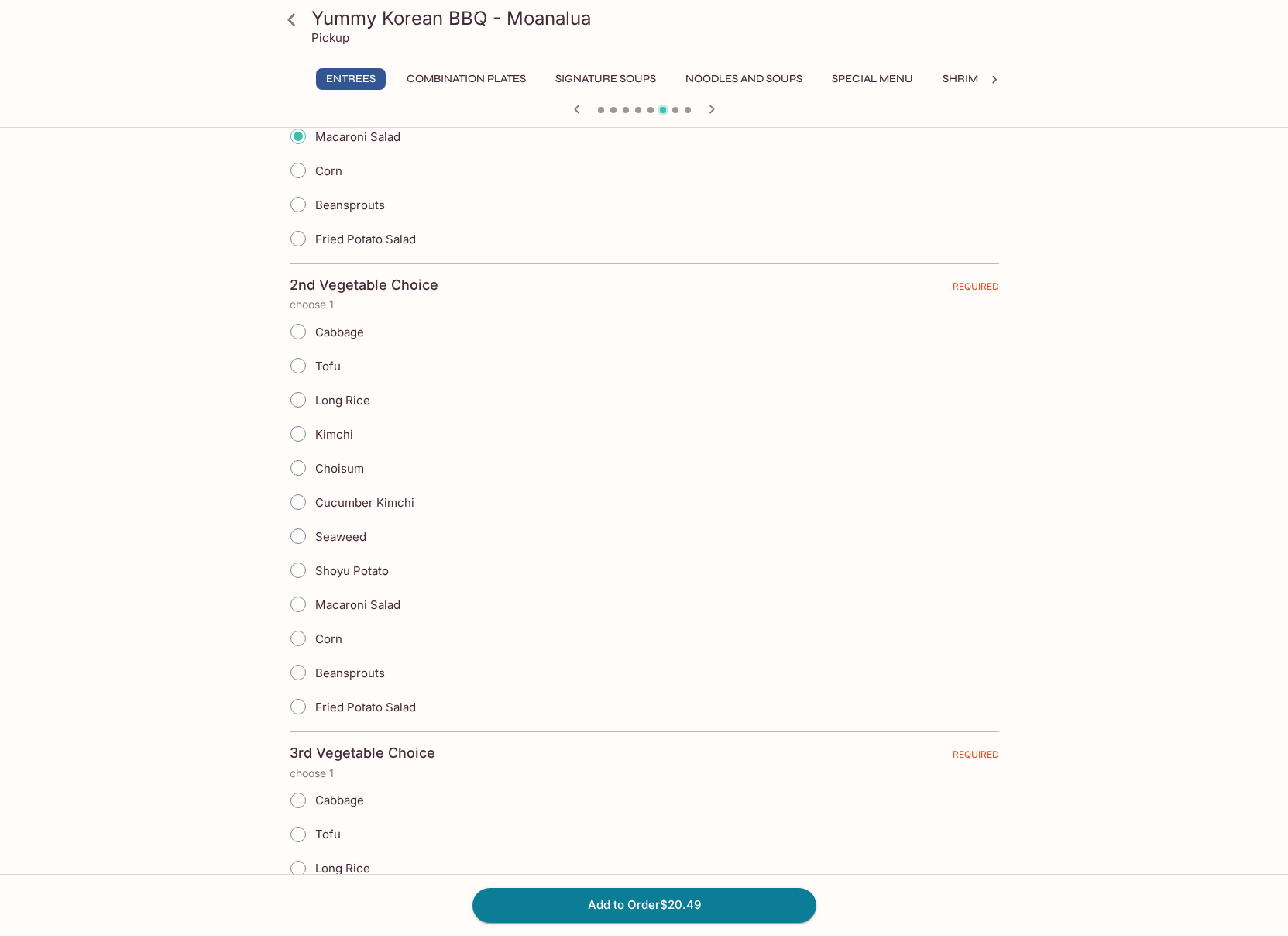
click at [299, 606] on input "Macaroni Salad" at bounding box center [298, 604] width 33 height 33
radio input "true"
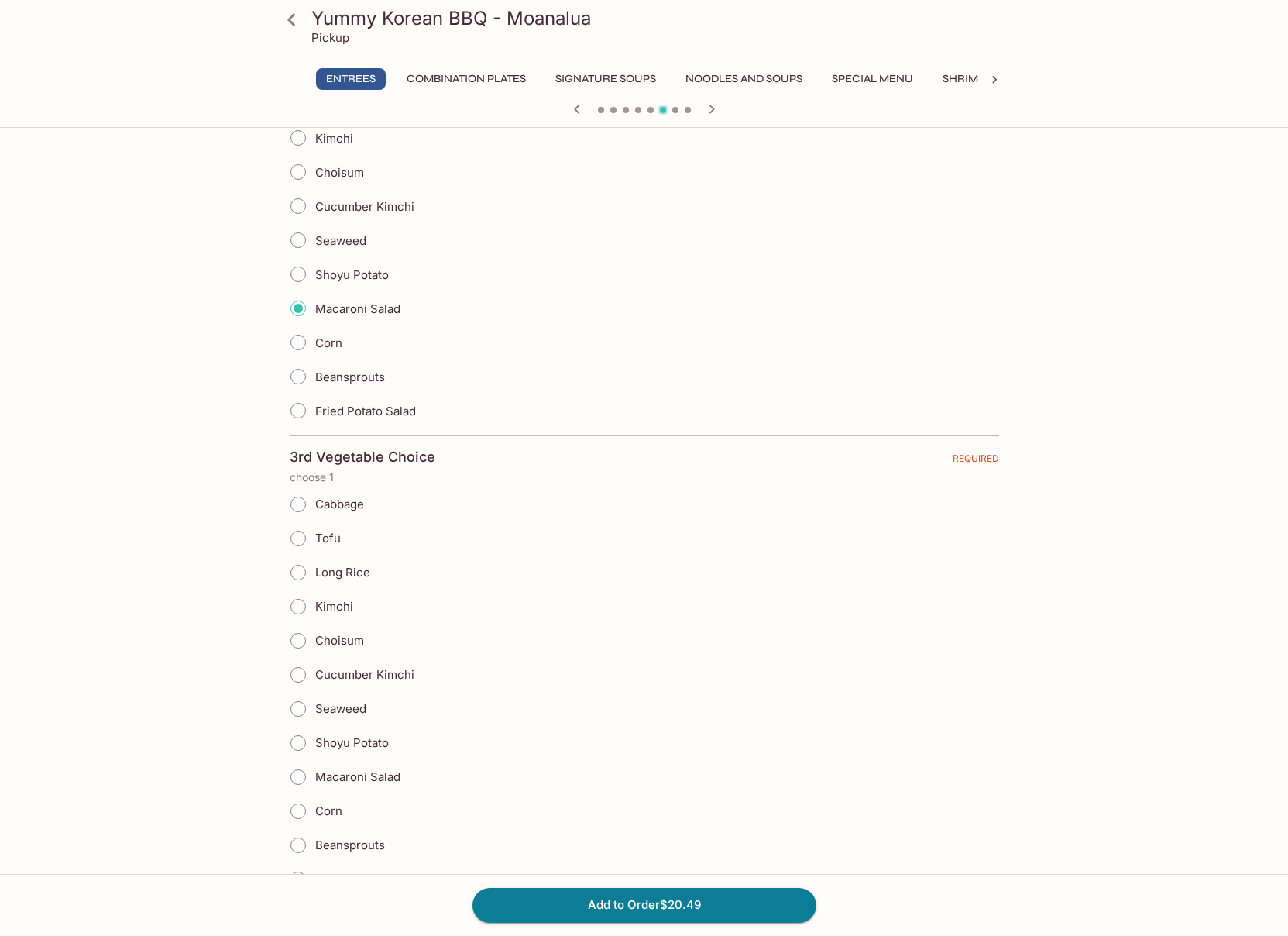
scroll to position [1008, 0]
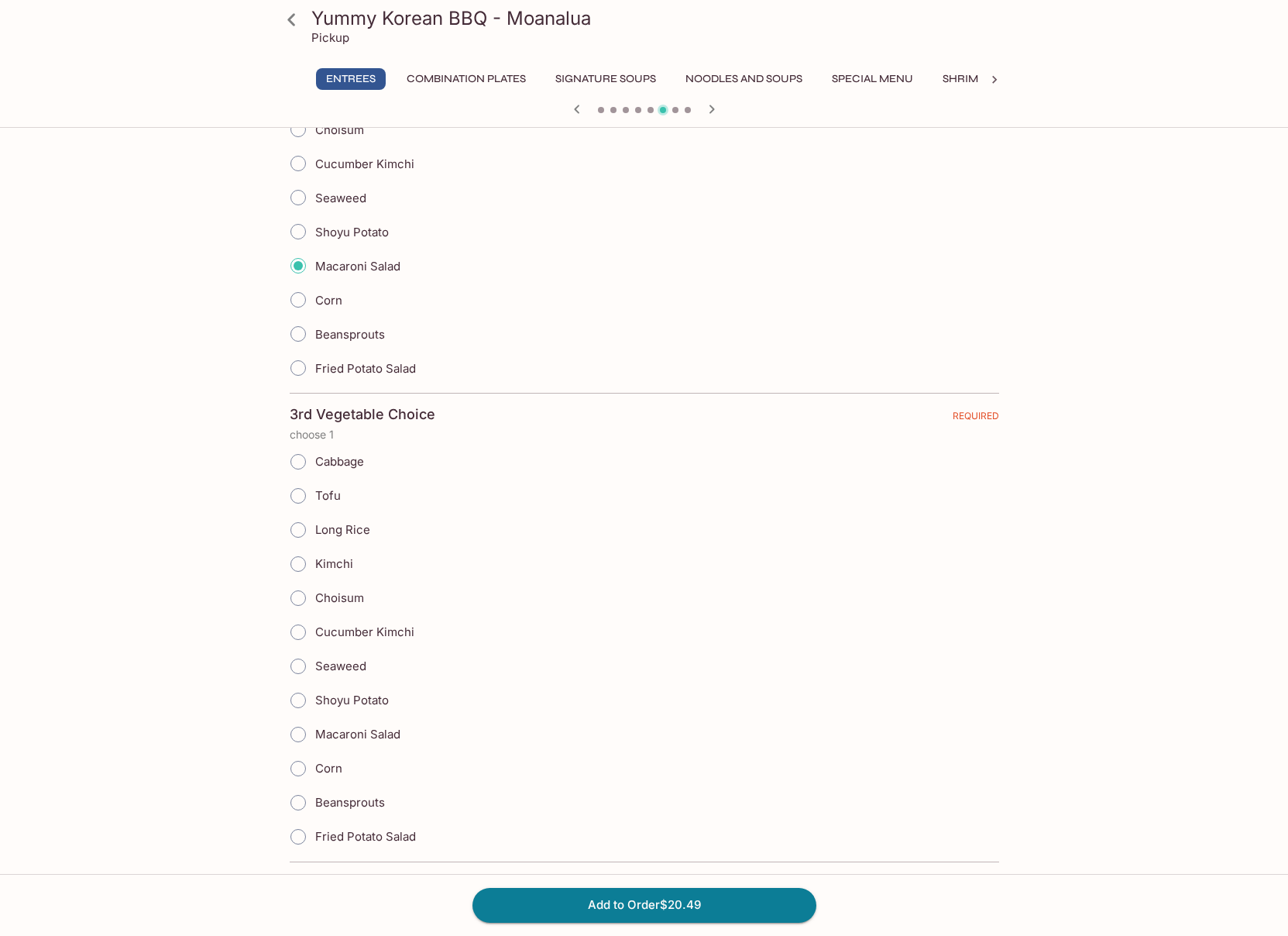
click at [299, 805] on input "Beansprouts" at bounding box center [298, 803] width 33 height 33
radio input "true"
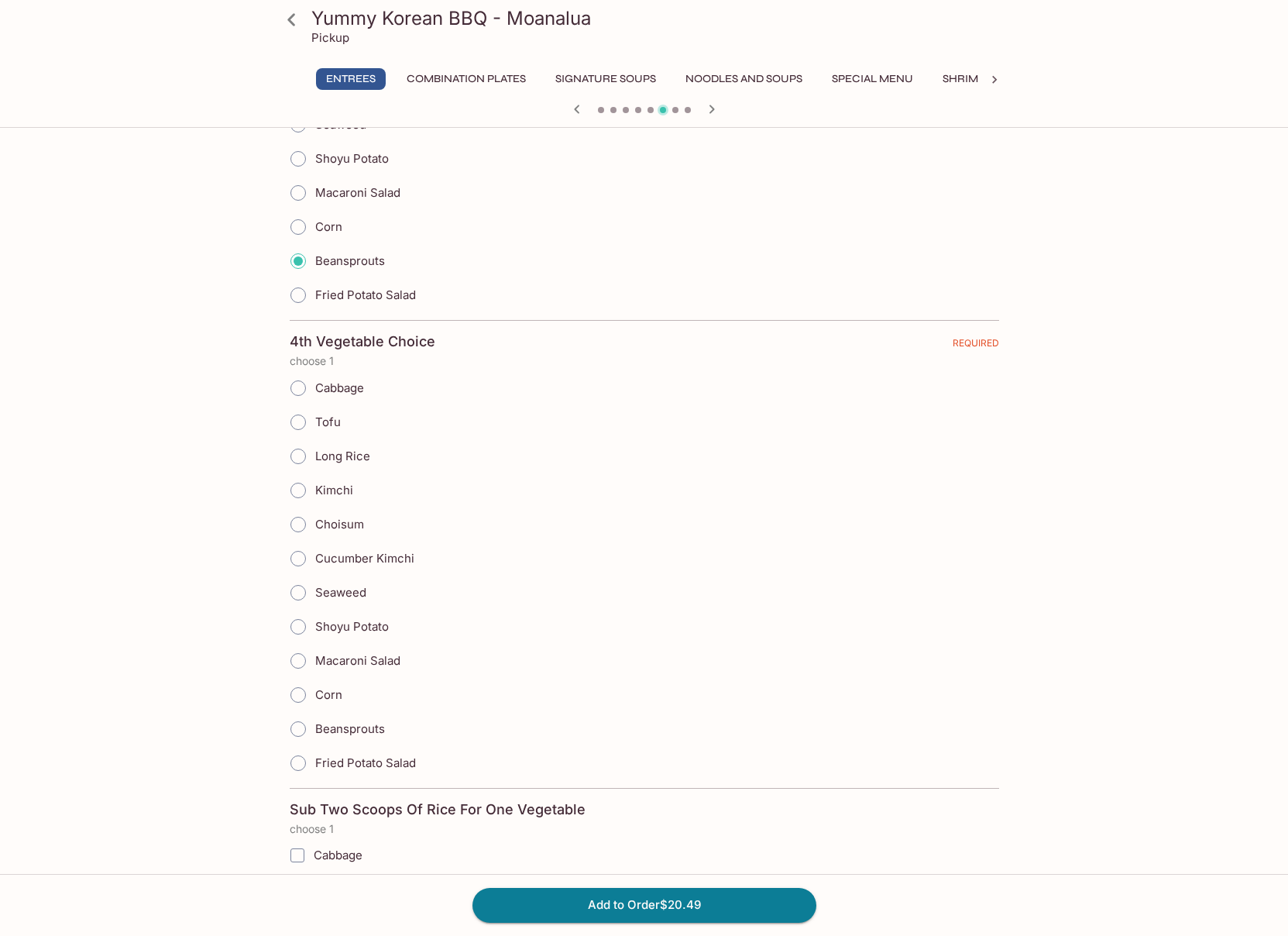
scroll to position [1553, 0]
click at [295, 552] on input "Cucumber Kimchi" at bounding box center [298, 555] width 33 height 33
radio input "true"
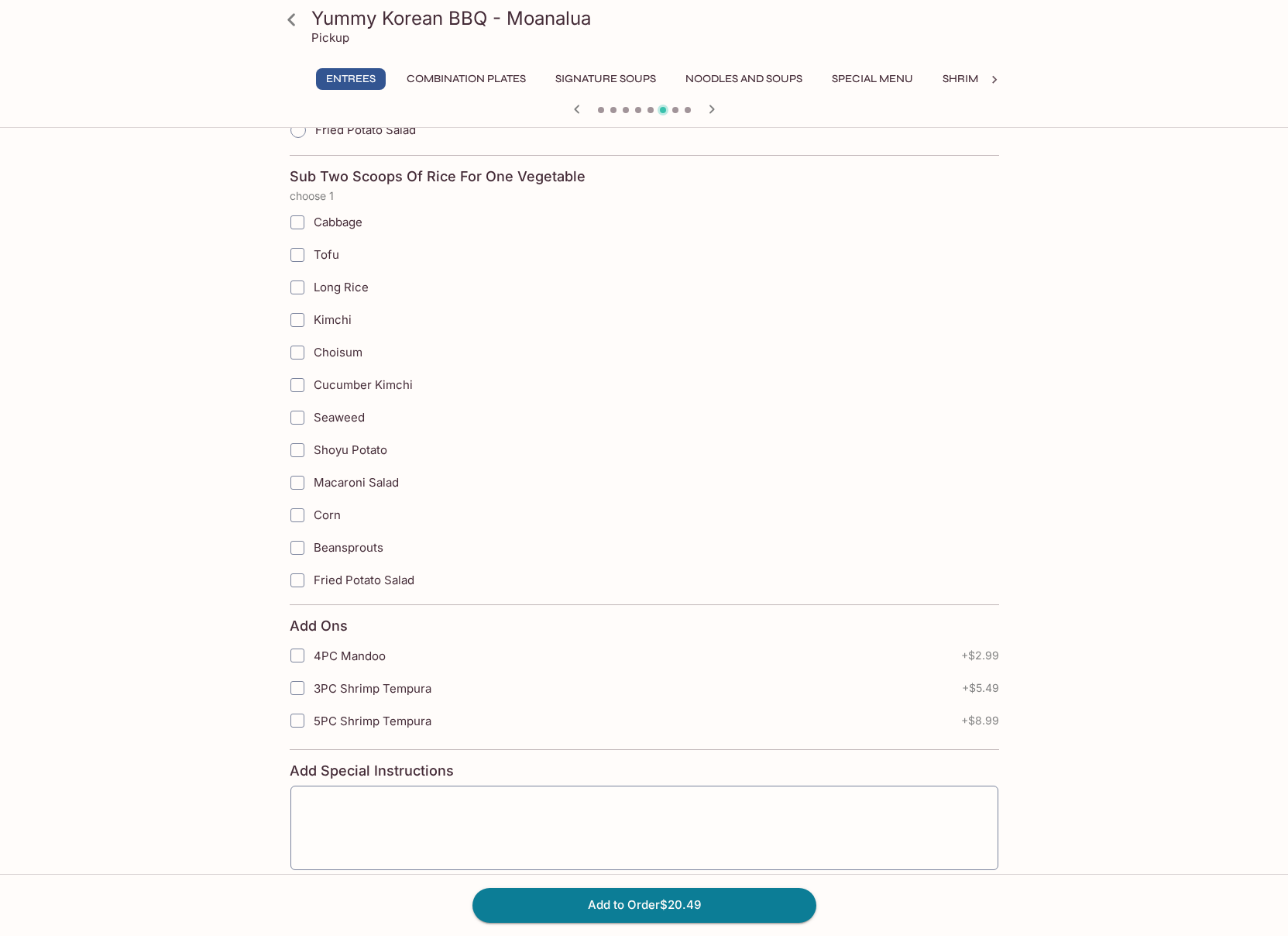
scroll to position [2262, 0]
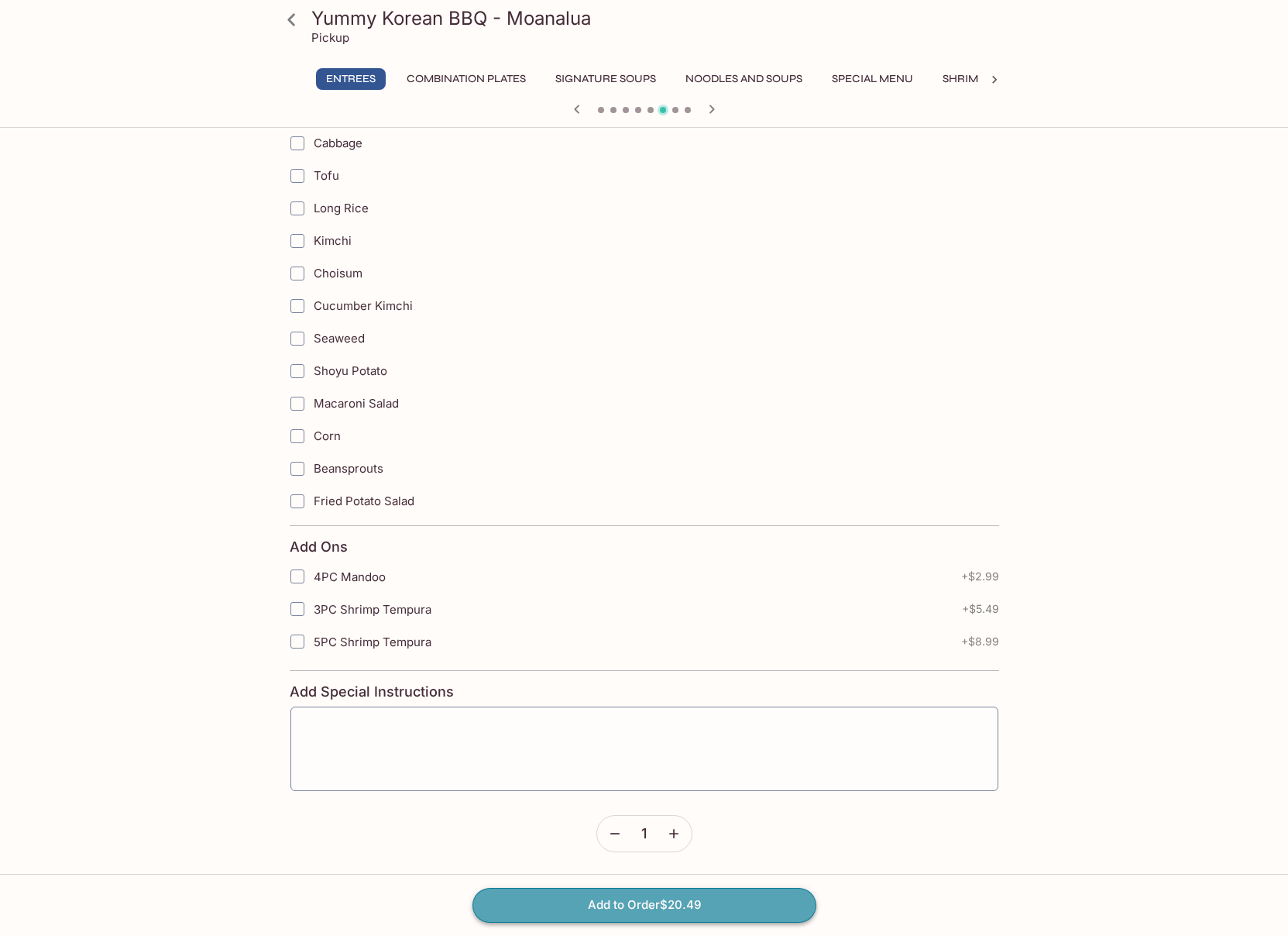
click at [699, 903] on button "Add to Order $20.49" at bounding box center [644, 905] width 344 height 34
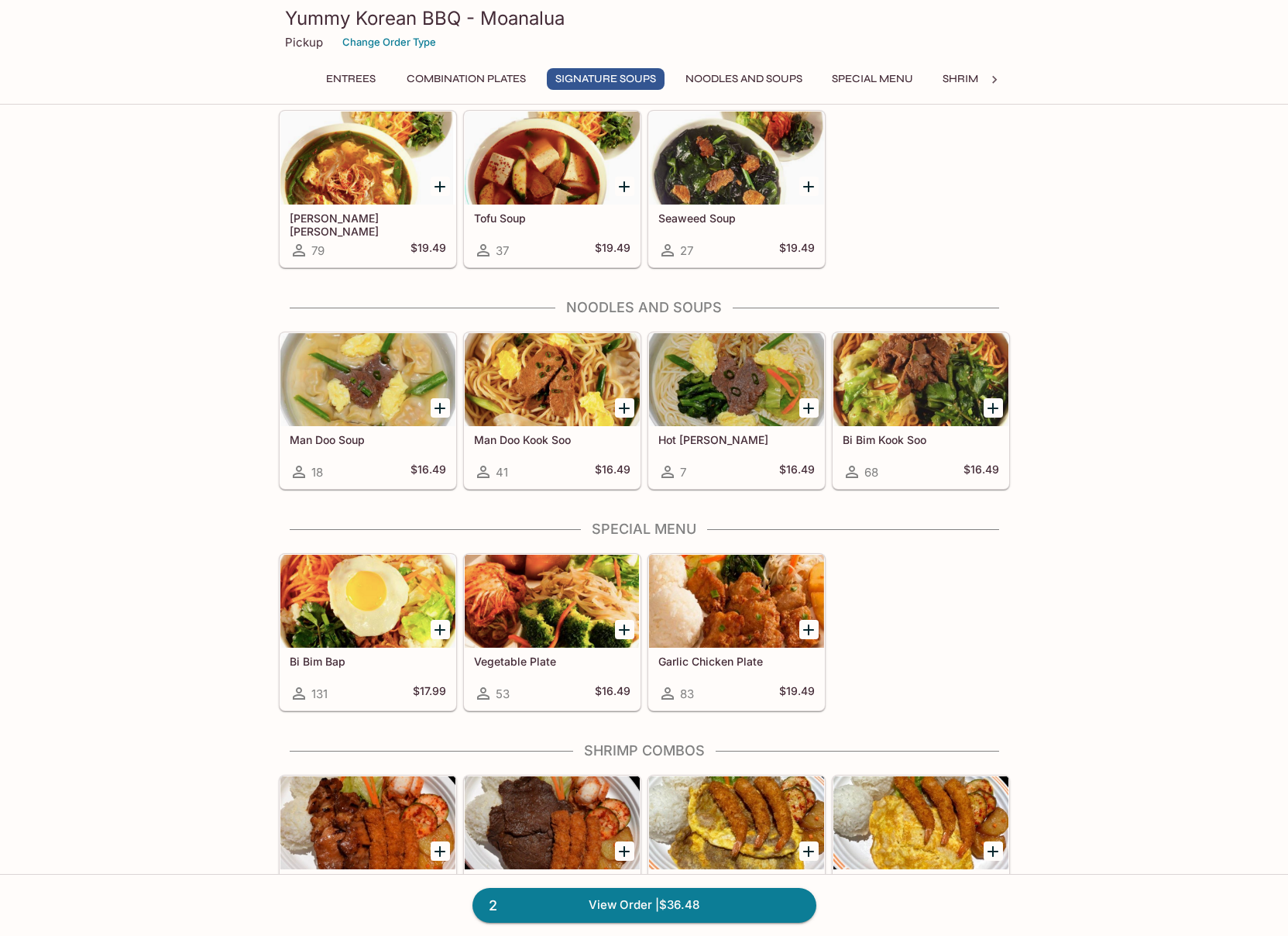
scroll to position [997, 0]
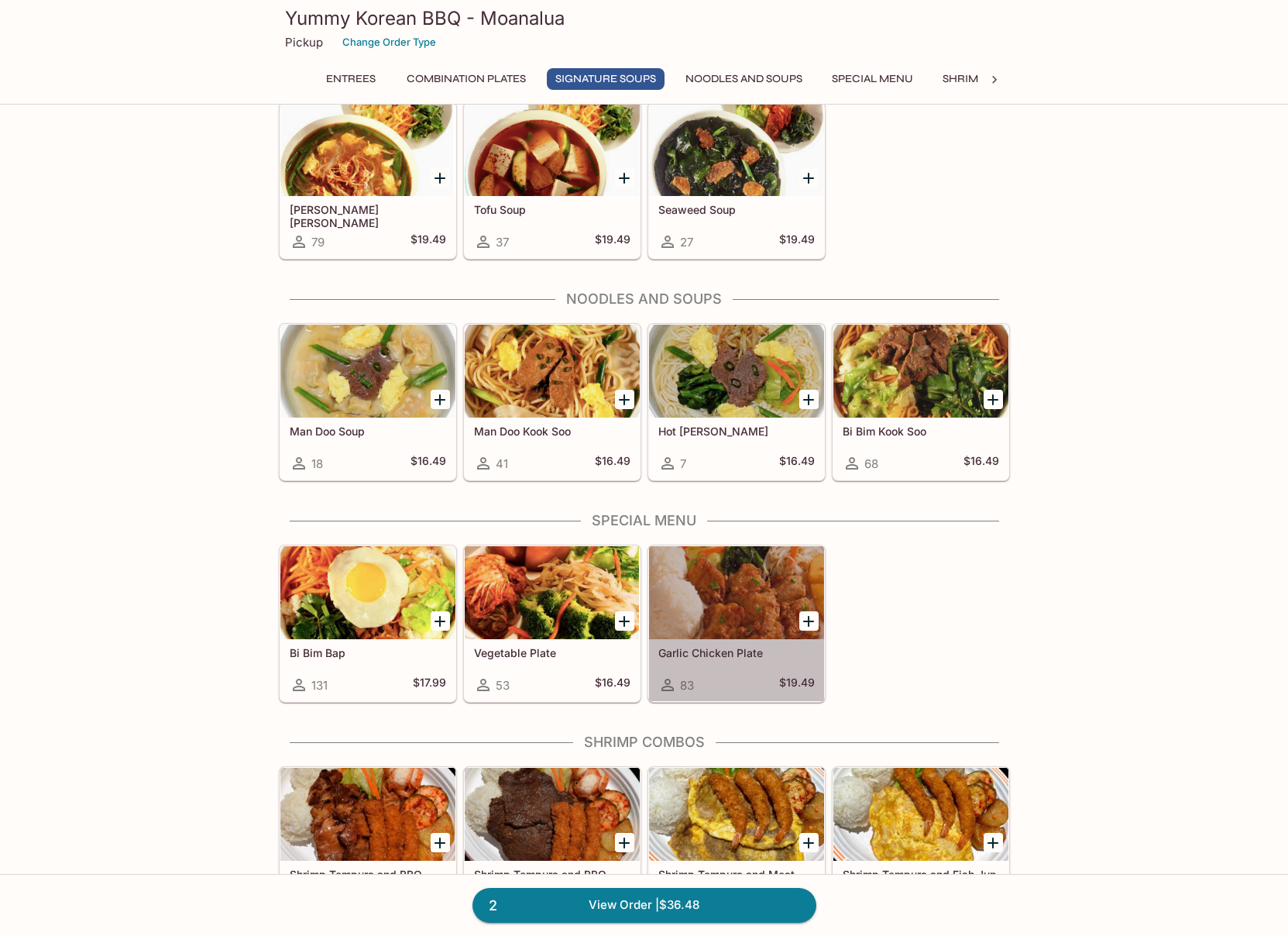
click at [764, 607] on div at bounding box center [737, 593] width 175 height 93
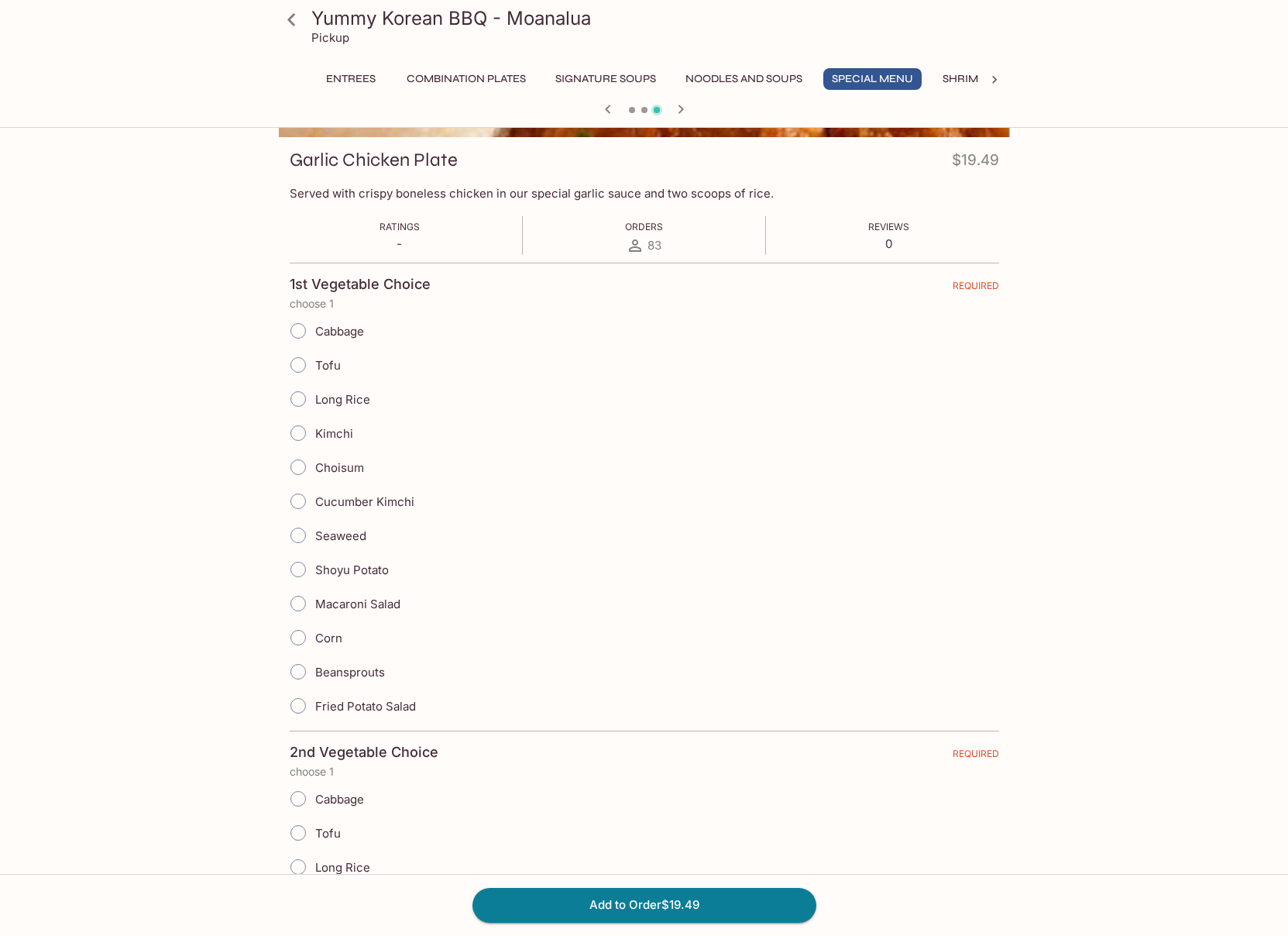
scroll to position [207, 0]
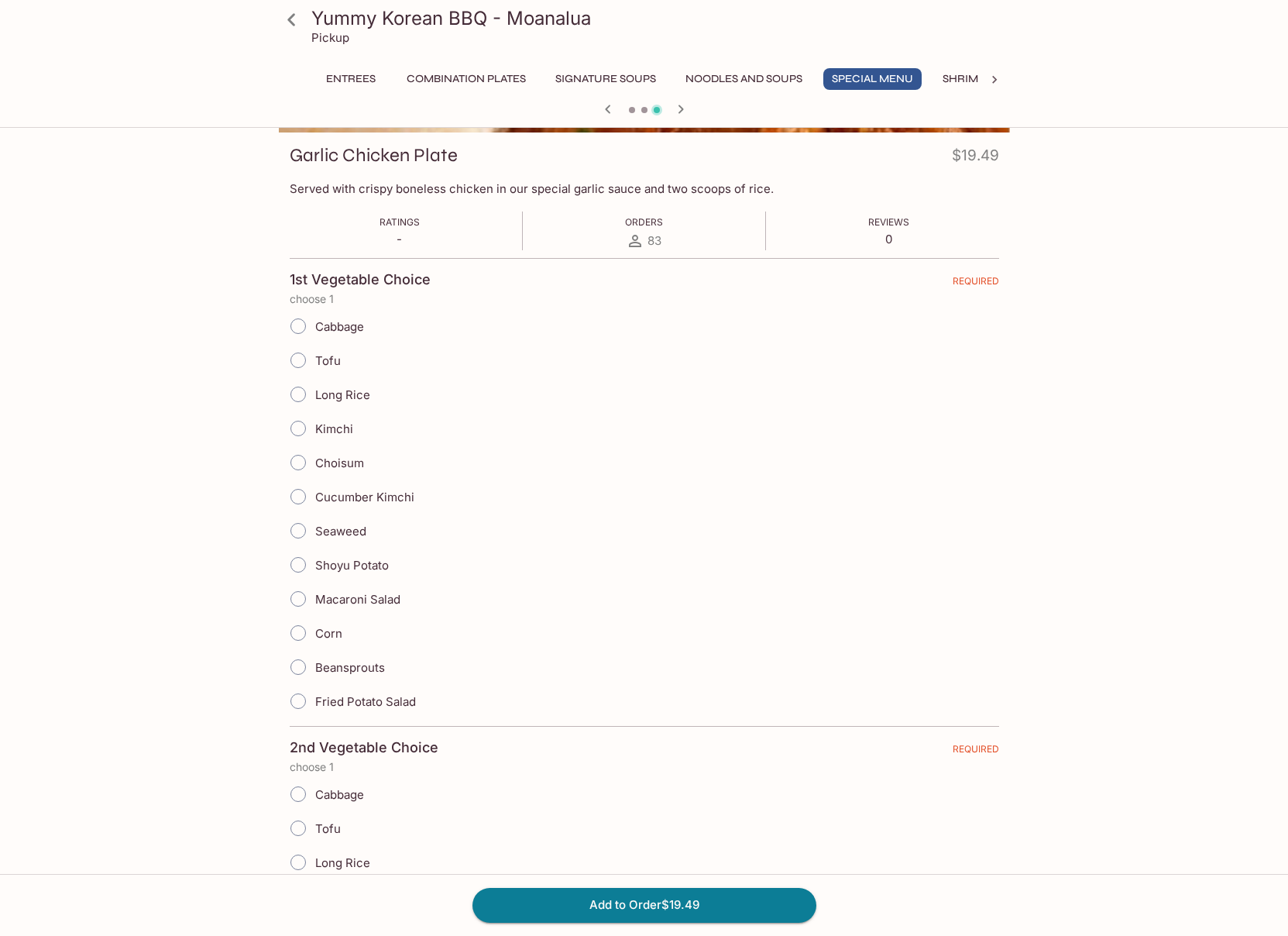
click at [296, 598] on input "Macaroni Salad" at bounding box center [298, 599] width 33 height 33
radio input "true"
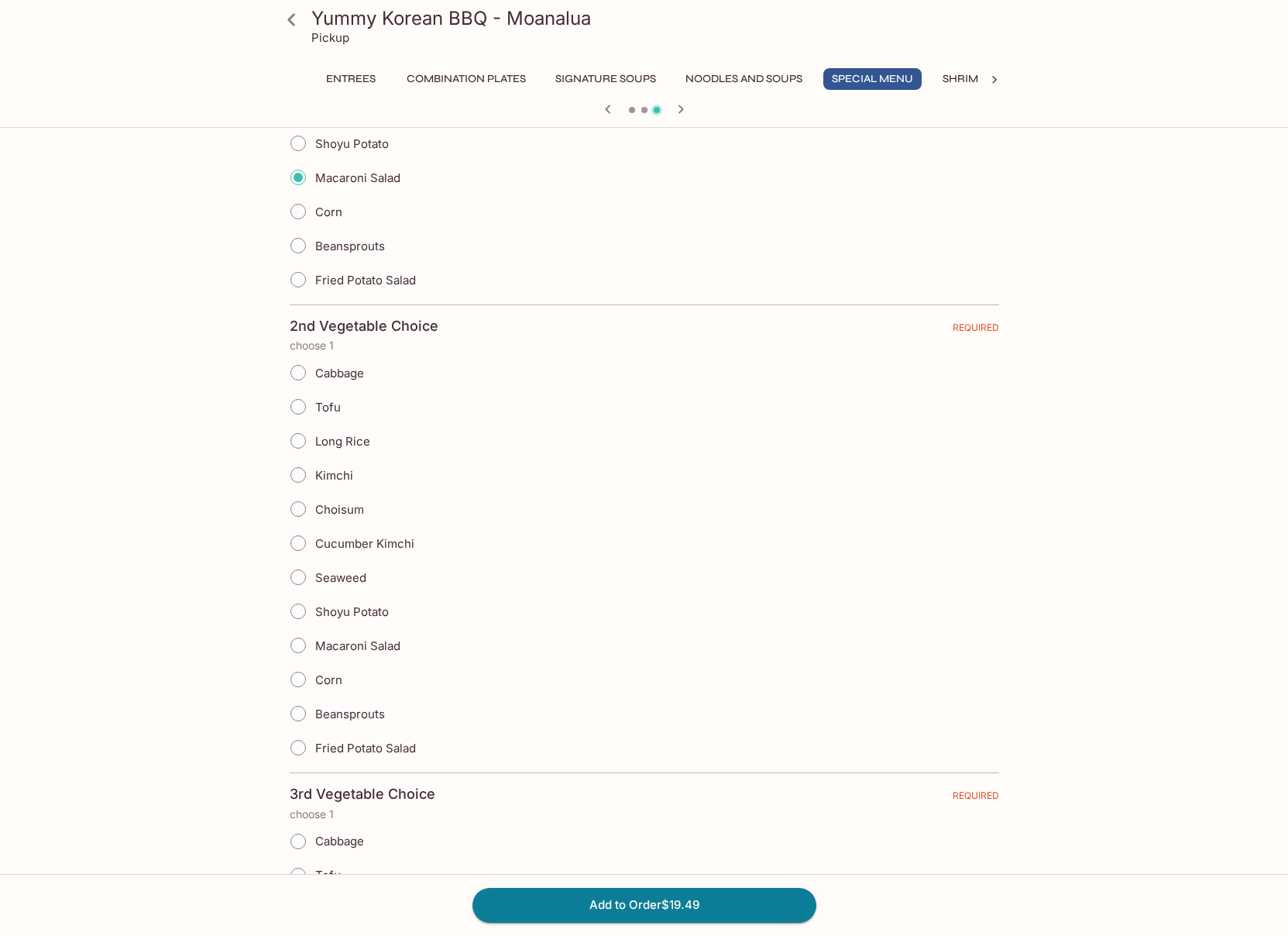
scroll to position [794, 0]
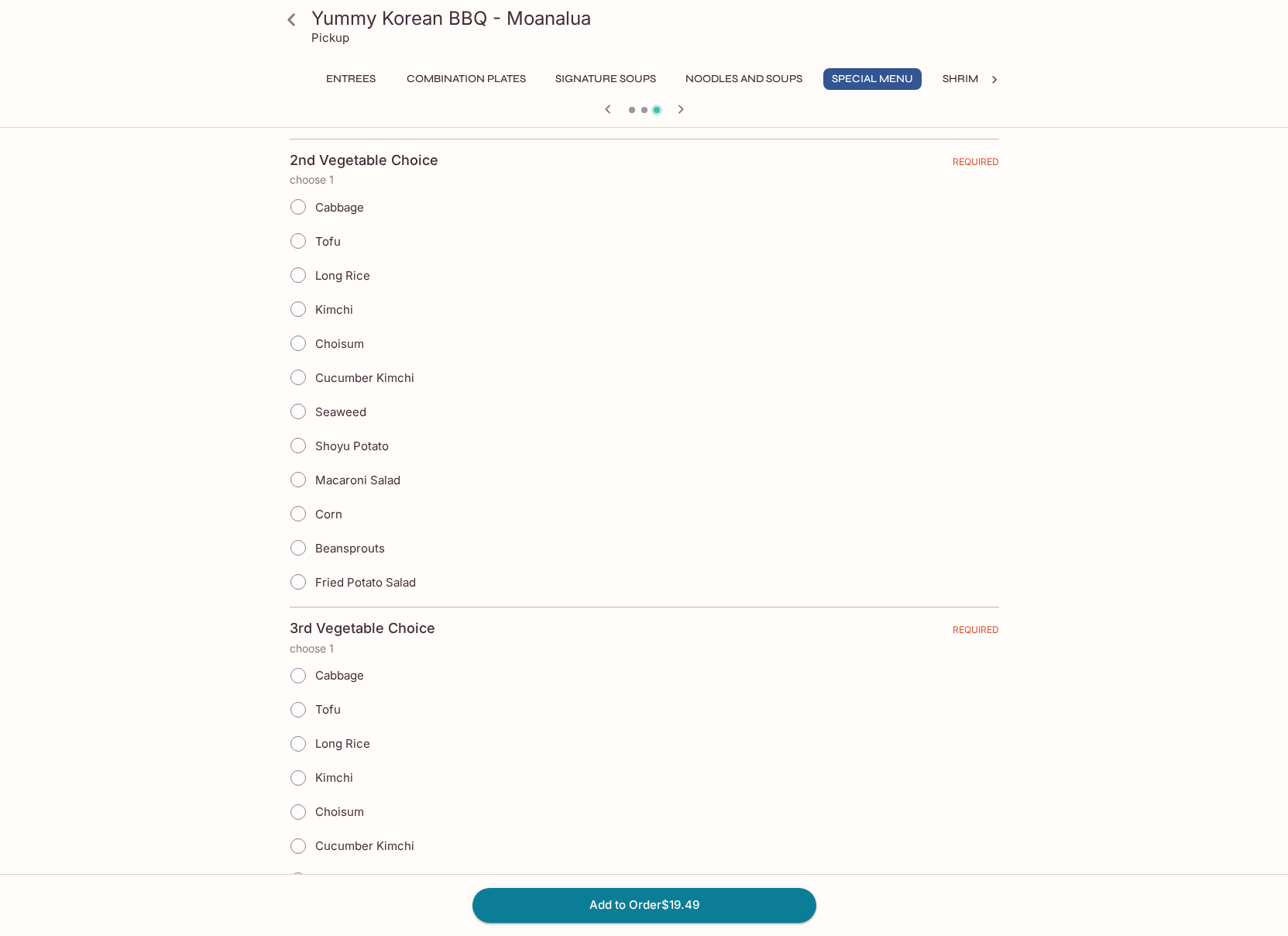
click at [300, 481] on input "Macaroni Salad" at bounding box center [298, 479] width 33 height 33
radio input "true"
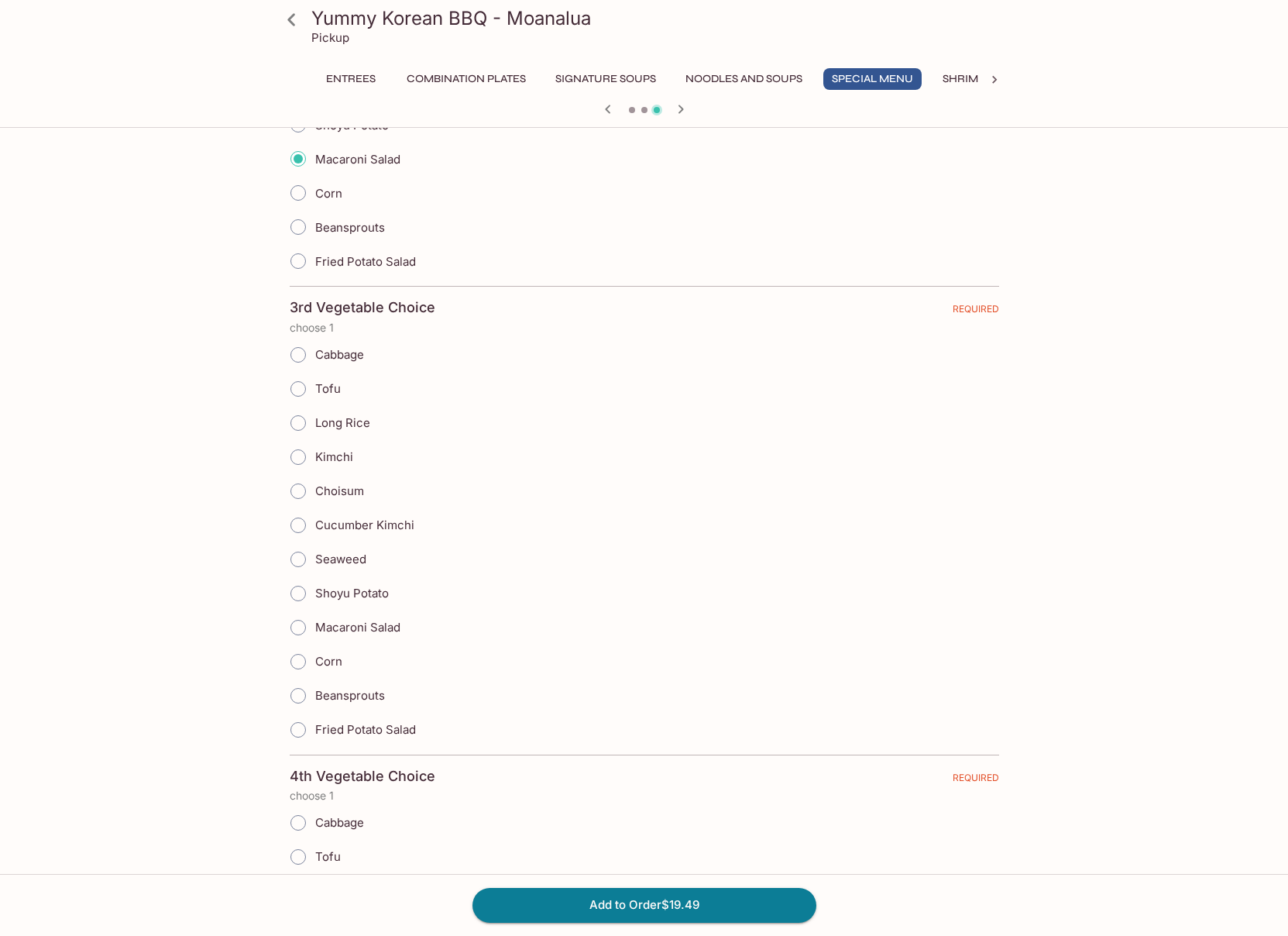
scroll to position [1117, 0]
click at [301, 596] on input "Shoyu Potato" at bounding box center [298, 592] width 33 height 33
radio input "true"
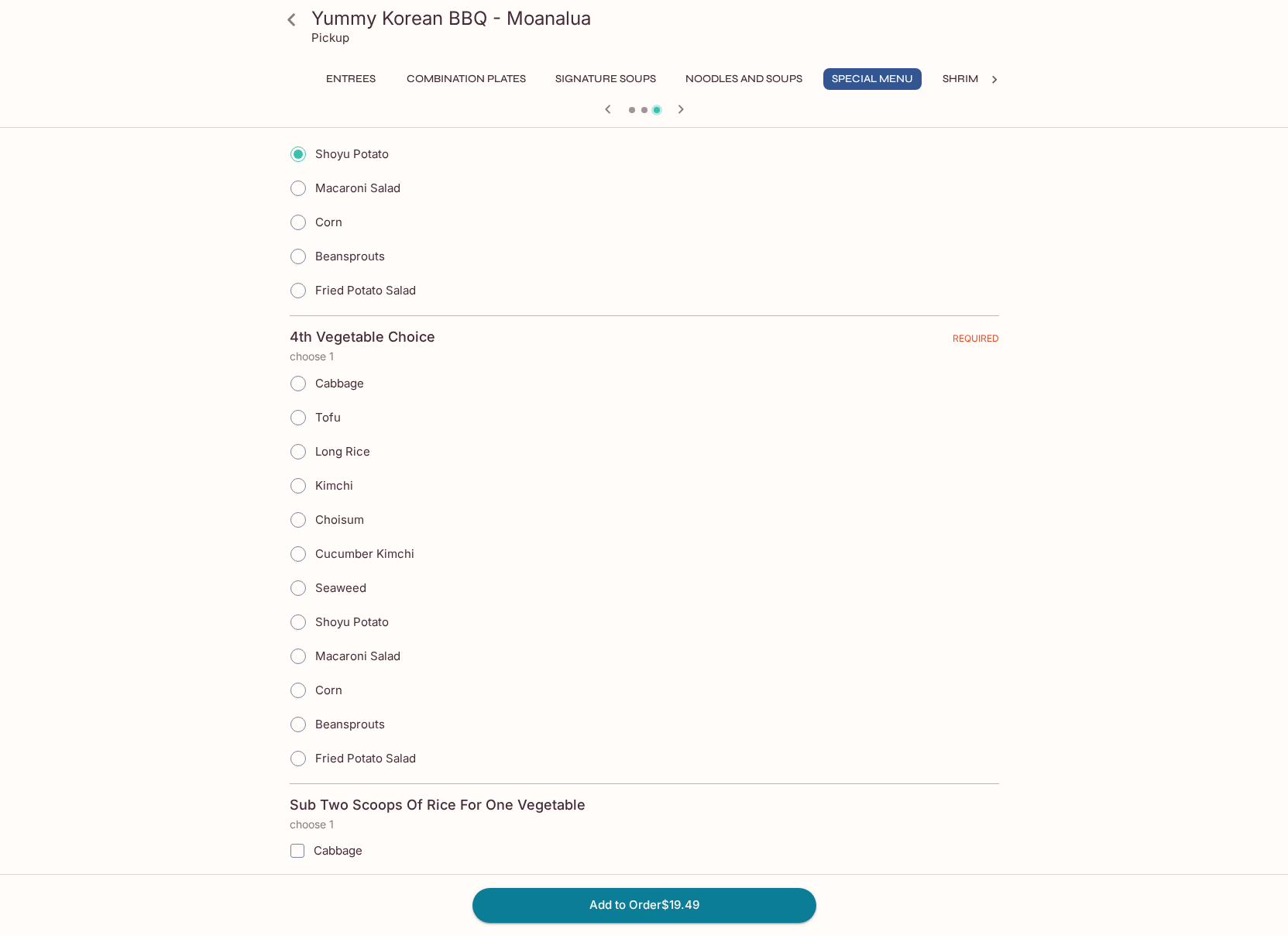
scroll to position [1561, 0]
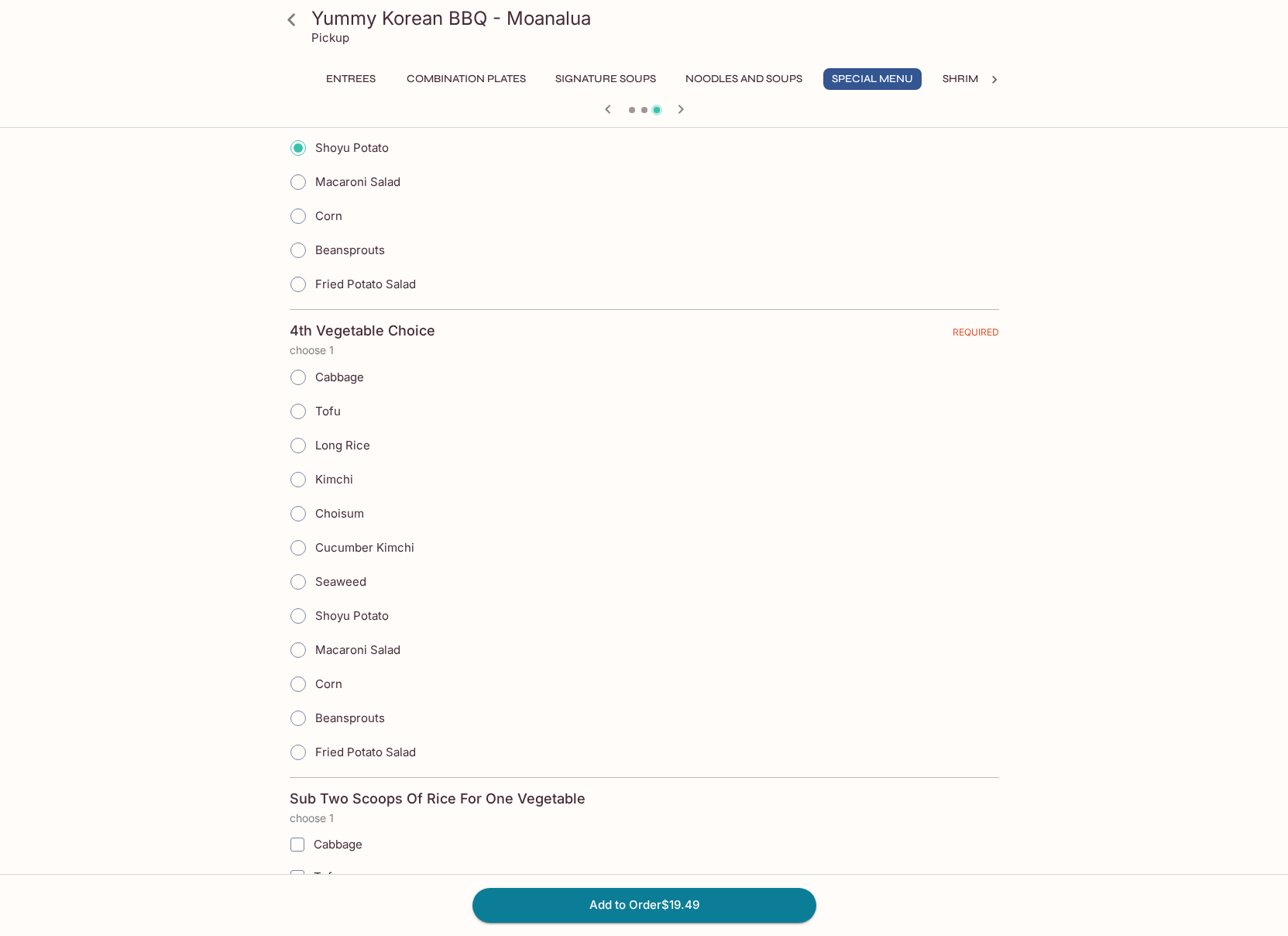
click at [298, 757] on input "Fried Potato Salad" at bounding box center [298, 752] width 33 height 33
radio input "true"
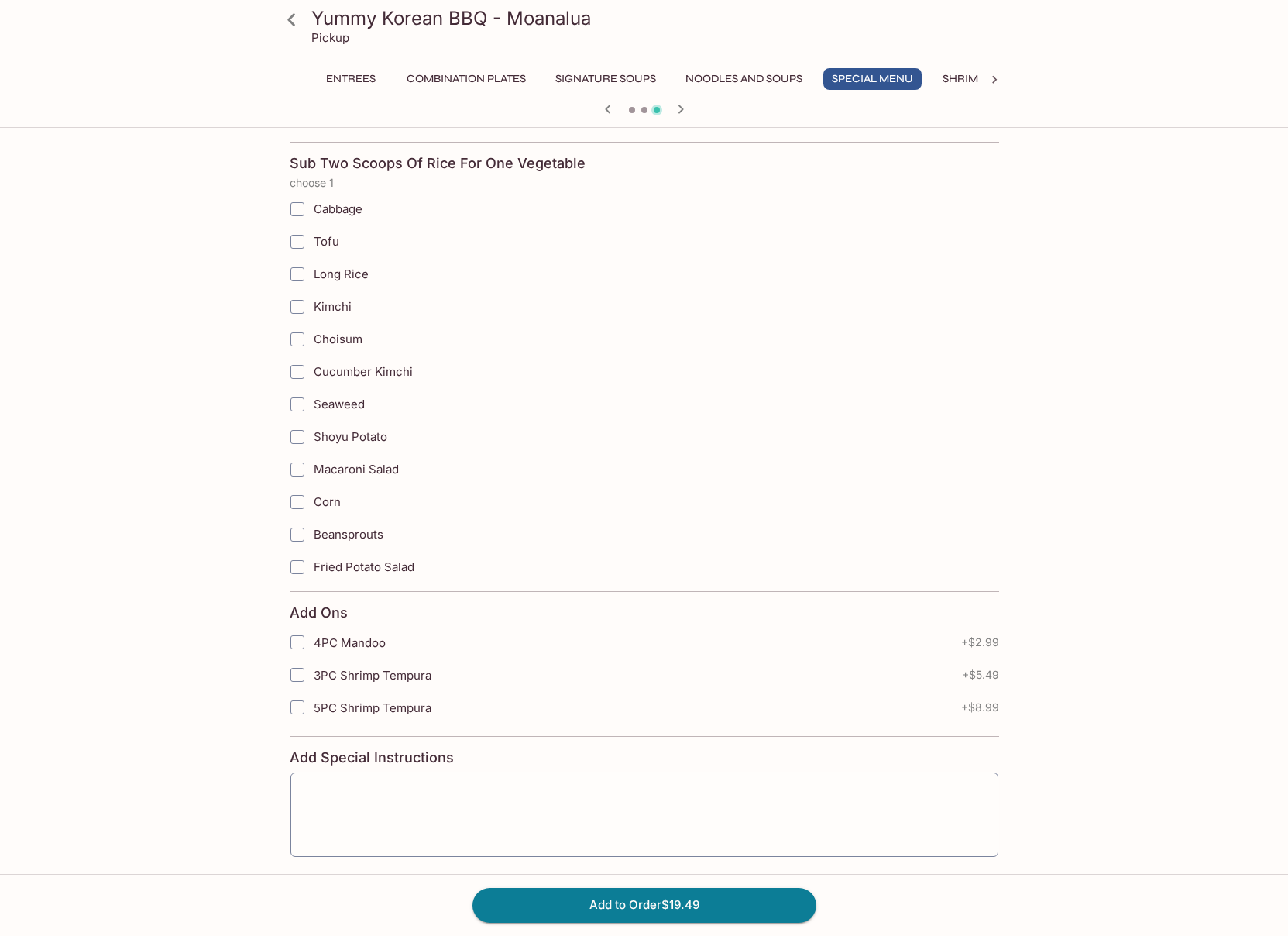
scroll to position [2262, 0]
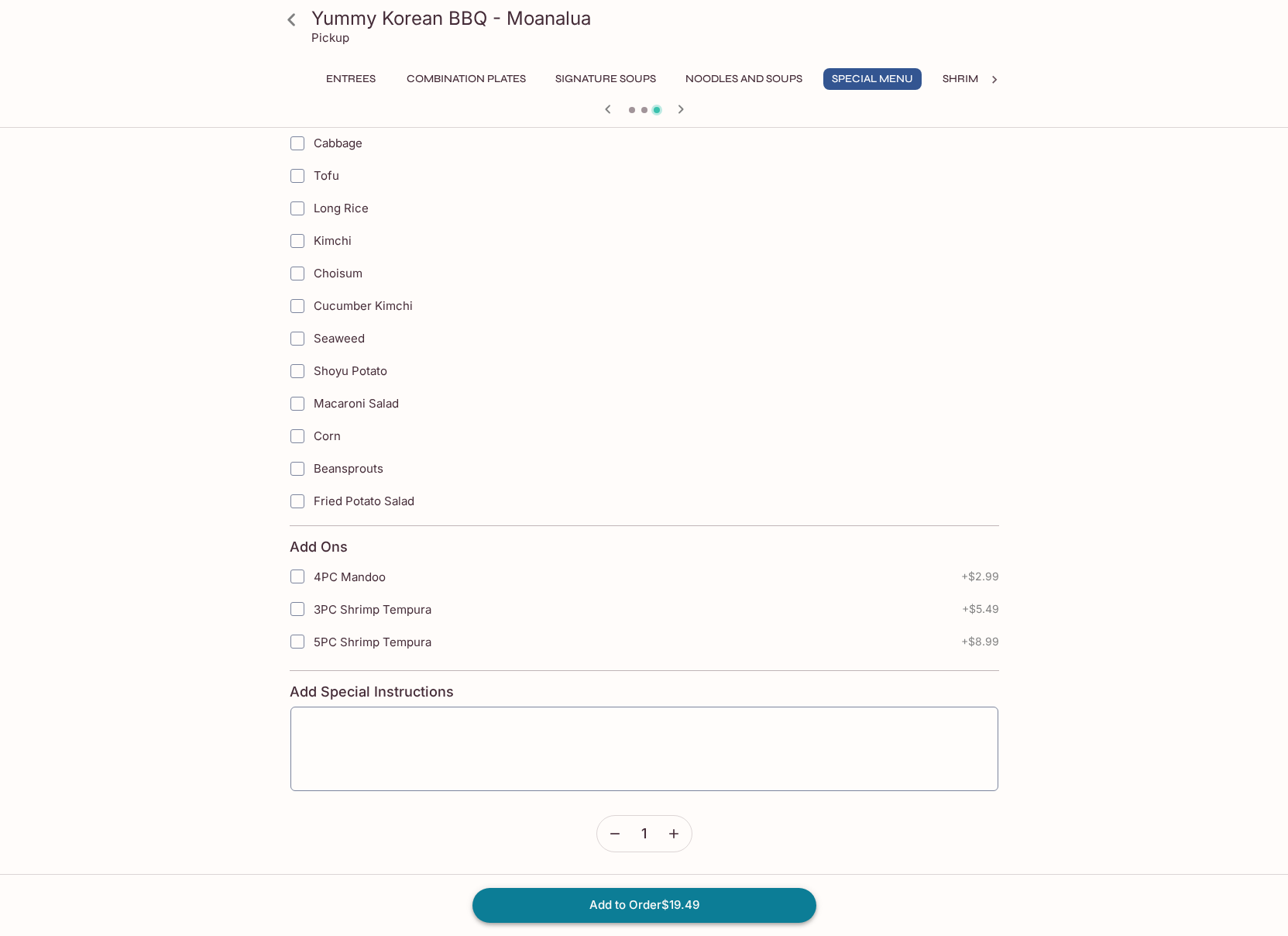
click at [755, 903] on button "Add to Order $19.49" at bounding box center [644, 905] width 344 height 34
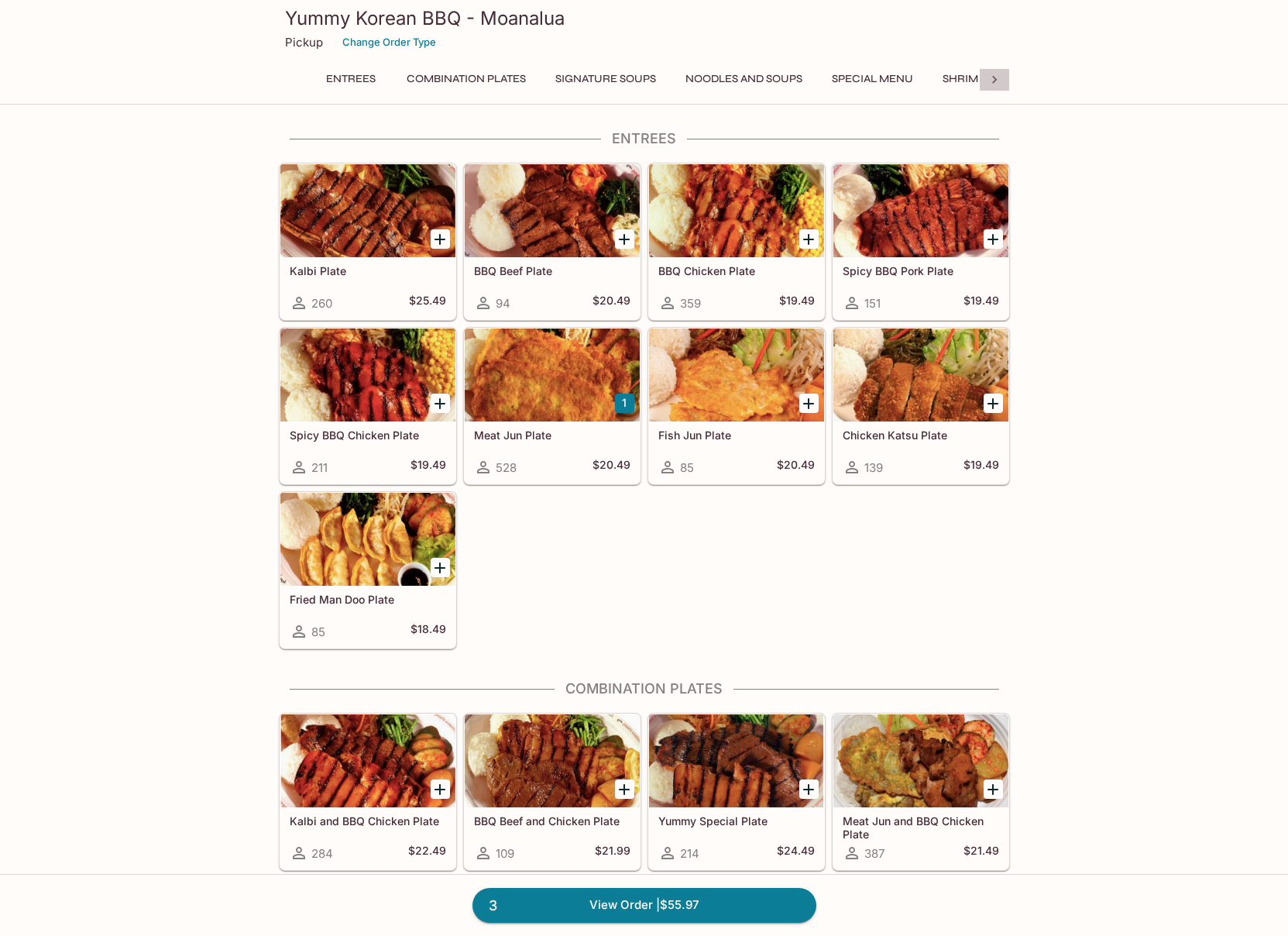
click at [995, 78] on icon at bounding box center [995, 80] width 5 height 8
click at [637, 78] on button "Drinks" at bounding box center [624, 79] width 70 height 22
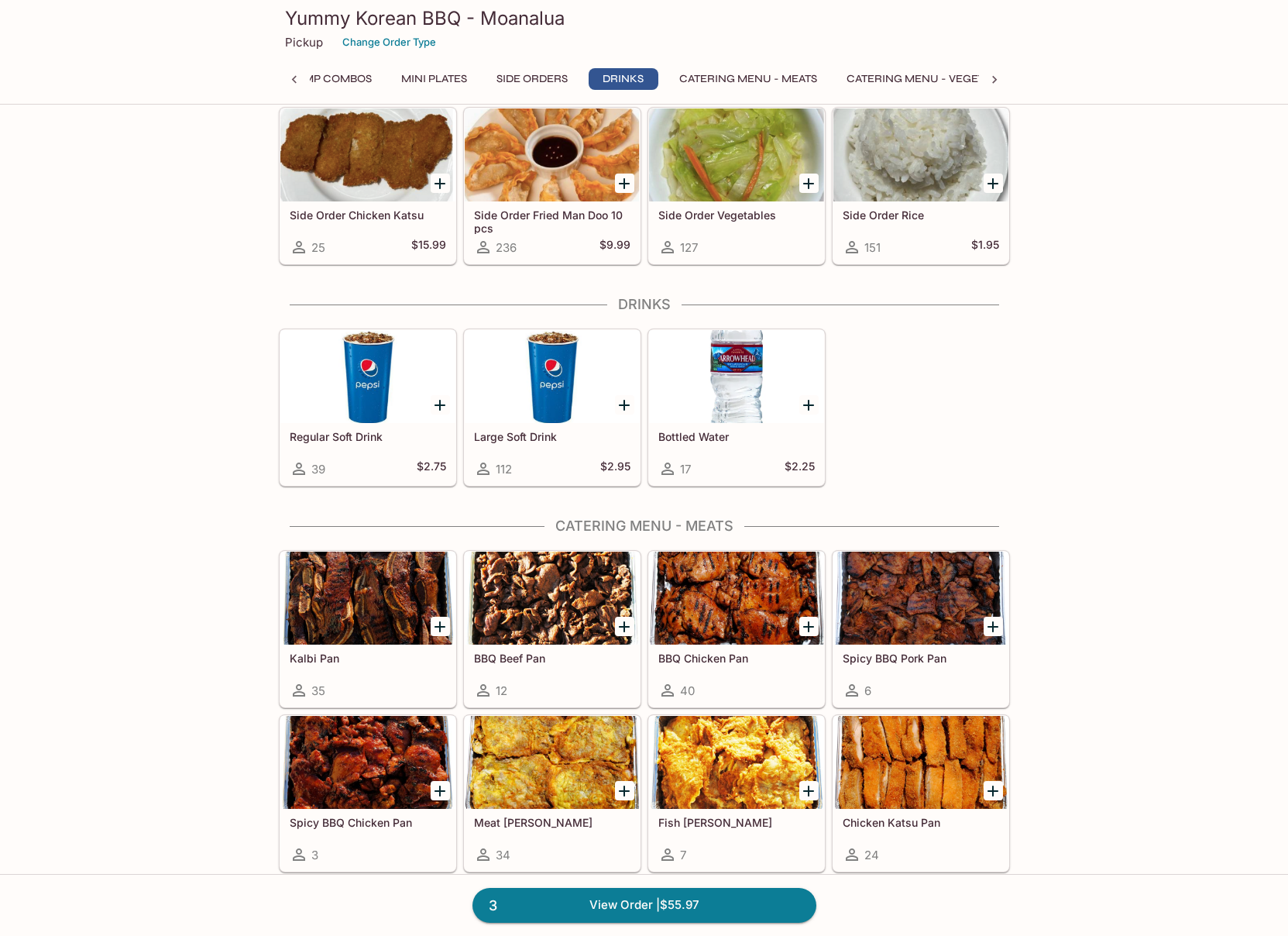
scroll to position [2921, 0]
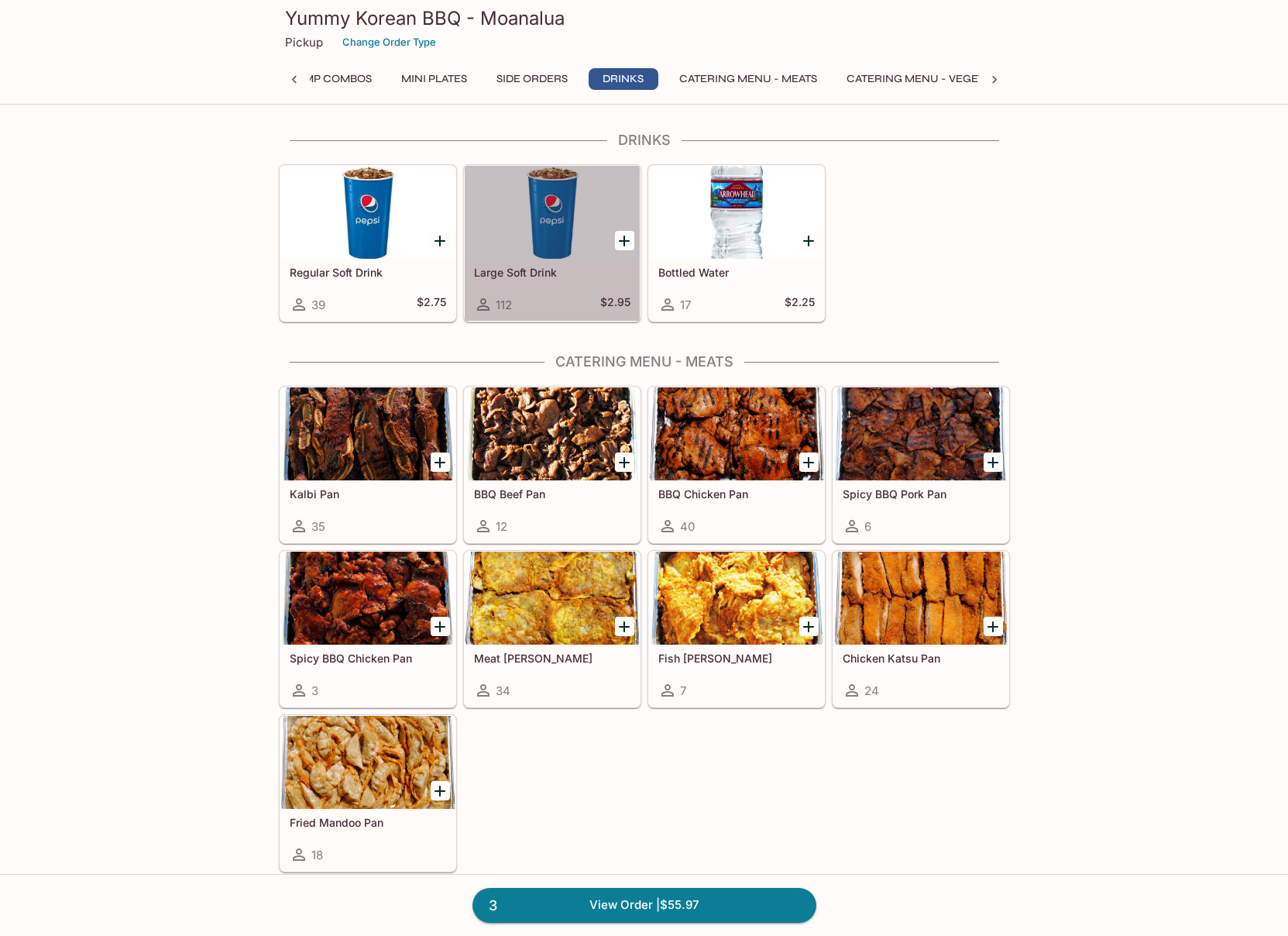
click at [574, 279] on h5 "Large Soft Drink" at bounding box center [552, 272] width 156 height 13
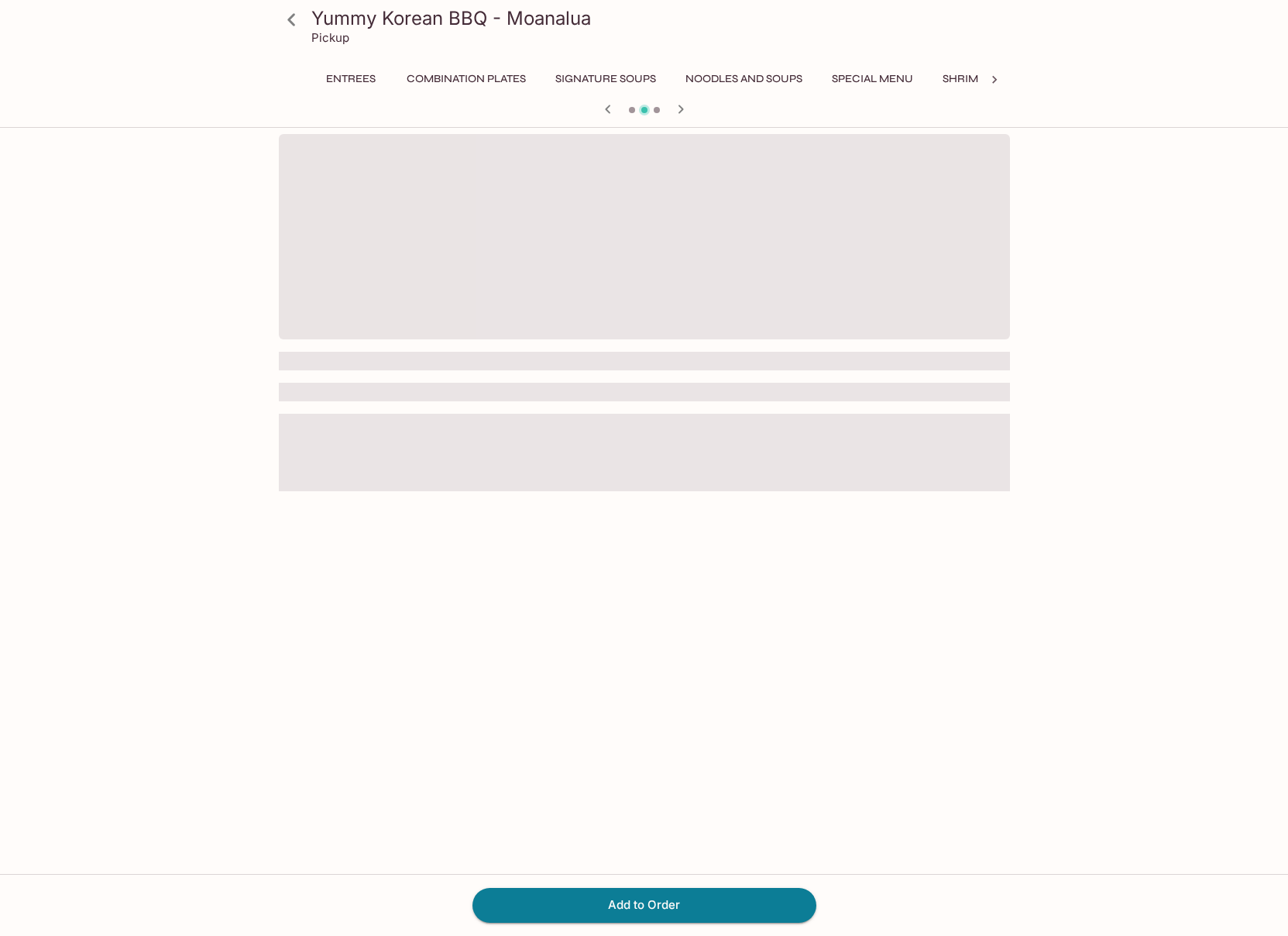
scroll to position [0, 354]
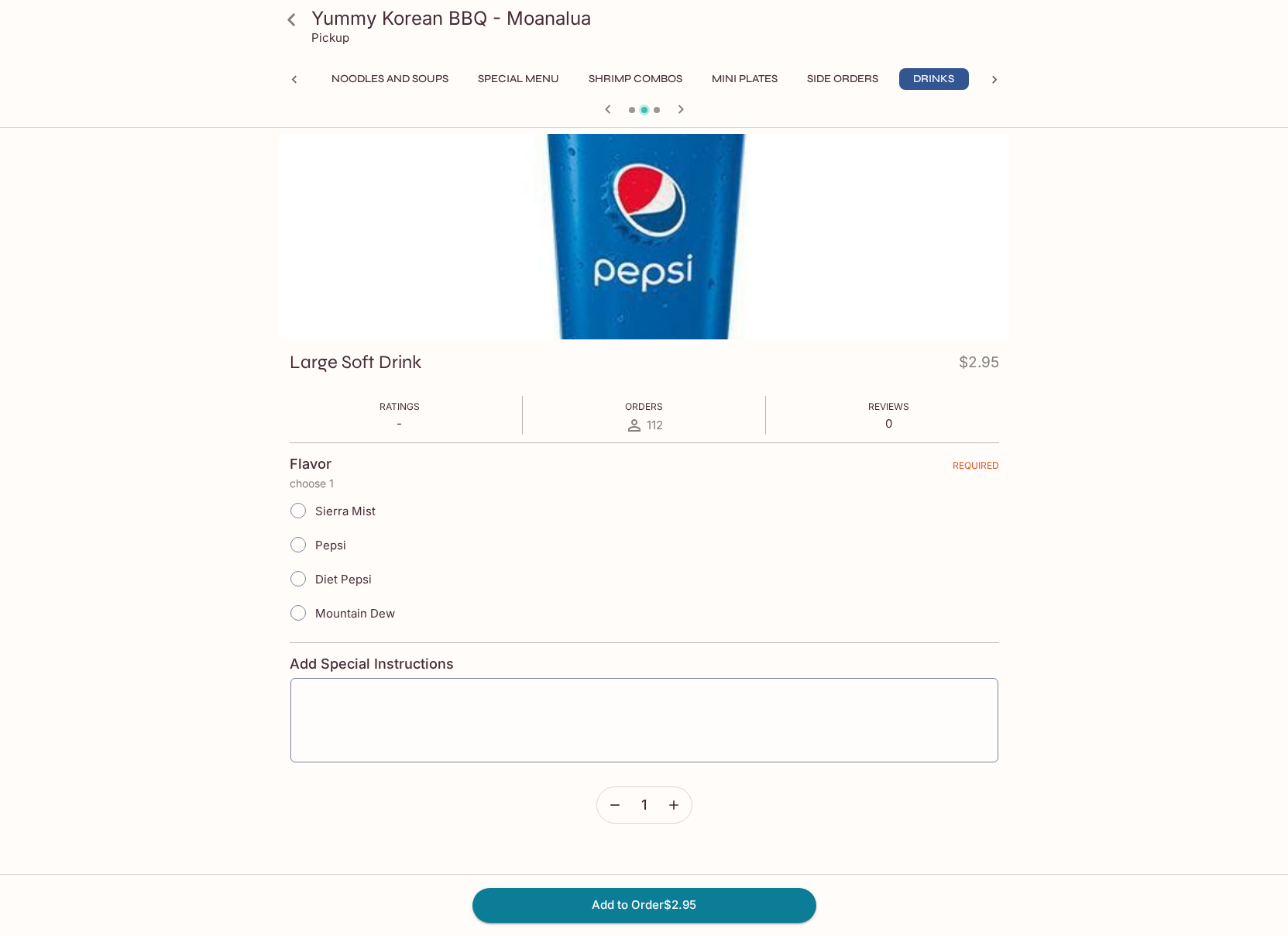
click at [297, 542] on input "Pepsi" at bounding box center [298, 544] width 33 height 33
radio input "true"
click at [655, 908] on button "Add to Order $2.95" at bounding box center [644, 905] width 344 height 34
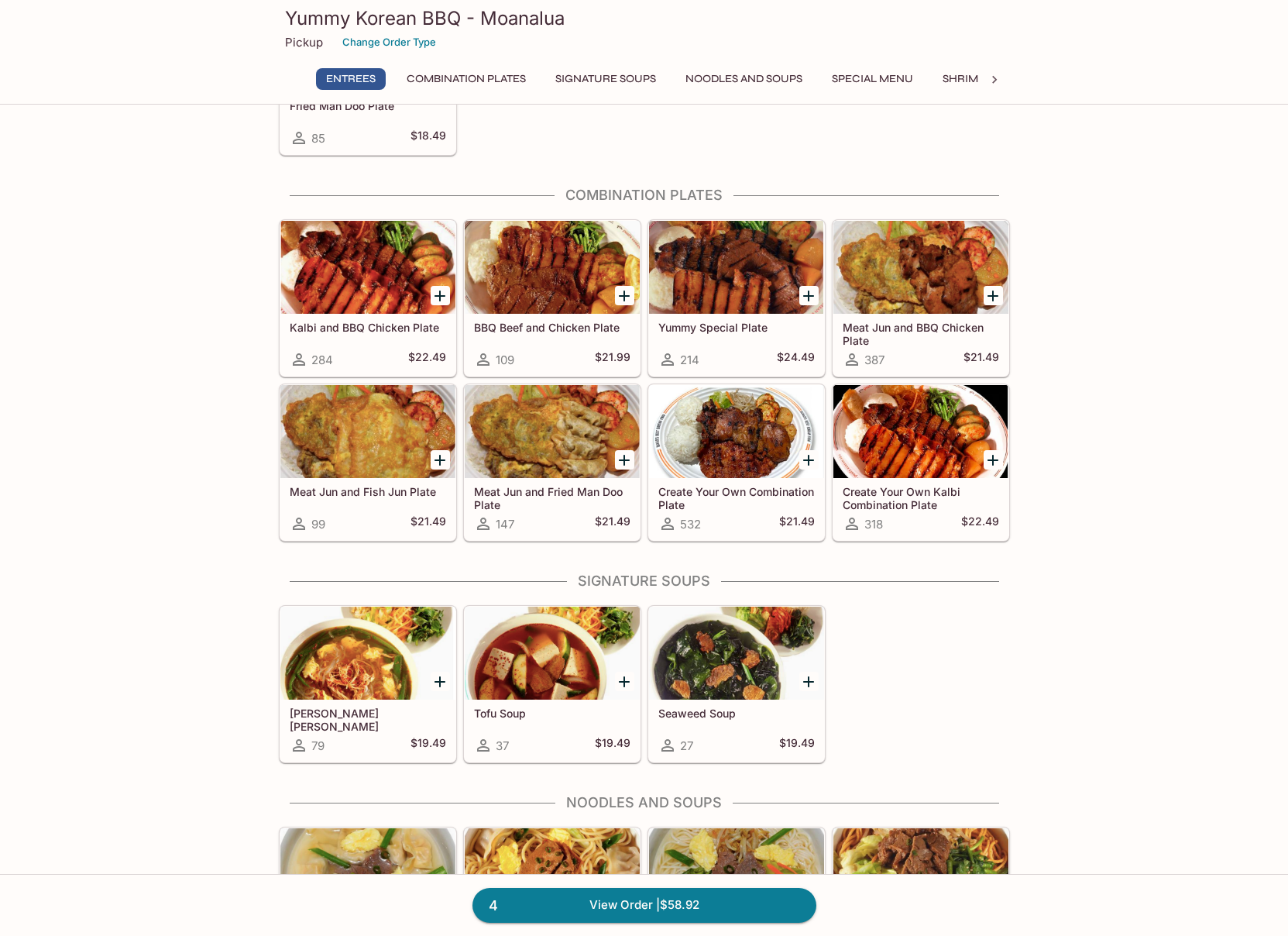
scroll to position [503, 0]
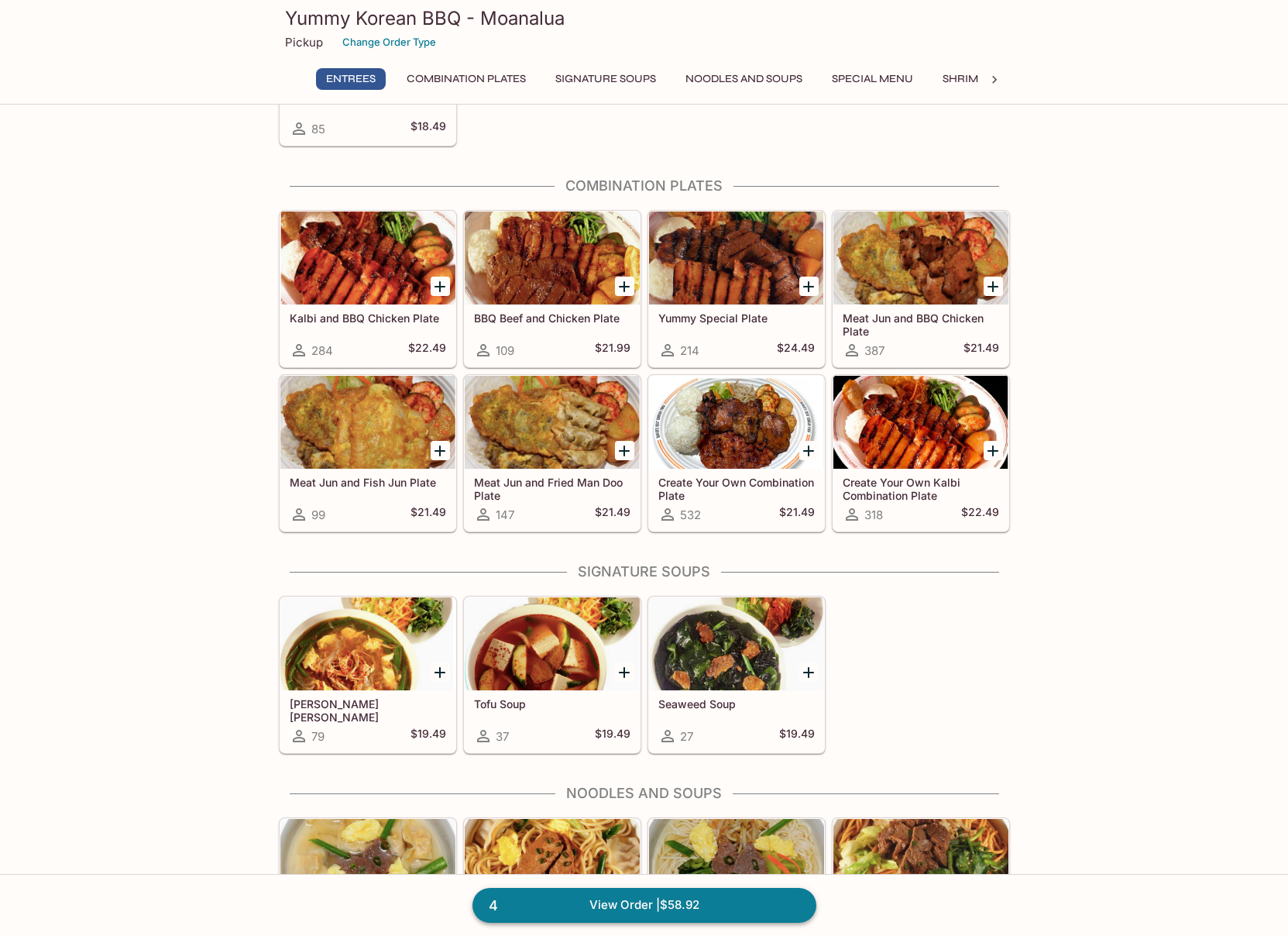
click at [744, 910] on link "4 View Order | $58.92" at bounding box center [644, 905] width 344 height 34
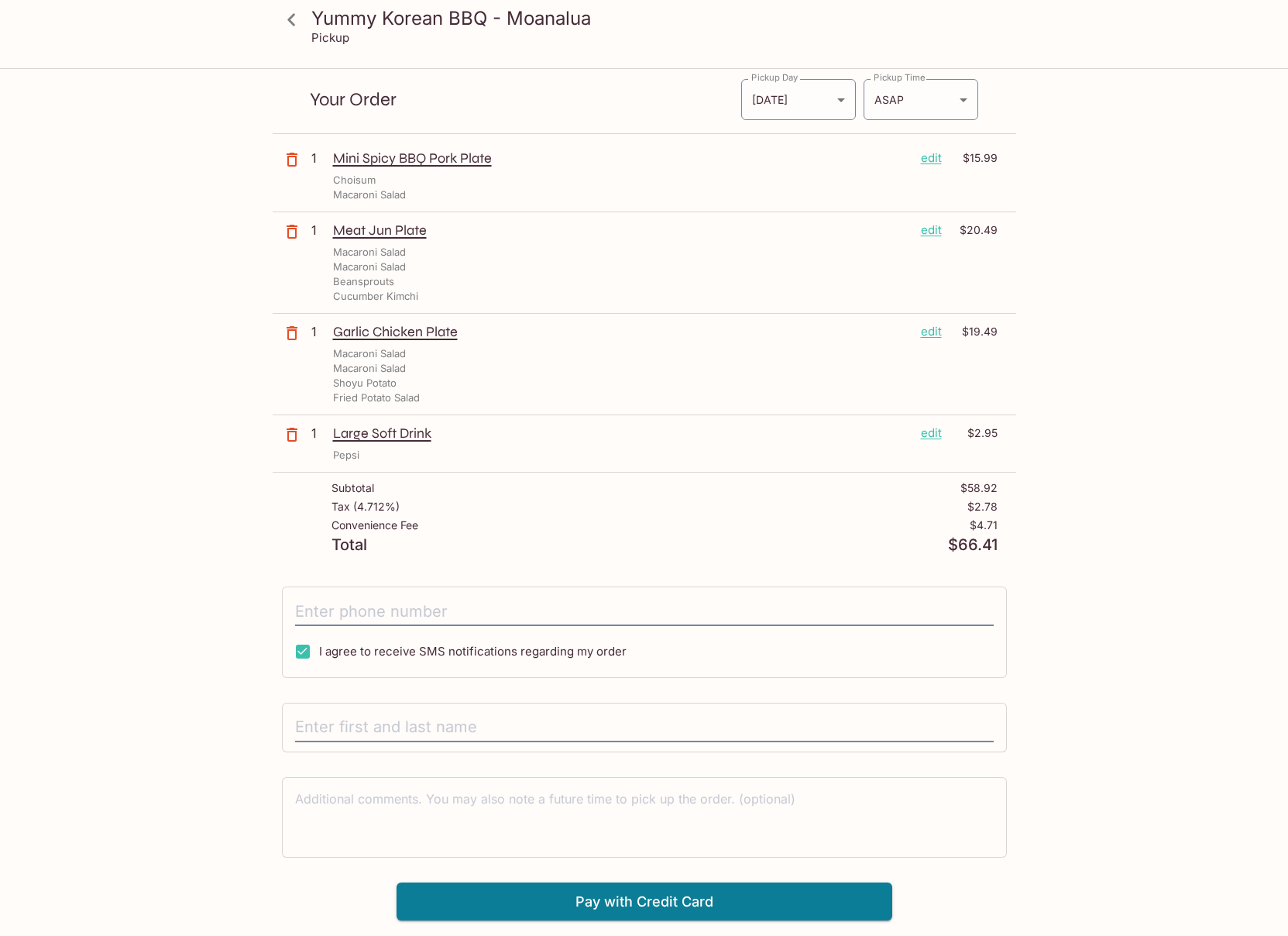
scroll to position [70, 0]
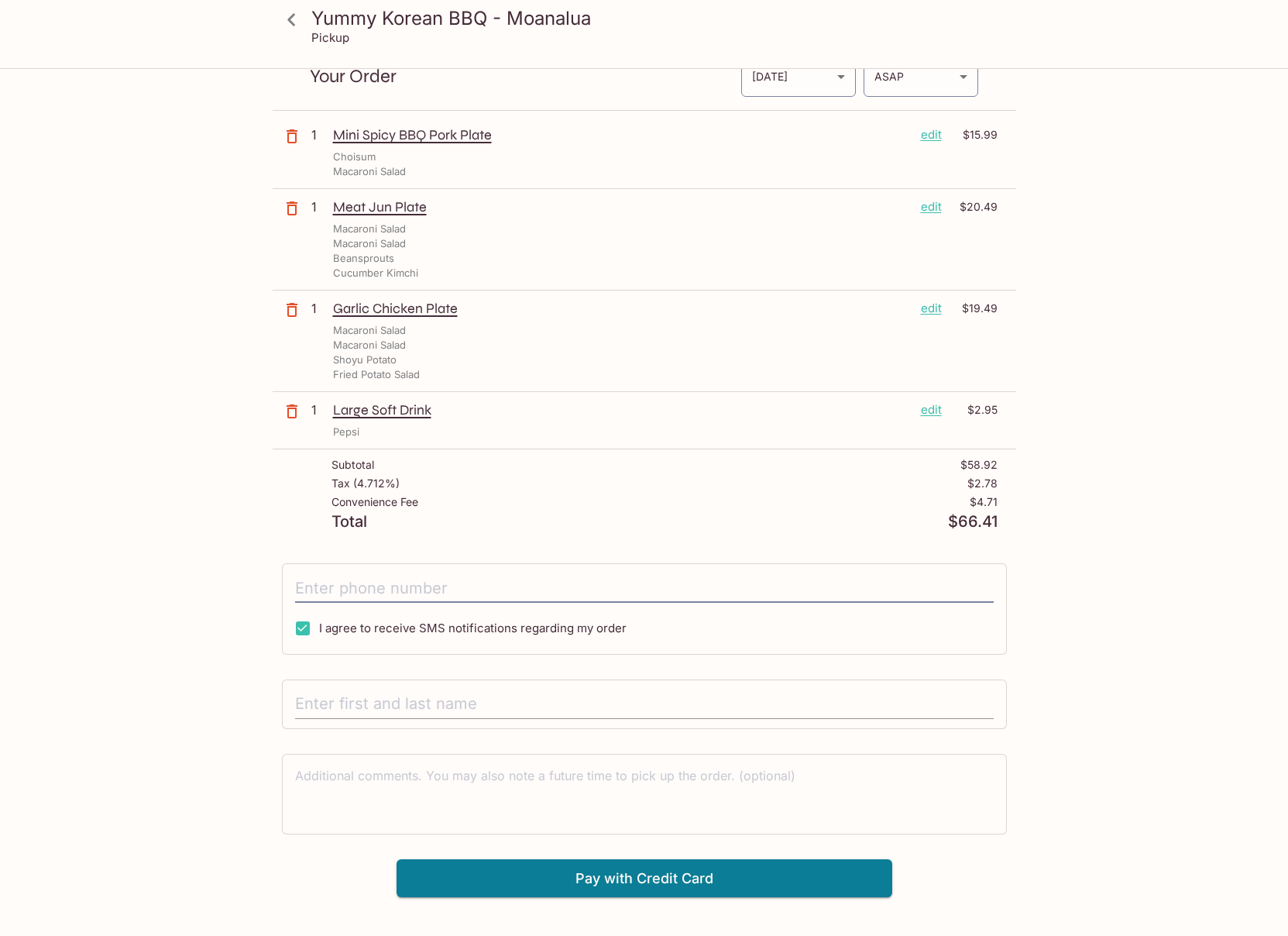
click at [367, 704] on input "text" at bounding box center [644, 704] width 699 height 30
type input "[PERSON_NAME] Cidade"
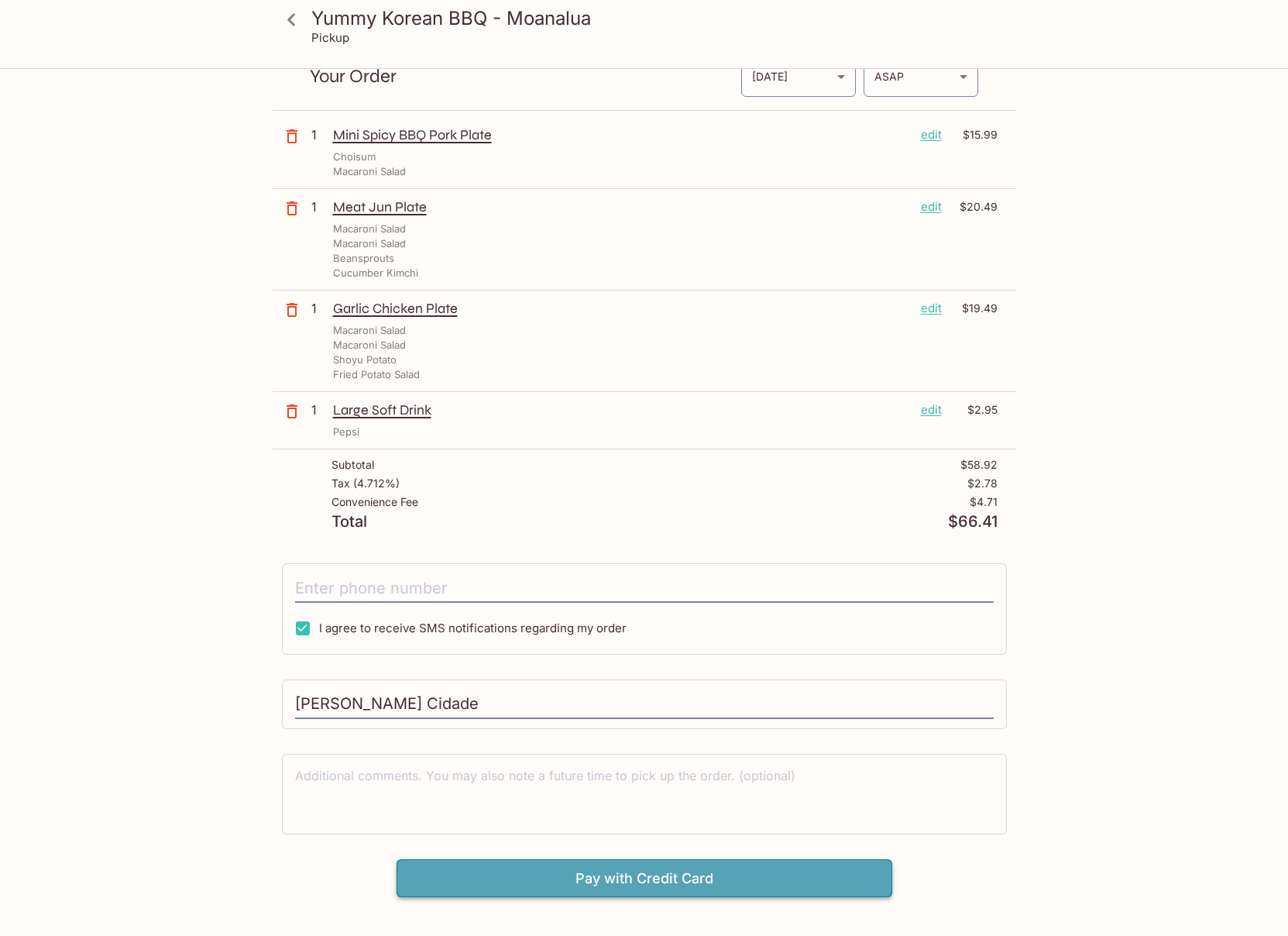
click at [808, 880] on button "Pay with Credit Card" at bounding box center [644, 879] width 496 height 39
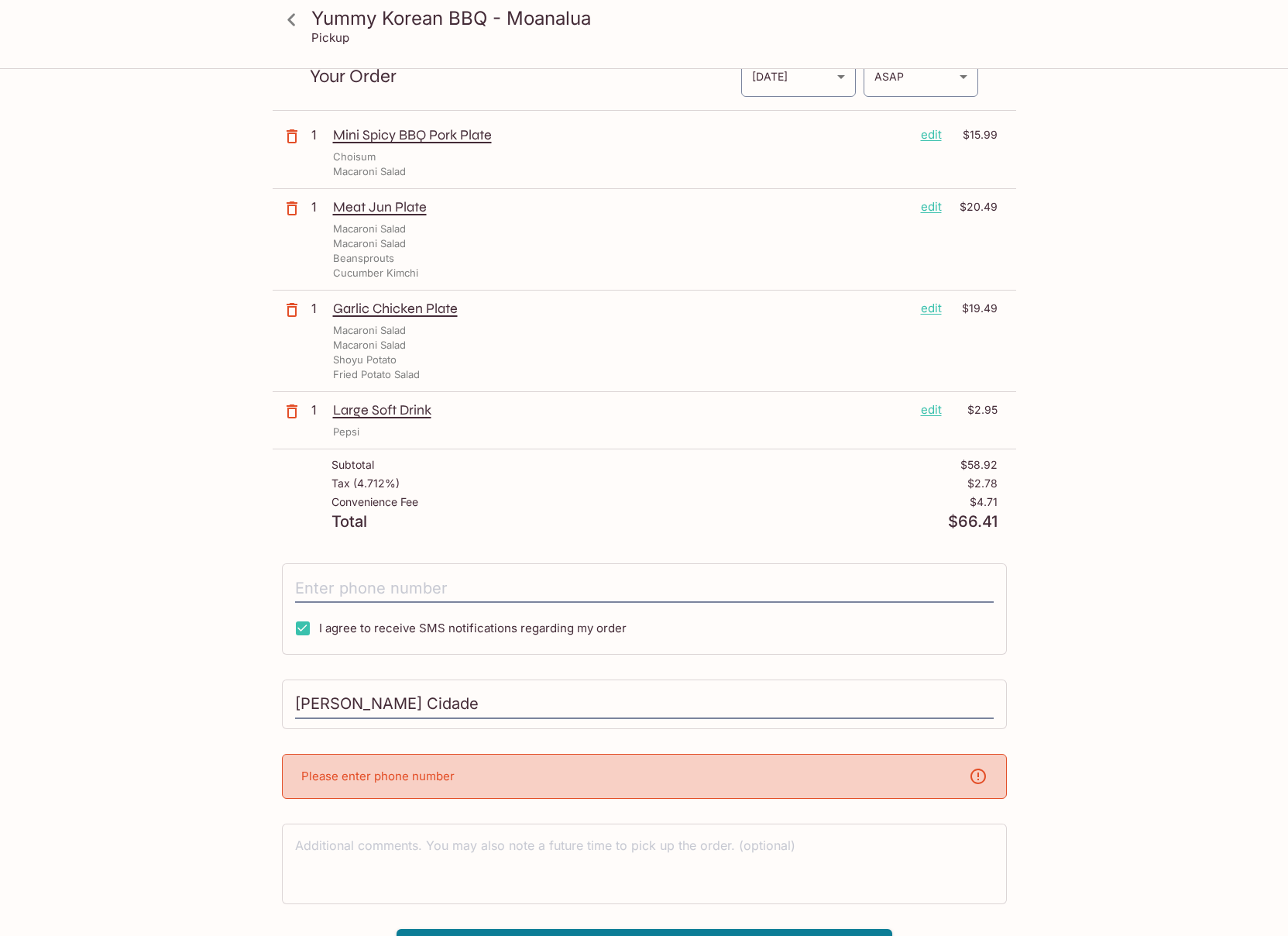
scroll to position [100, 0]
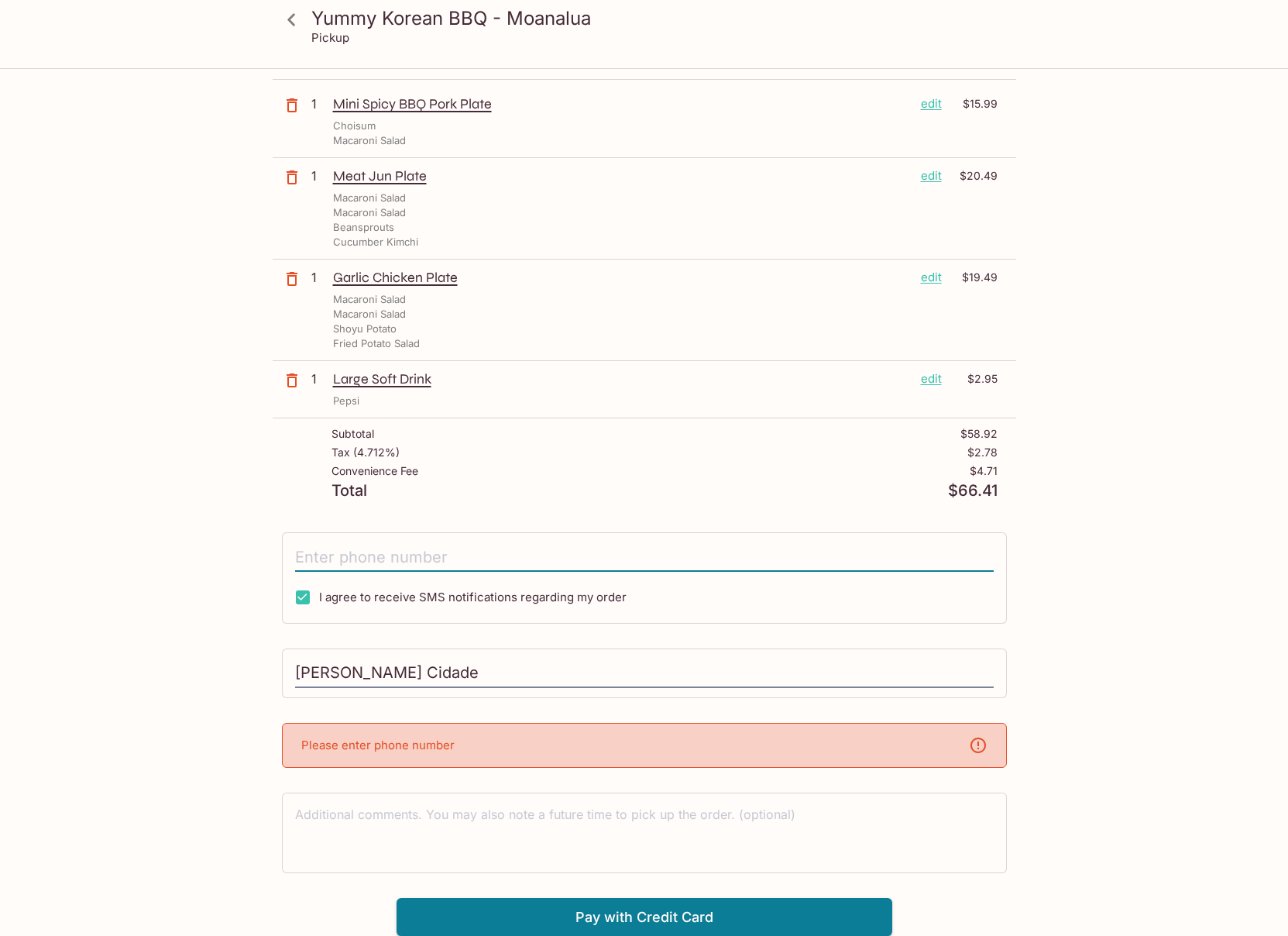
click at [416, 558] on input "tel" at bounding box center [644, 557] width 699 height 30
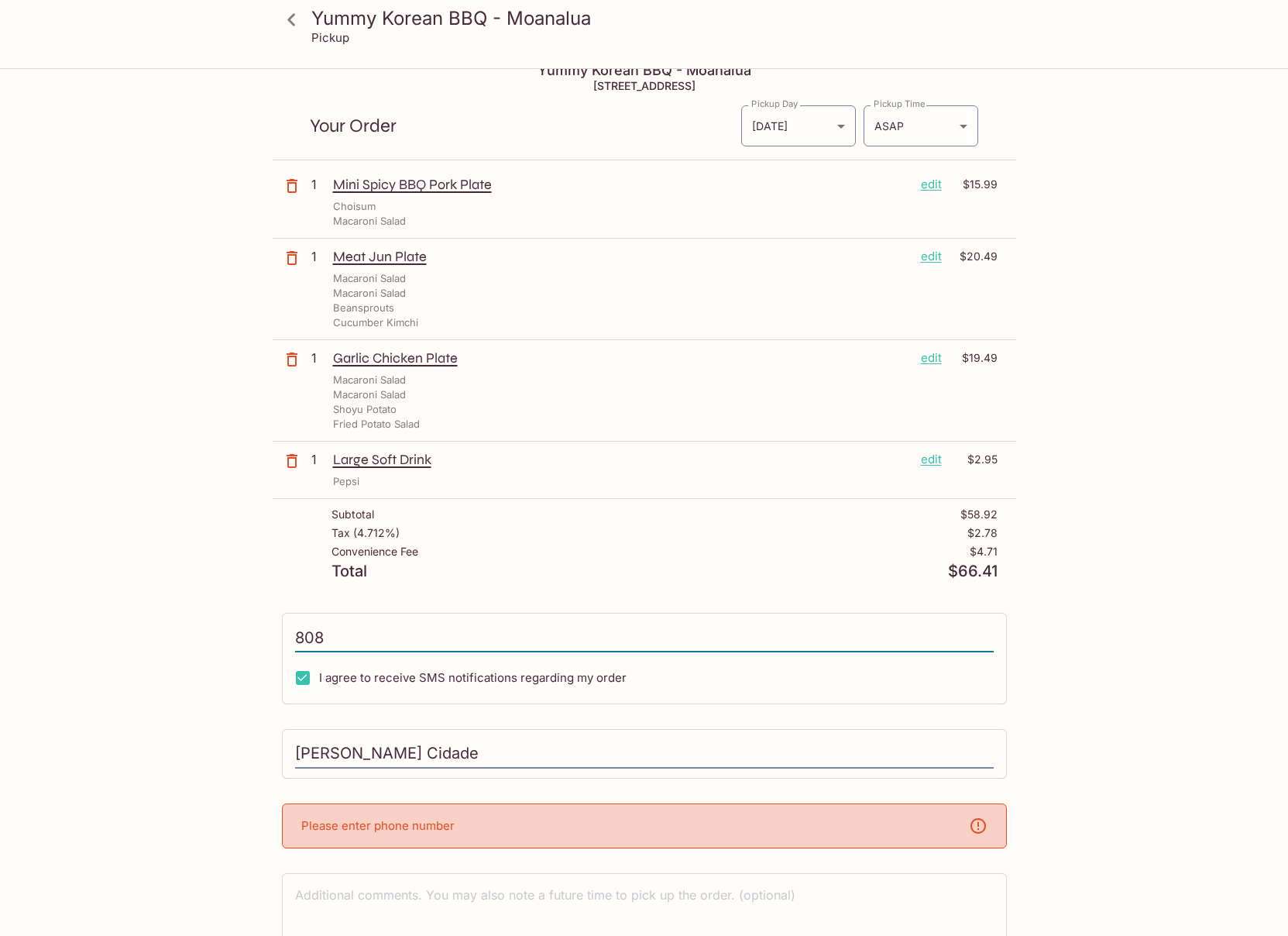
scroll to position [0, 0]
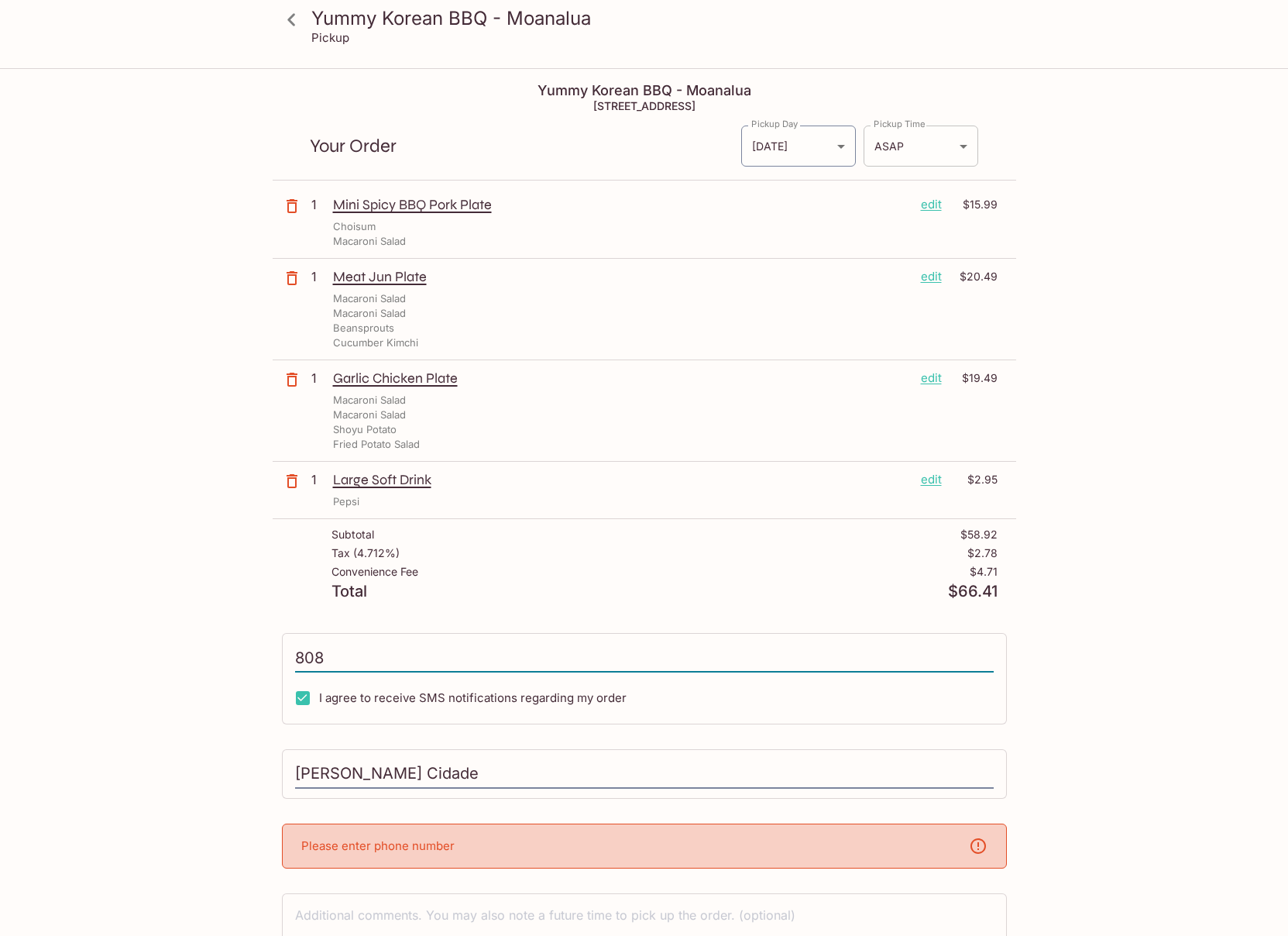
type input "808"
click at [937, 152] on body "Yummy Korean BBQ - Moanalua Pickup Yummy Korean BBQ - Moanalua [STREET_ADDRESS]…" at bounding box center [644, 538] width 1288 height 936
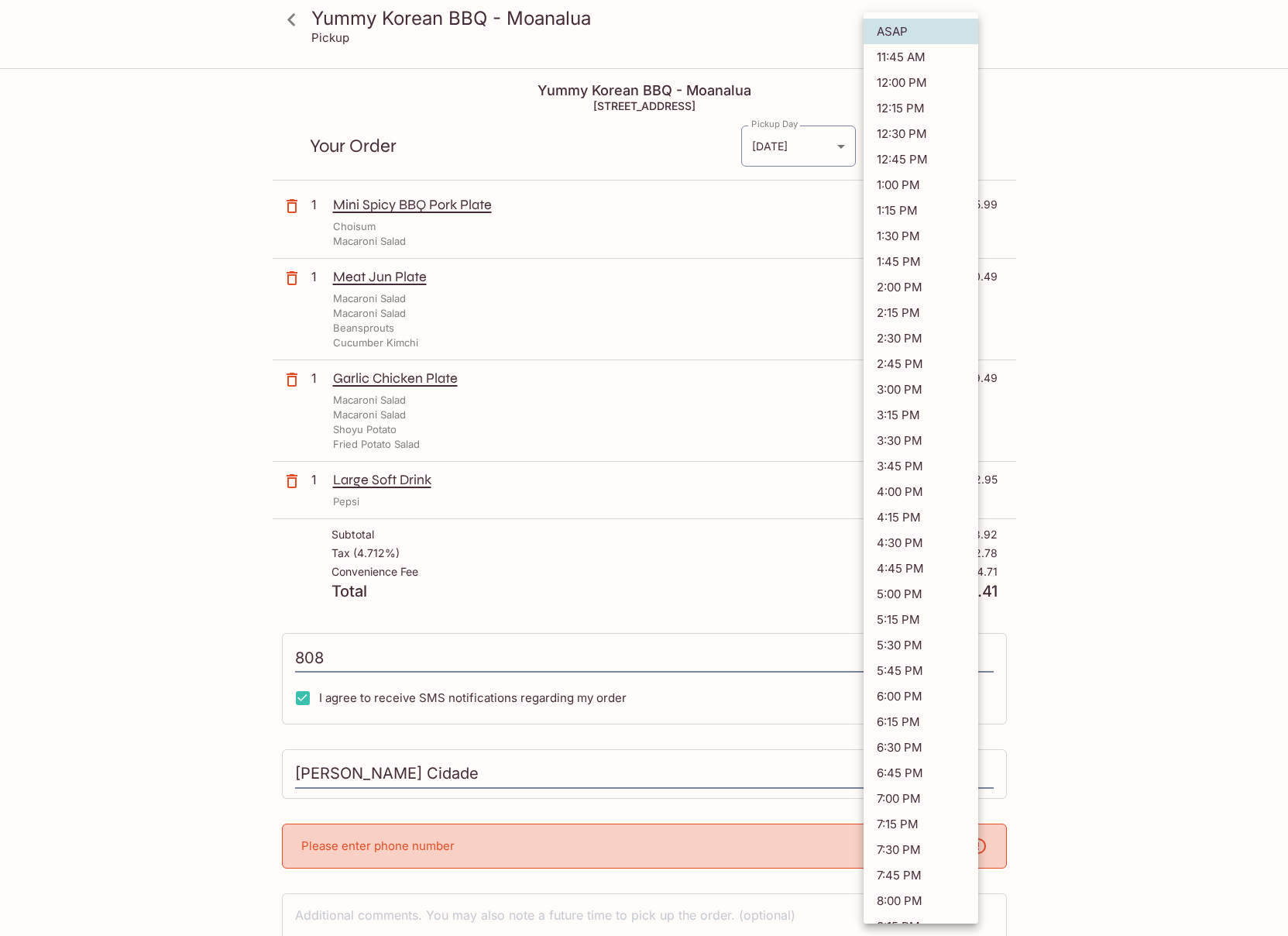
click at [937, 87] on li "12:00 PM" at bounding box center [920, 83] width 115 height 26
type input "[DATE]T22:00:15.000000Z"
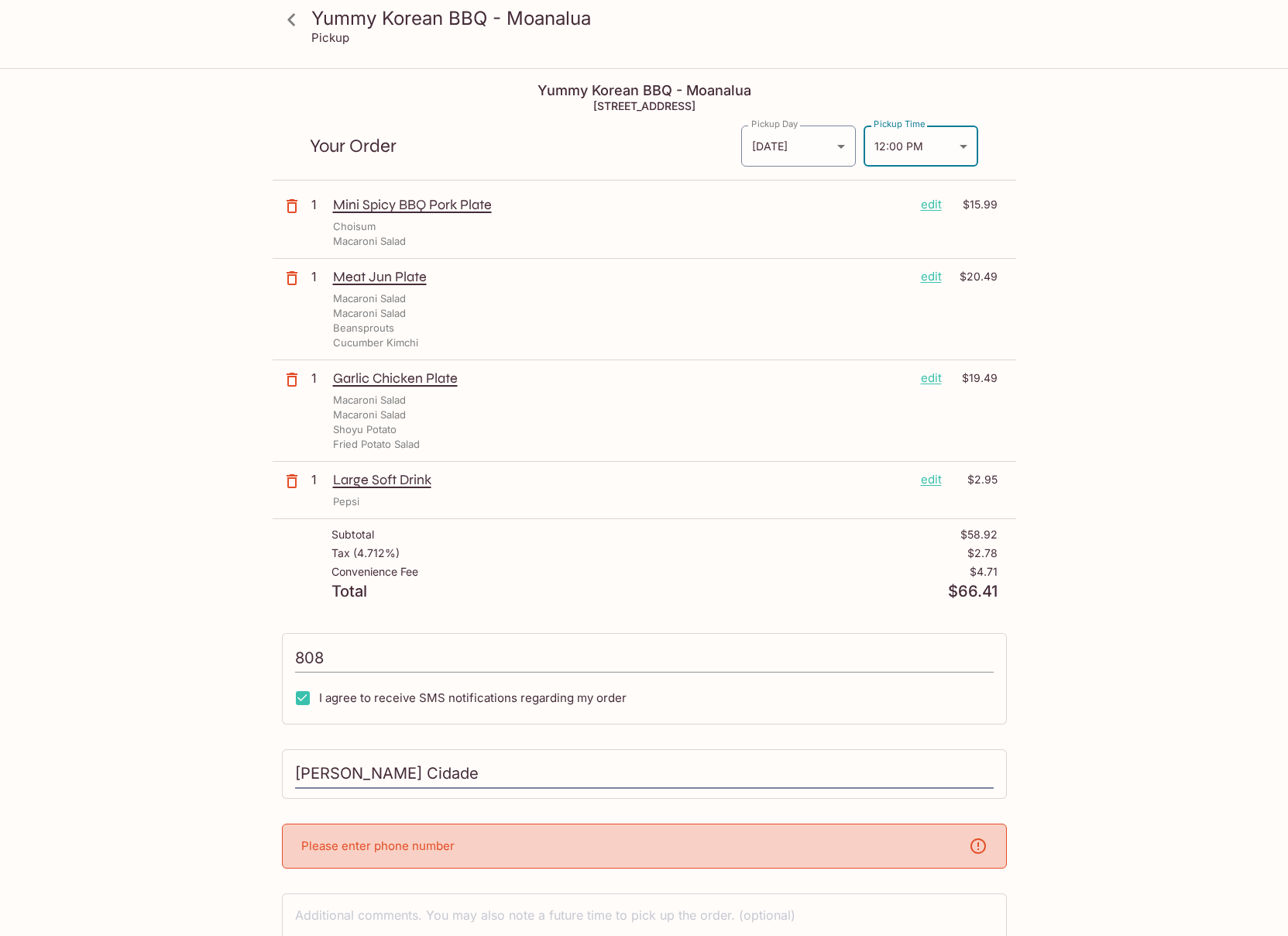
click at [373, 646] on input "808" at bounding box center [644, 657] width 699 height 30
click at [372, 656] on input "808" at bounding box center [644, 657] width 699 height 30
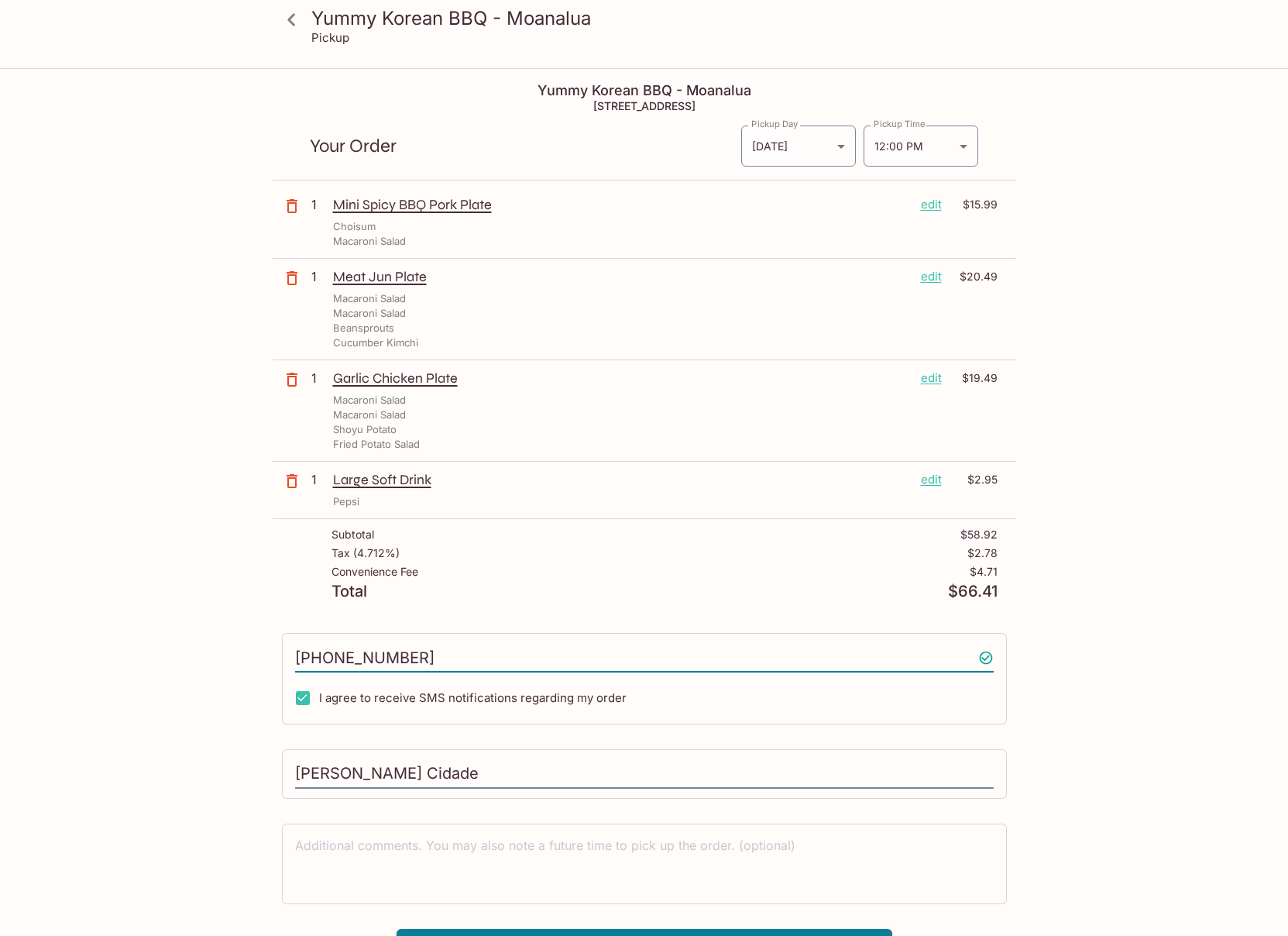
type input "[PHONE_NUMBER]"
click at [307, 702] on input "I agree to receive SMS notifications regarding my order" at bounding box center [303, 698] width 31 height 31
checkbox input "false"
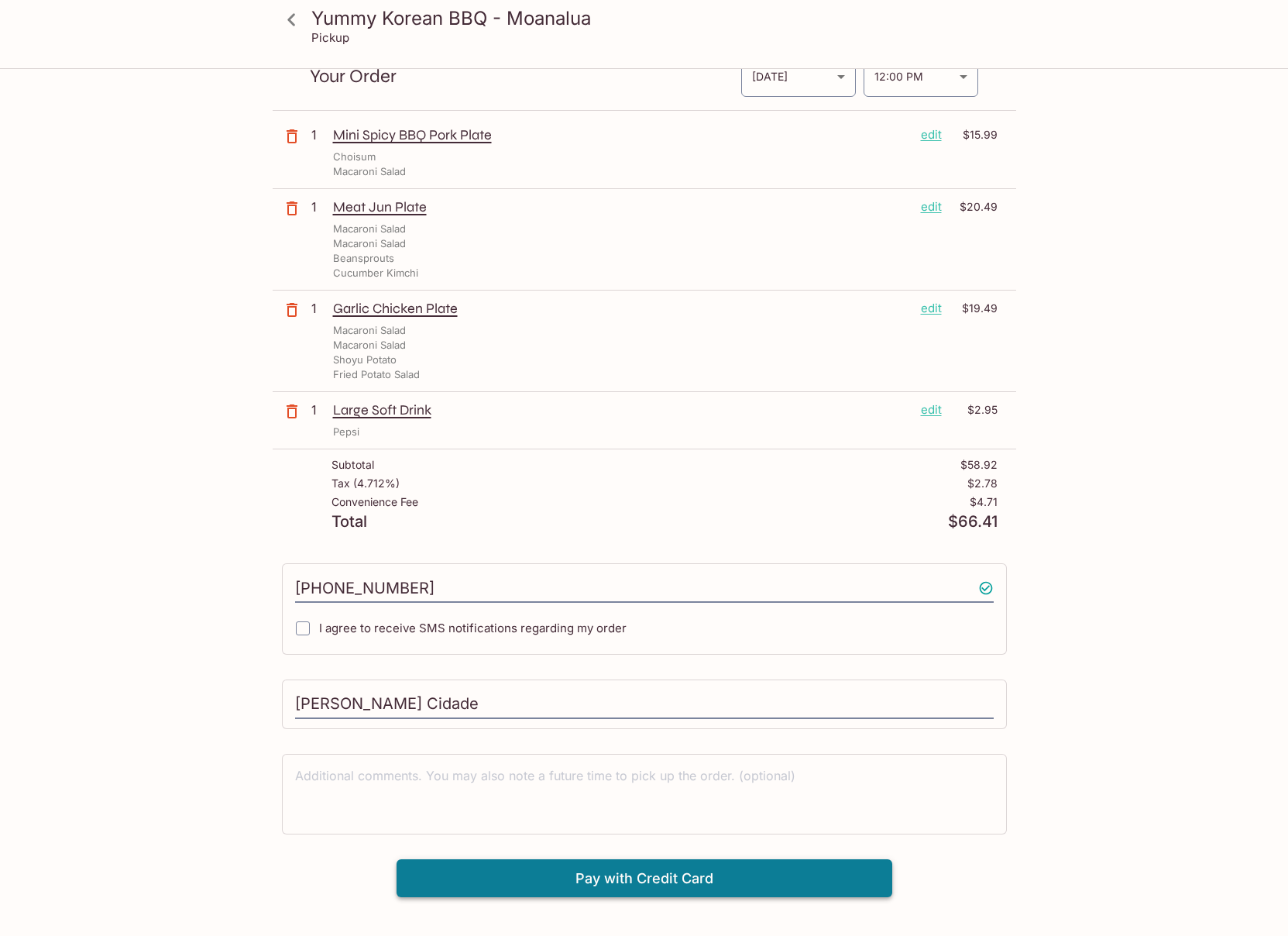
click at [746, 873] on button "Pay with Credit Card" at bounding box center [644, 879] width 496 height 39
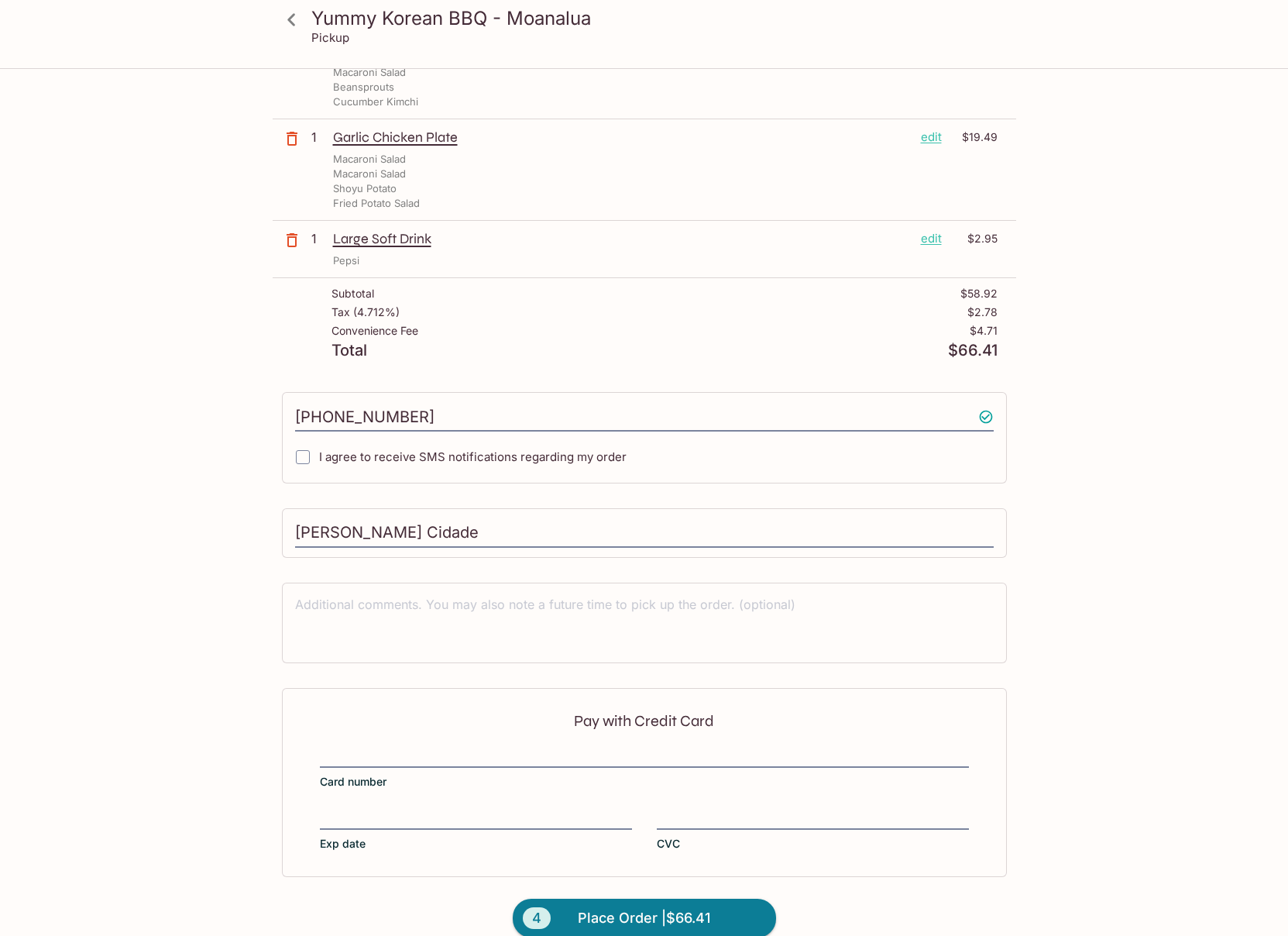
scroll to position [263, 0]
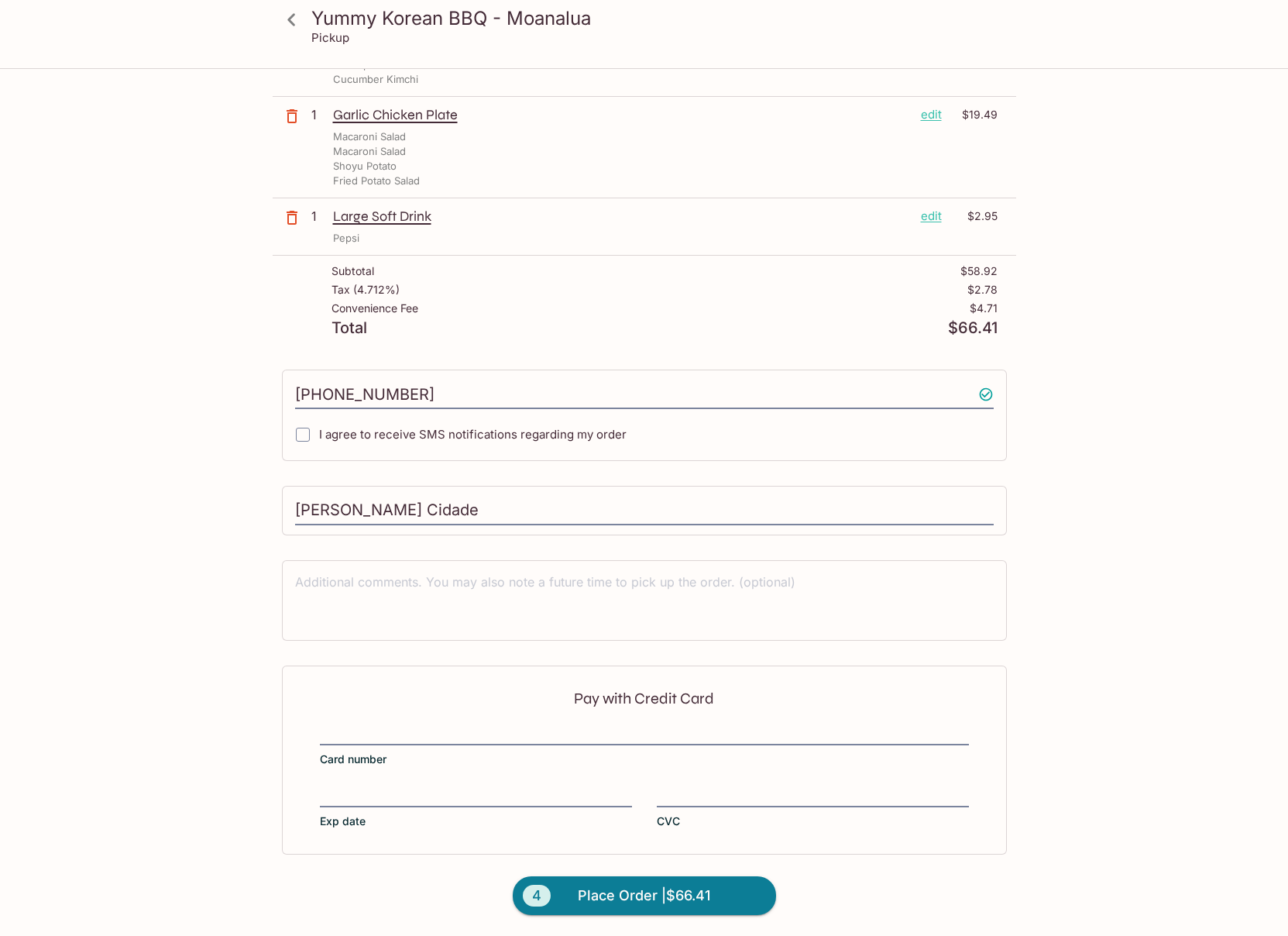
click at [1084, 794] on div "Yummy Korean BBQ - Moanalua Pickup Yummy Korean BBQ - Moanalua [STREET_ADDRESS]…" at bounding box center [644, 372] width 992 height 1130
click at [656, 902] on span "Place Order | $66.41" at bounding box center [644, 895] width 132 height 25
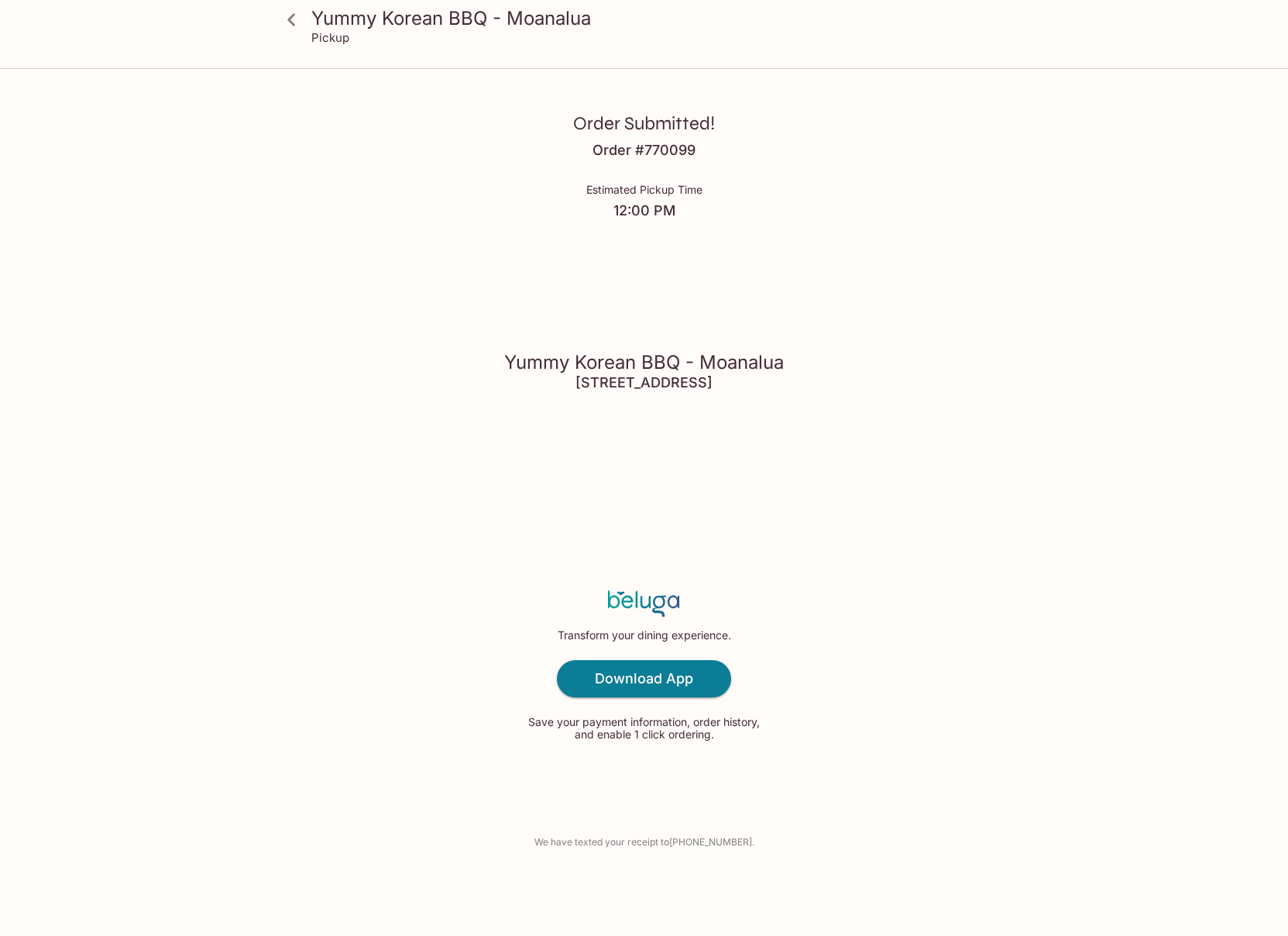
click at [291, 20] on icon at bounding box center [292, 20] width 27 height 27
